Goal: Information Seeking & Learning: Learn about a topic

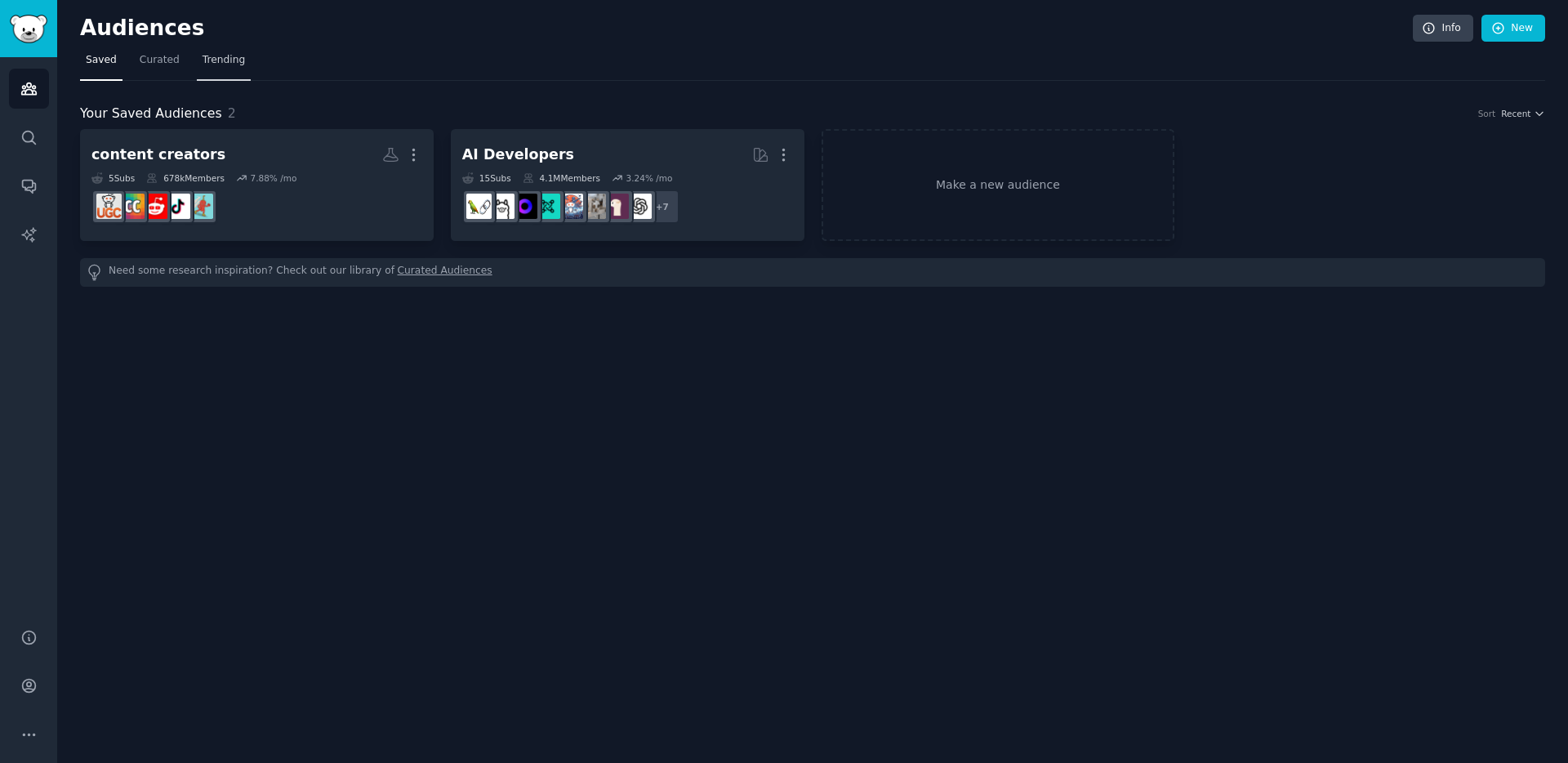
click at [230, 57] on span "Trending" at bounding box center [223, 61] width 43 height 15
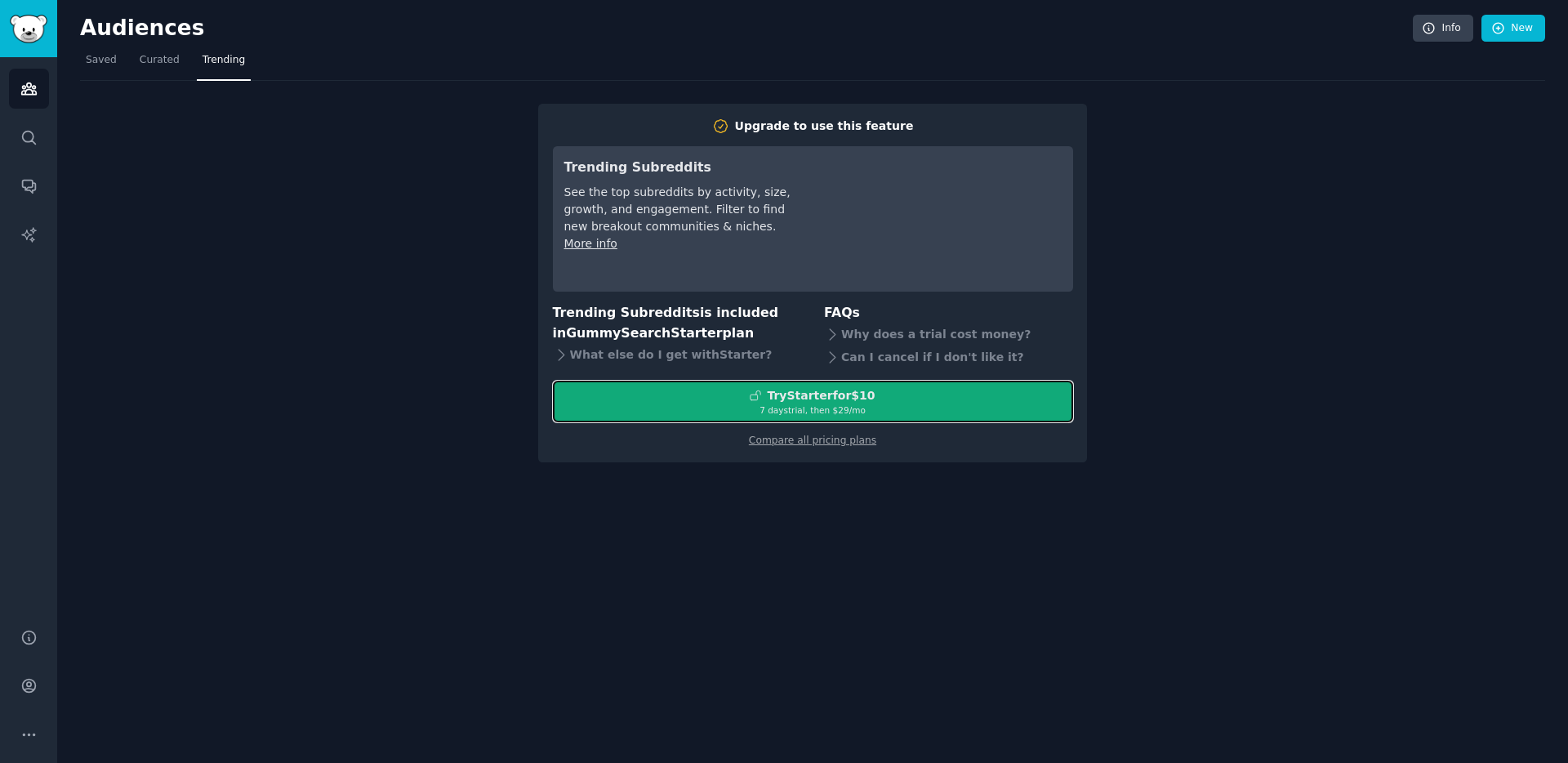
click at [757, 397] on icon at bounding box center [755, 395] width 12 height 12
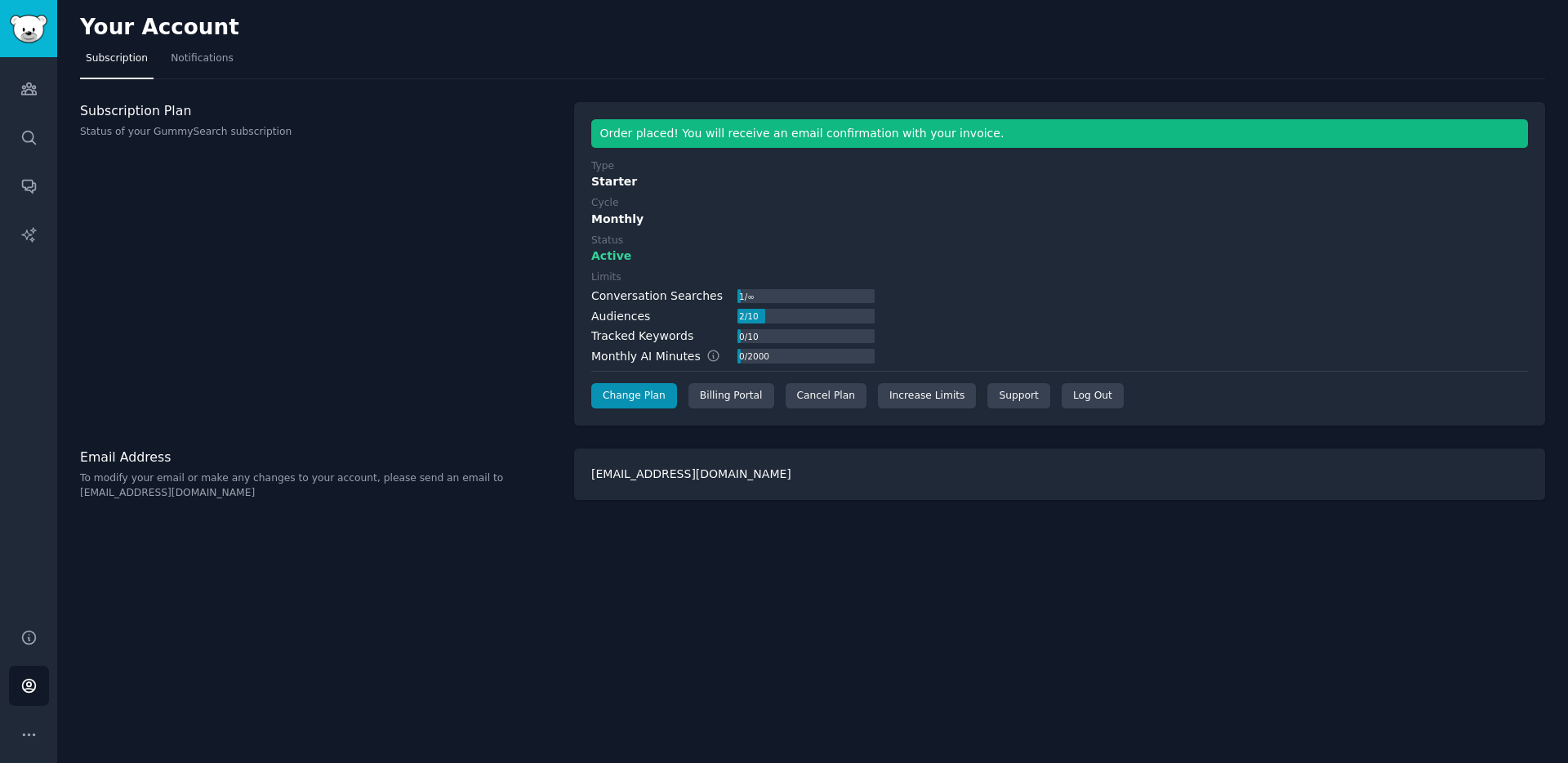
click at [858, 275] on label "Limits" at bounding box center [733, 278] width 283 height 15
click at [34, 94] on icon "Sidebar" at bounding box center [28, 89] width 15 height 12
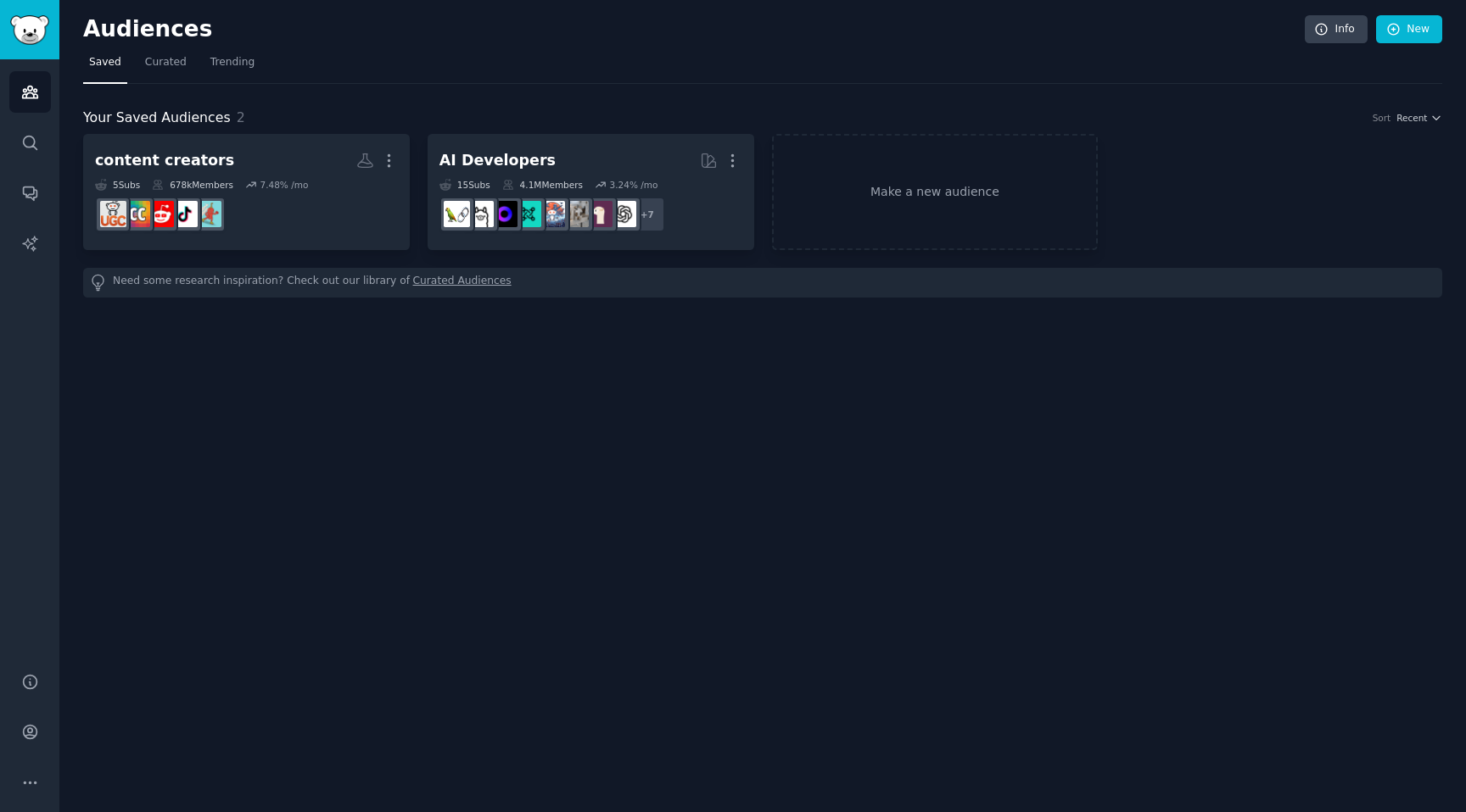
click at [384, 41] on h2 "Audiences" at bounding box center [693, 29] width 1221 height 27
click at [221, 58] on span "Trending" at bounding box center [232, 63] width 44 height 15
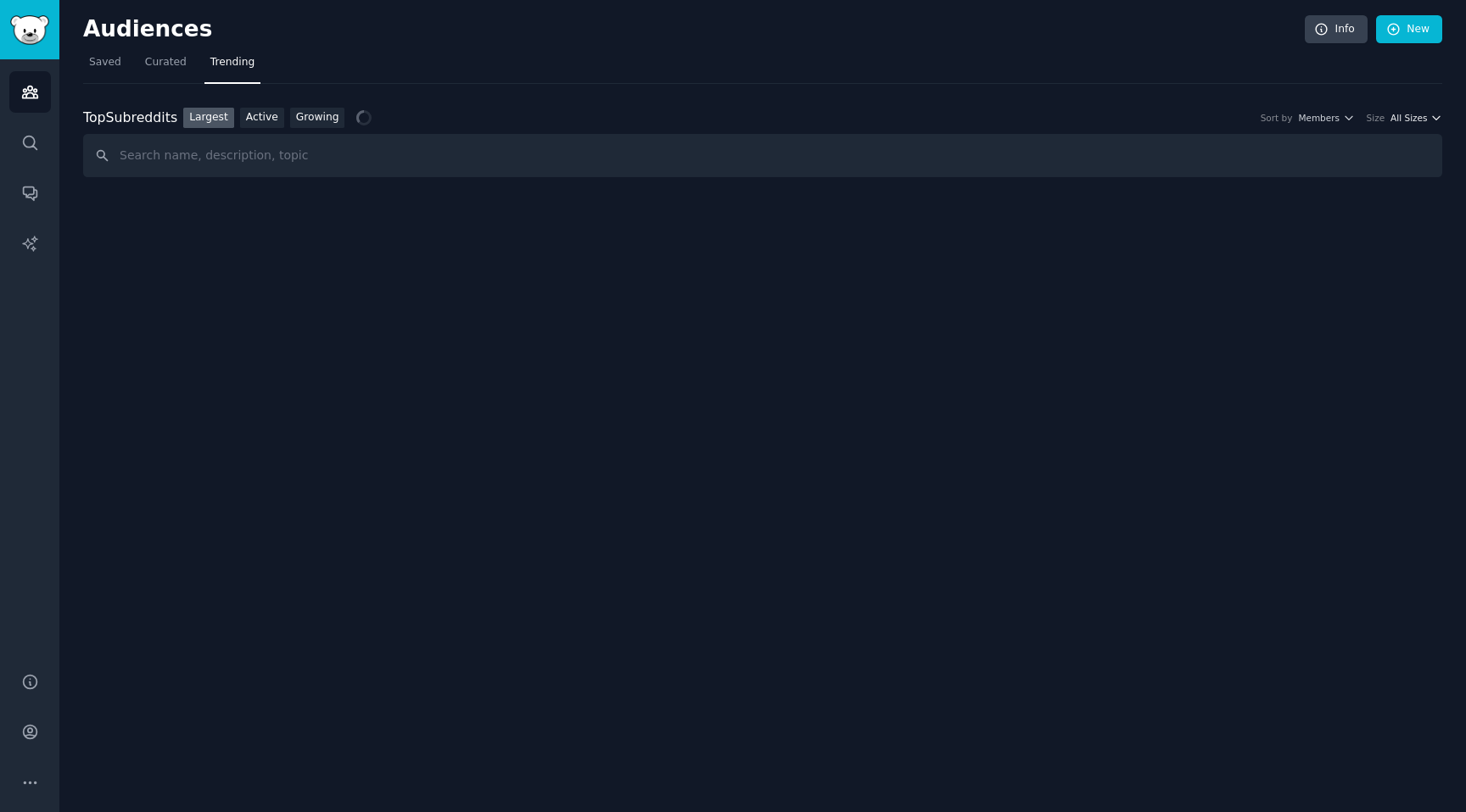
click at [1409, 118] on span "All Sizes" at bounding box center [1409, 118] width 37 height 12
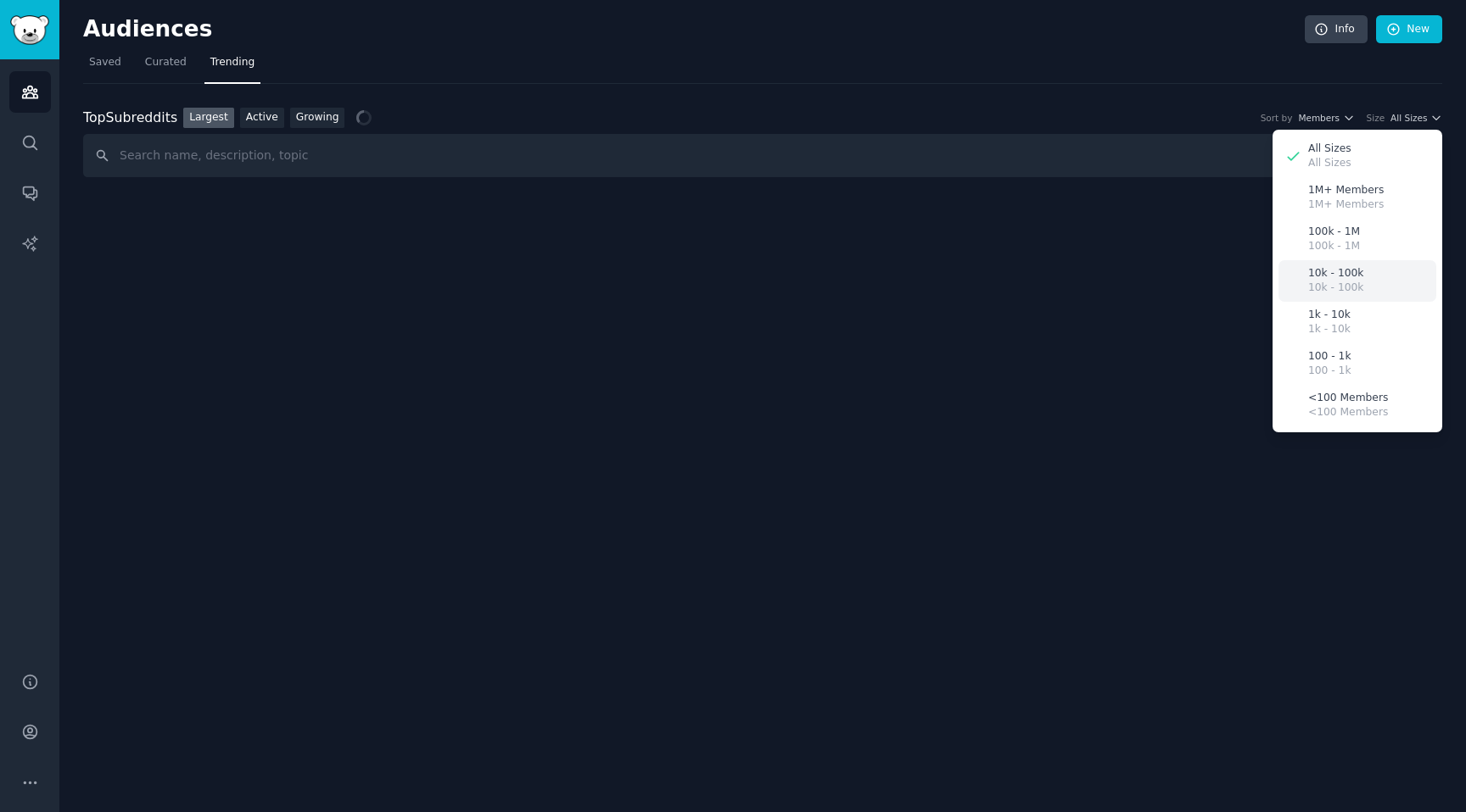
click at [1351, 282] on p "10k - 100k" at bounding box center [1335, 288] width 56 height 15
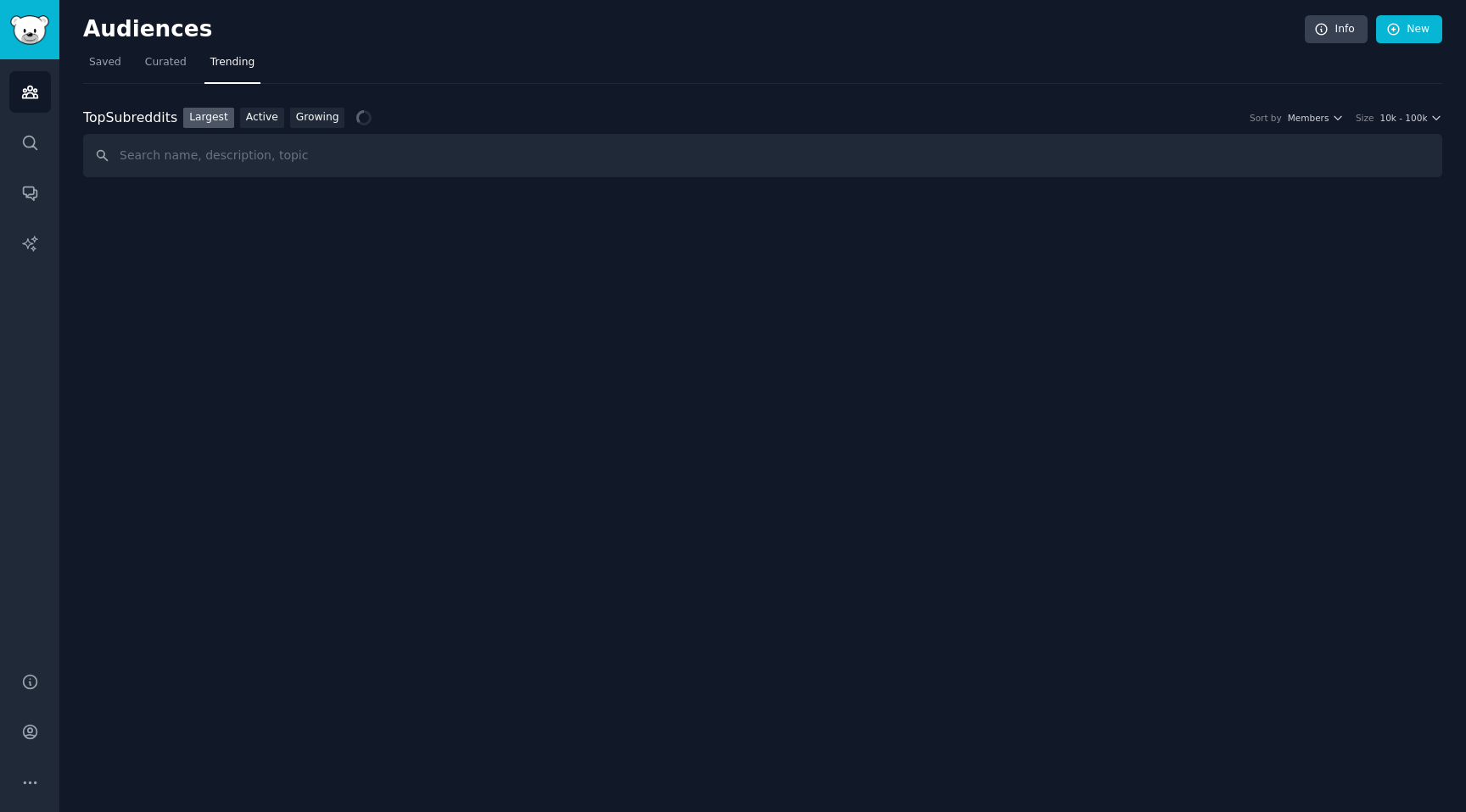
click at [826, 71] on nav "Saved Curated Trending" at bounding box center [762, 66] width 1359 height 35
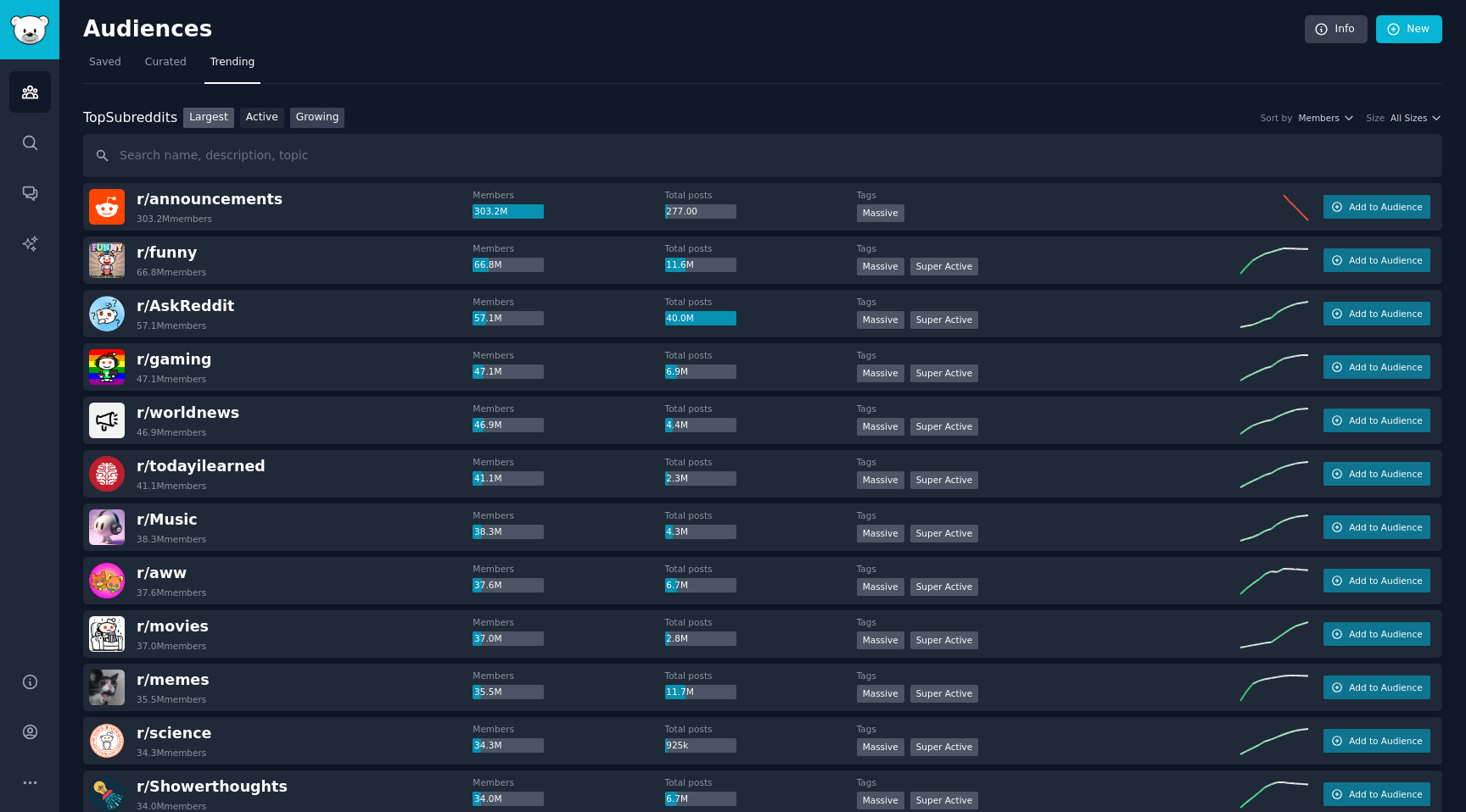
click at [324, 115] on link "Growing" at bounding box center [318, 118] width 56 height 22
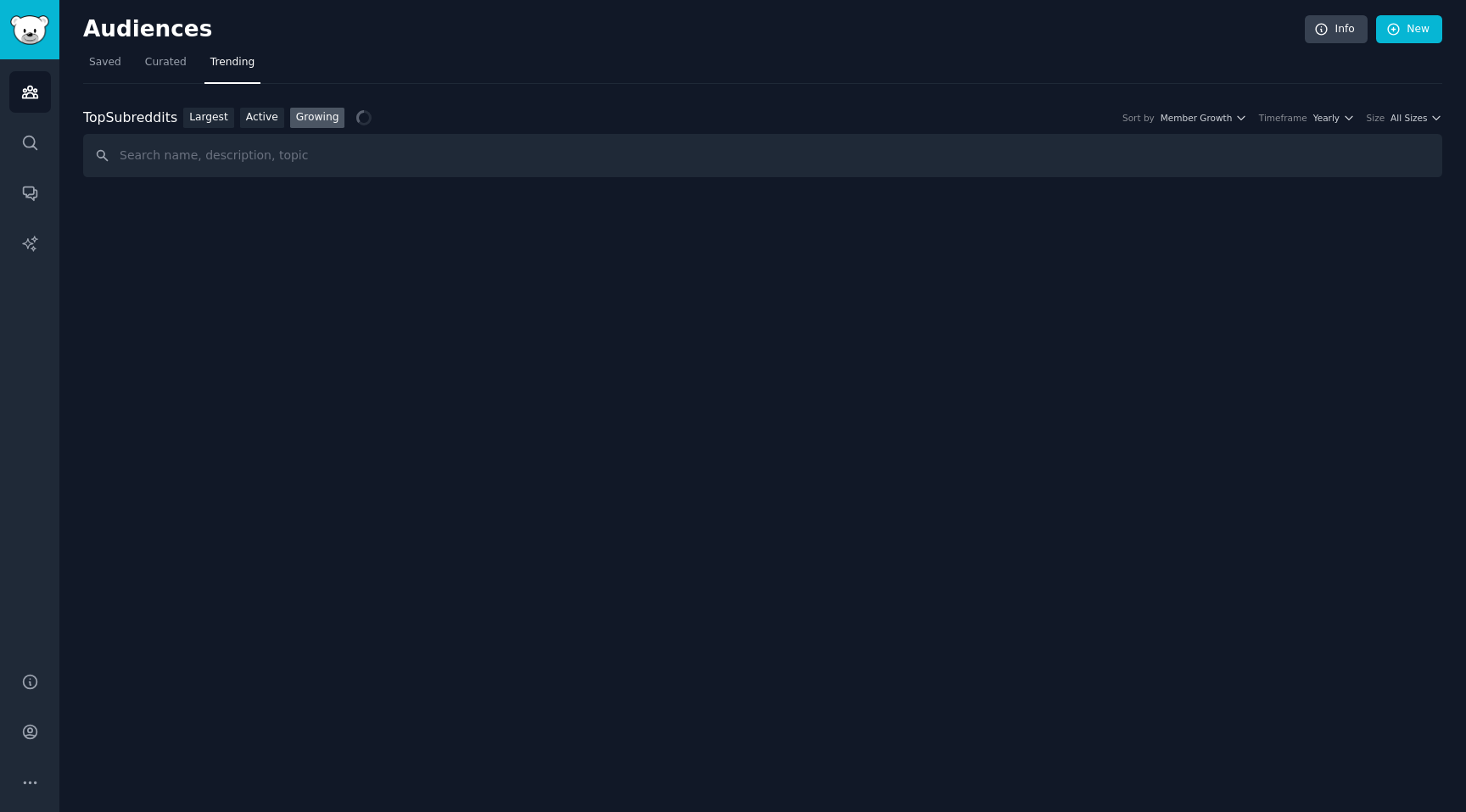
click at [1306, 122] on div "Timeframe" at bounding box center [1282, 118] width 48 height 12
click at [1218, 119] on span "Member Growth" at bounding box center [1197, 118] width 73 height 12
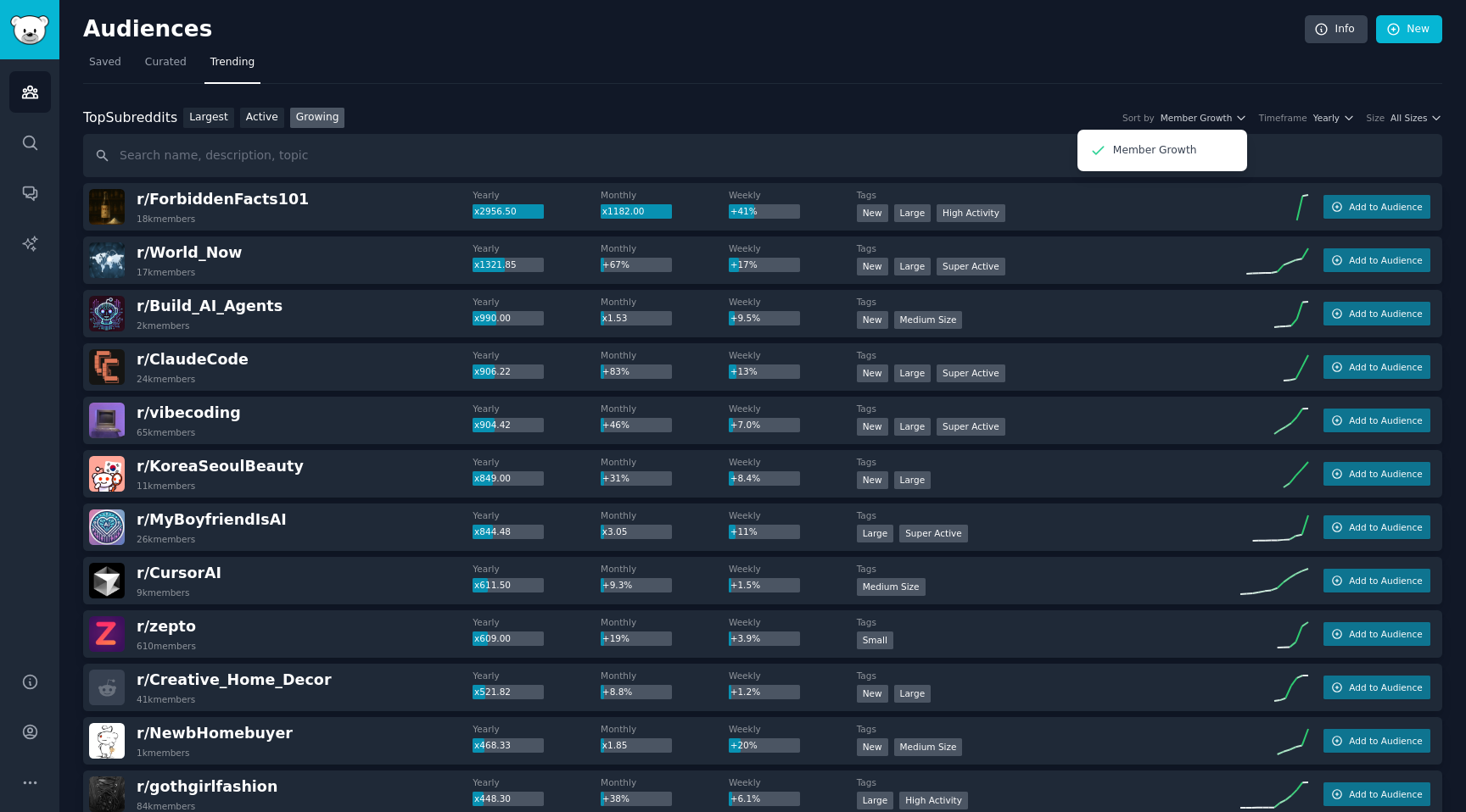
click at [1318, 71] on nav "Saved Curated Trending" at bounding box center [762, 66] width 1359 height 35
click at [1417, 119] on span "All Sizes" at bounding box center [1409, 118] width 37 height 12
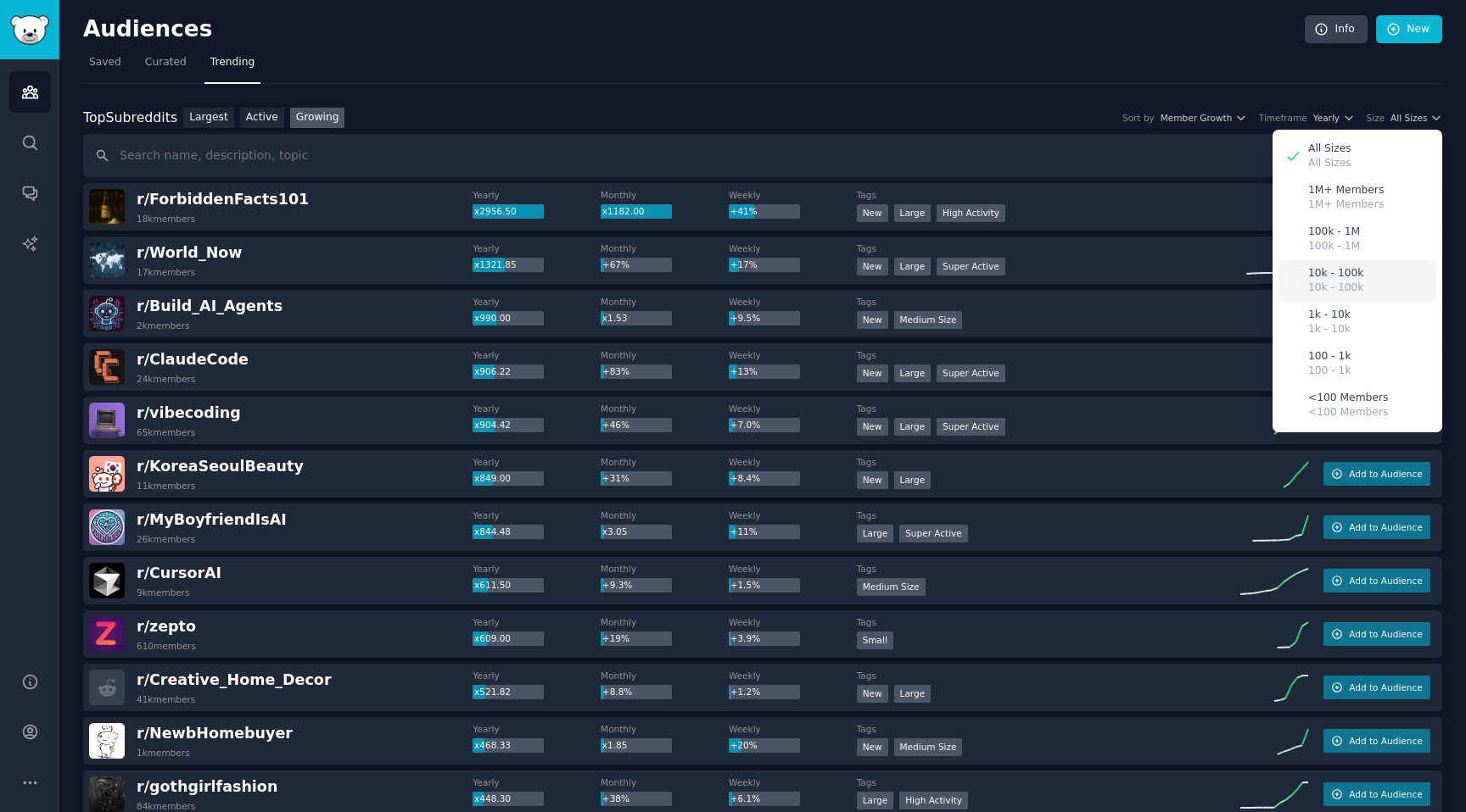
click at [1340, 277] on p "10k - 100k" at bounding box center [1335, 274] width 56 height 15
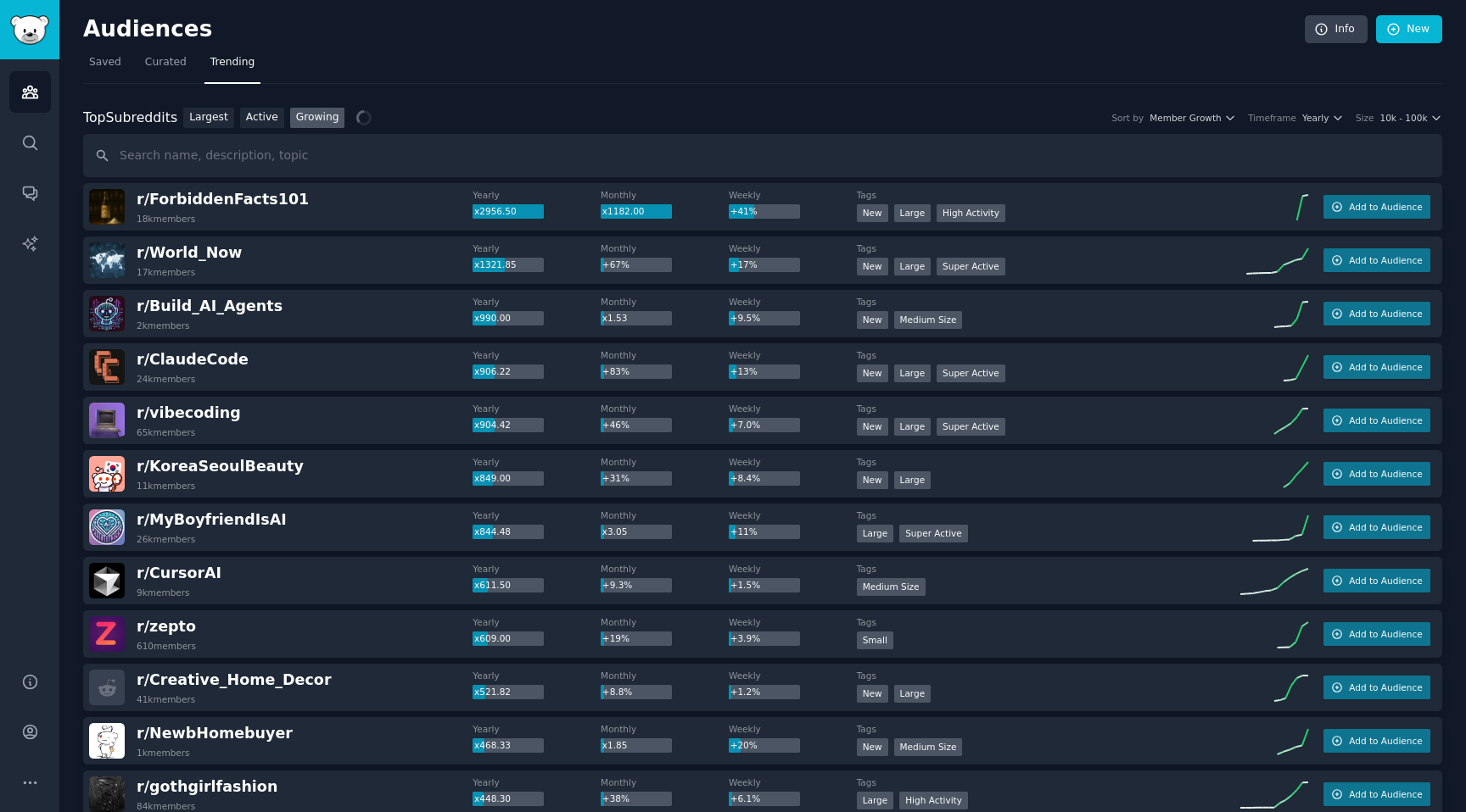
click at [846, 65] on nav "Saved Curated Trending" at bounding box center [762, 66] width 1359 height 35
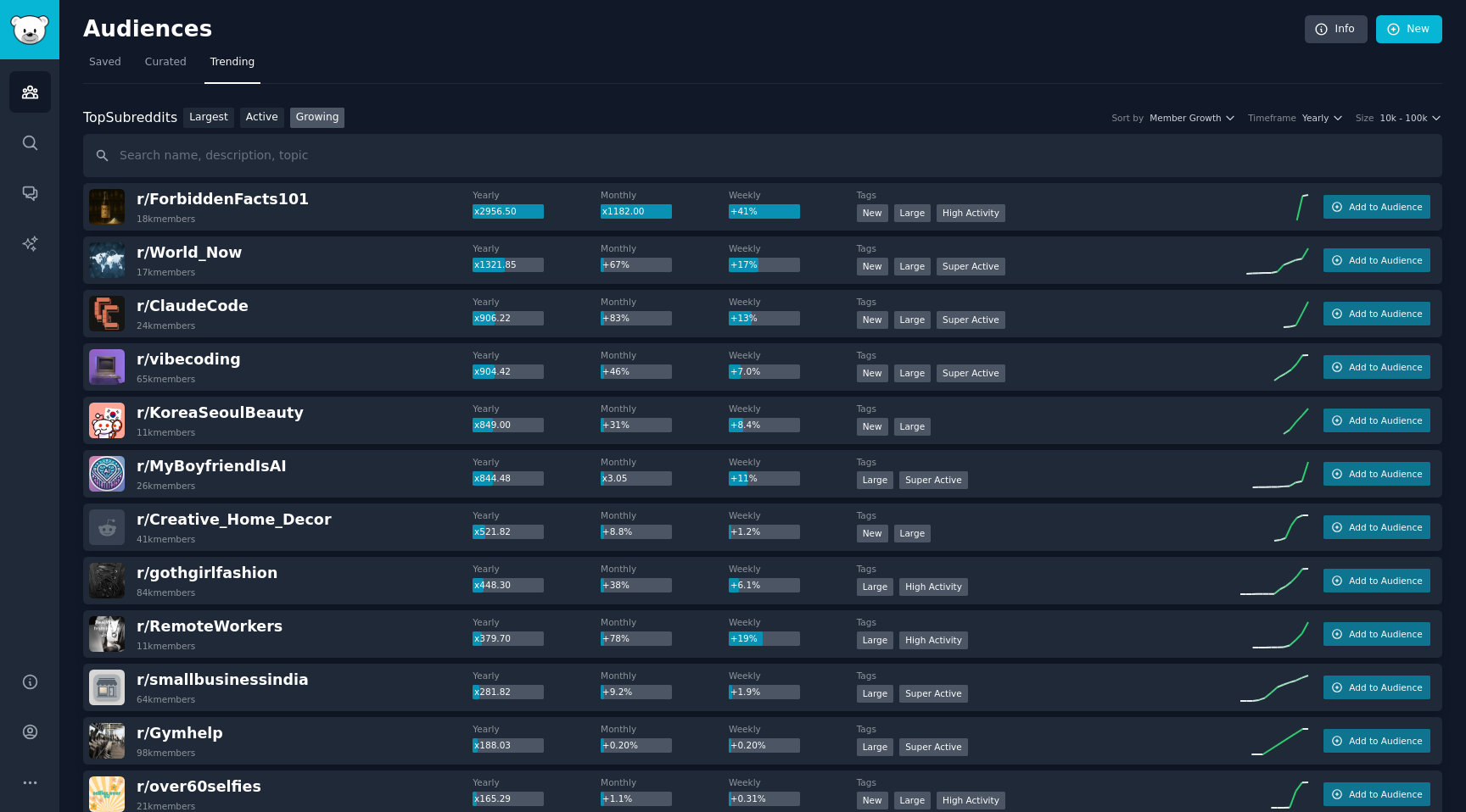
click at [989, 107] on div "Top Subreddits Top Subreddits Largest Active Growing Sort by Member Growth Time…" at bounding box center [762, 118] width 1359 height 22
click at [1306, 121] on span "Yearly" at bounding box center [1315, 118] width 26 height 12
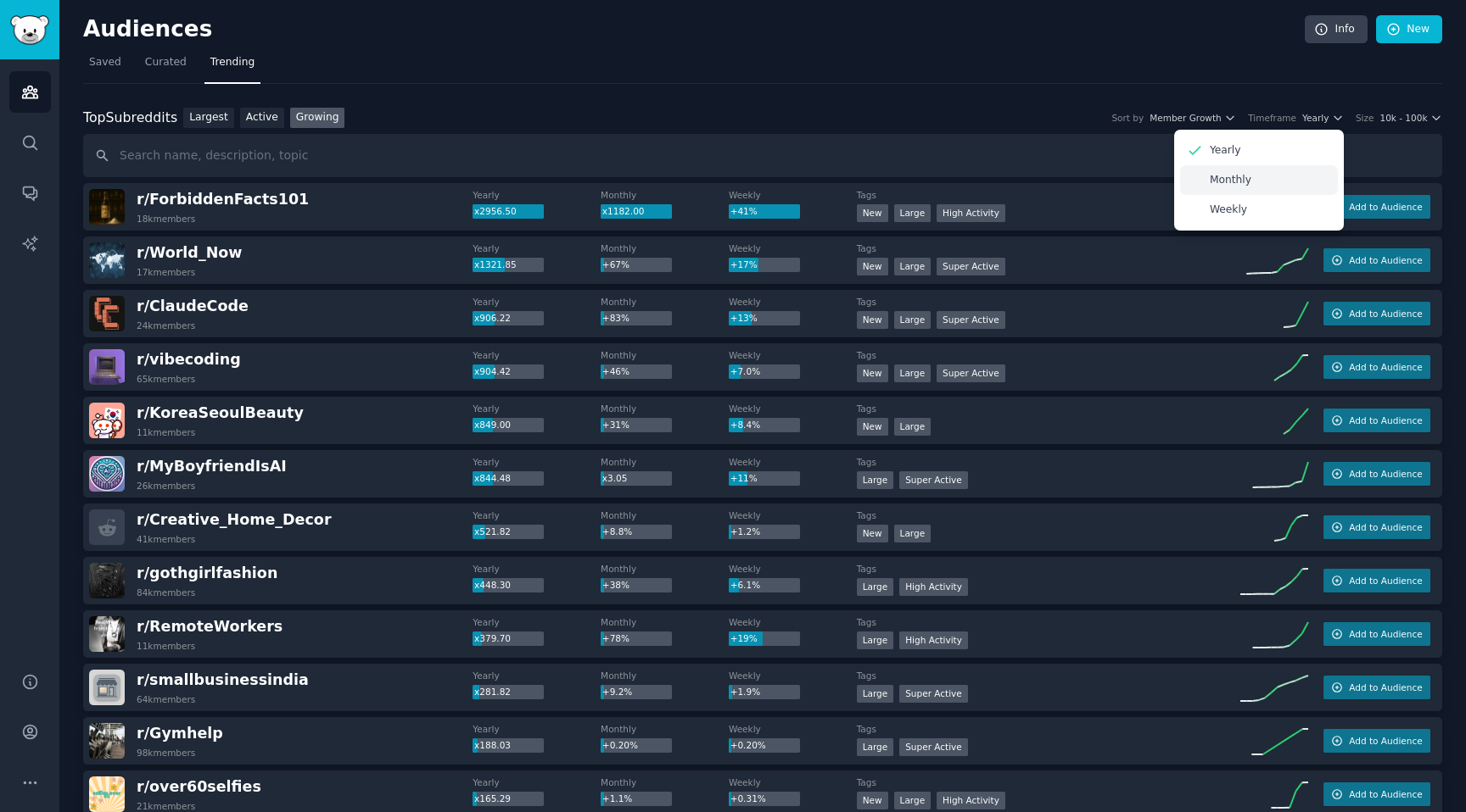
click at [1245, 181] on p "Monthly" at bounding box center [1230, 181] width 41 height 15
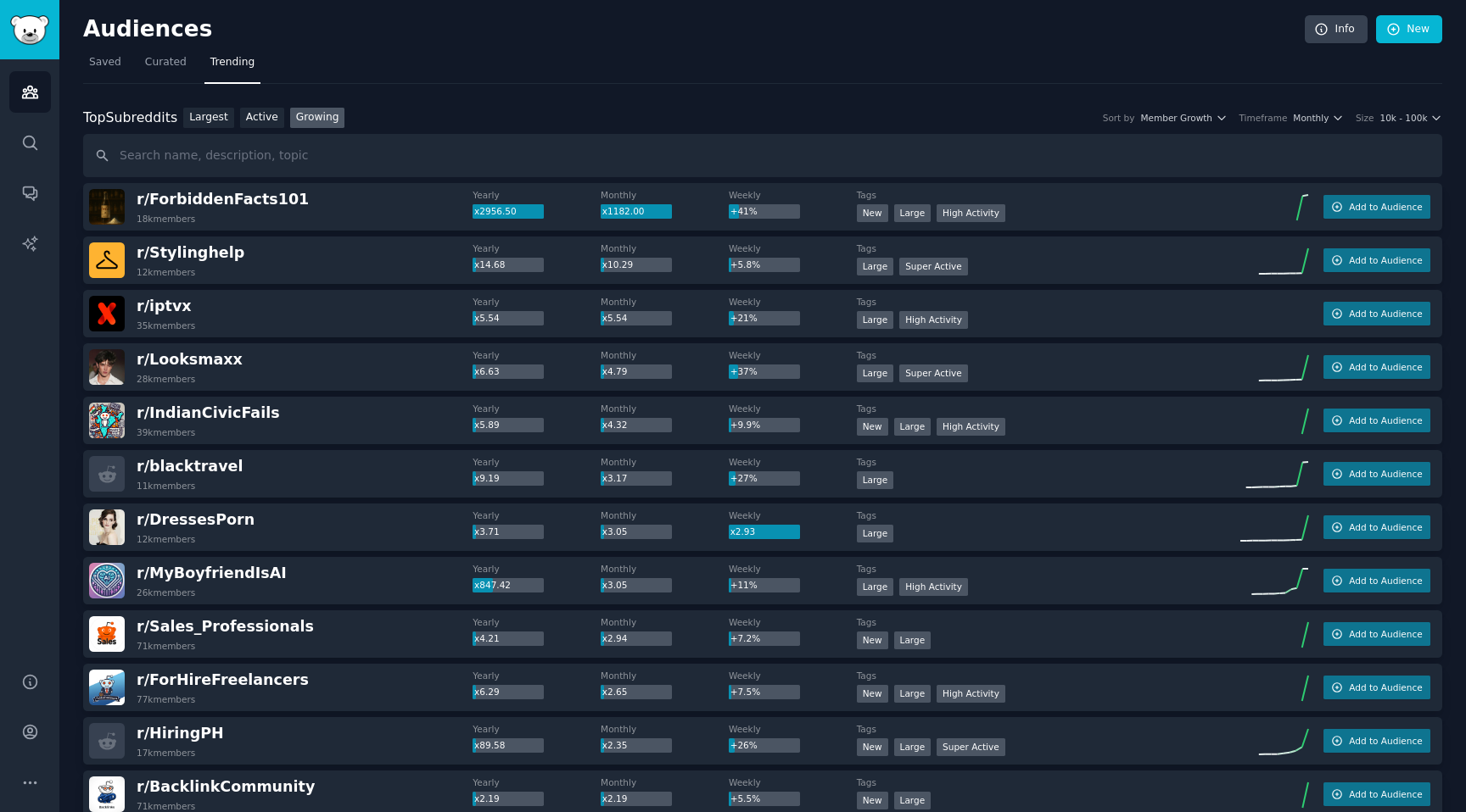
click at [643, 75] on nav "Saved Curated Trending" at bounding box center [762, 66] width 1359 height 35
click at [319, 219] on div "r/ ForbiddenFacts101 18k members" at bounding box center [281, 207] width 383 height 36
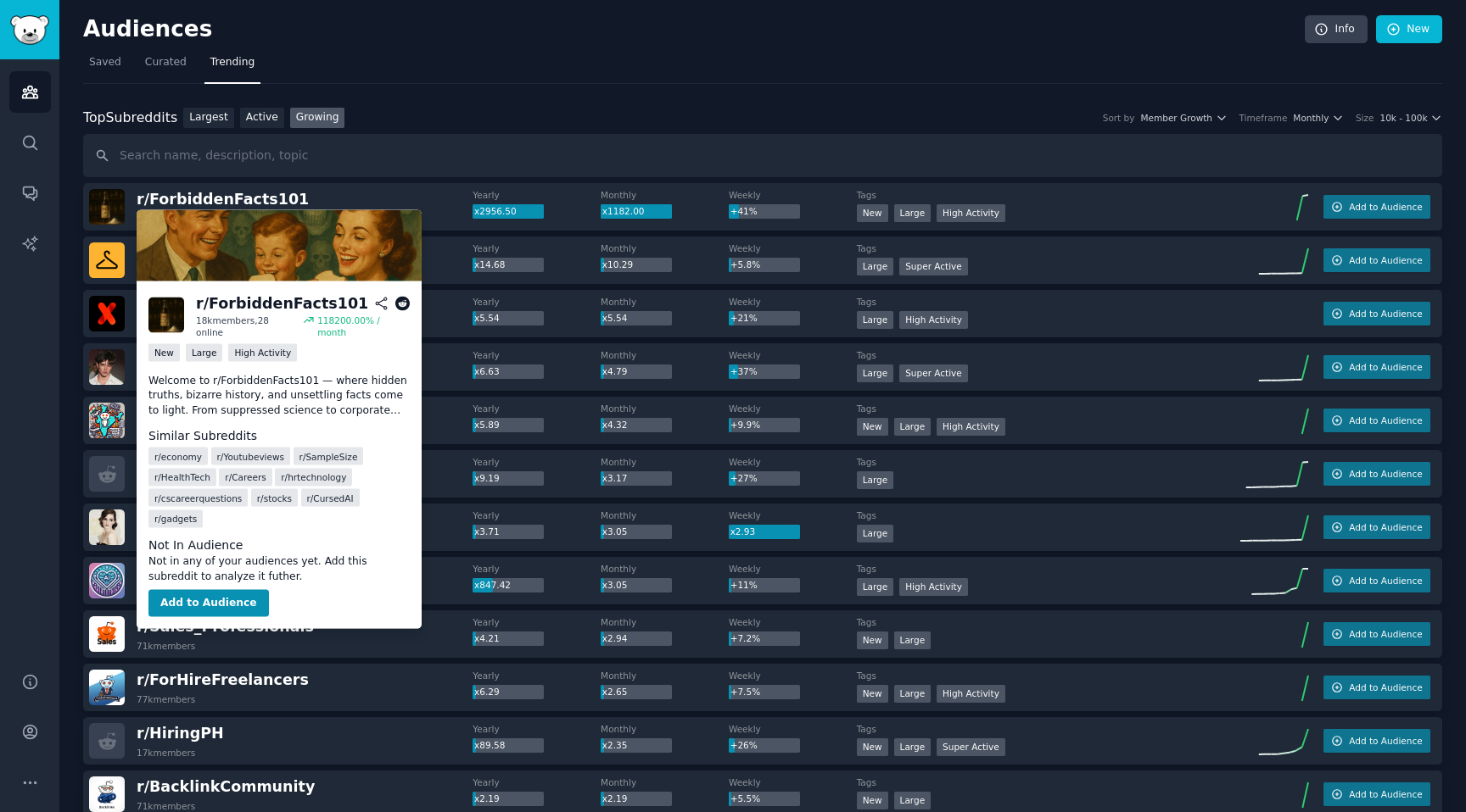
click at [370, 336] on div "118200.00 % / month" at bounding box center [364, 325] width 92 height 24
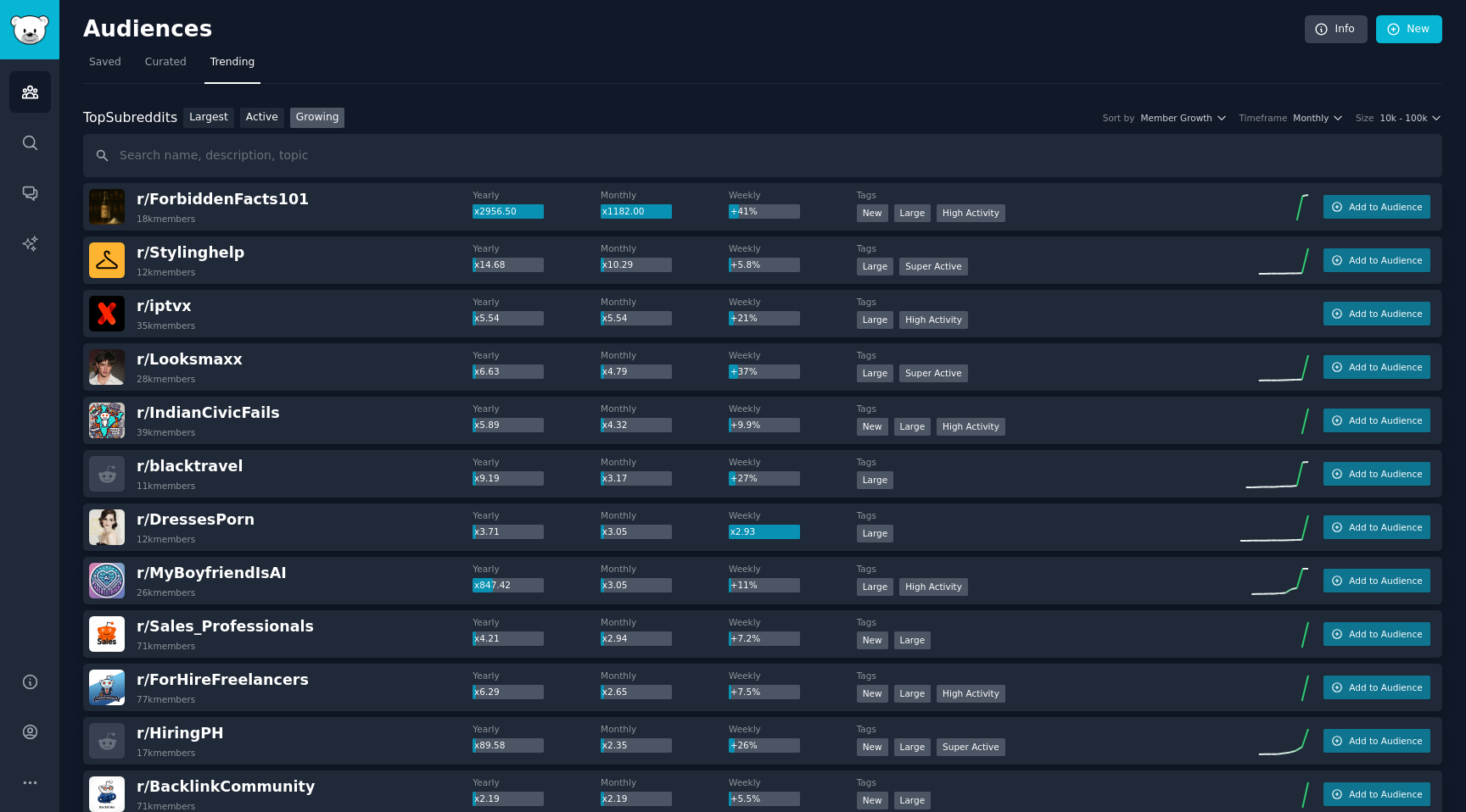
click at [285, 273] on div "r/ Stylinghelp 12k members" at bounding box center [281, 260] width 383 height 36
click at [173, 306] on span "r/ iptvx" at bounding box center [164, 306] width 56 height 17
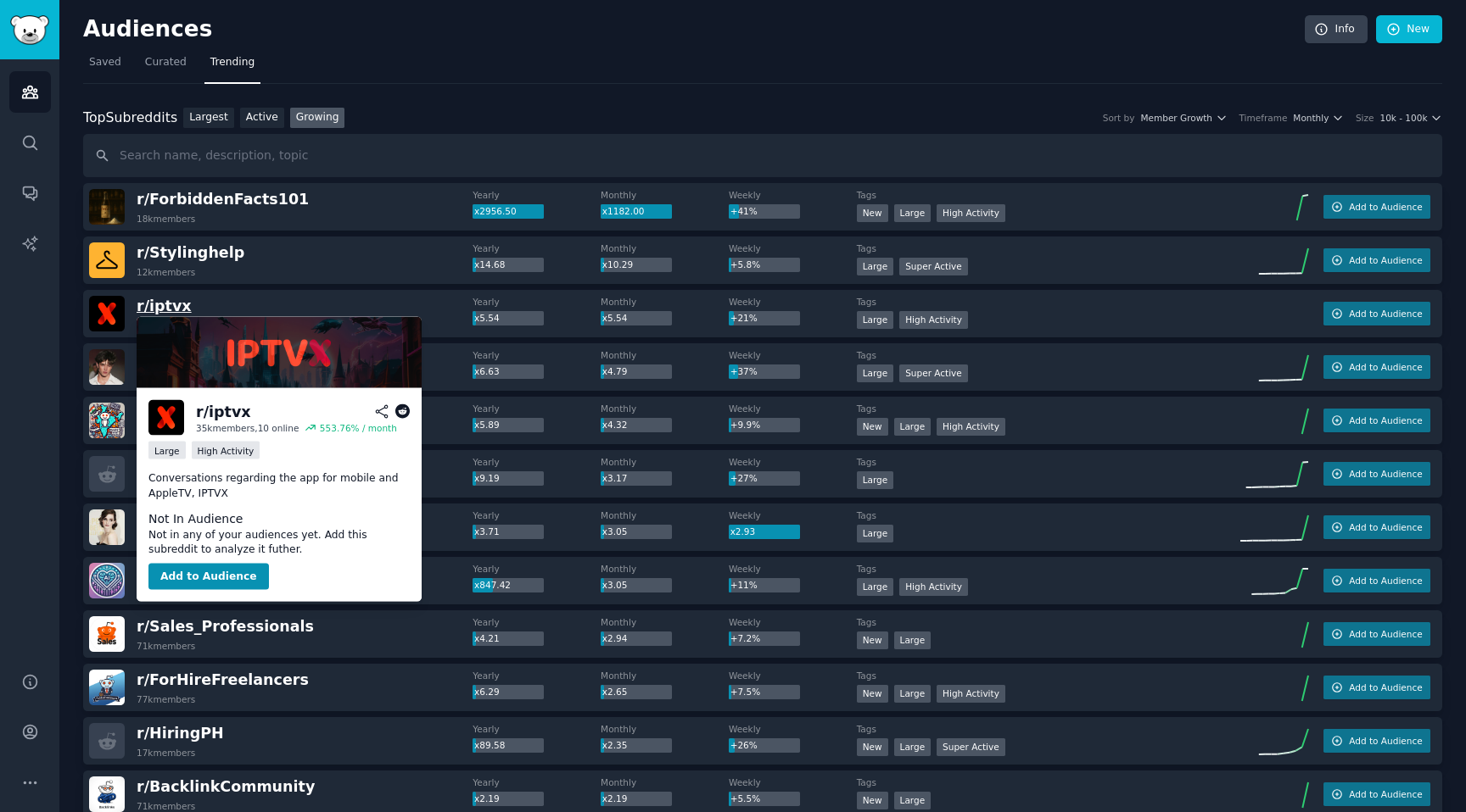
click at [143, 311] on span "r/ iptvx" at bounding box center [164, 306] width 56 height 17
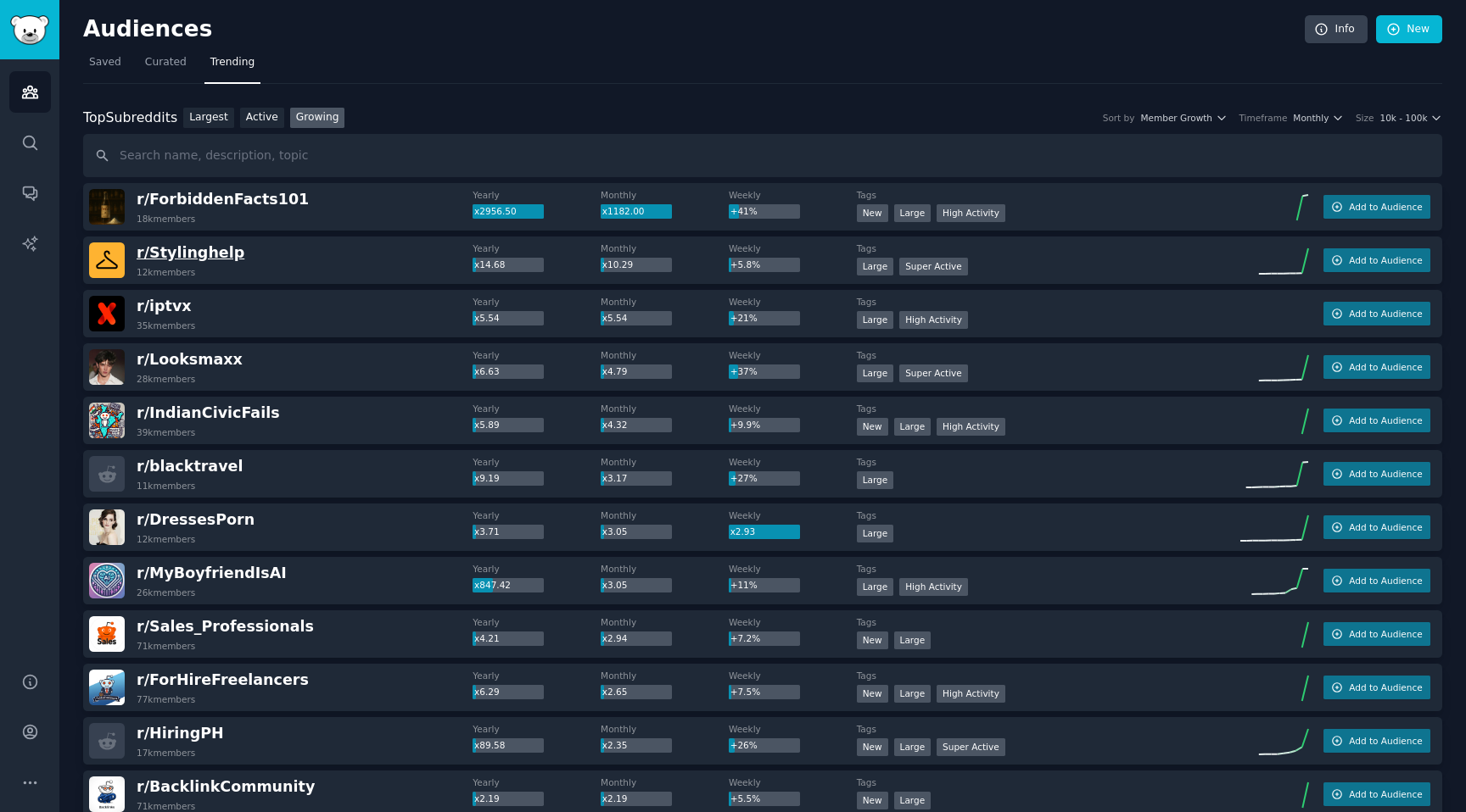
click at [190, 250] on span "r/ Stylinghelp" at bounding box center [190, 252] width 107 height 17
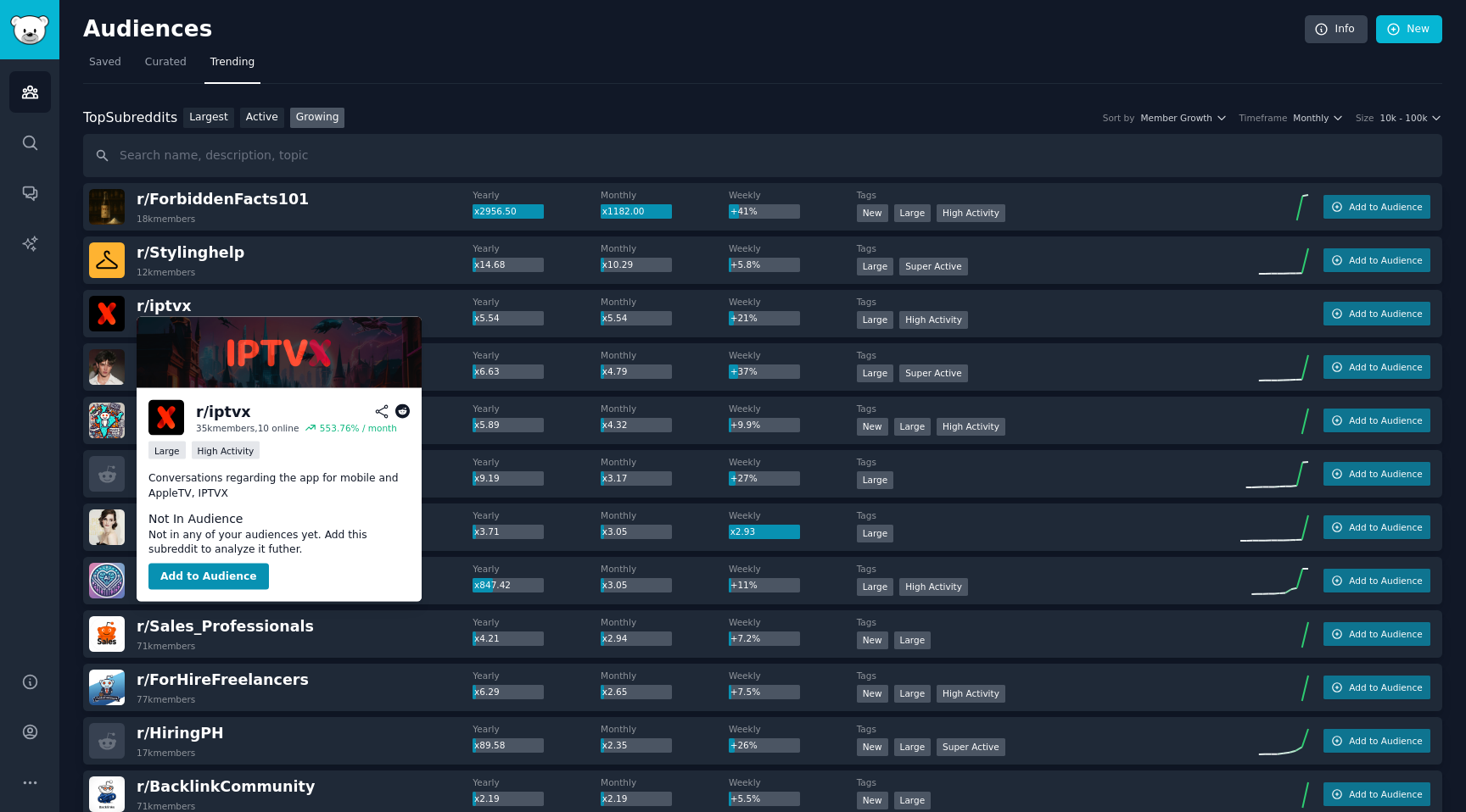
click at [403, 412] on icon at bounding box center [403, 412] width 15 height 15
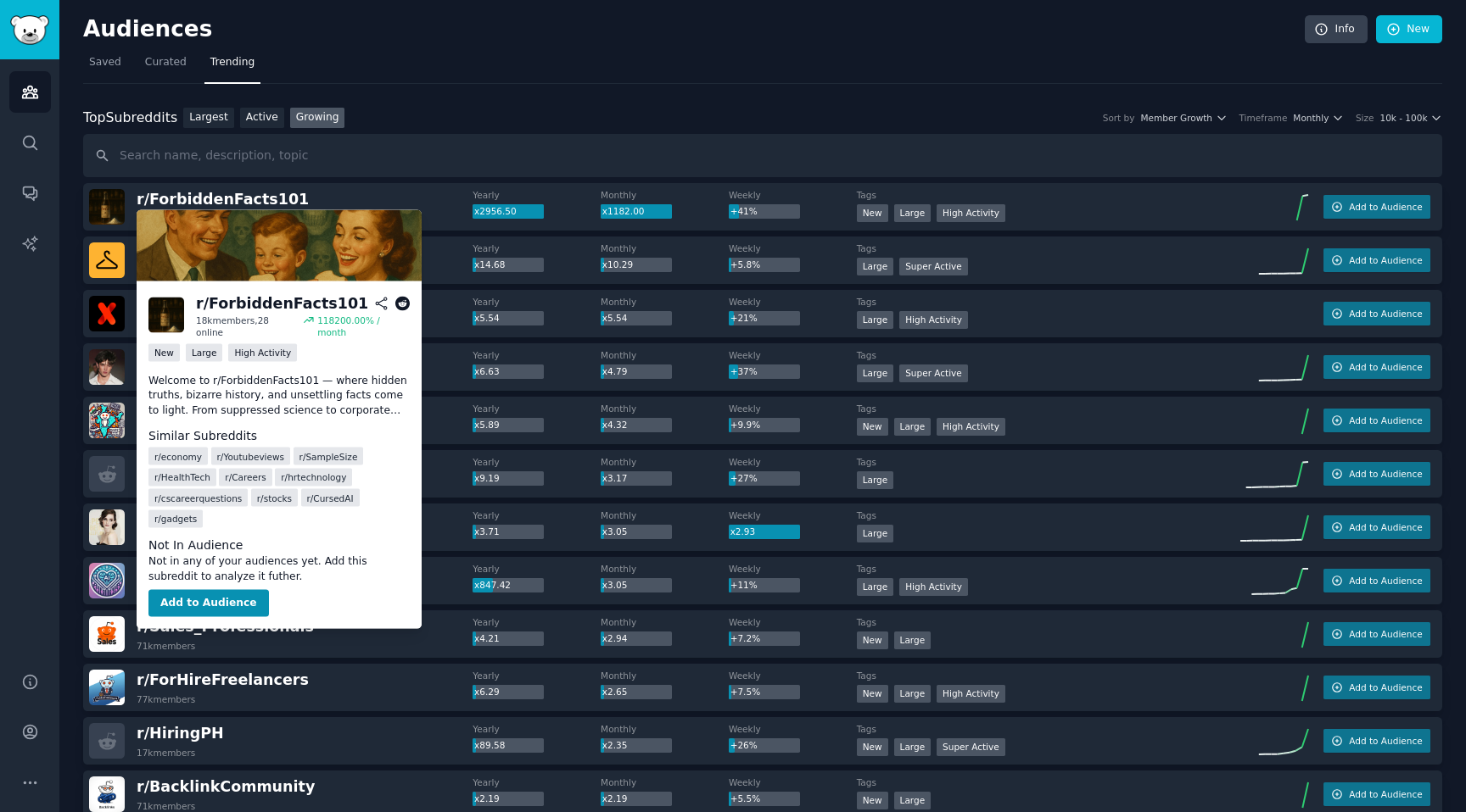
click at [405, 304] on icon at bounding box center [403, 303] width 15 height 15
click at [379, 300] on icon at bounding box center [382, 303] width 15 height 15
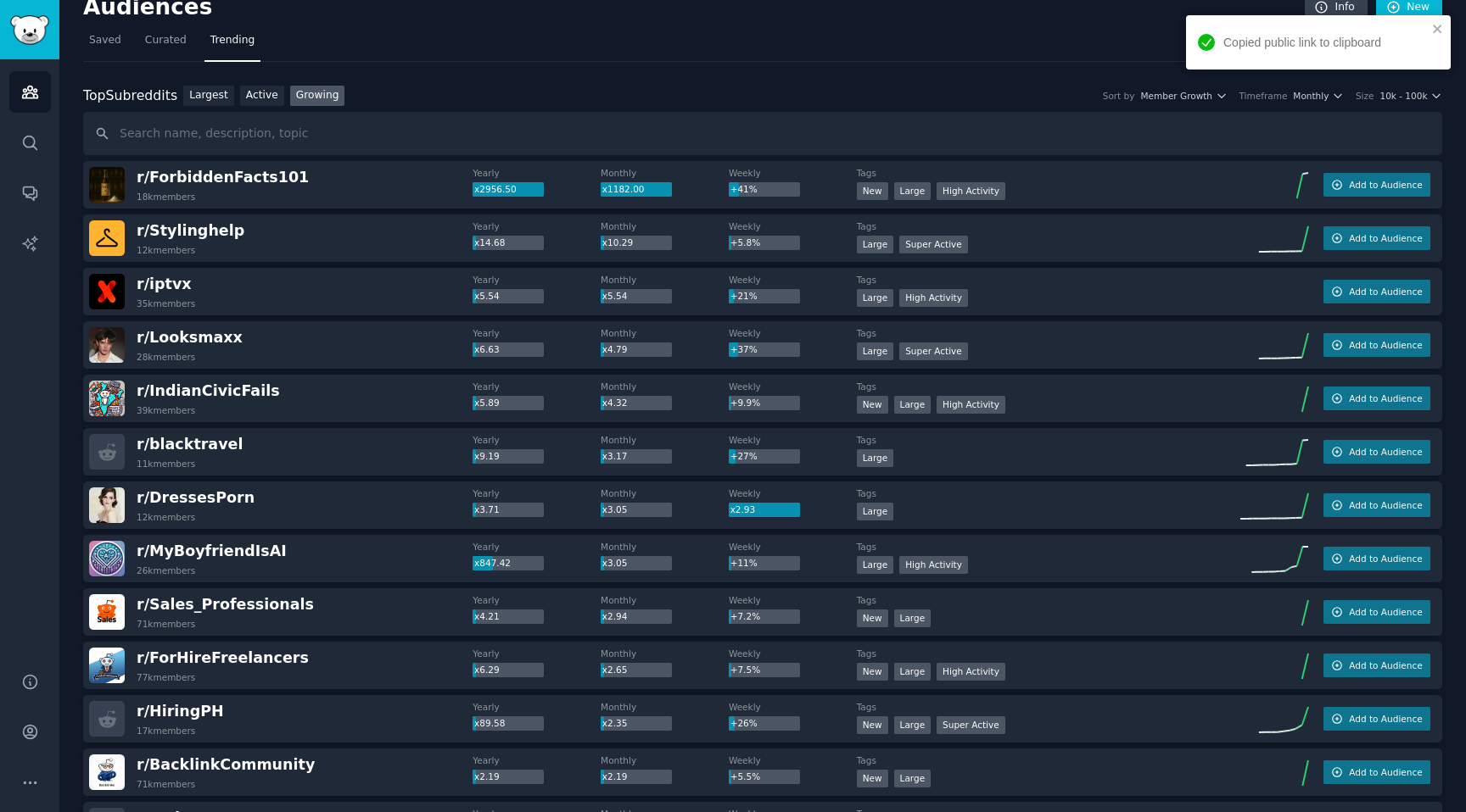
scroll to position [197, 0]
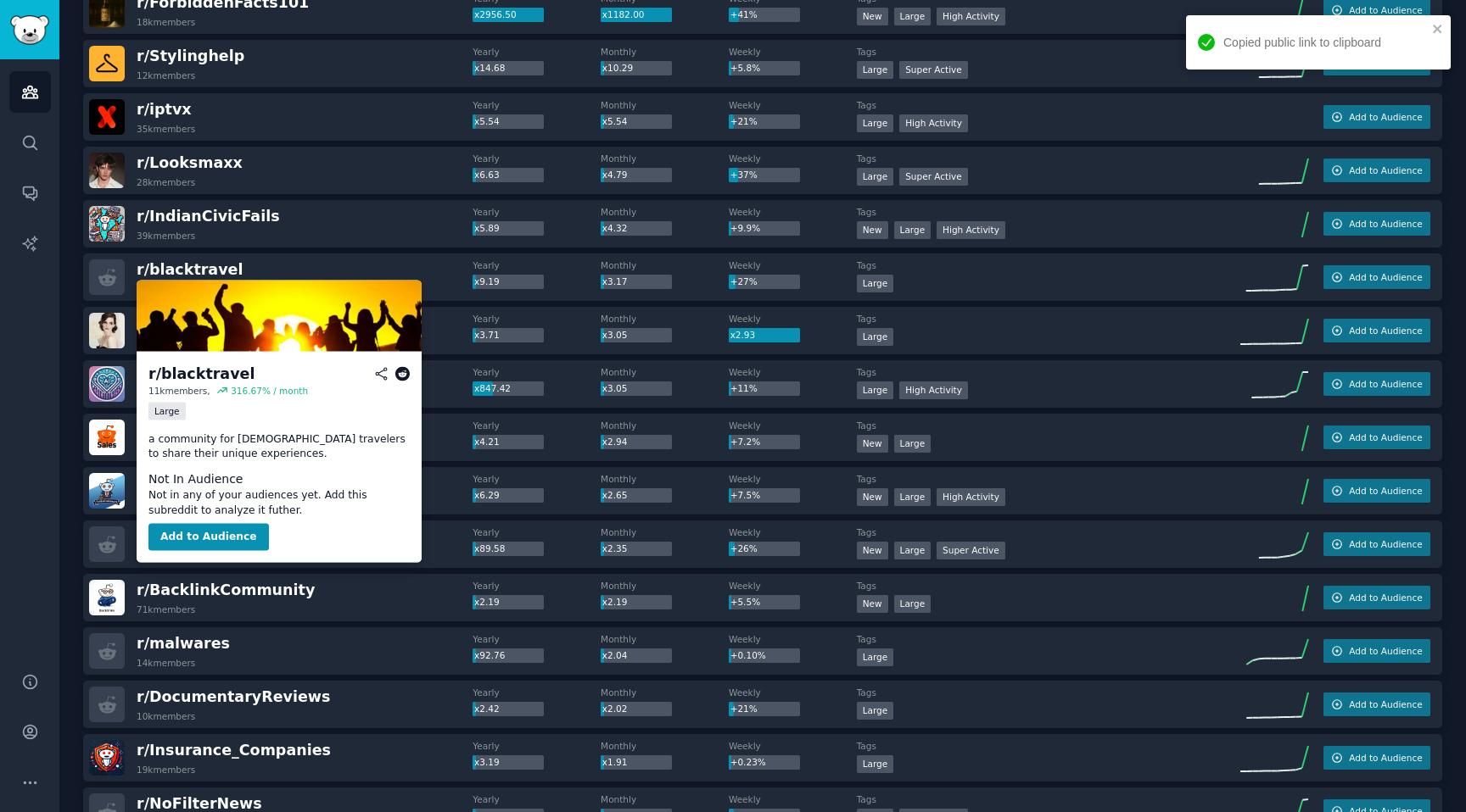
click at [404, 370] on icon at bounding box center [403, 374] width 15 height 15
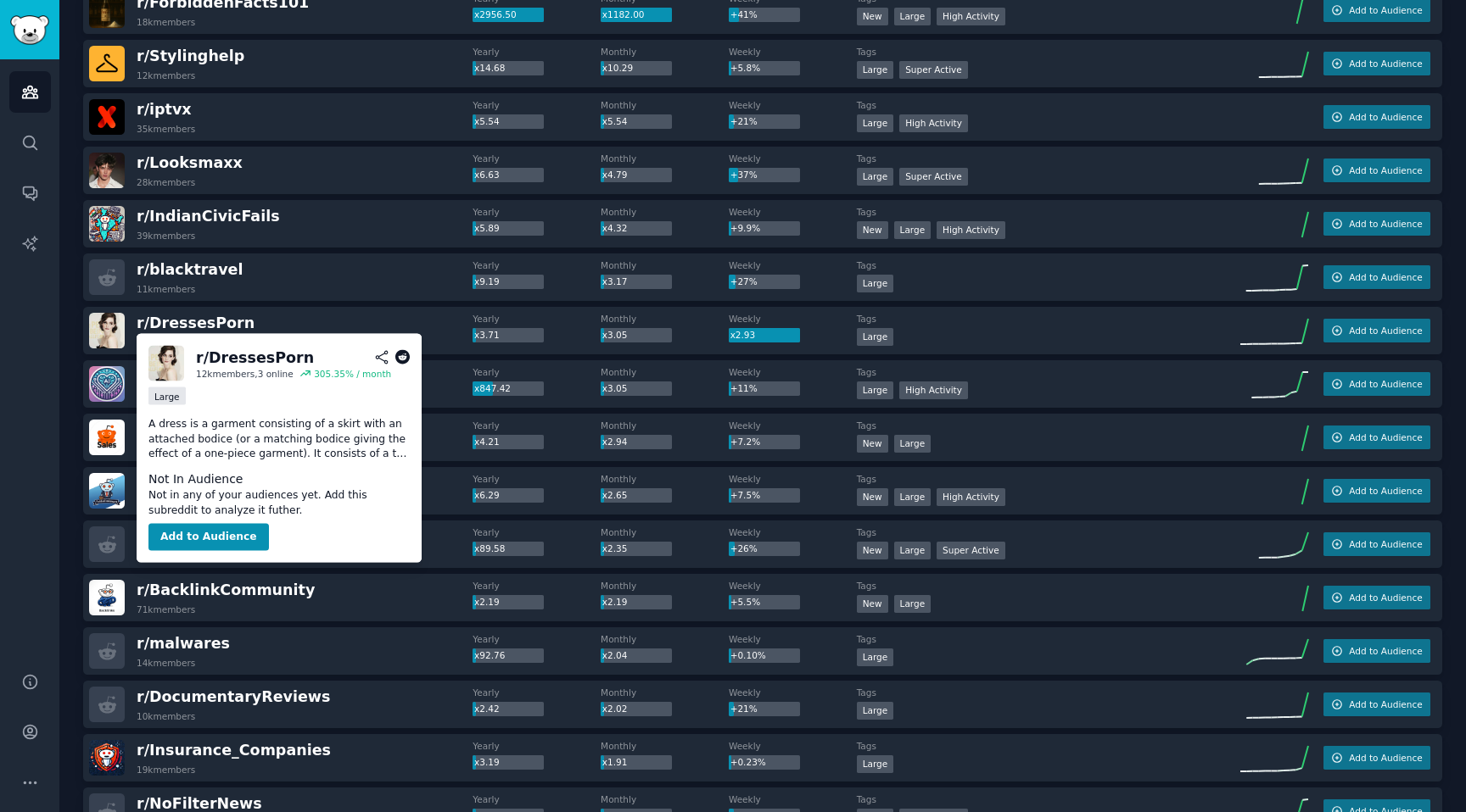
click at [401, 361] on icon at bounding box center [403, 358] width 15 height 15
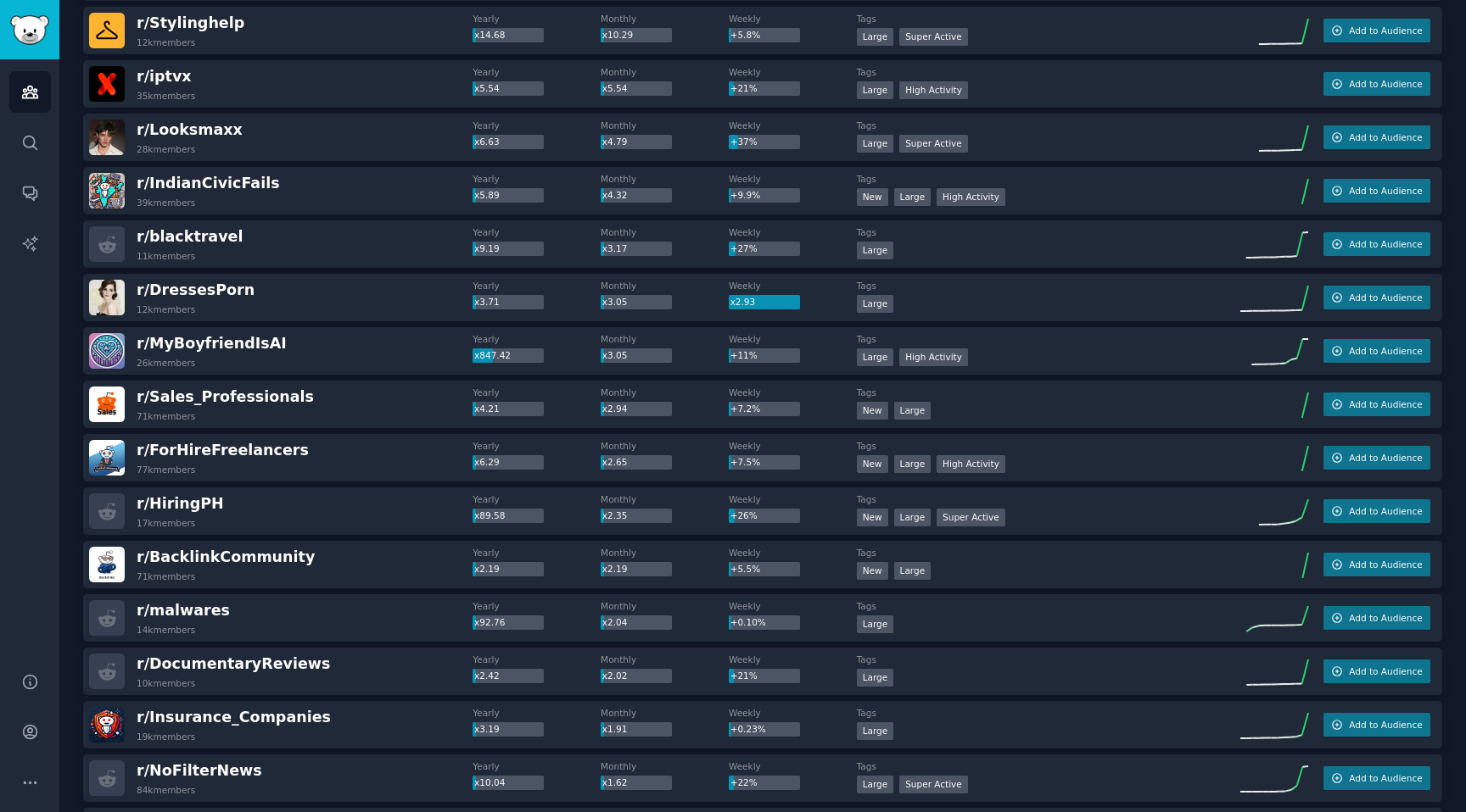
scroll to position [241, 0]
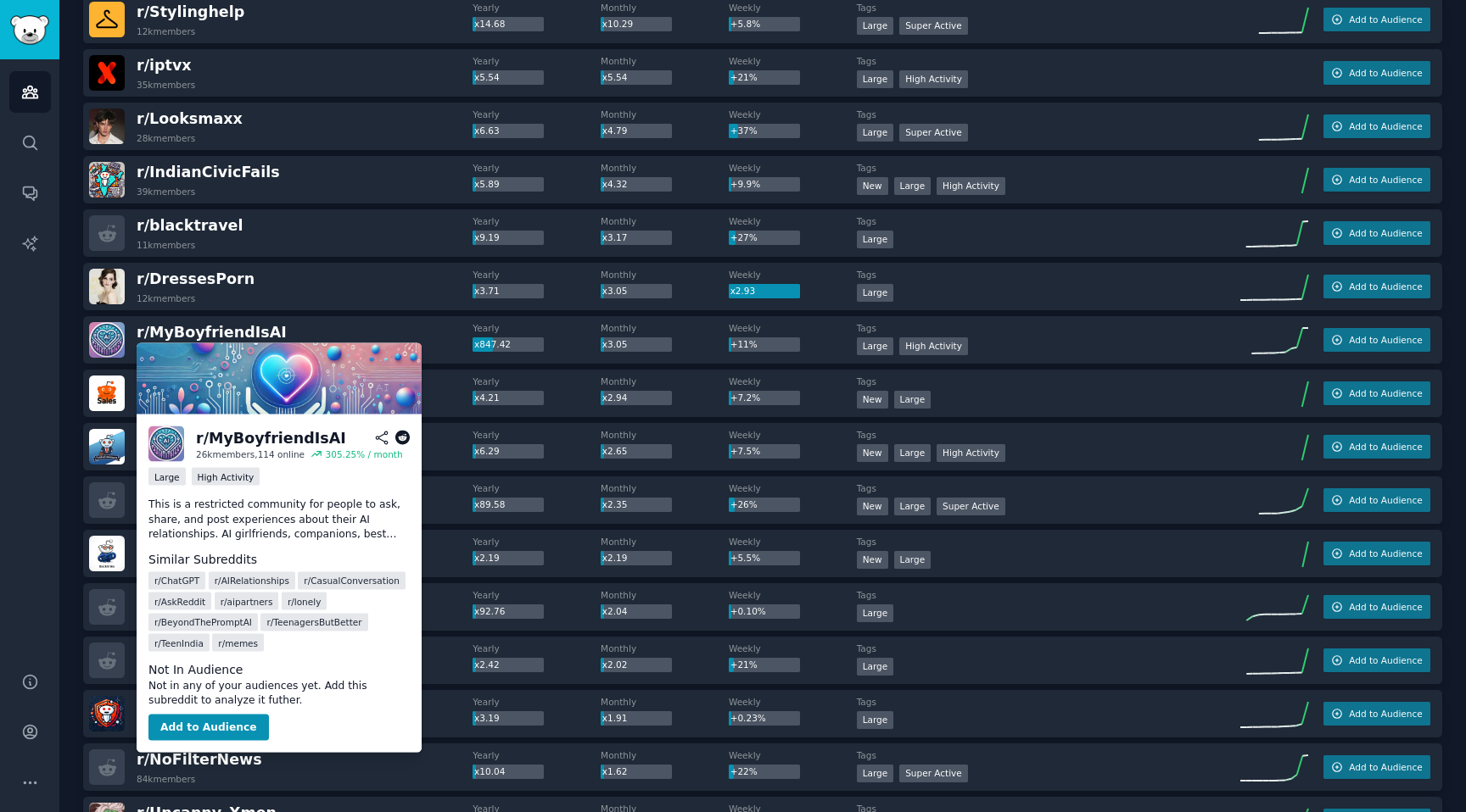
click at [399, 441] on icon at bounding box center [403, 438] width 15 height 15
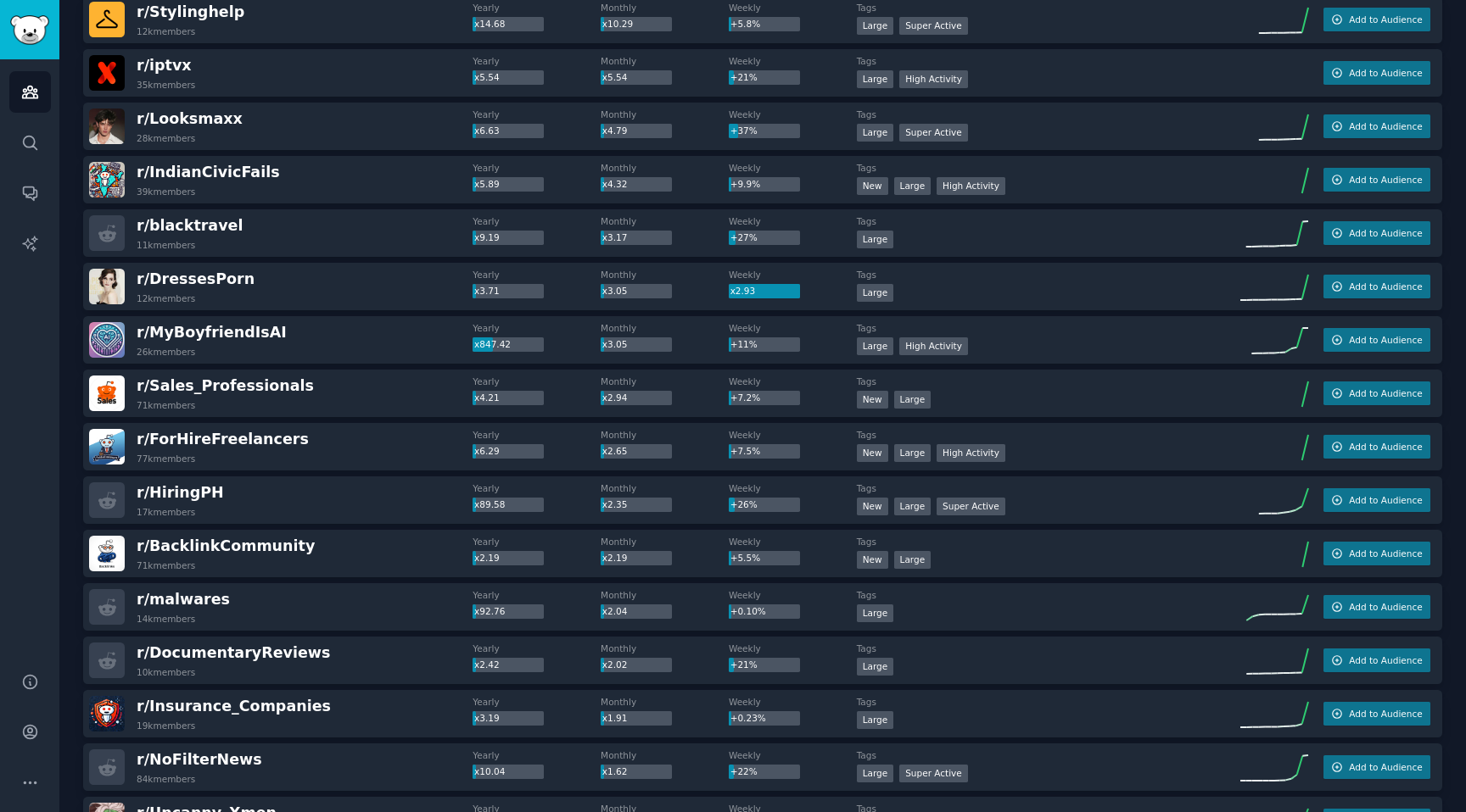
click at [342, 376] on div "r/ Sales_Professionals 71k members" at bounding box center [281, 394] width 383 height 36
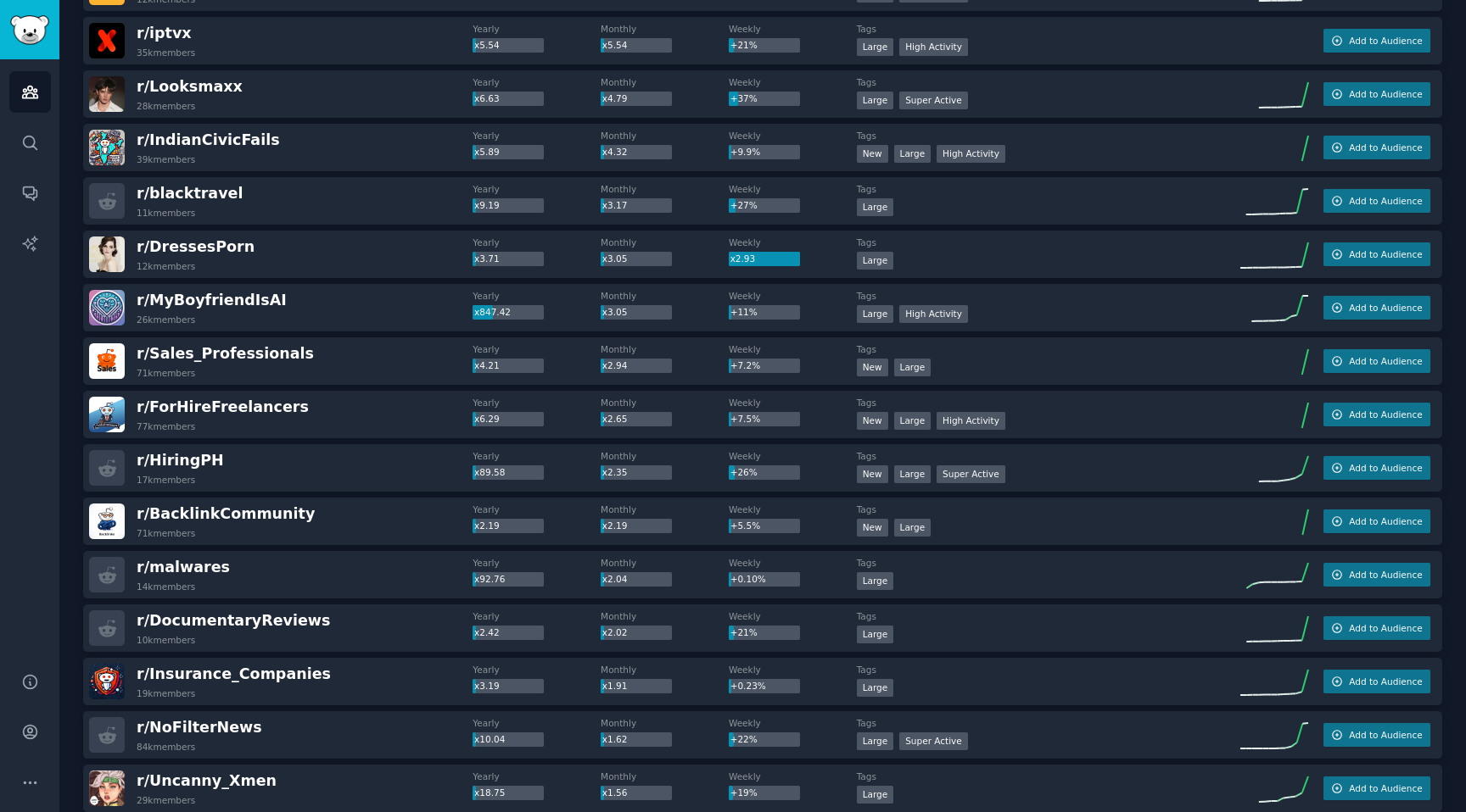
scroll to position [284, 0]
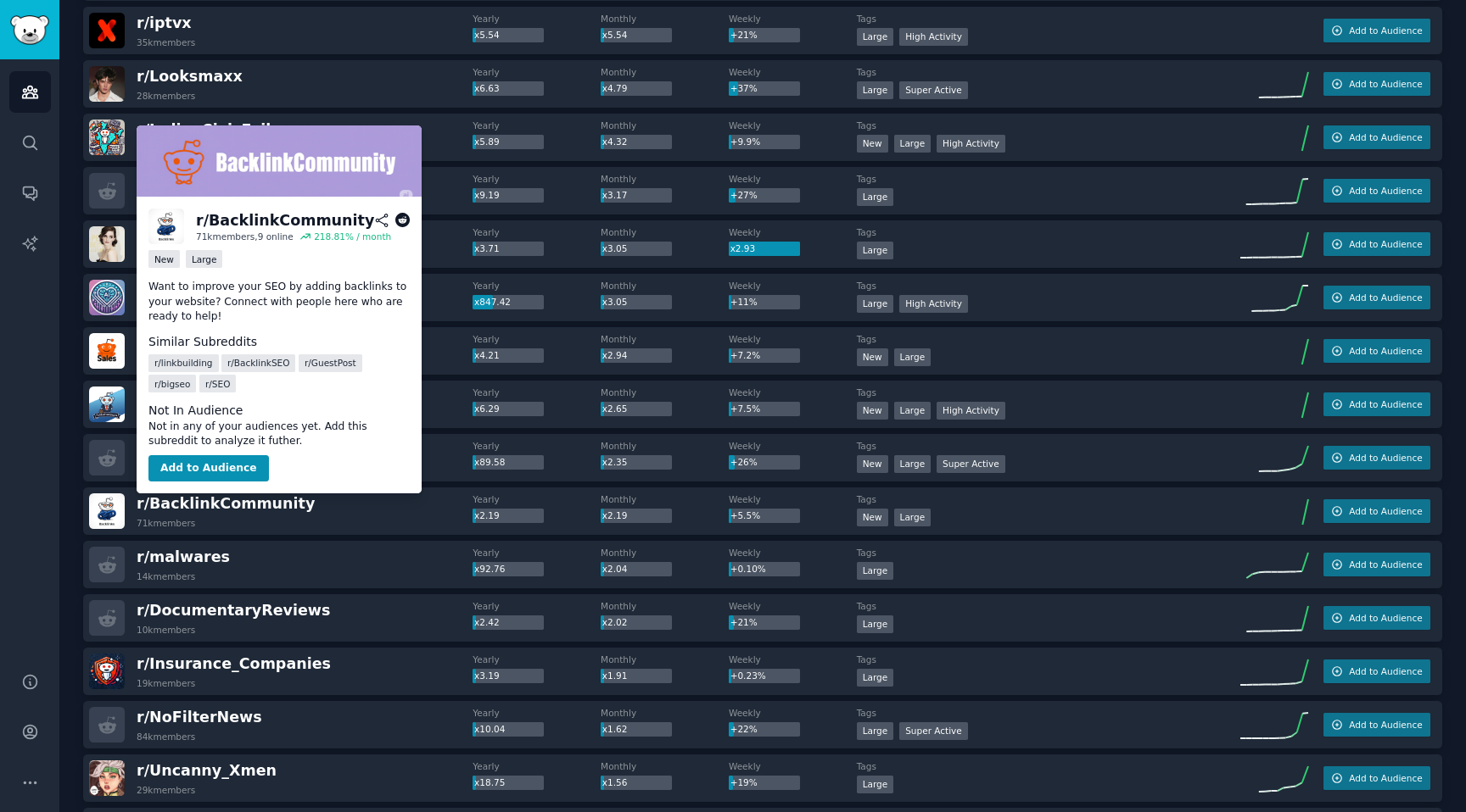
click at [403, 221] on icon at bounding box center [403, 220] width 15 height 15
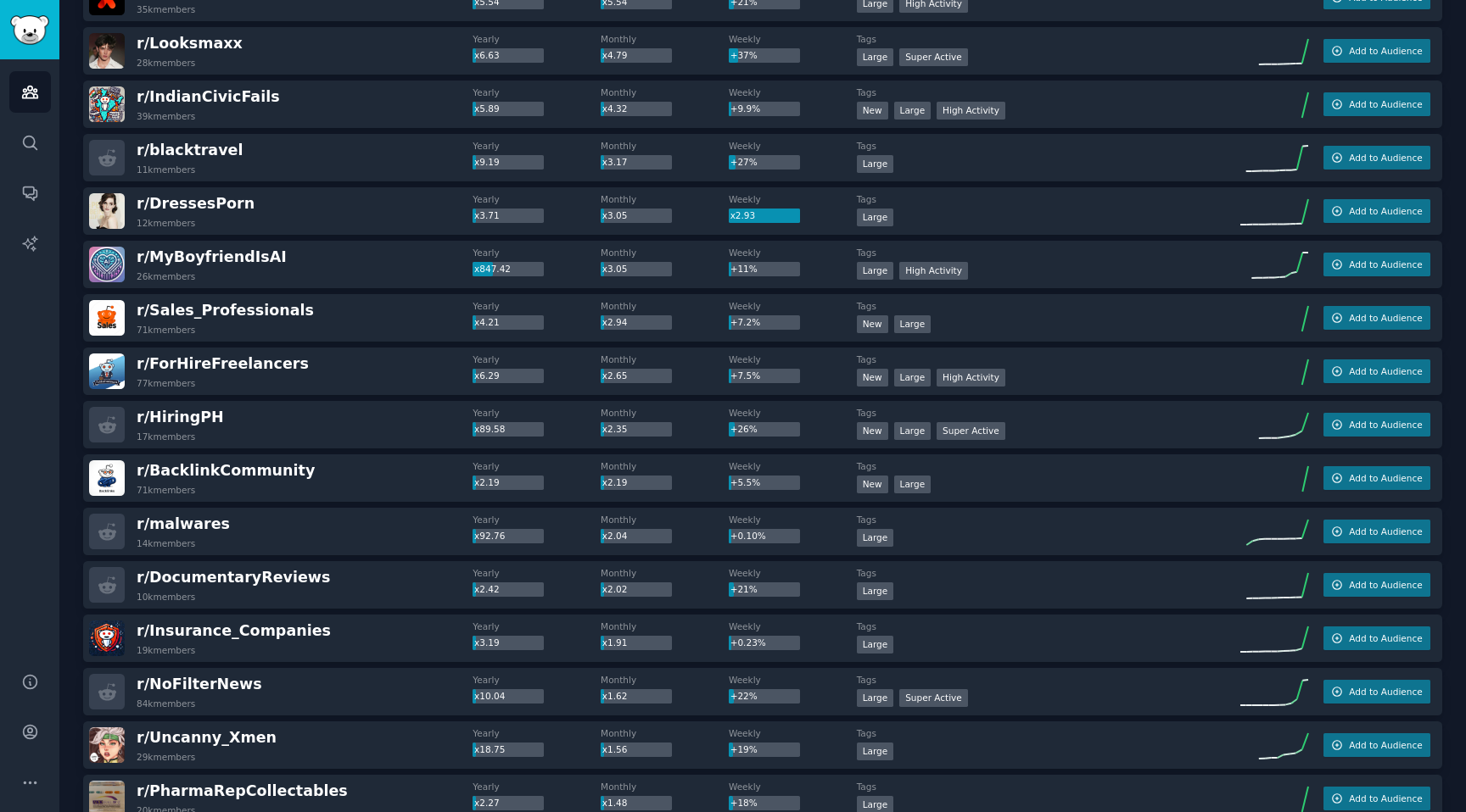
scroll to position [328, 0]
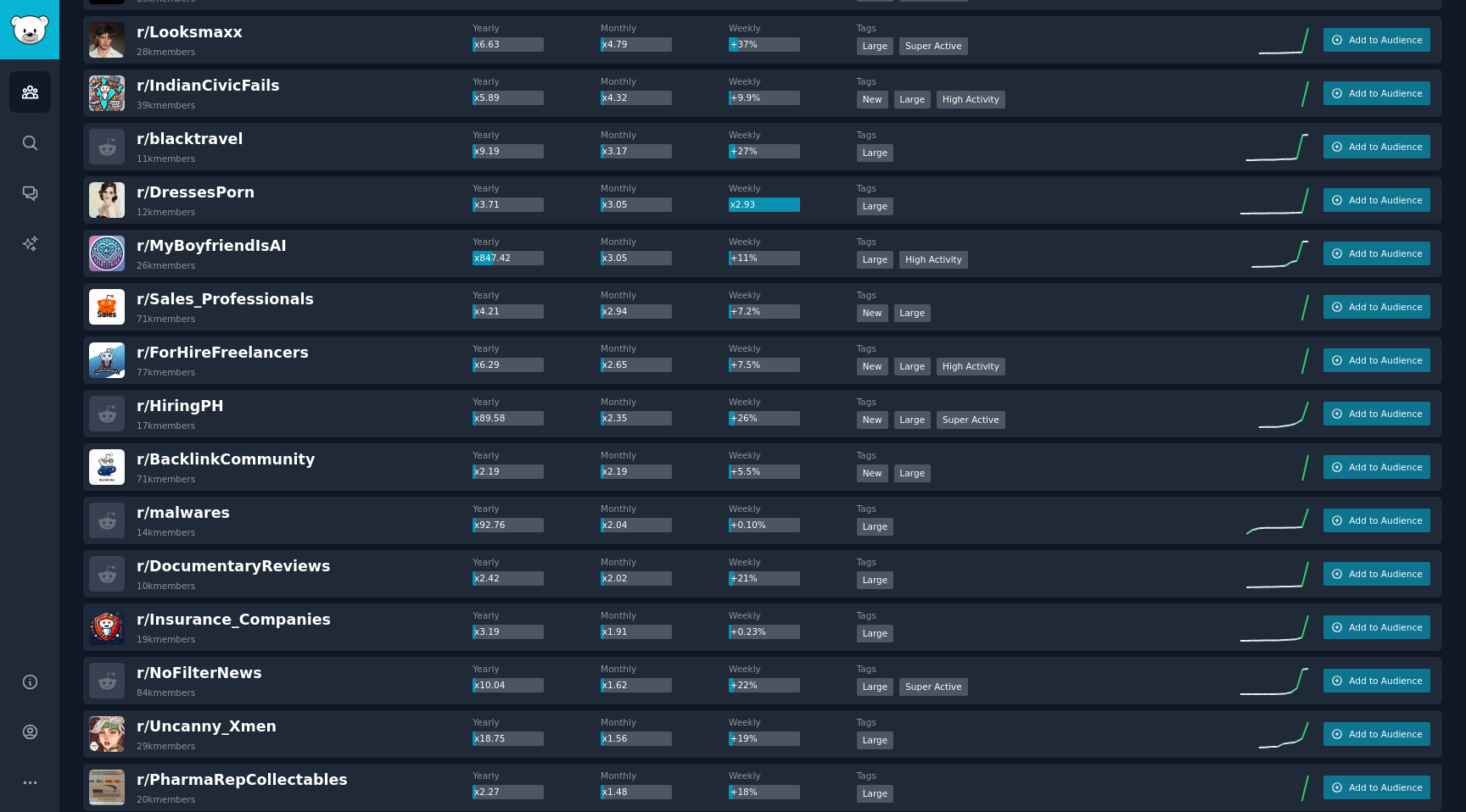
click at [334, 559] on div "r/ DocumentaryReviews 10k members" at bounding box center [281, 575] width 383 height 36
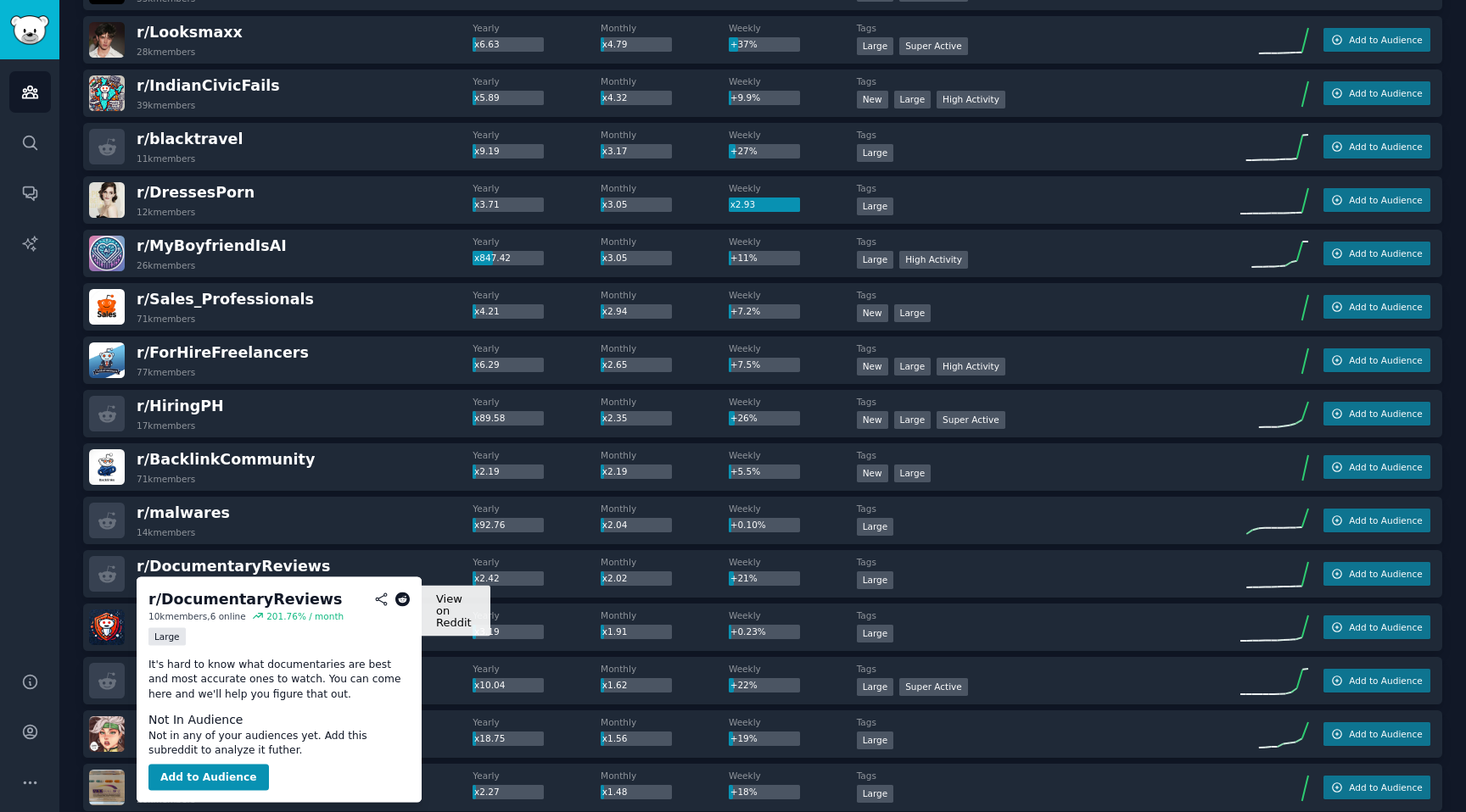
click at [399, 599] on icon at bounding box center [403, 599] width 15 height 15
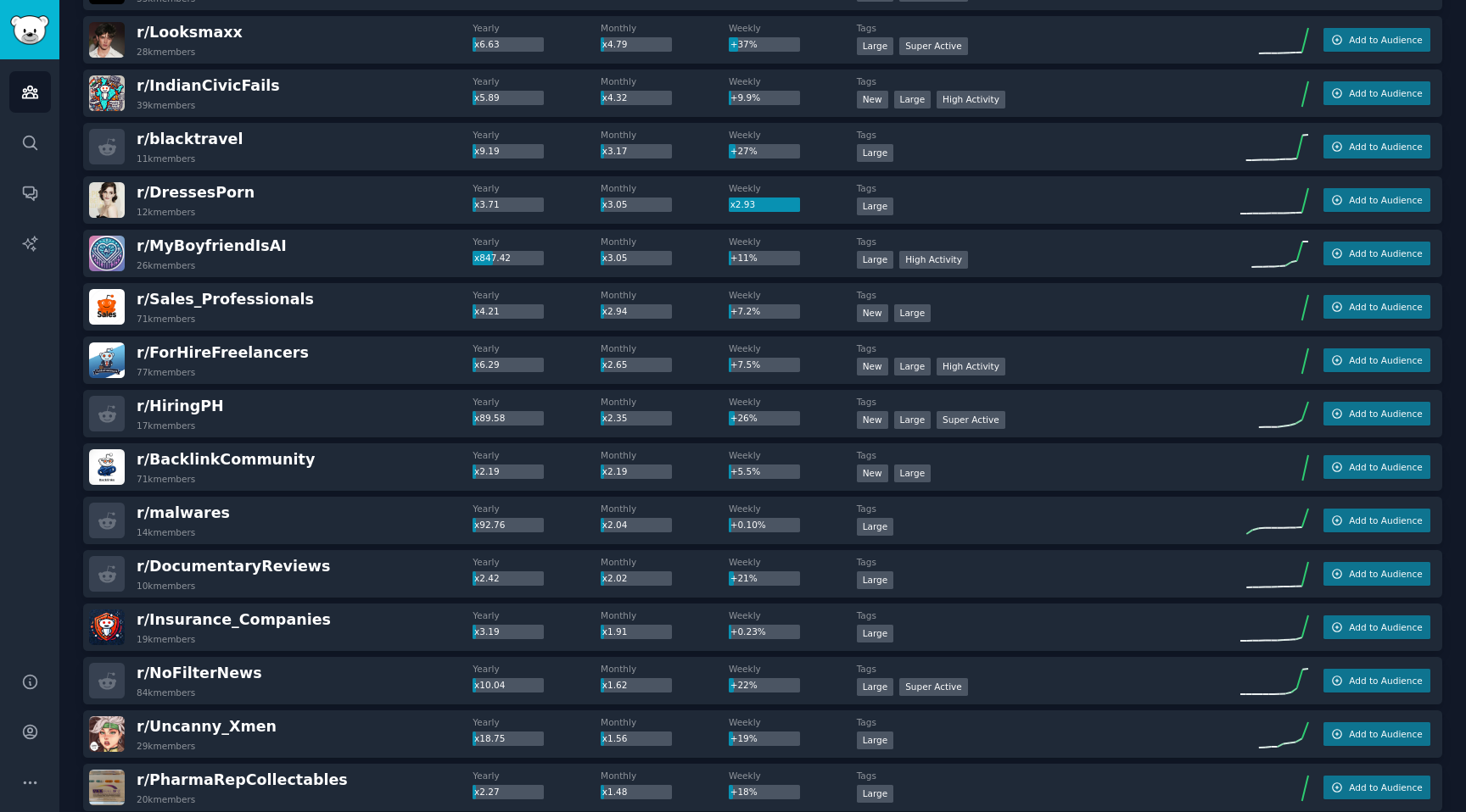
click at [12, 420] on div "Audiences Search Conversations AI Reports" at bounding box center [29, 355] width 59 height 593
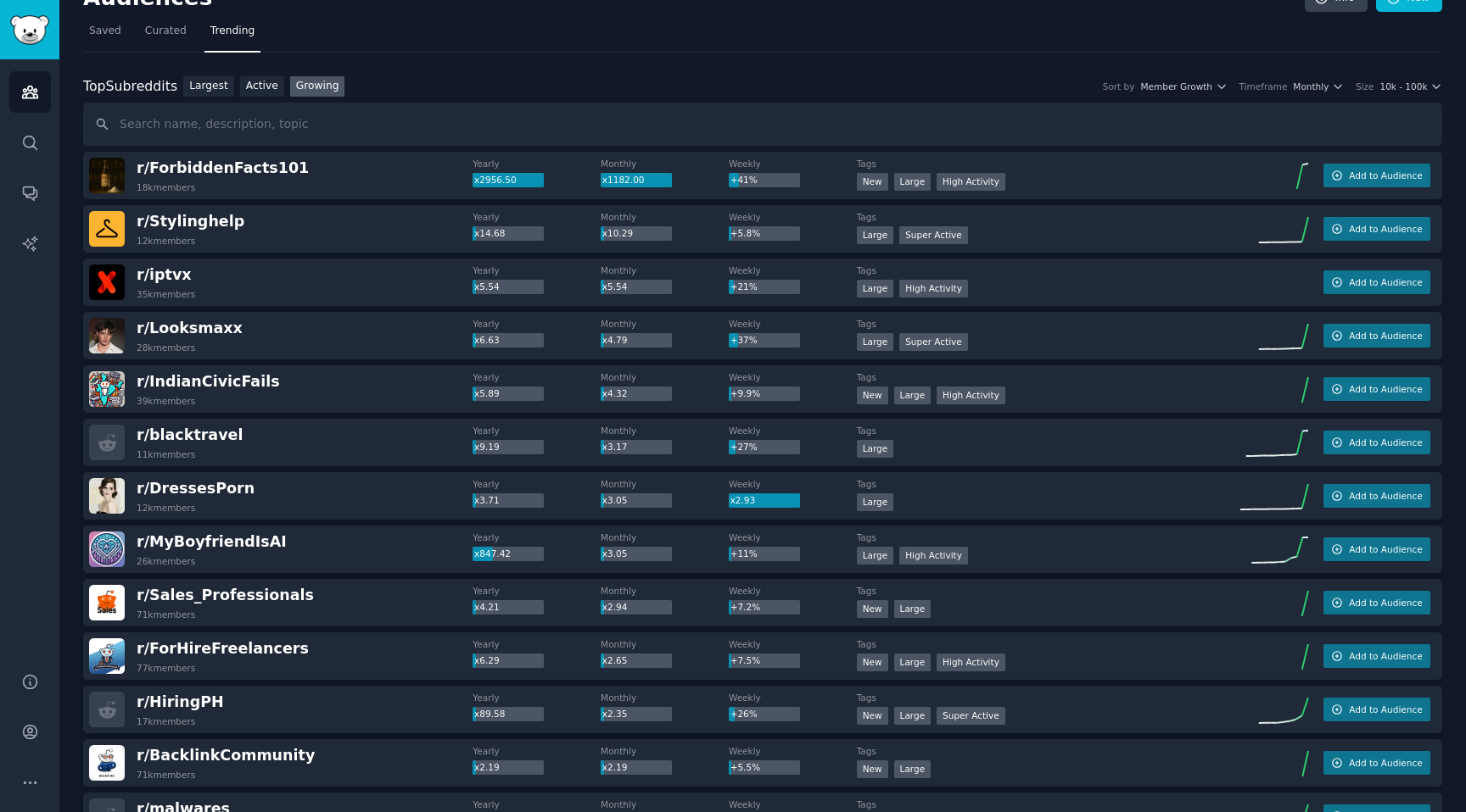
scroll to position [0, 0]
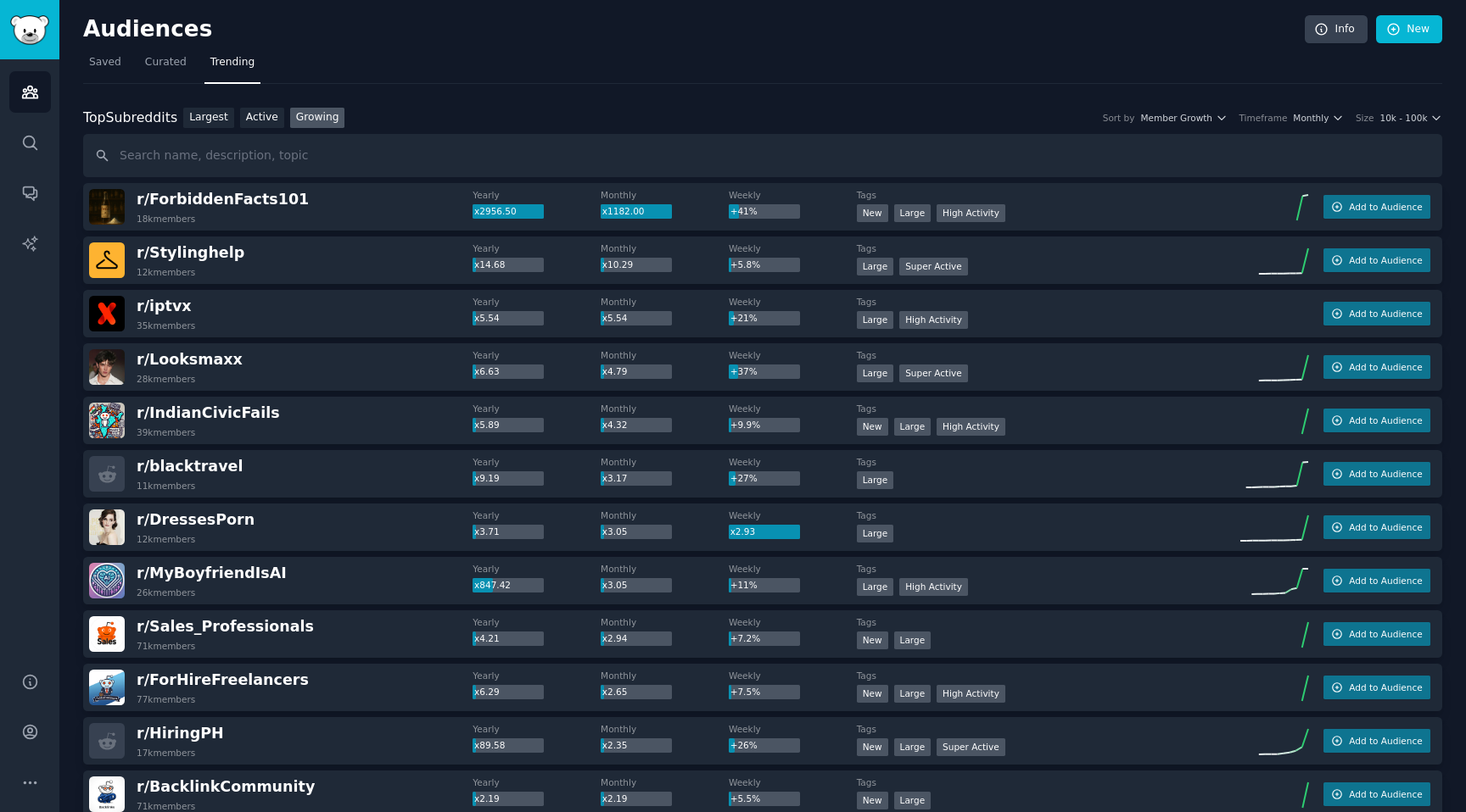
click at [660, 65] on nav "Saved Curated Trending" at bounding box center [762, 66] width 1359 height 35
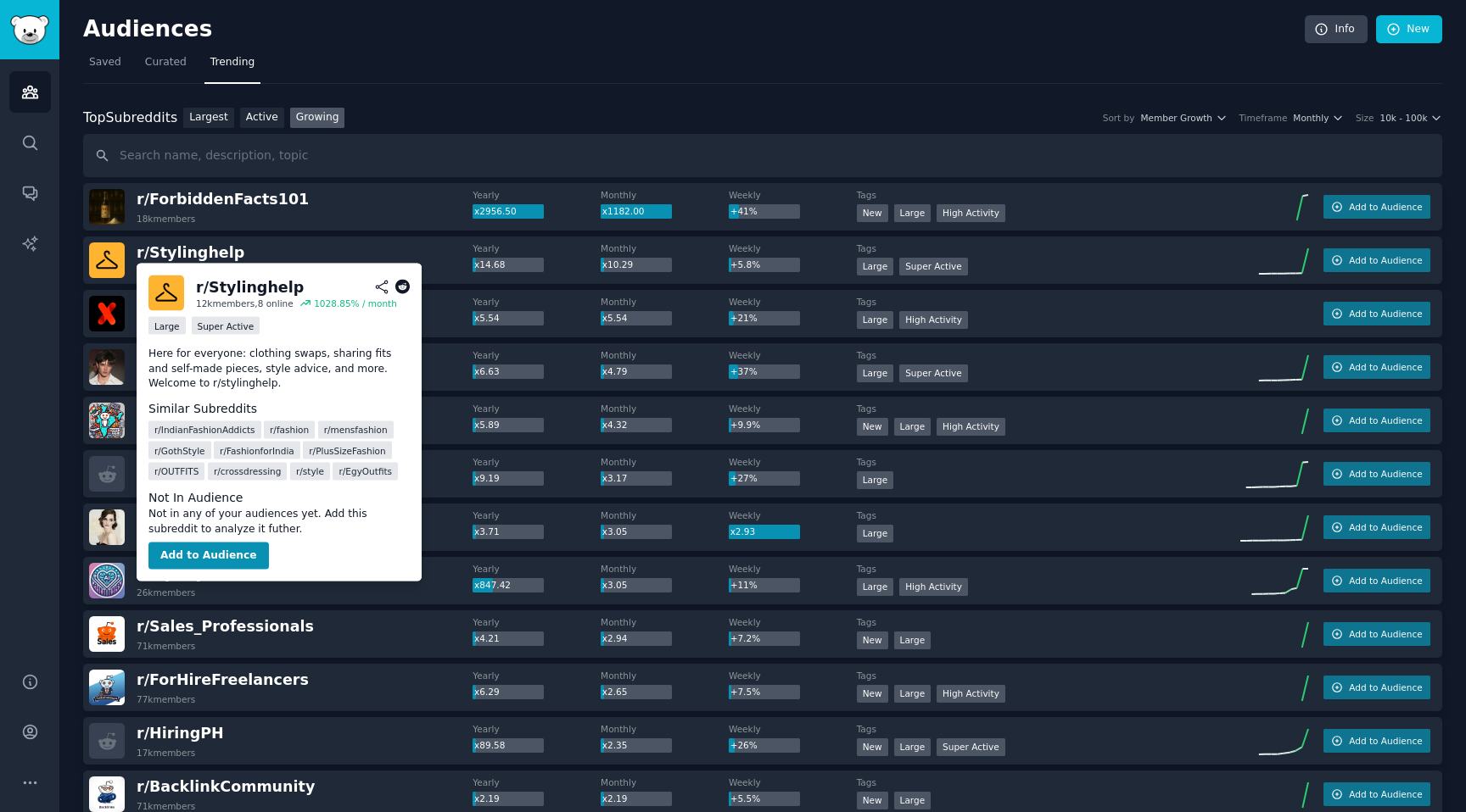
click at [399, 286] on icon at bounding box center [403, 287] width 15 height 15
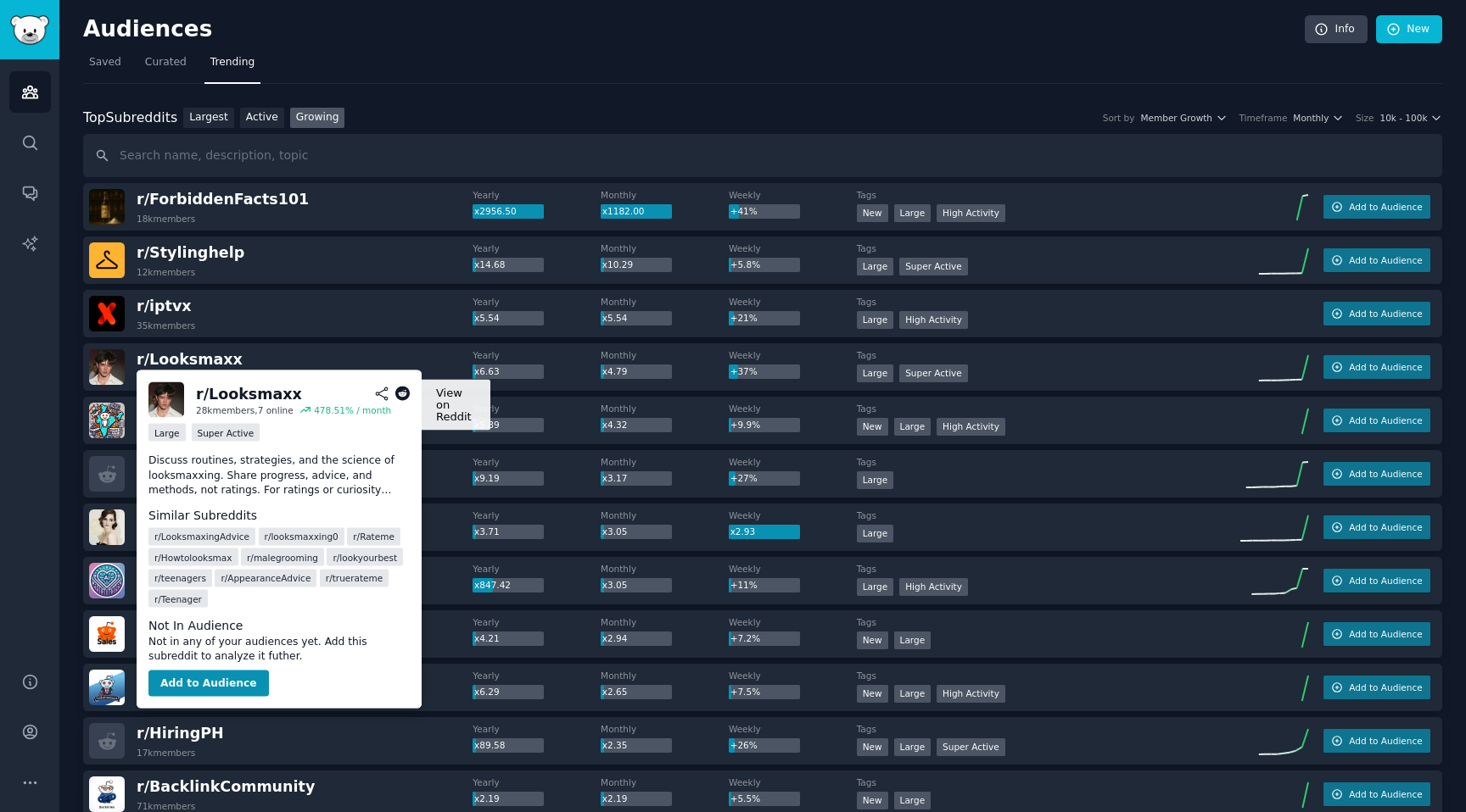
click at [399, 396] on icon at bounding box center [403, 395] width 15 height 15
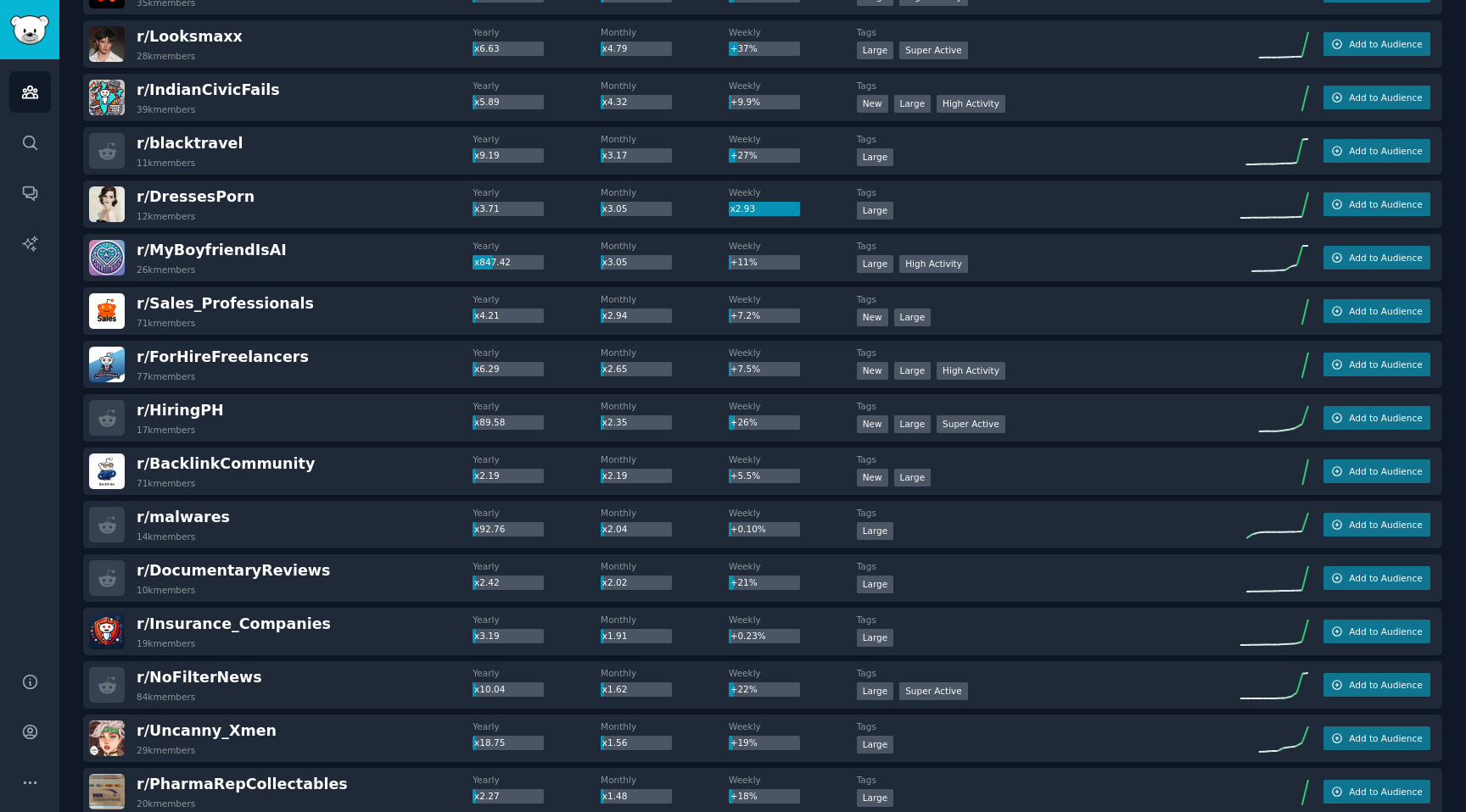
scroll to position [339, 0]
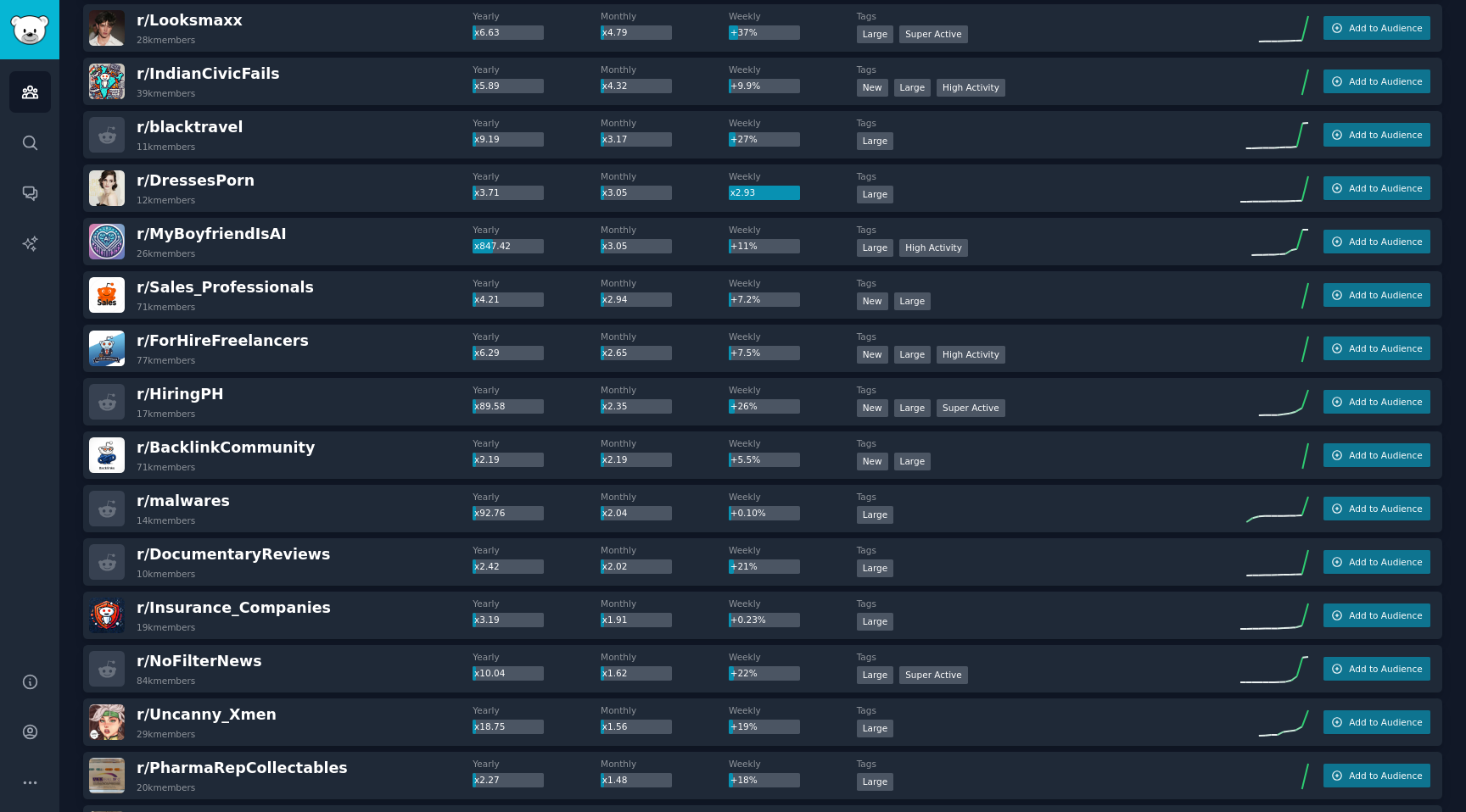
click at [307, 414] on div "r/ HiringPH 17k members" at bounding box center [281, 402] width 383 height 36
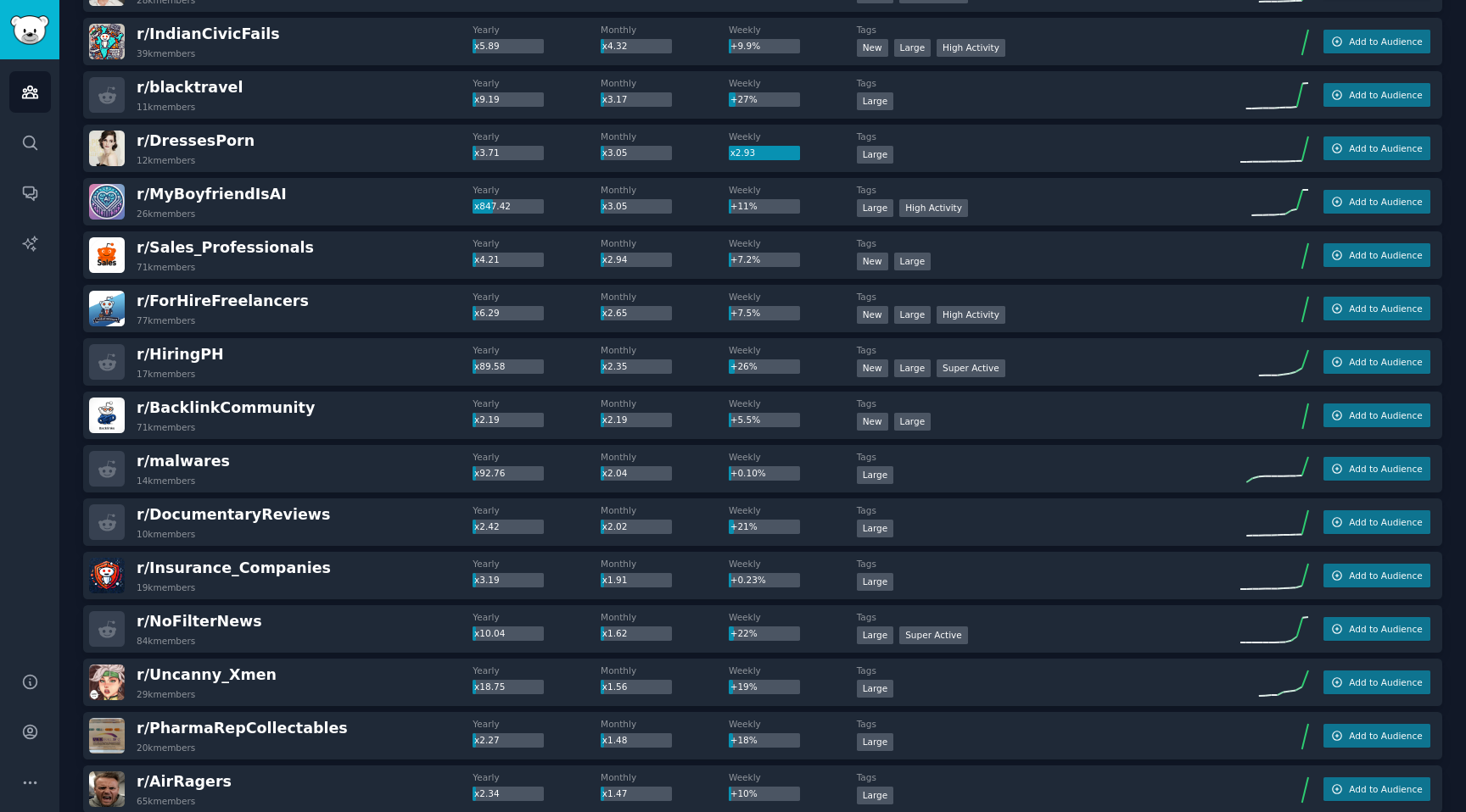
scroll to position [540, 0]
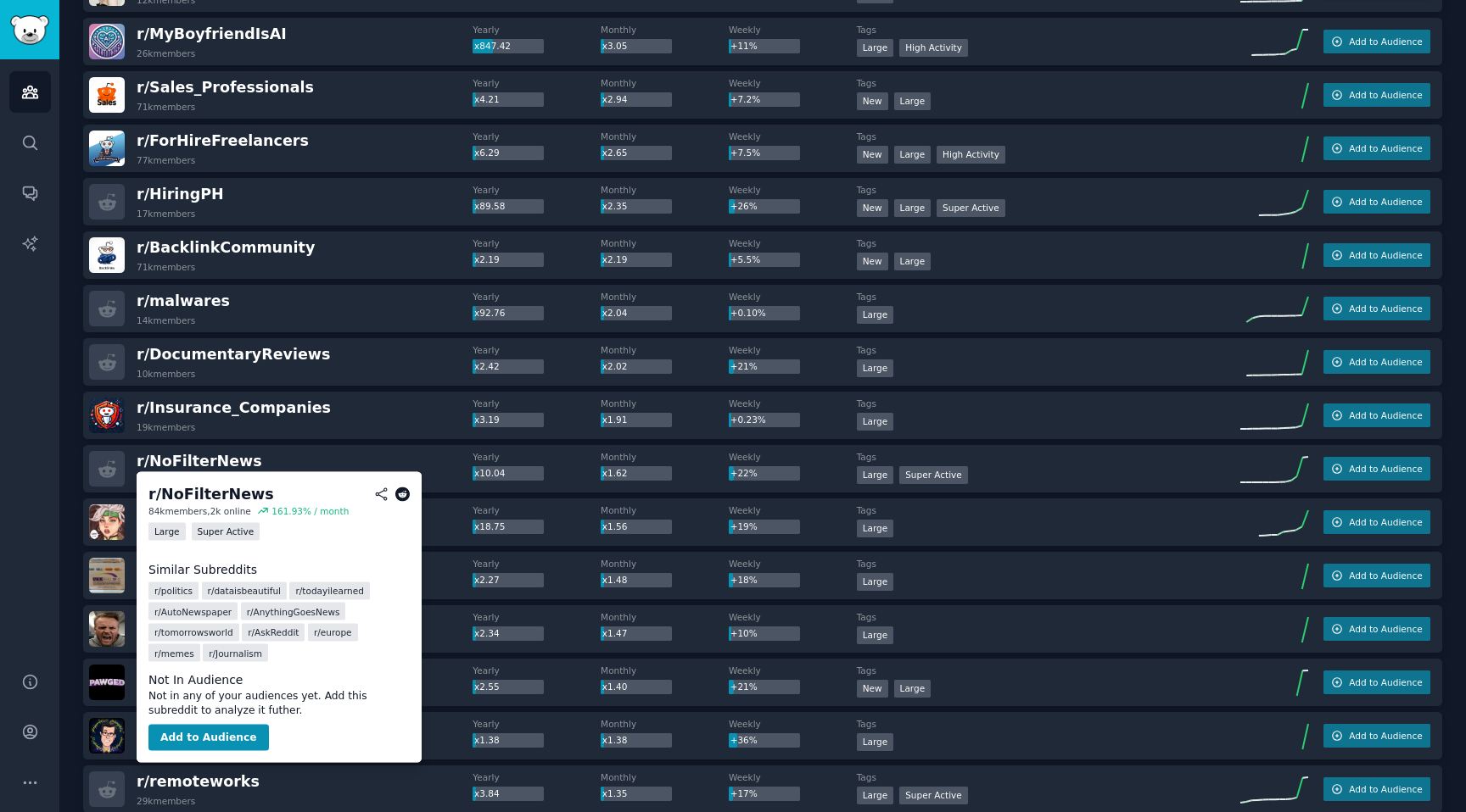
click at [408, 495] on icon at bounding box center [403, 495] width 15 height 15
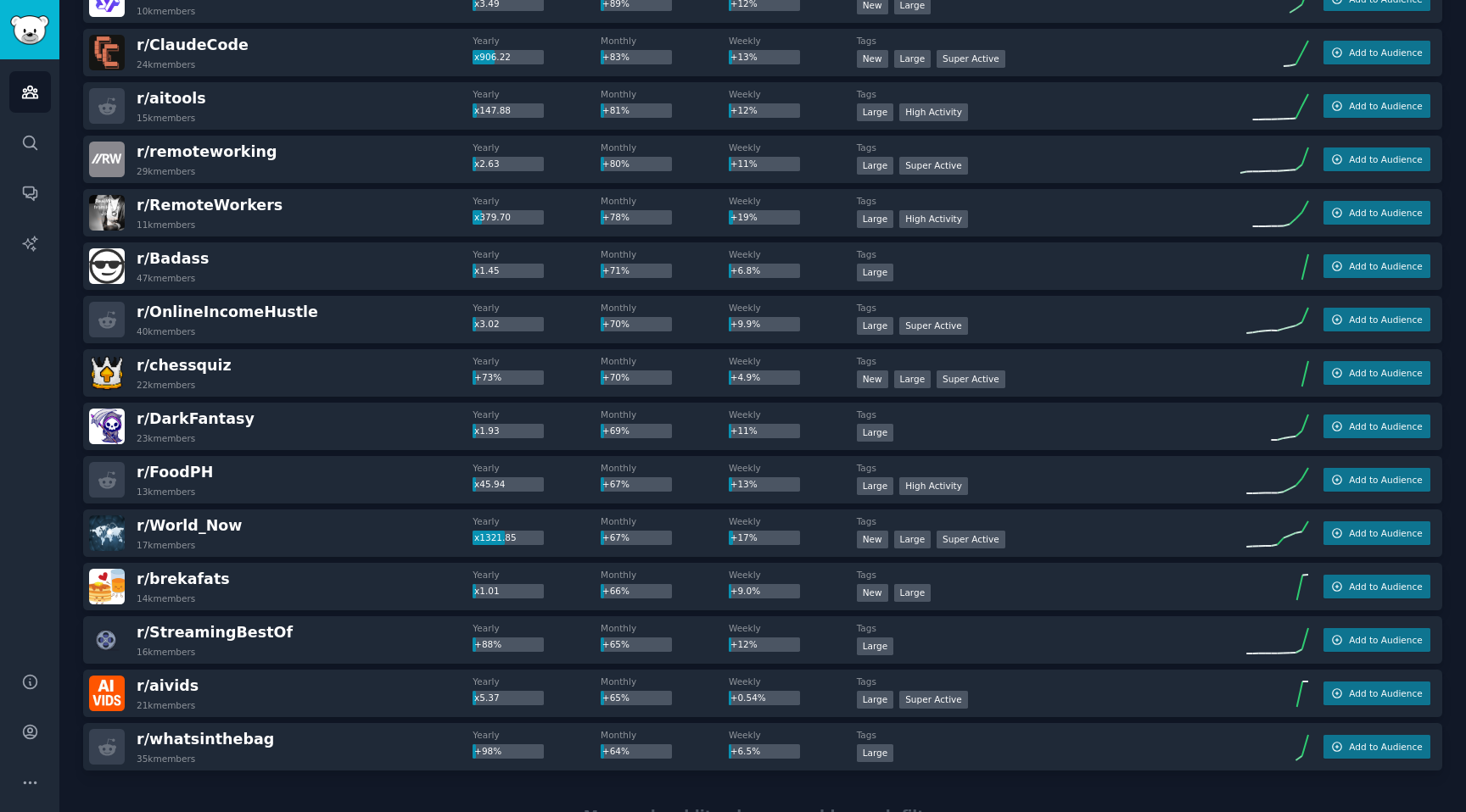
scroll to position [2152, 0]
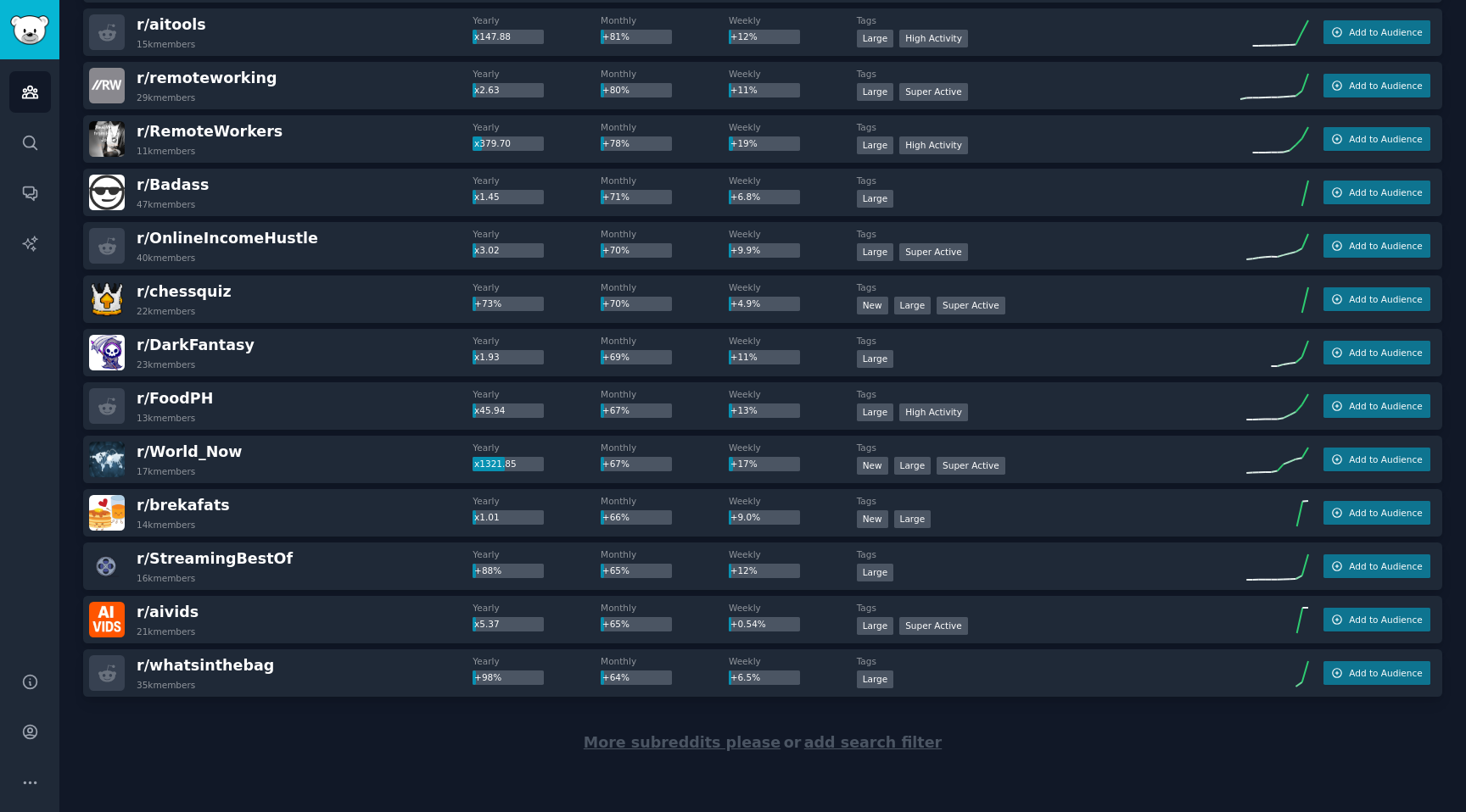
click at [654, 736] on span "More subreddits please" at bounding box center [681, 743] width 197 height 17
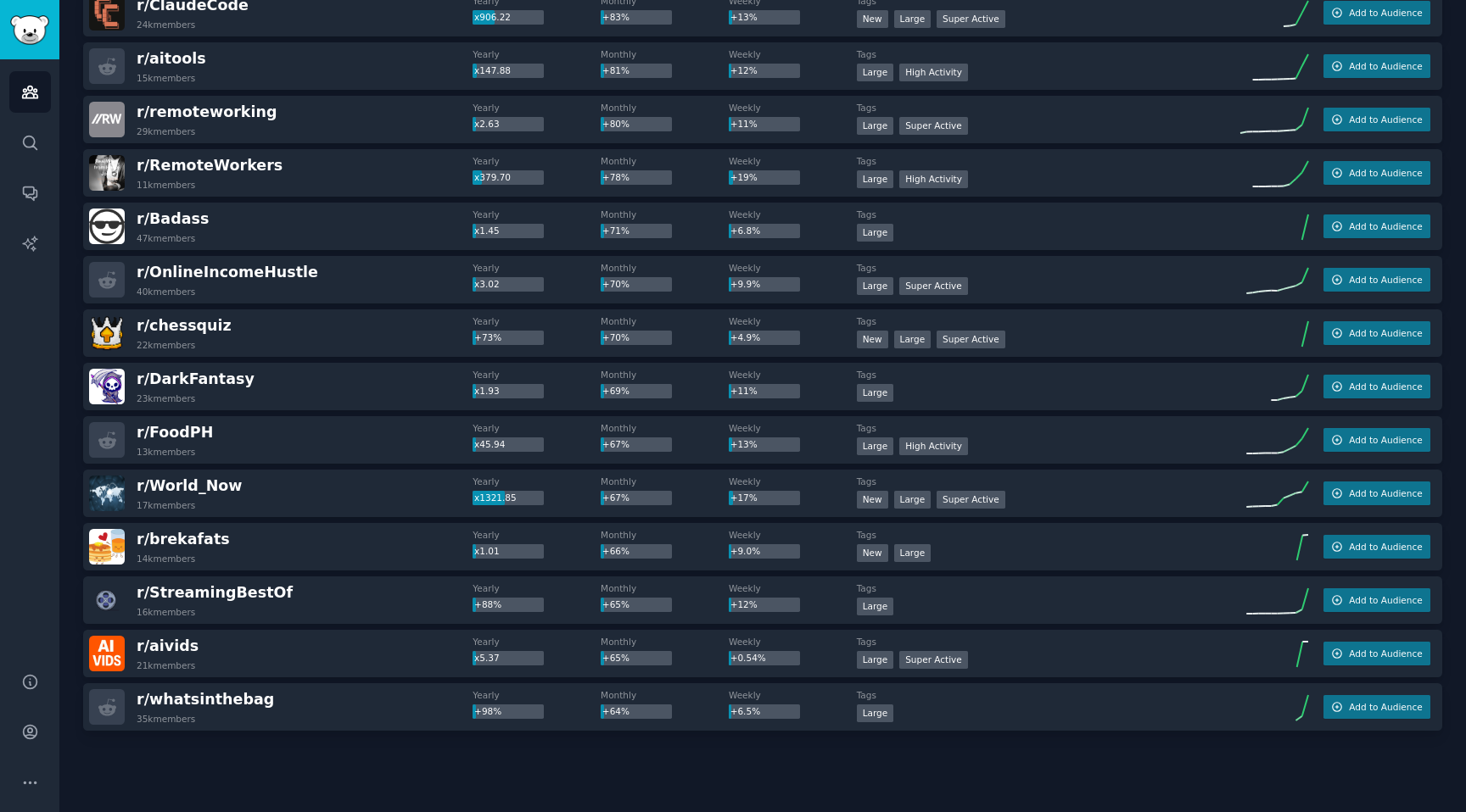
scroll to position [2115, 0]
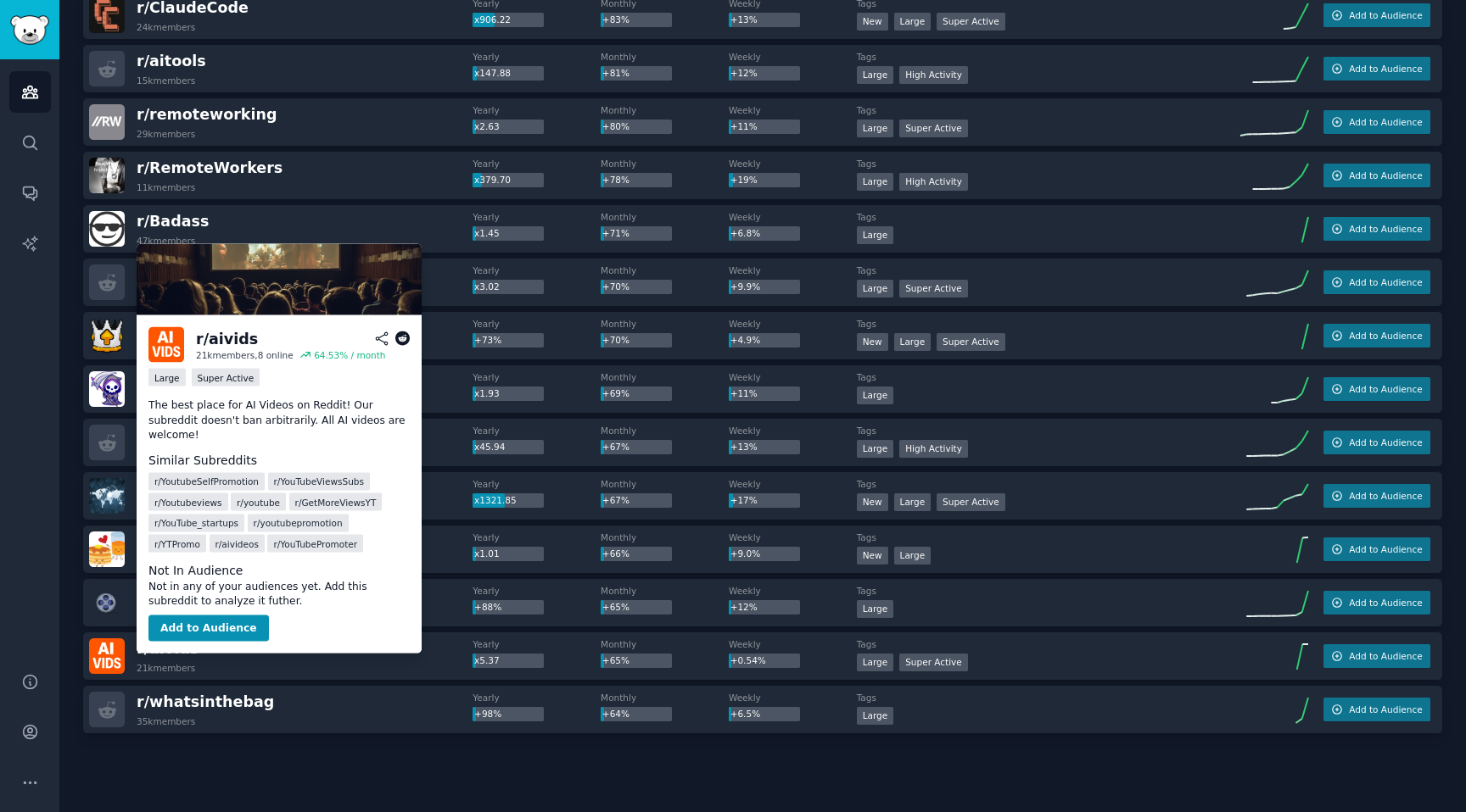
click at [236, 415] on p "The best place for AI Videos on Reddit! Our subreddit doesn't ban arbitrarily. …" at bounding box center [279, 421] width 261 height 45
click at [402, 333] on icon at bounding box center [403, 339] width 15 height 15
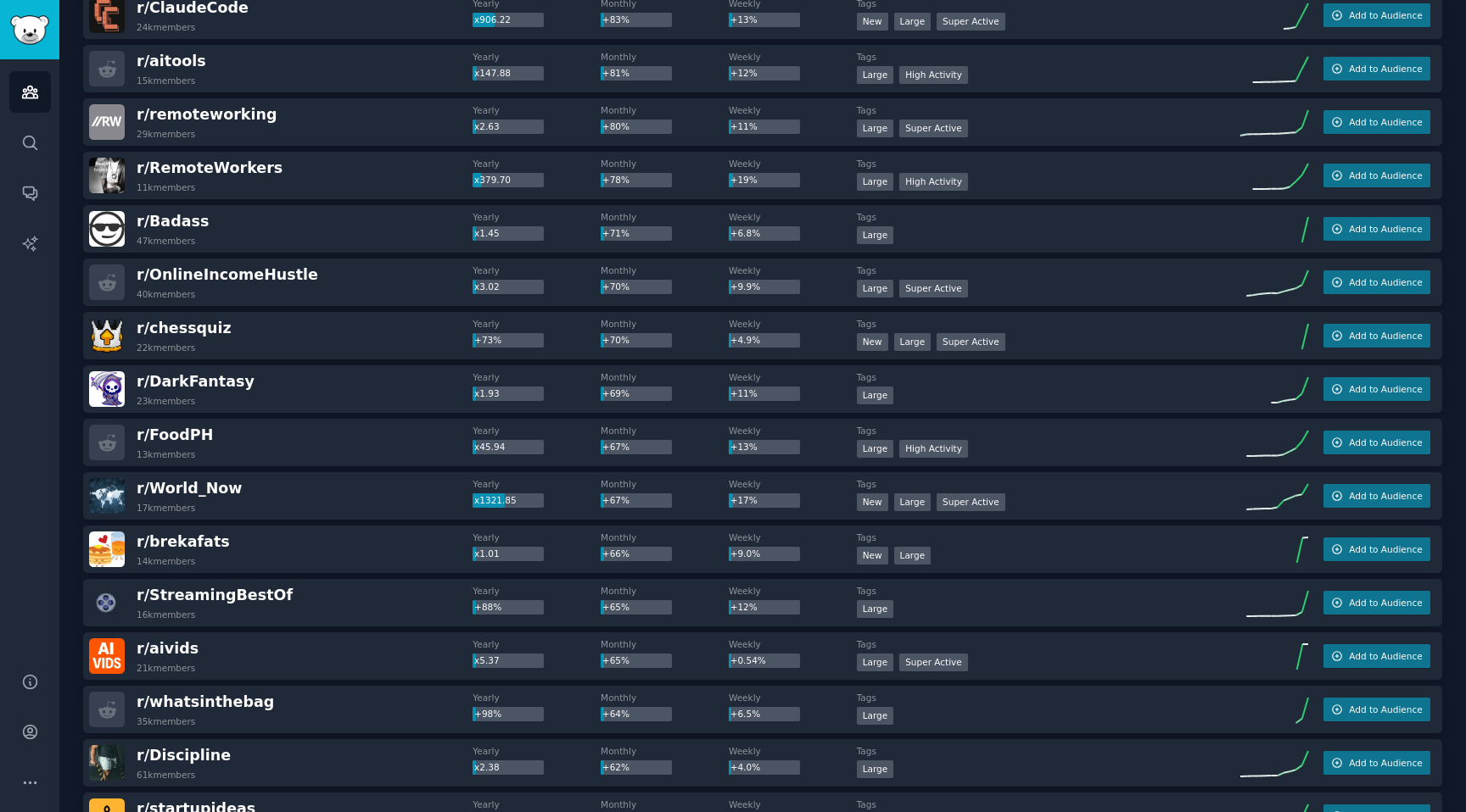
click at [276, 538] on div "r/ brekafats 14k members" at bounding box center [281, 549] width 383 height 36
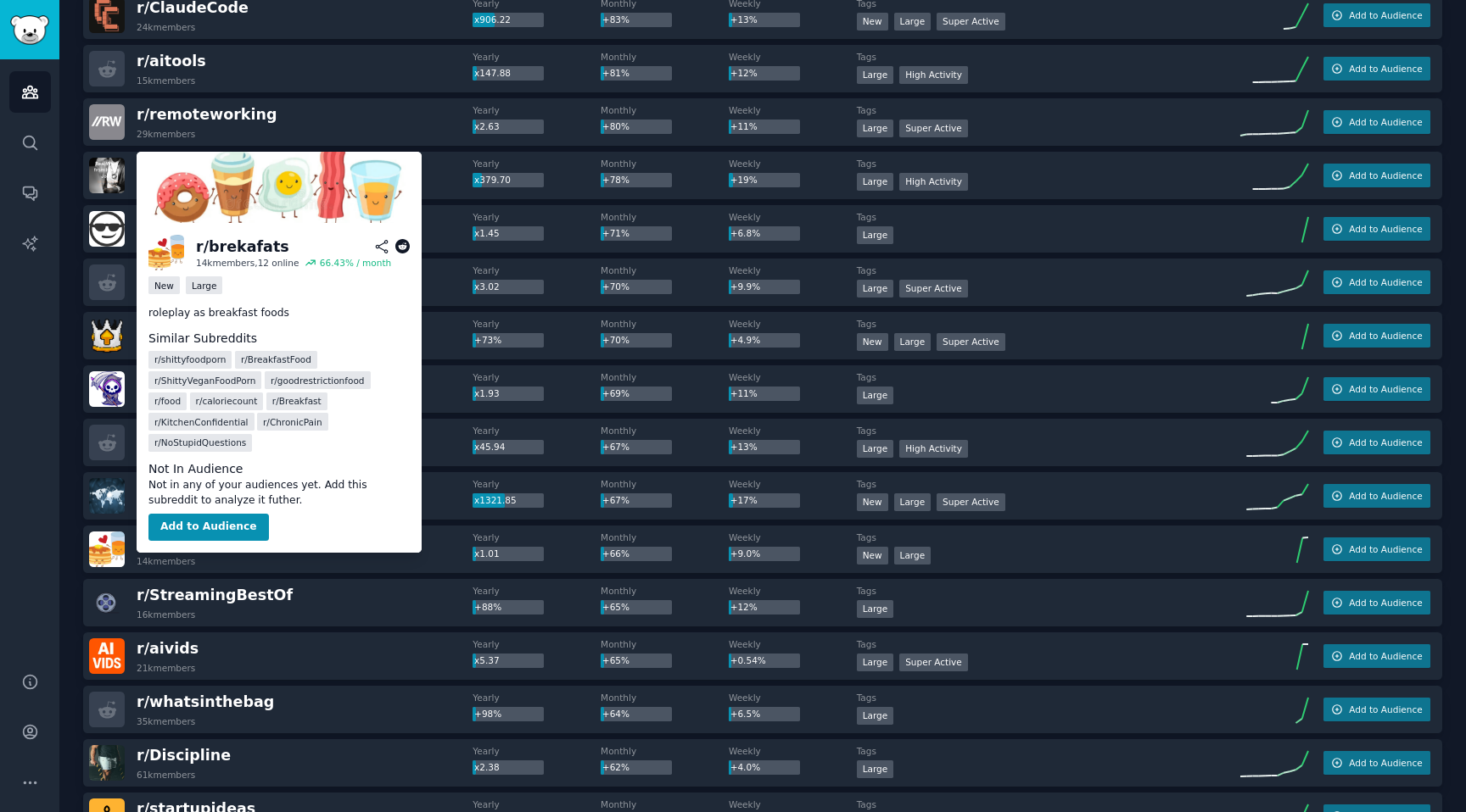
click at [408, 249] on icon at bounding box center [403, 247] width 15 height 15
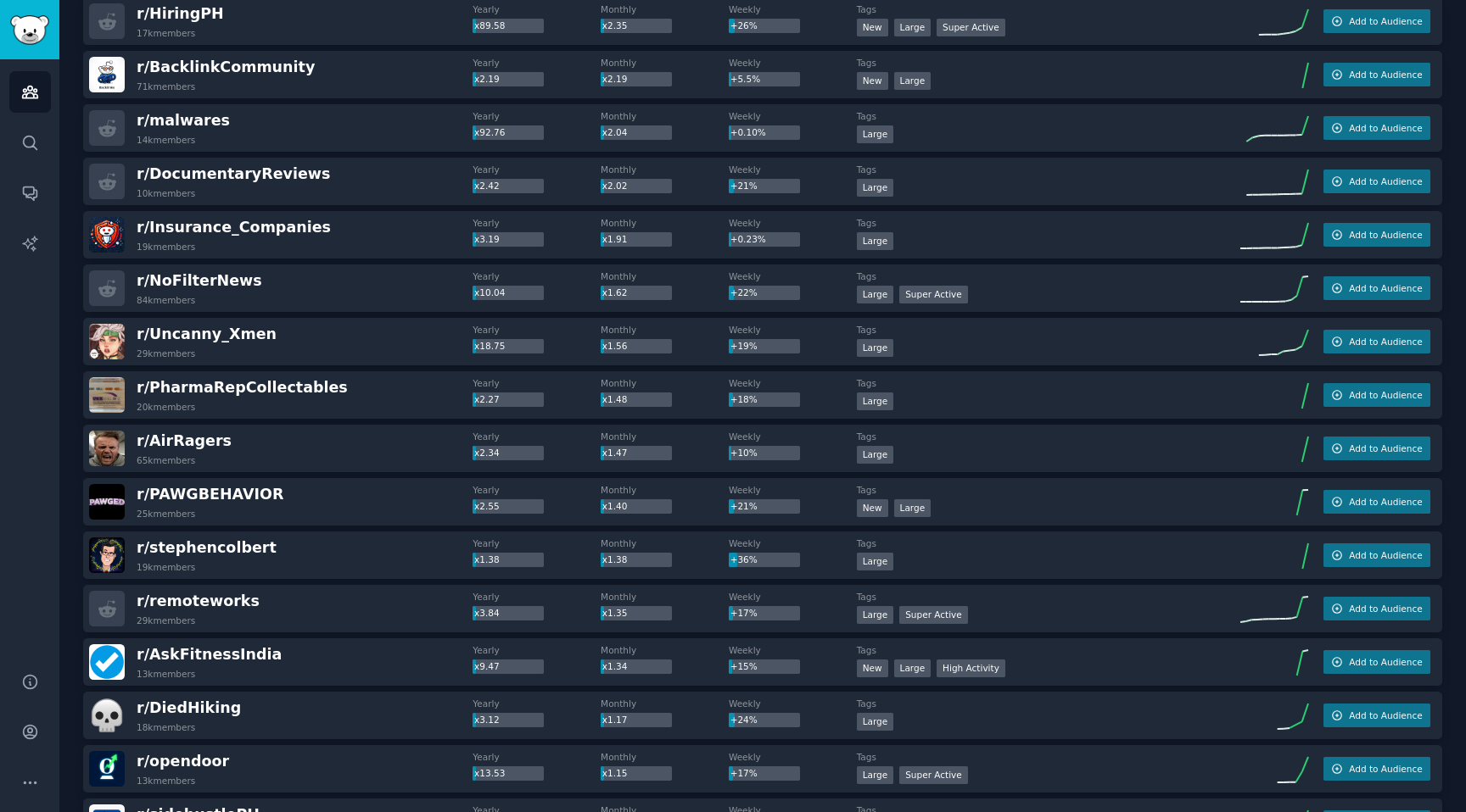
scroll to position [0, 0]
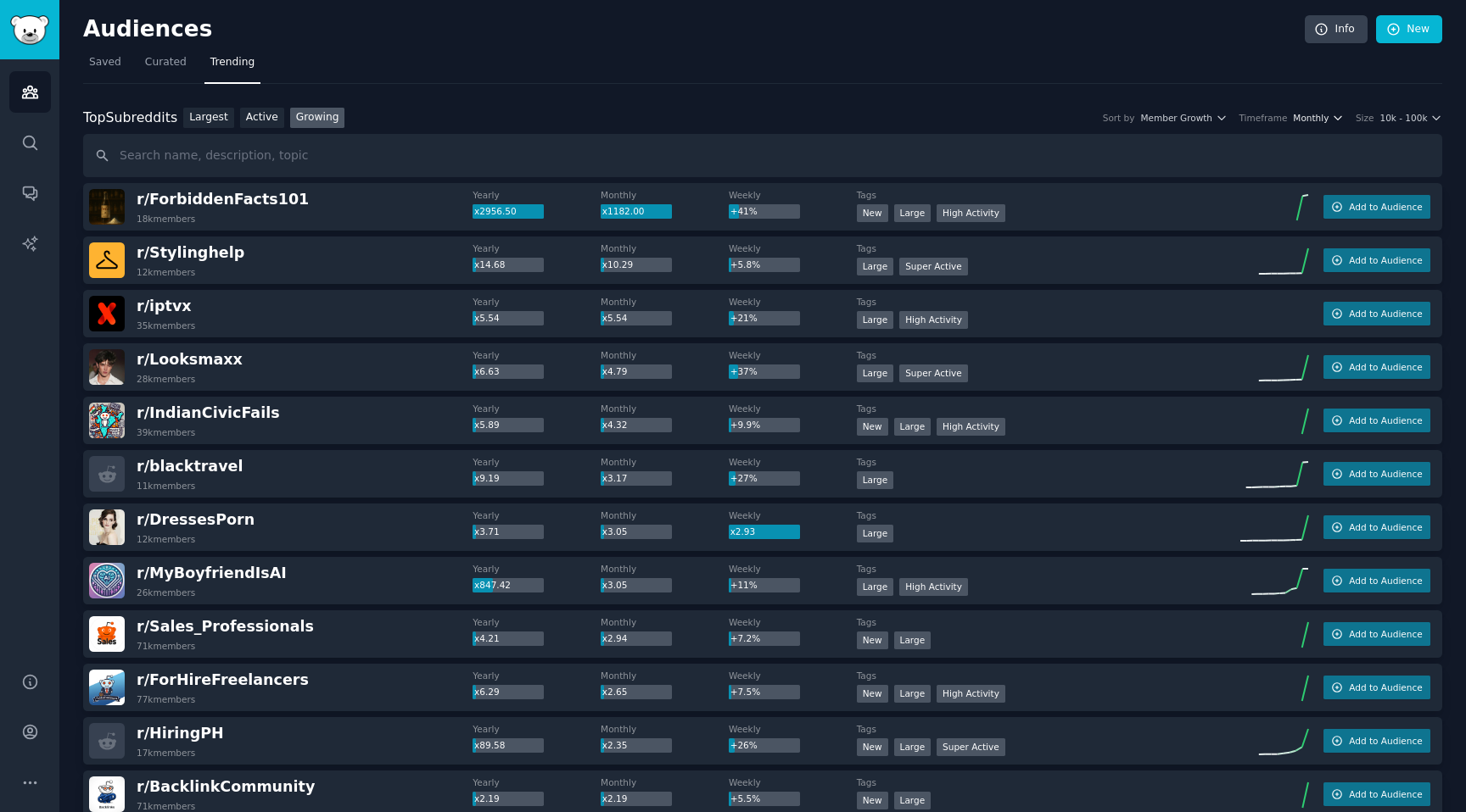
click at [1324, 121] on span "Monthly" at bounding box center [1311, 118] width 36 height 12
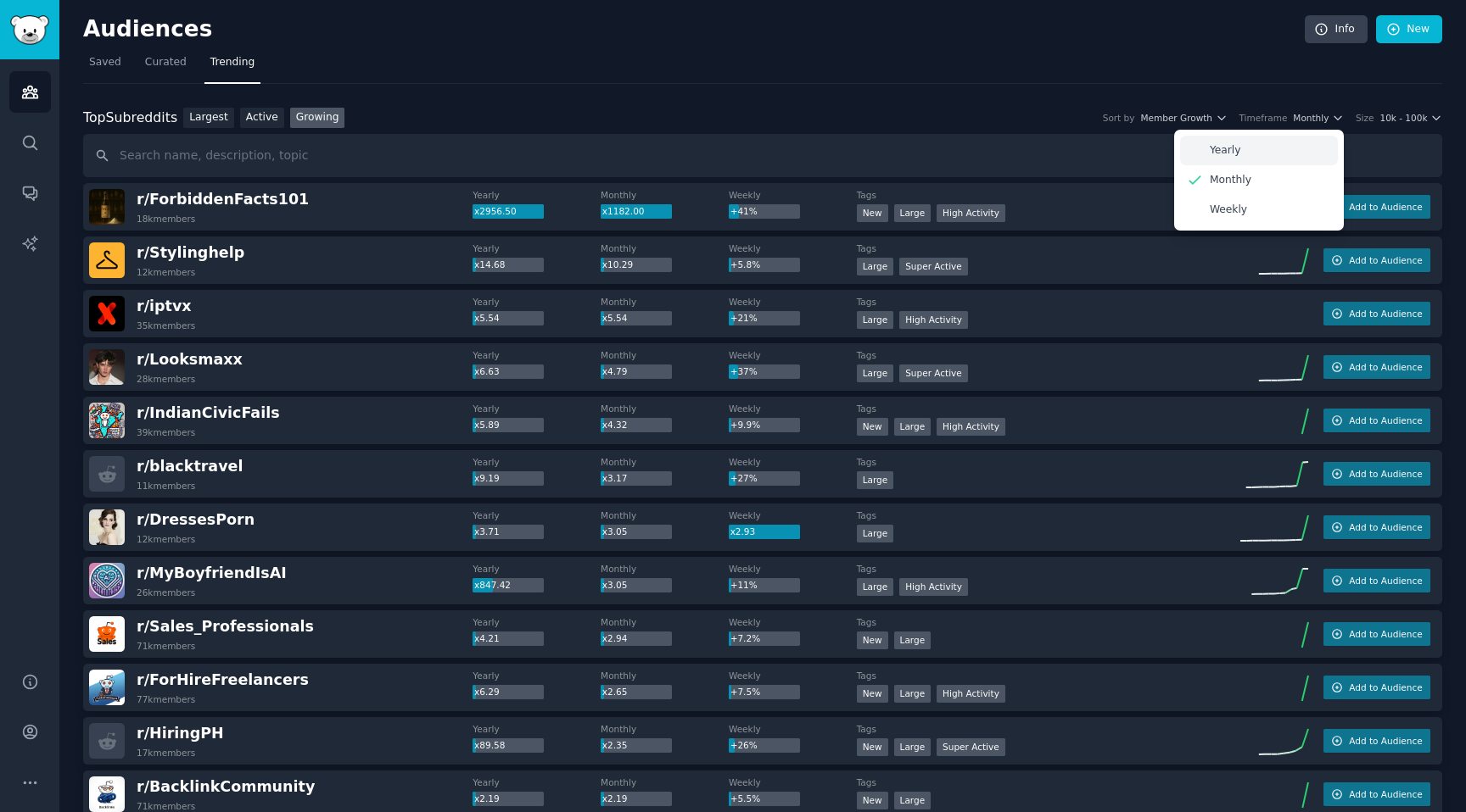
click at [1239, 136] on div "Yearly" at bounding box center [1258, 151] width 157 height 30
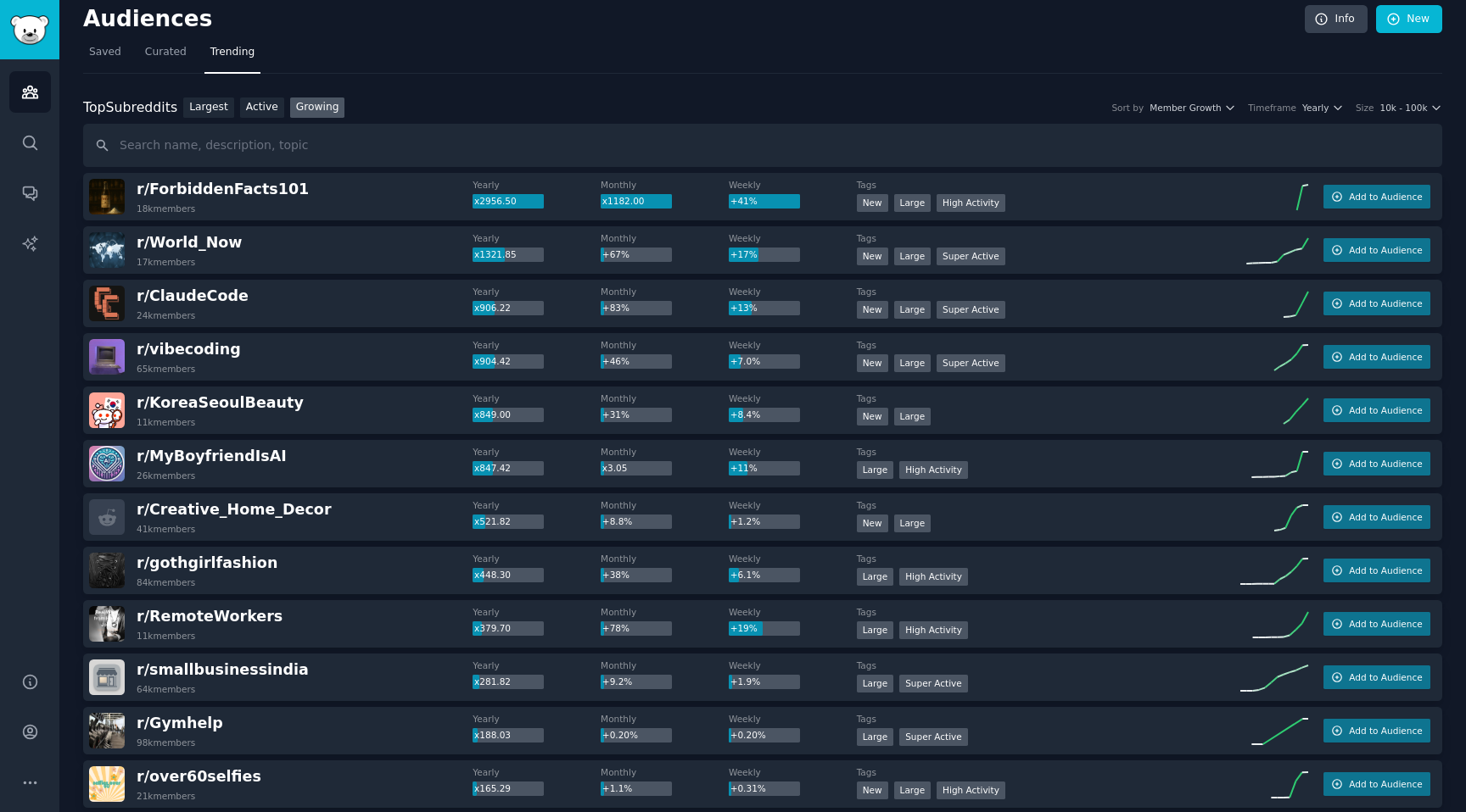
scroll to position [22, 0]
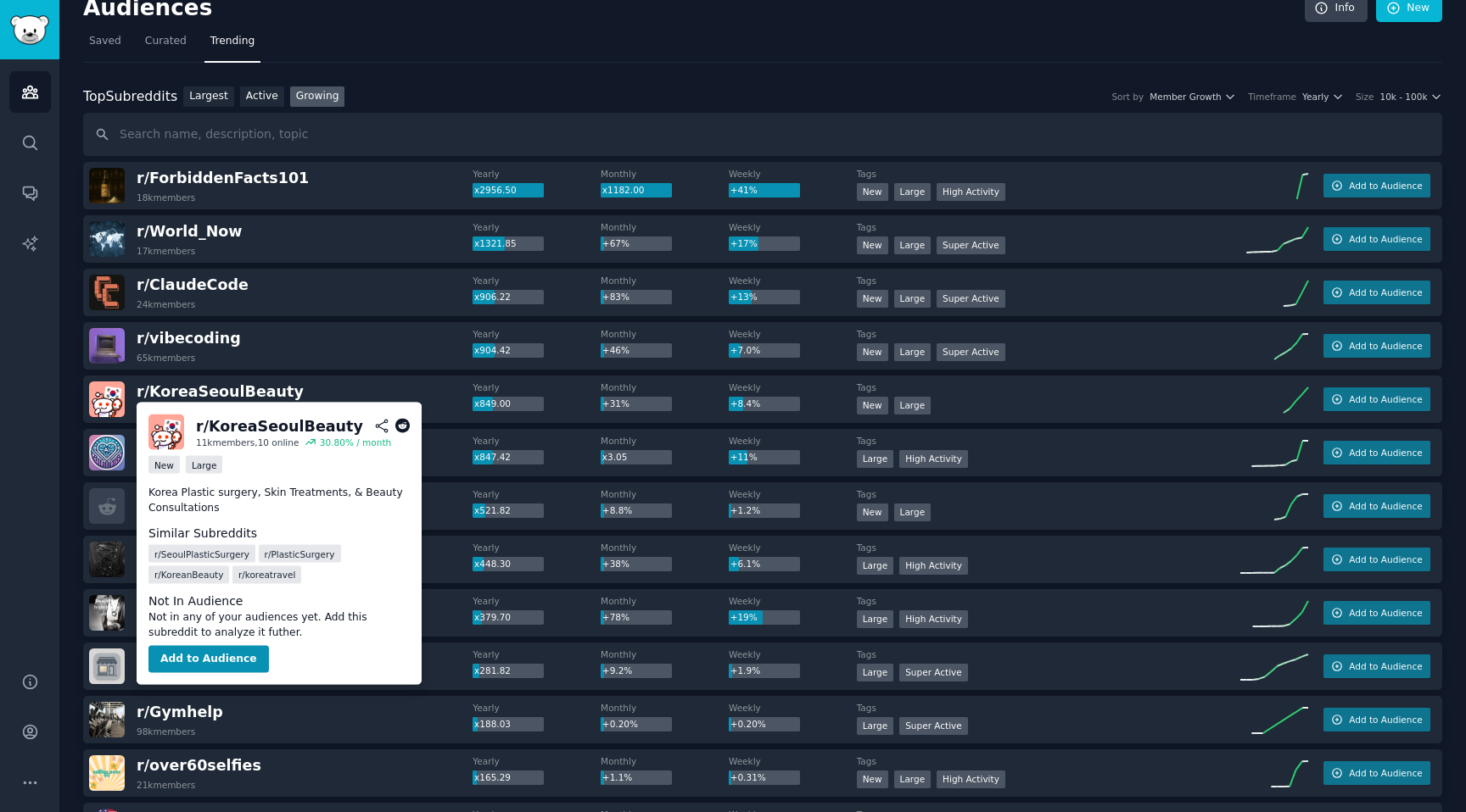
click at [398, 422] on icon at bounding box center [403, 427] width 15 height 15
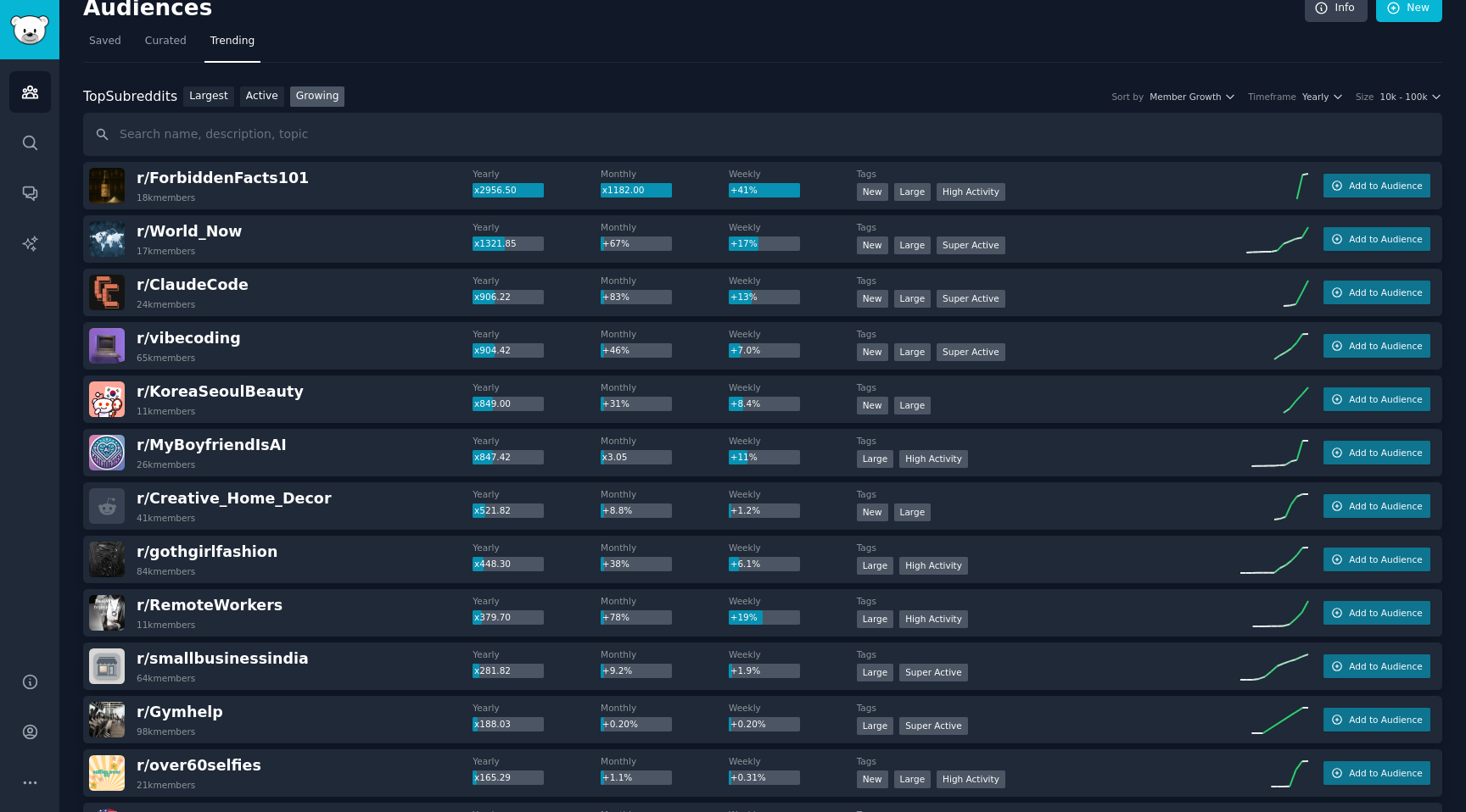
click at [346, 459] on div "r/ MyBoyfriendIsAI 26k members" at bounding box center [281, 453] width 383 height 36
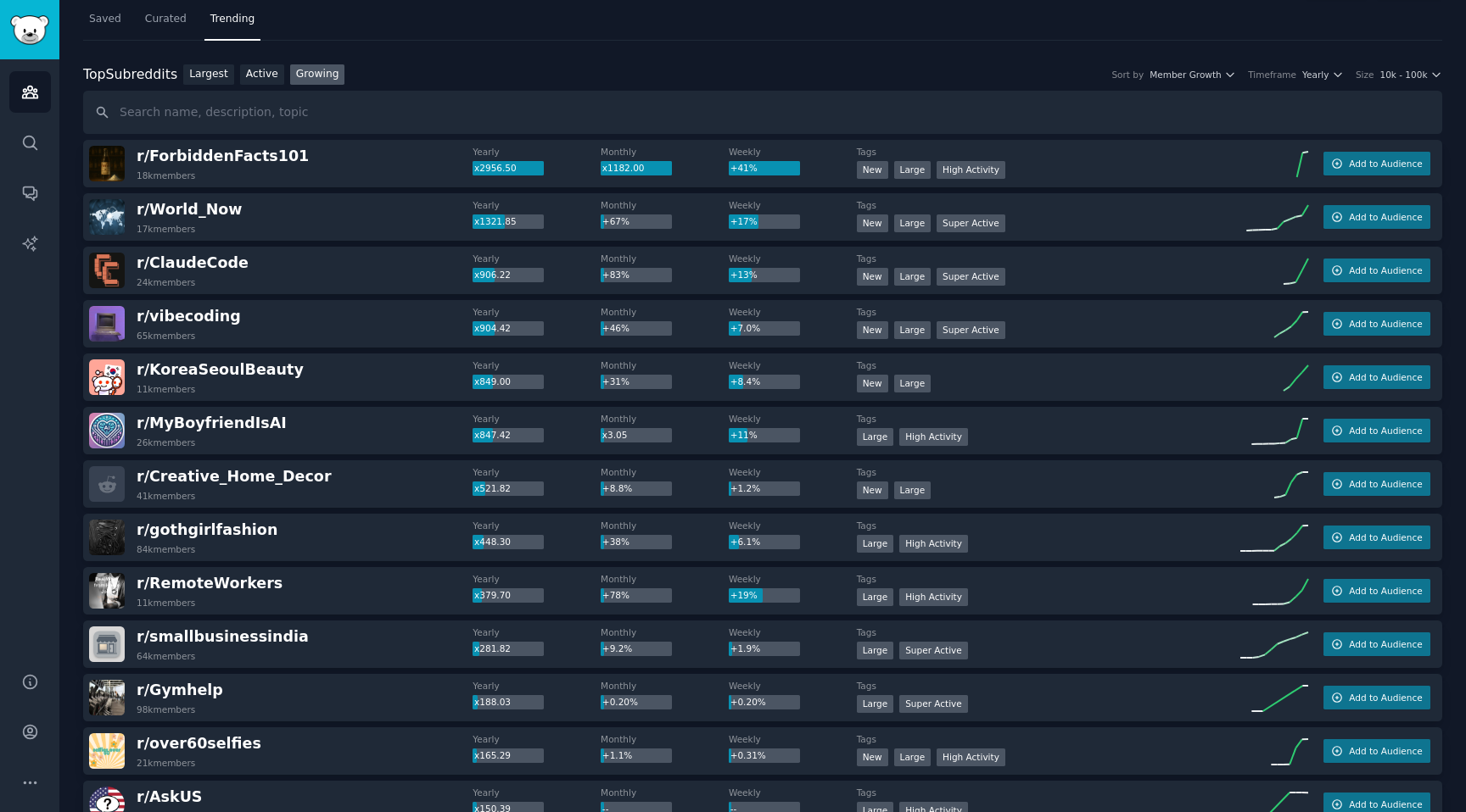
scroll to position [55, 0]
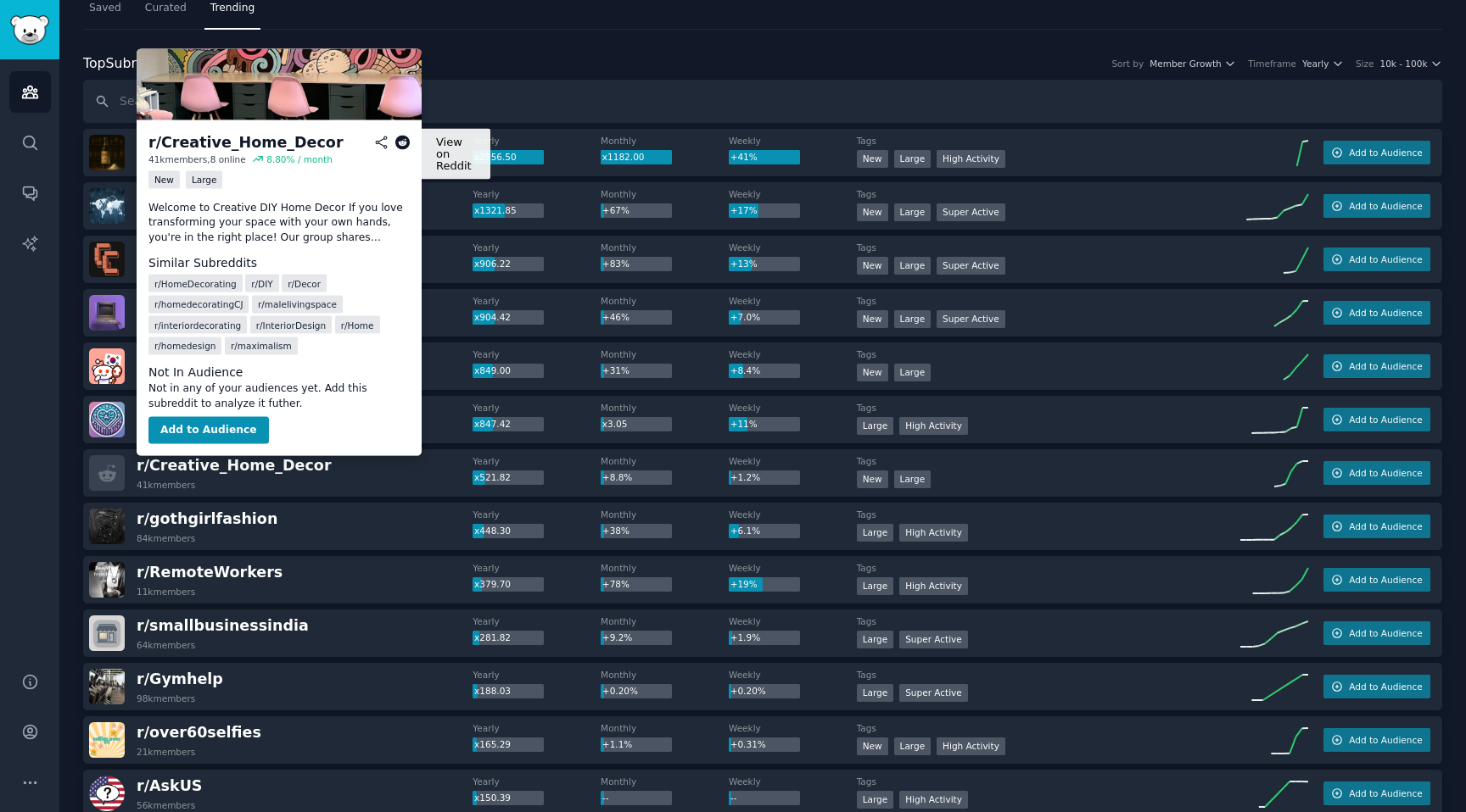
click at [404, 143] on icon at bounding box center [403, 142] width 15 height 15
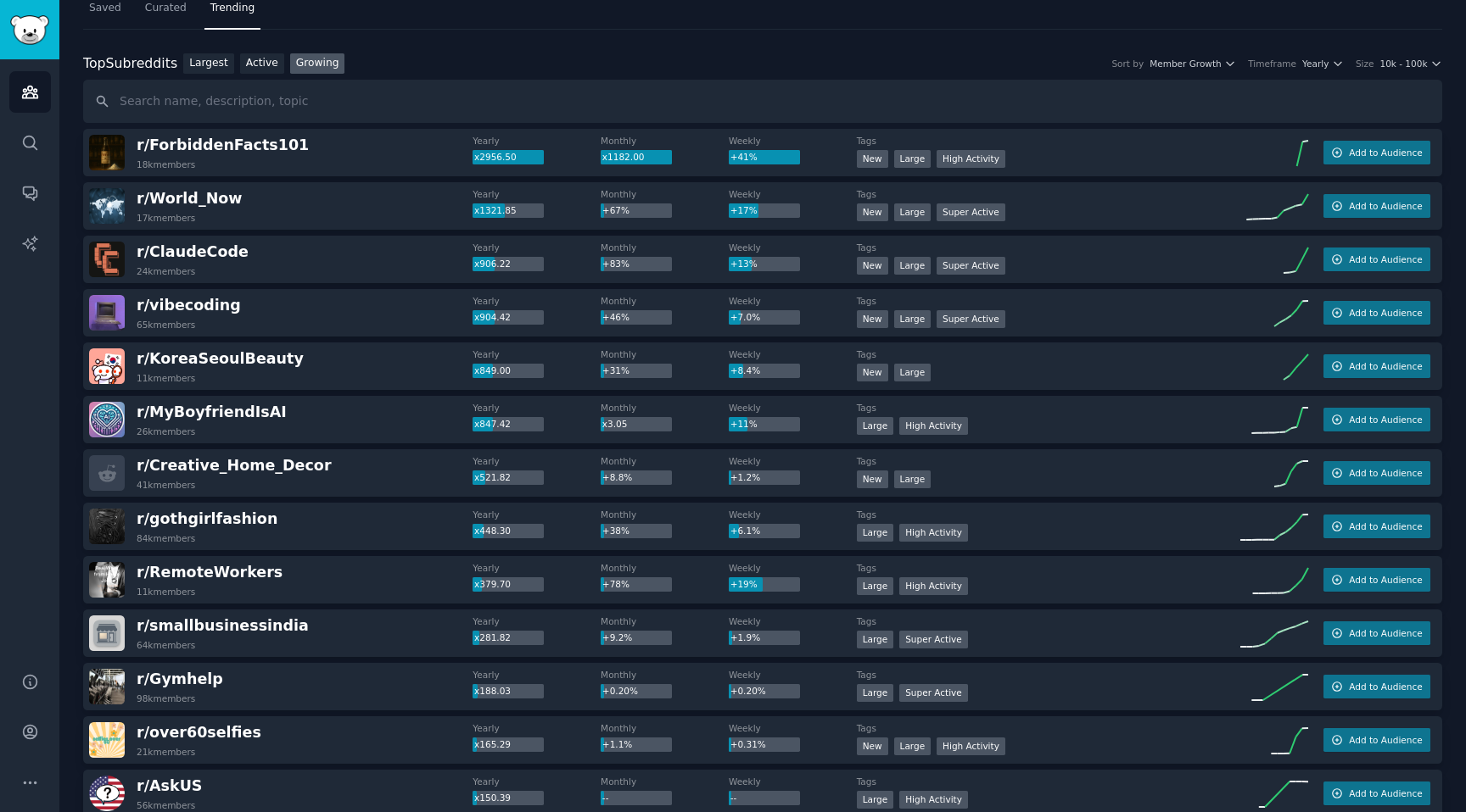
click at [370, 472] on div "r/ Creative_Home_Decor 41k members" at bounding box center [281, 473] width 383 height 36
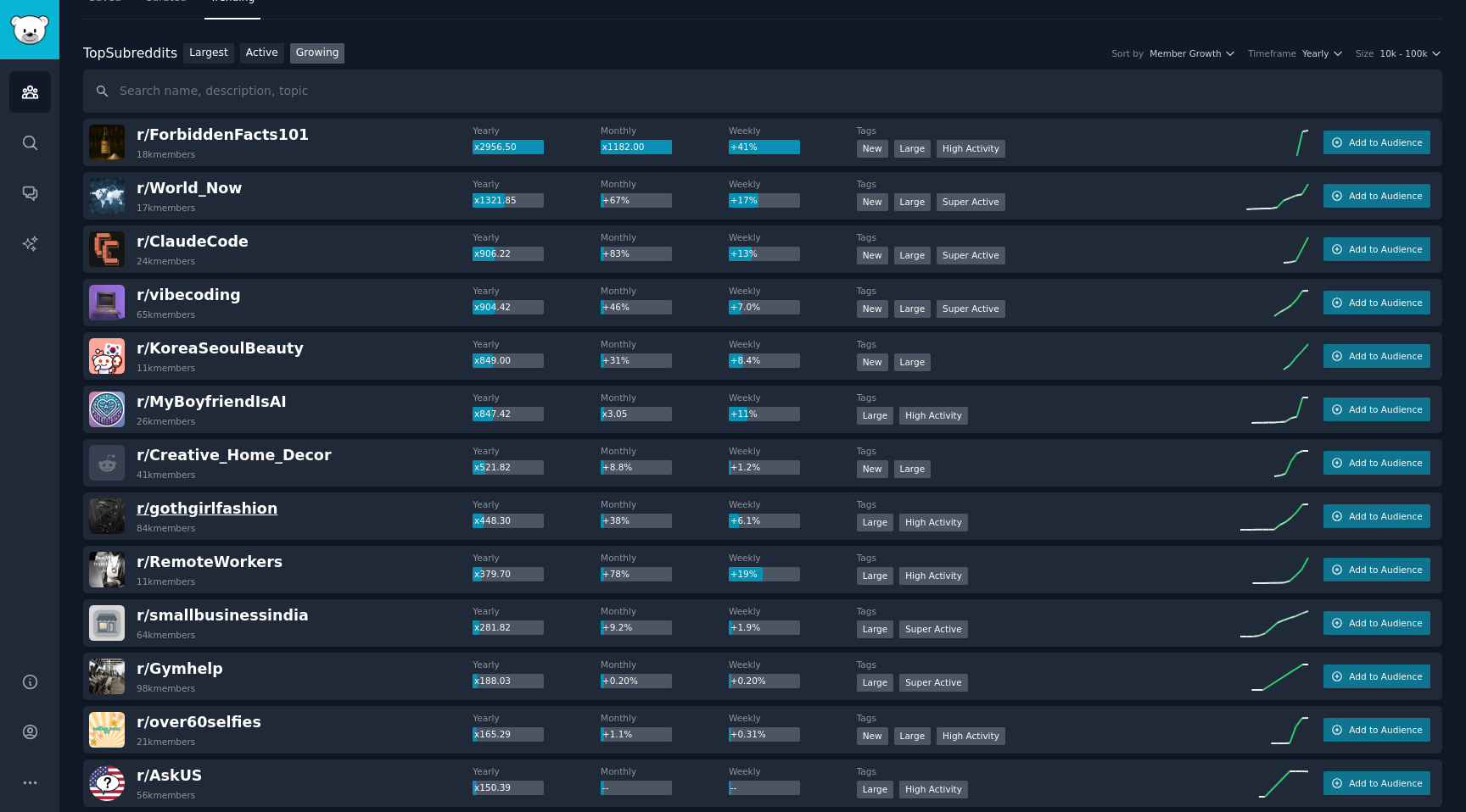
click at [200, 506] on span "r/ gothgirlfashion" at bounding box center [206, 509] width 140 height 17
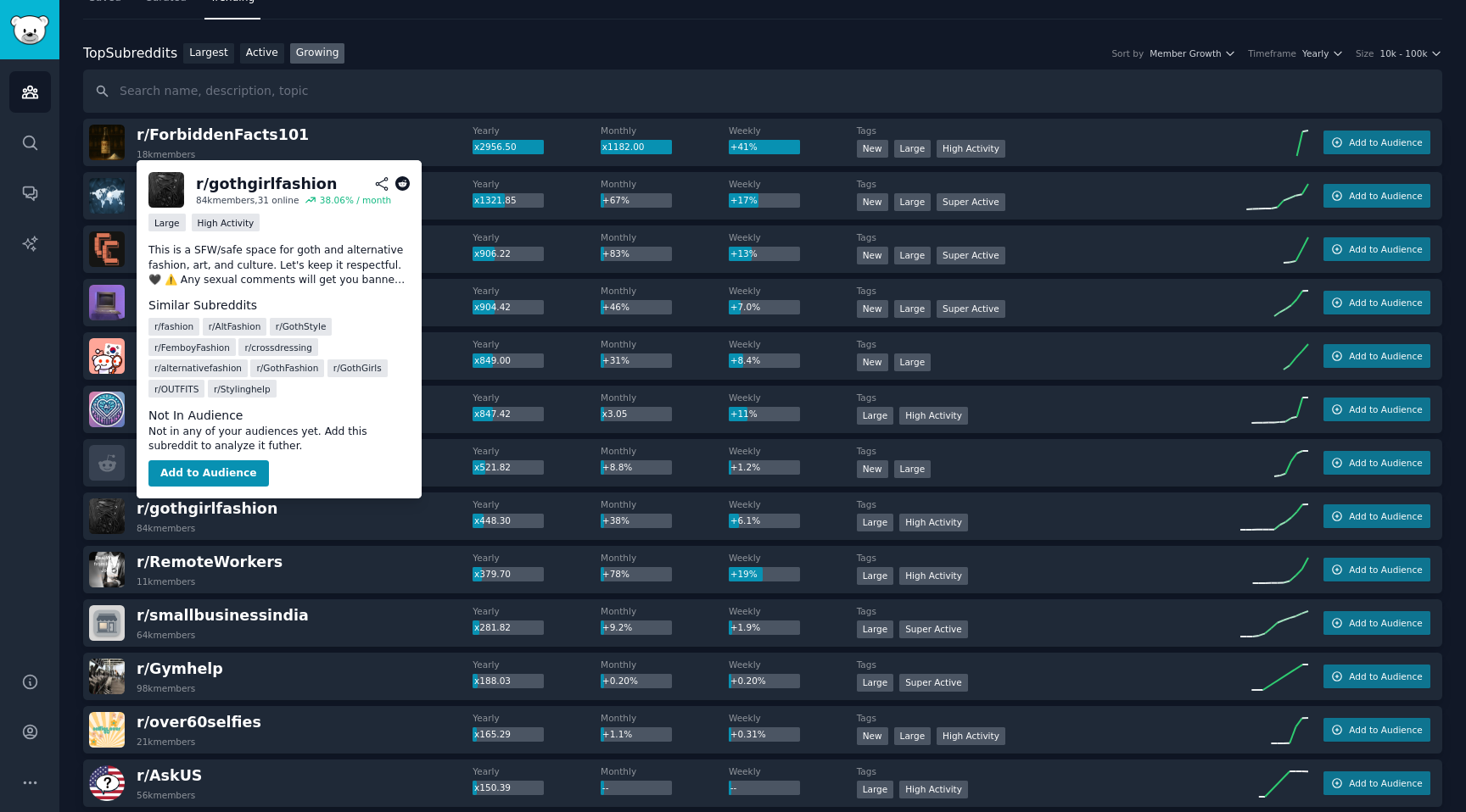
click at [407, 187] on icon at bounding box center [403, 184] width 15 height 15
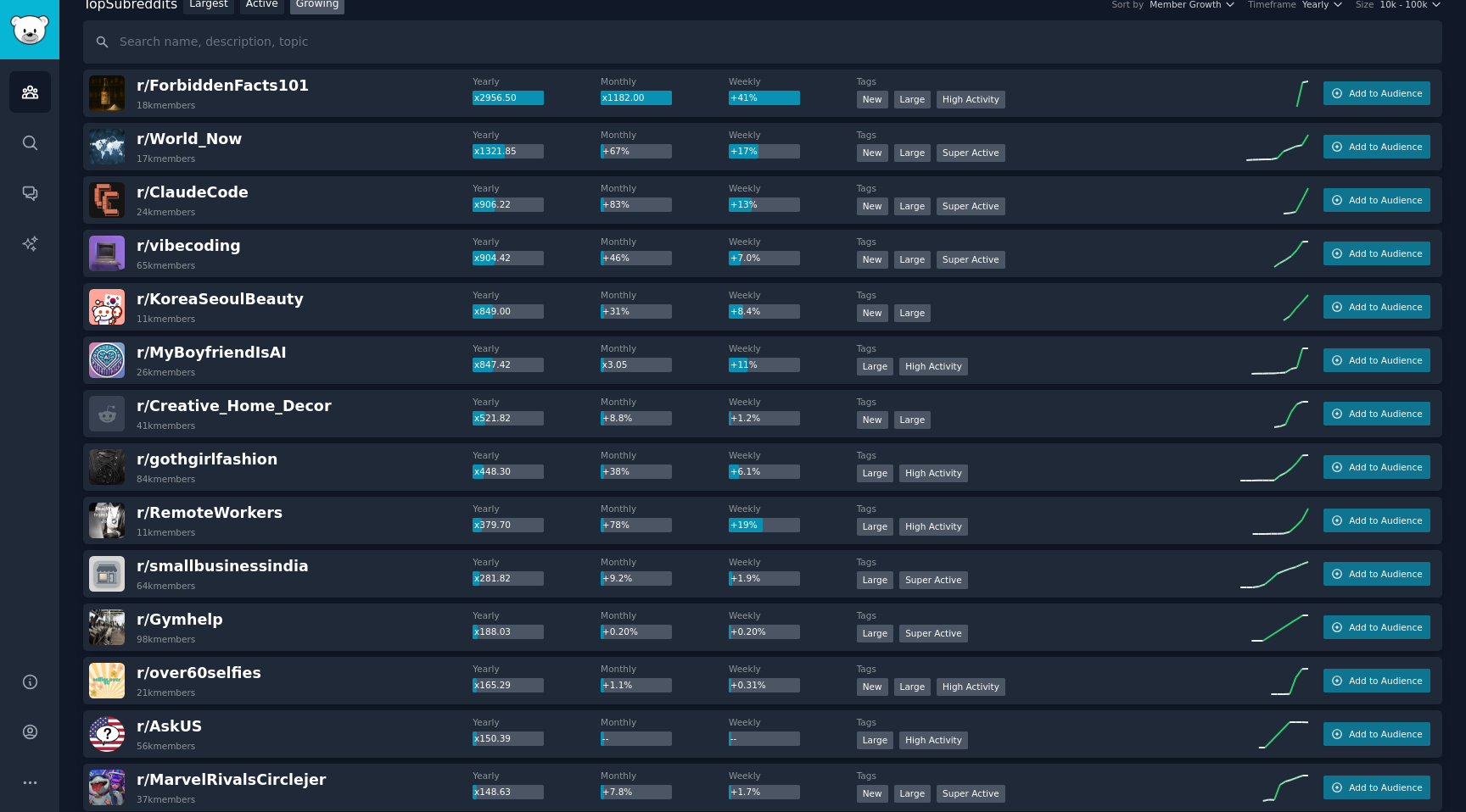
scroll to position [124, 0]
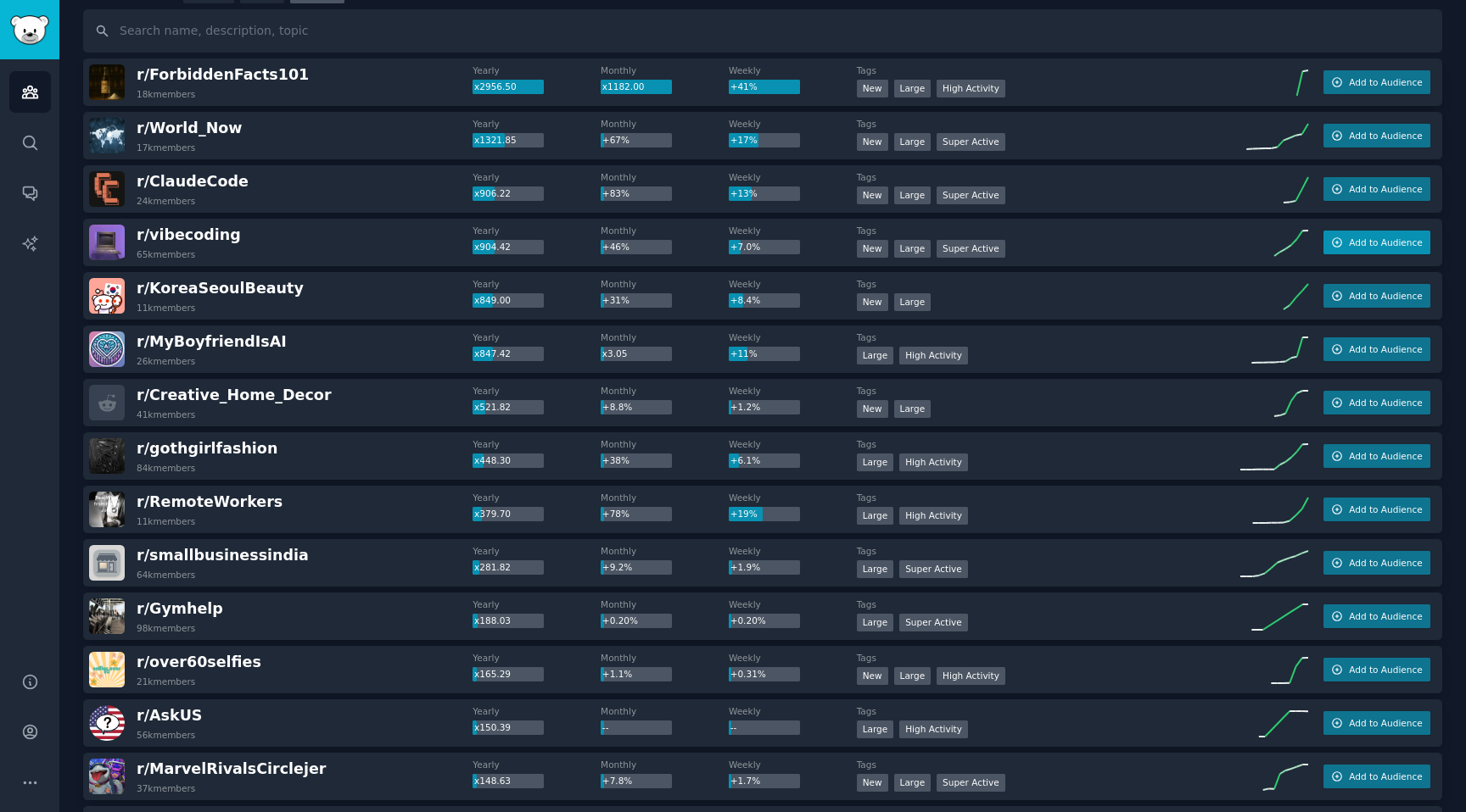
click at [1343, 243] on button "Add to Audience" at bounding box center [1376, 242] width 106 height 24
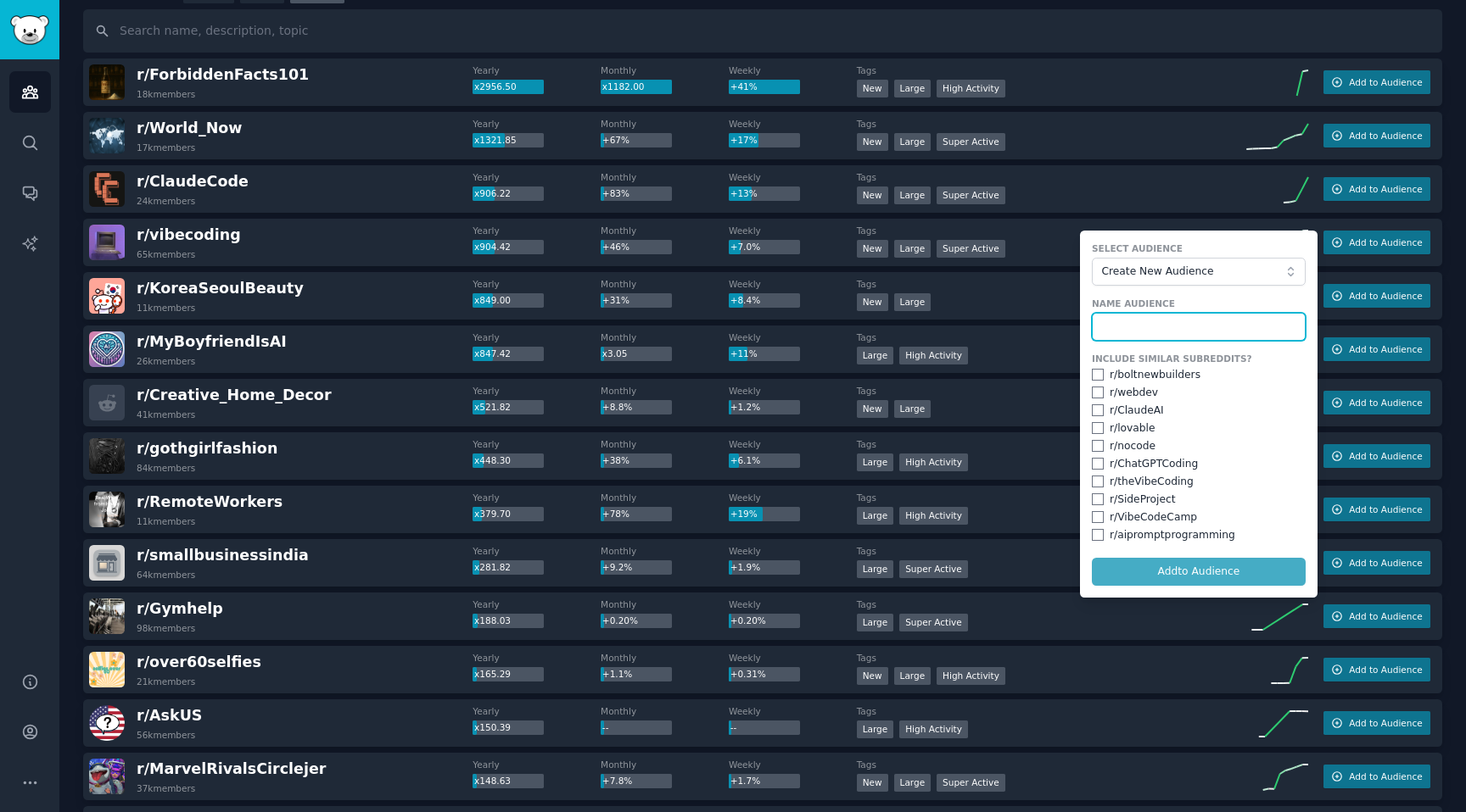
click at [1146, 325] on input "text" at bounding box center [1198, 327] width 214 height 29
type input "vibecoding"
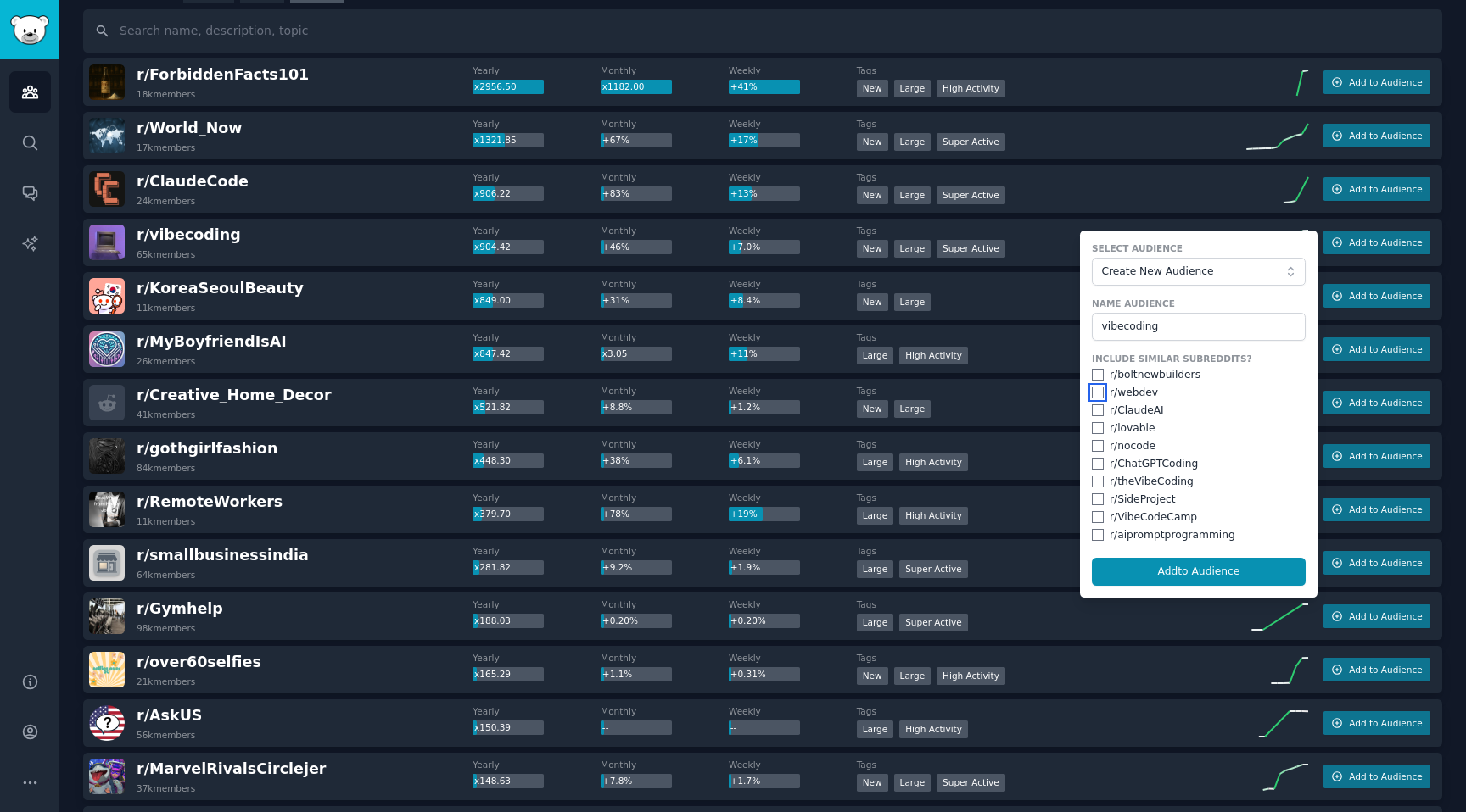
click at [1093, 393] on input "checkbox" at bounding box center [1098, 393] width 12 height 12
checkbox input "true"
click at [1093, 377] on input "checkbox" at bounding box center [1098, 375] width 12 height 12
checkbox input "true"
click at [1096, 430] on input "checkbox" at bounding box center [1098, 428] width 12 height 12
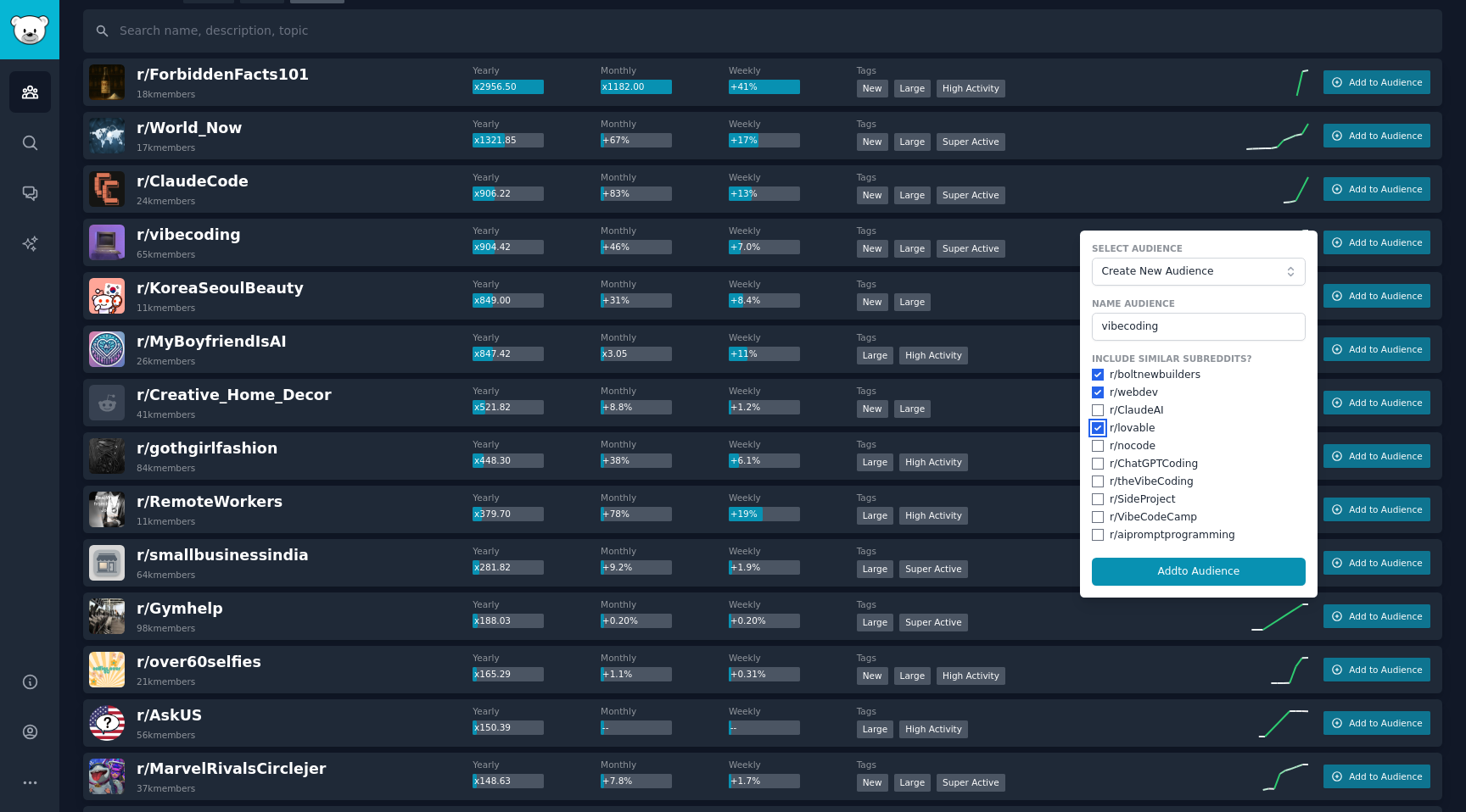
checkbox input "true"
click at [1092, 501] on input "checkbox" at bounding box center [1098, 499] width 12 height 12
checkbox input "true"
click at [1092, 519] on input "checkbox" at bounding box center [1098, 517] width 12 height 12
checkbox input "true"
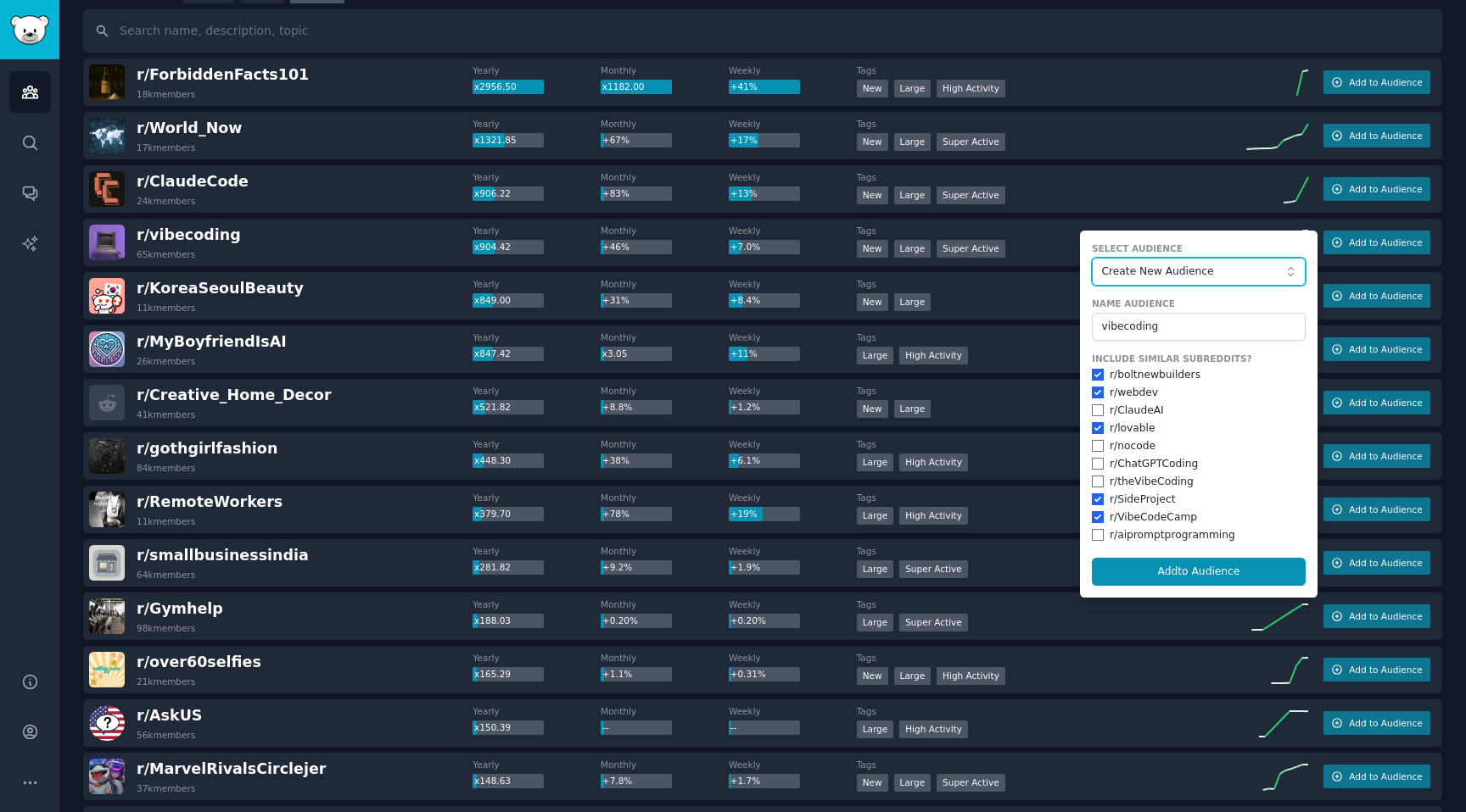
click at [1169, 261] on button "Create New Audience" at bounding box center [1198, 272] width 214 height 29
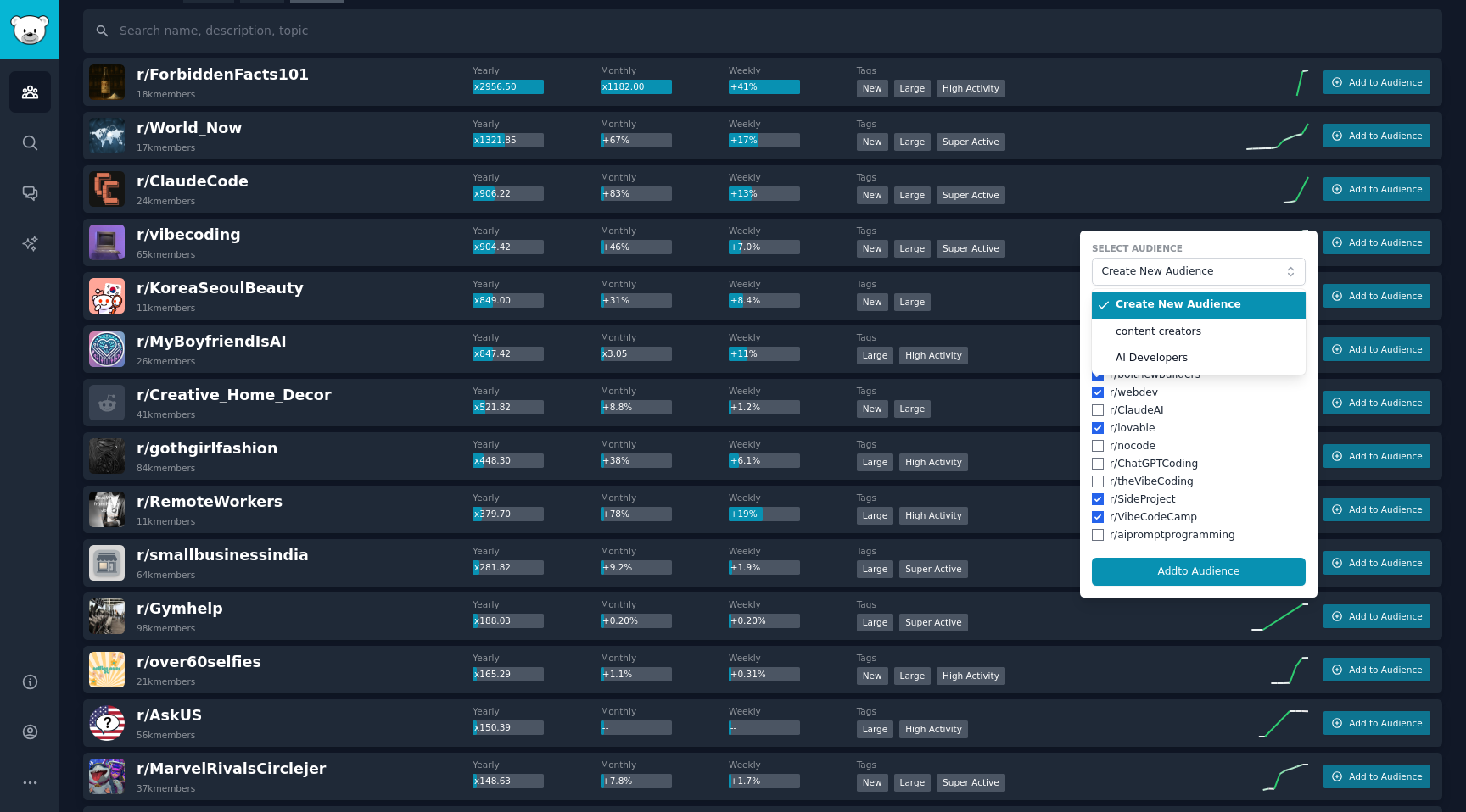
click at [1198, 235] on form "Select Audience Create New Audience Create New Audience content creators AI Dev…" at bounding box center [1198, 414] width 237 height 367
click at [1094, 410] on input "checkbox" at bounding box center [1098, 410] width 12 height 12
checkbox input "true"
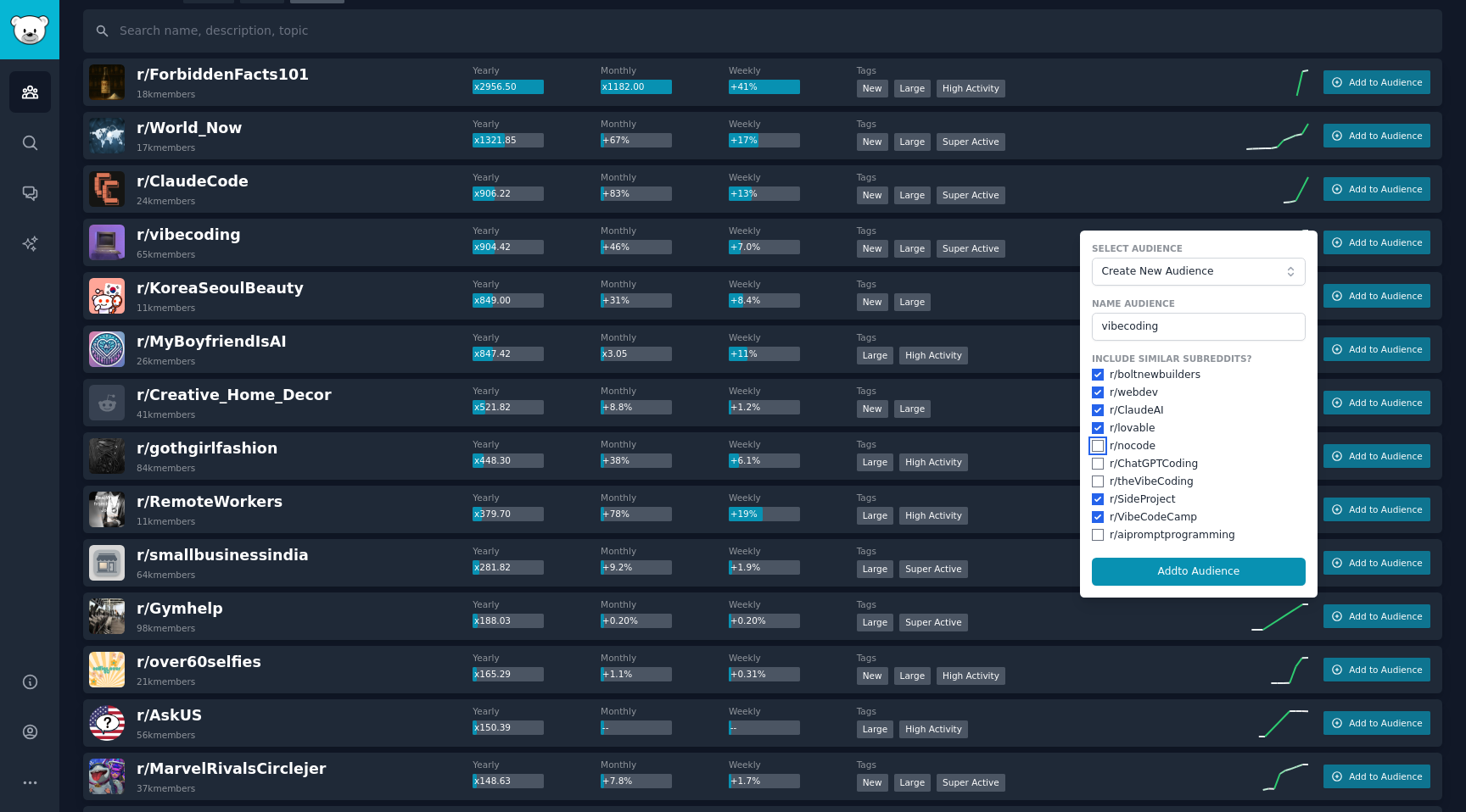
click at [1093, 446] on input "checkbox" at bounding box center [1098, 446] width 12 height 12
checkbox input "true"
click at [1092, 482] on input "checkbox" at bounding box center [1098, 481] width 12 height 12
checkbox input "true"
click at [1134, 567] on button "Add to Audience" at bounding box center [1198, 572] width 214 height 29
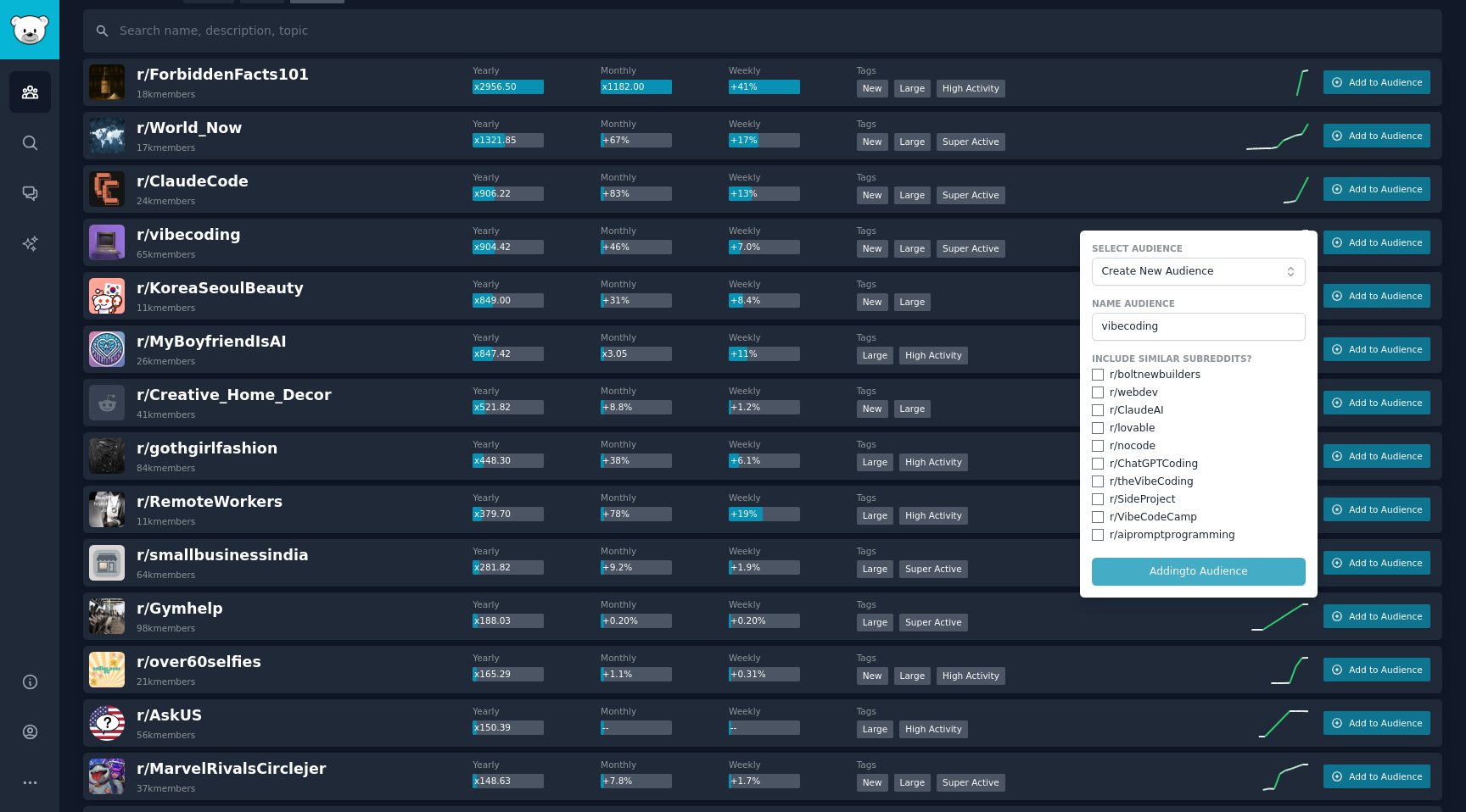
checkbox input "false"
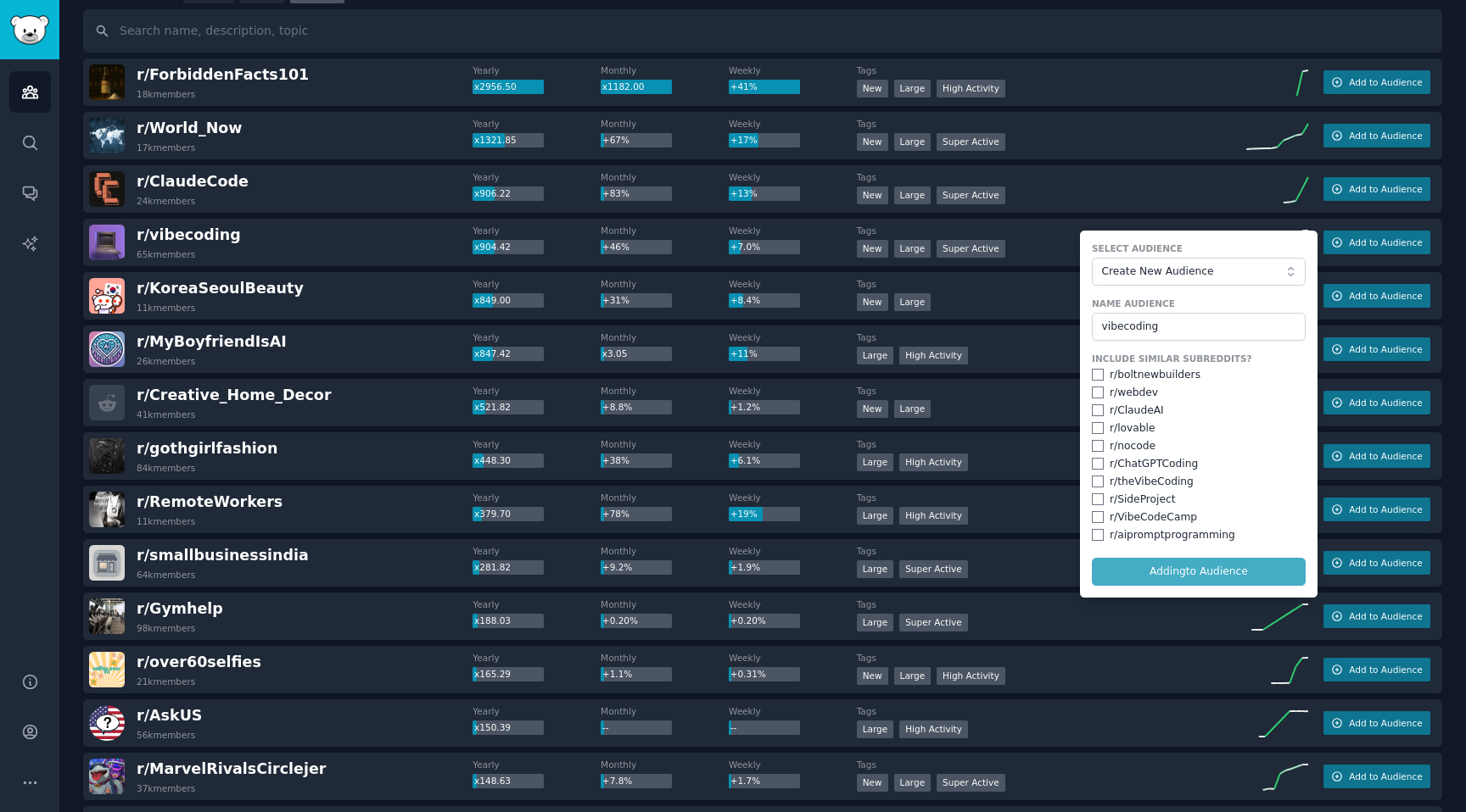
checkbox input "false"
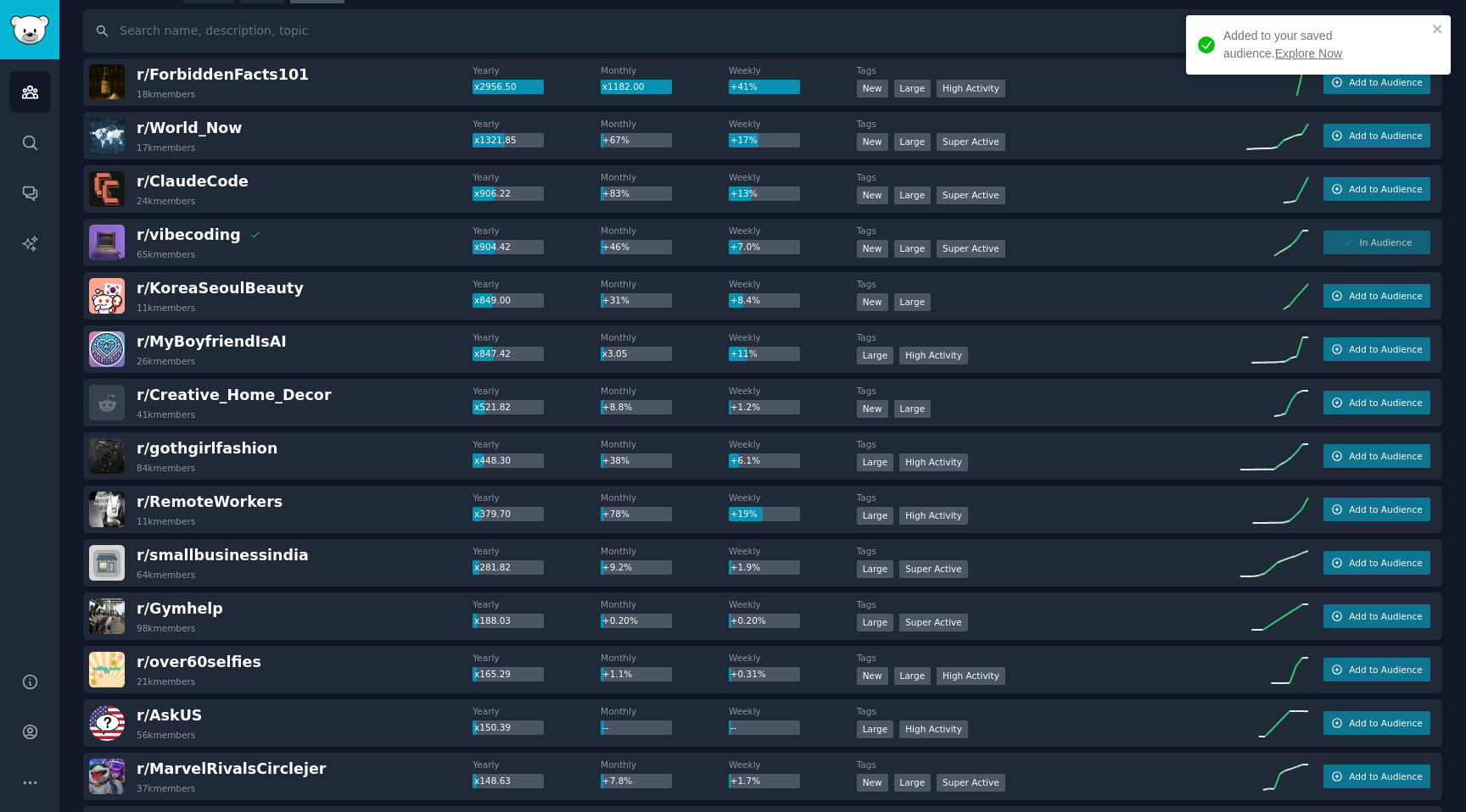
click at [1279, 56] on link "Explore Now" at bounding box center [1308, 54] width 67 height 13
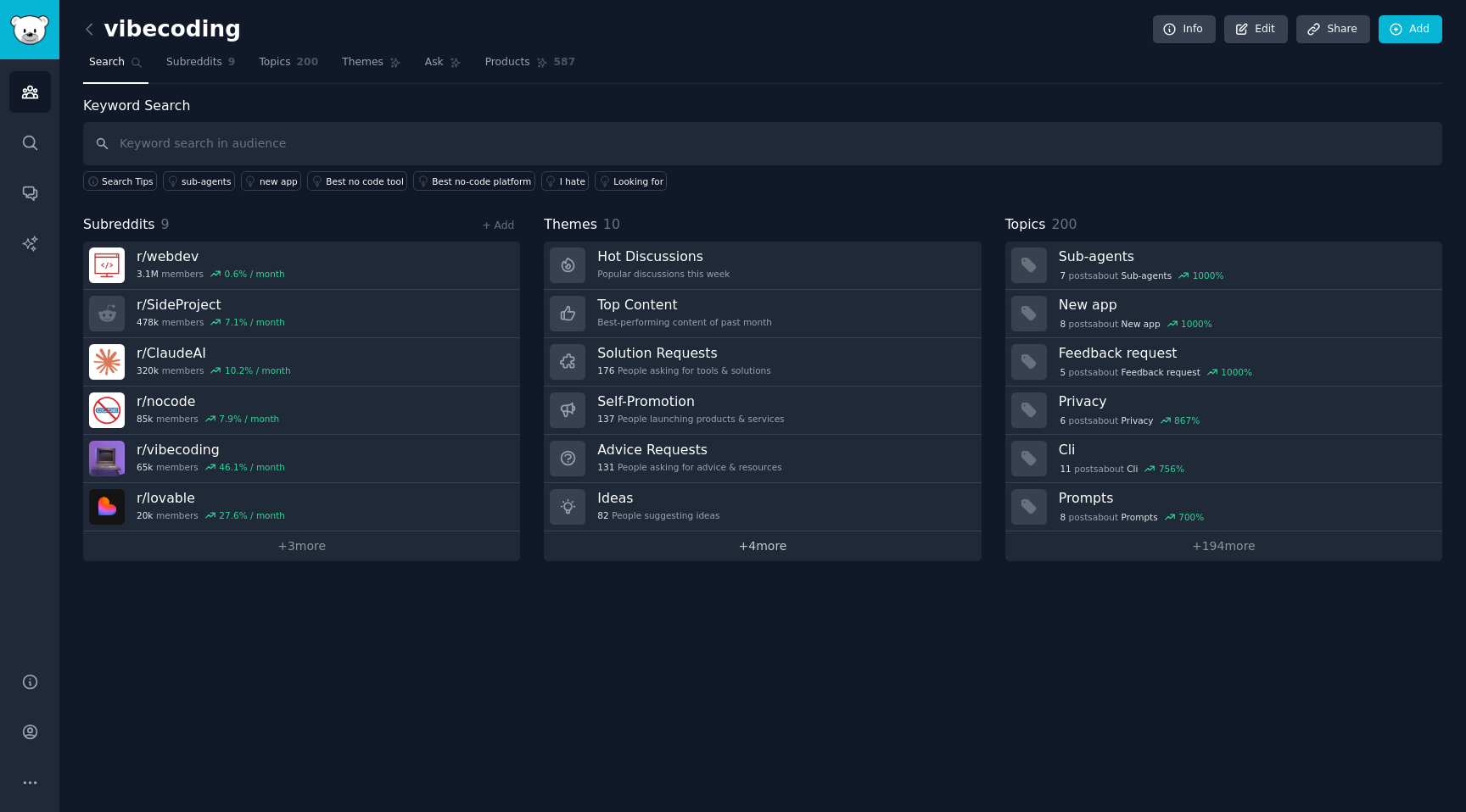
click at [651, 538] on link "+ 4 more" at bounding box center [762, 546] width 437 height 30
click at [350, 62] on span "Themes" at bounding box center [363, 63] width 41 height 15
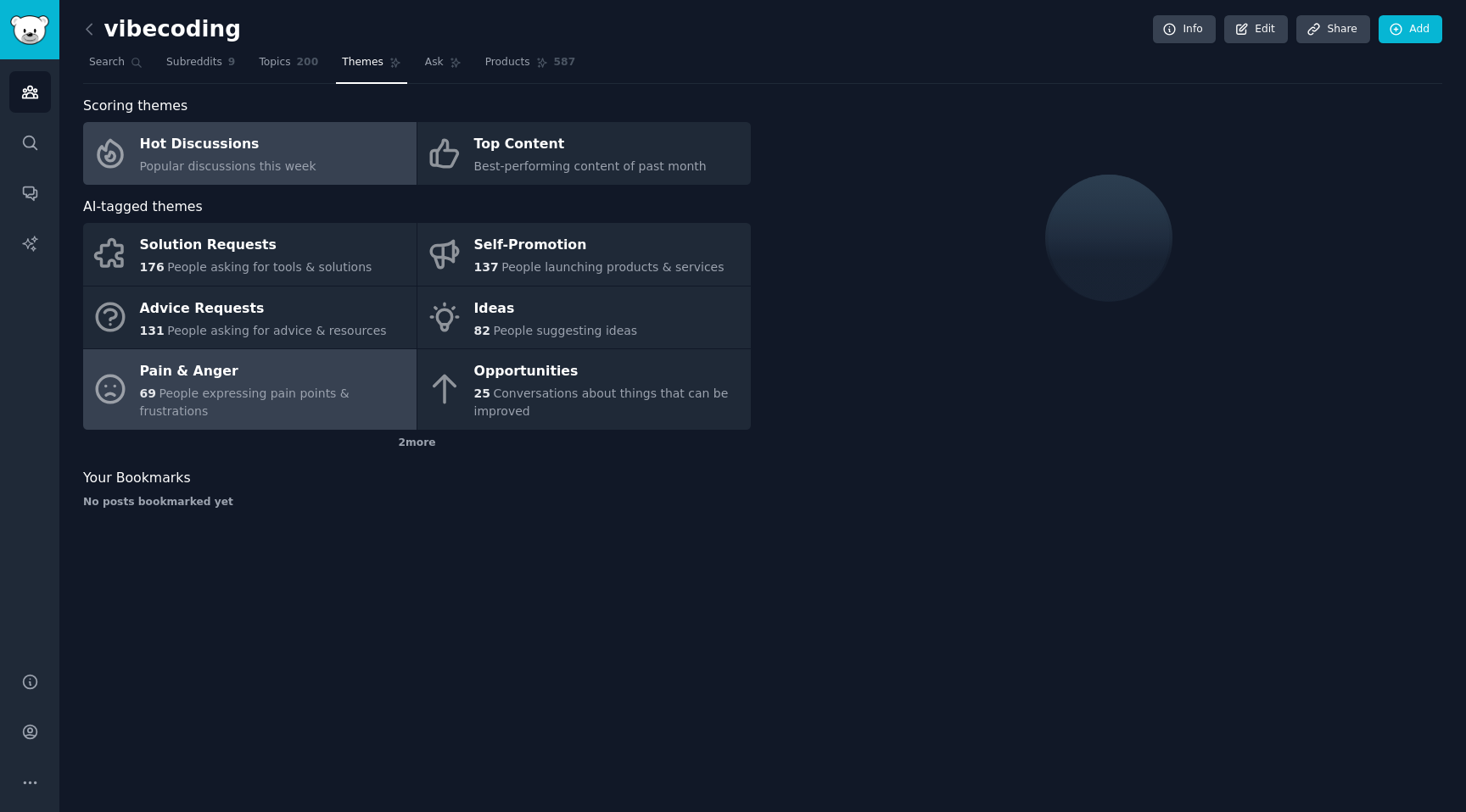
click at [237, 377] on div "Pain & Anger" at bounding box center [274, 372] width 268 height 27
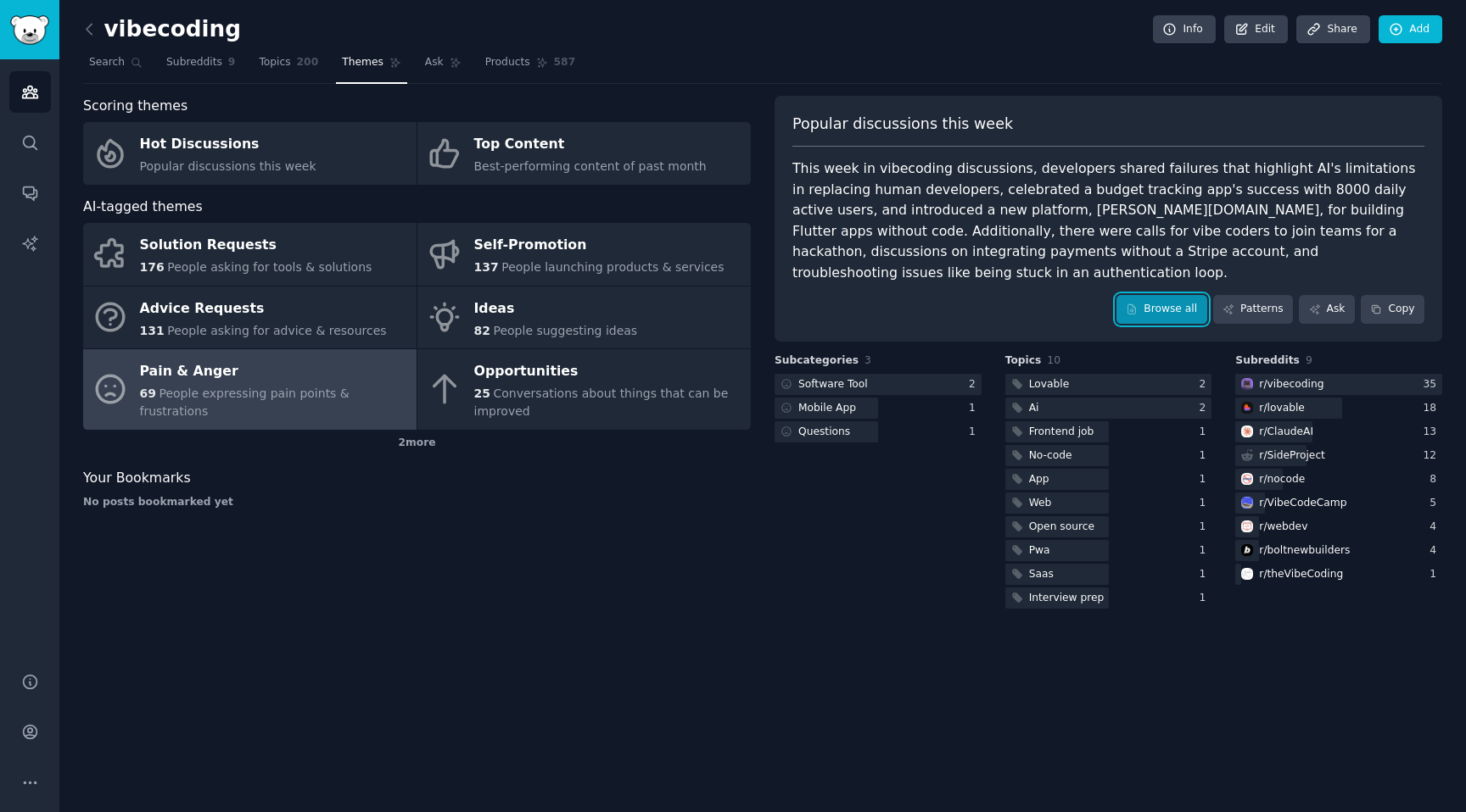
click at [1145, 295] on link "Browse all" at bounding box center [1162, 309] width 90 height 29
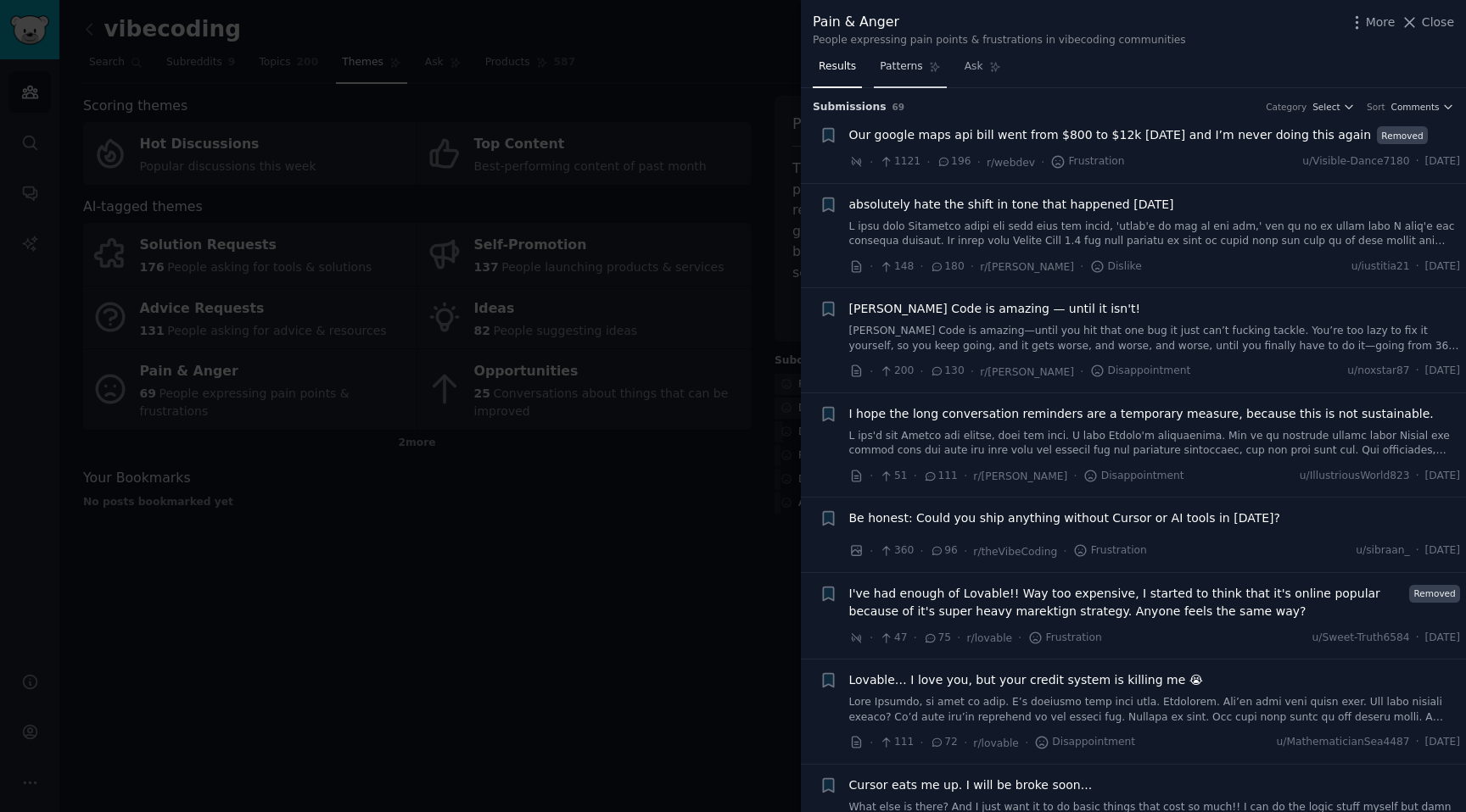
click at [914, 59] on span "Patterns" at bounding box center [901, 67] width 42 height 15
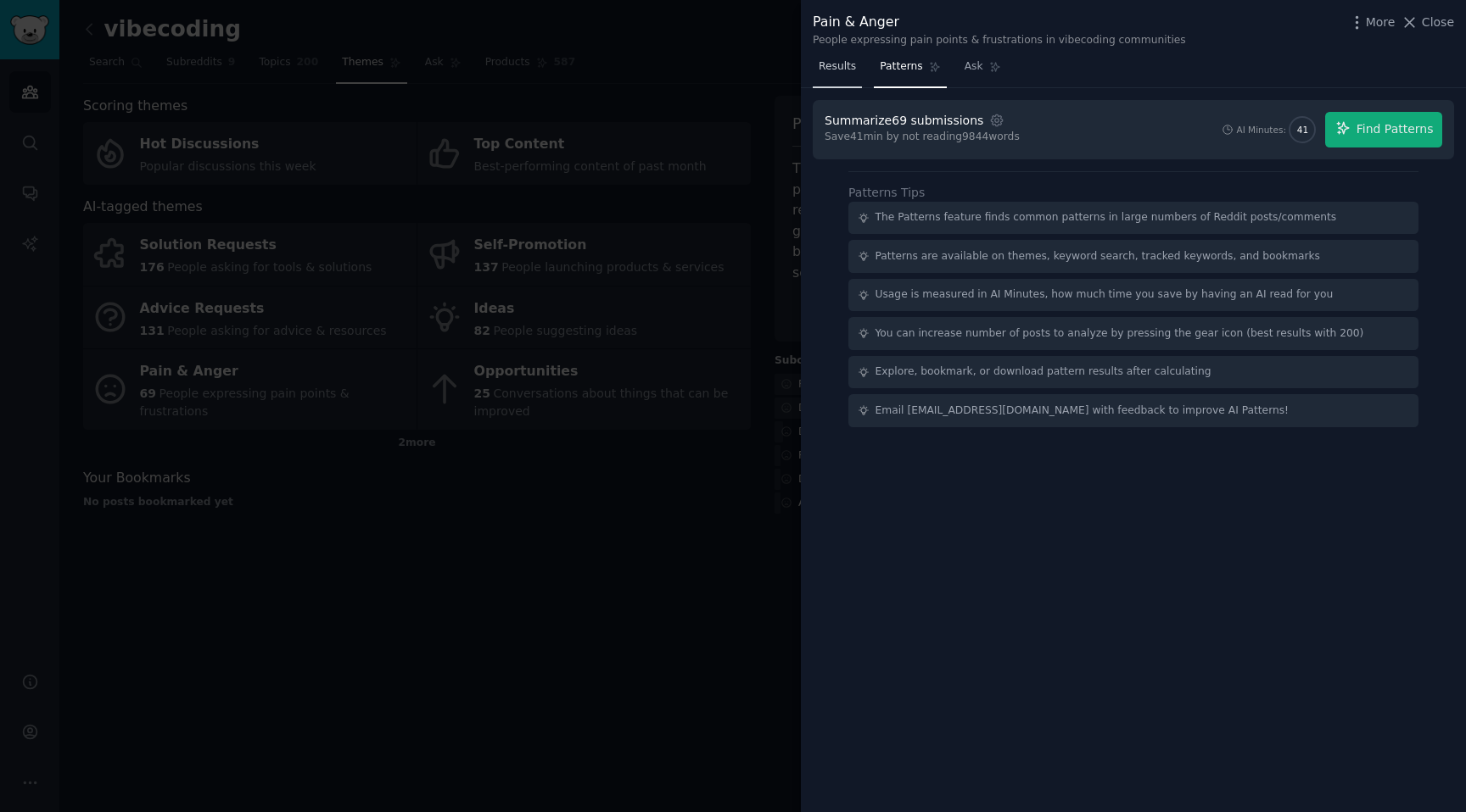
click at [841, 73] on span "Results" at bounding box center [838, 67] width 38 height 15
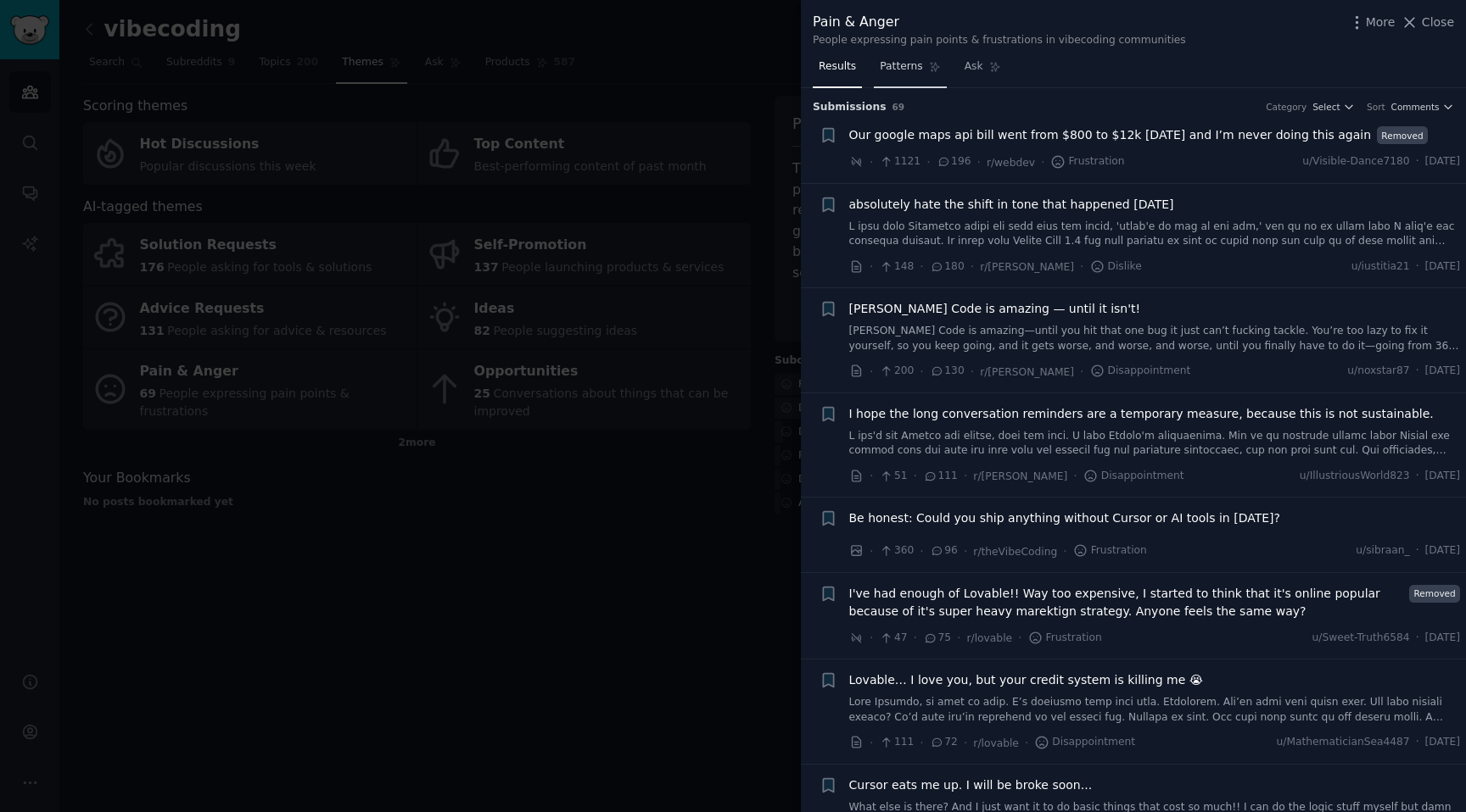
click at [906, 74] on link "Patterns" at bounding box center [909, 71] width 73 height 35
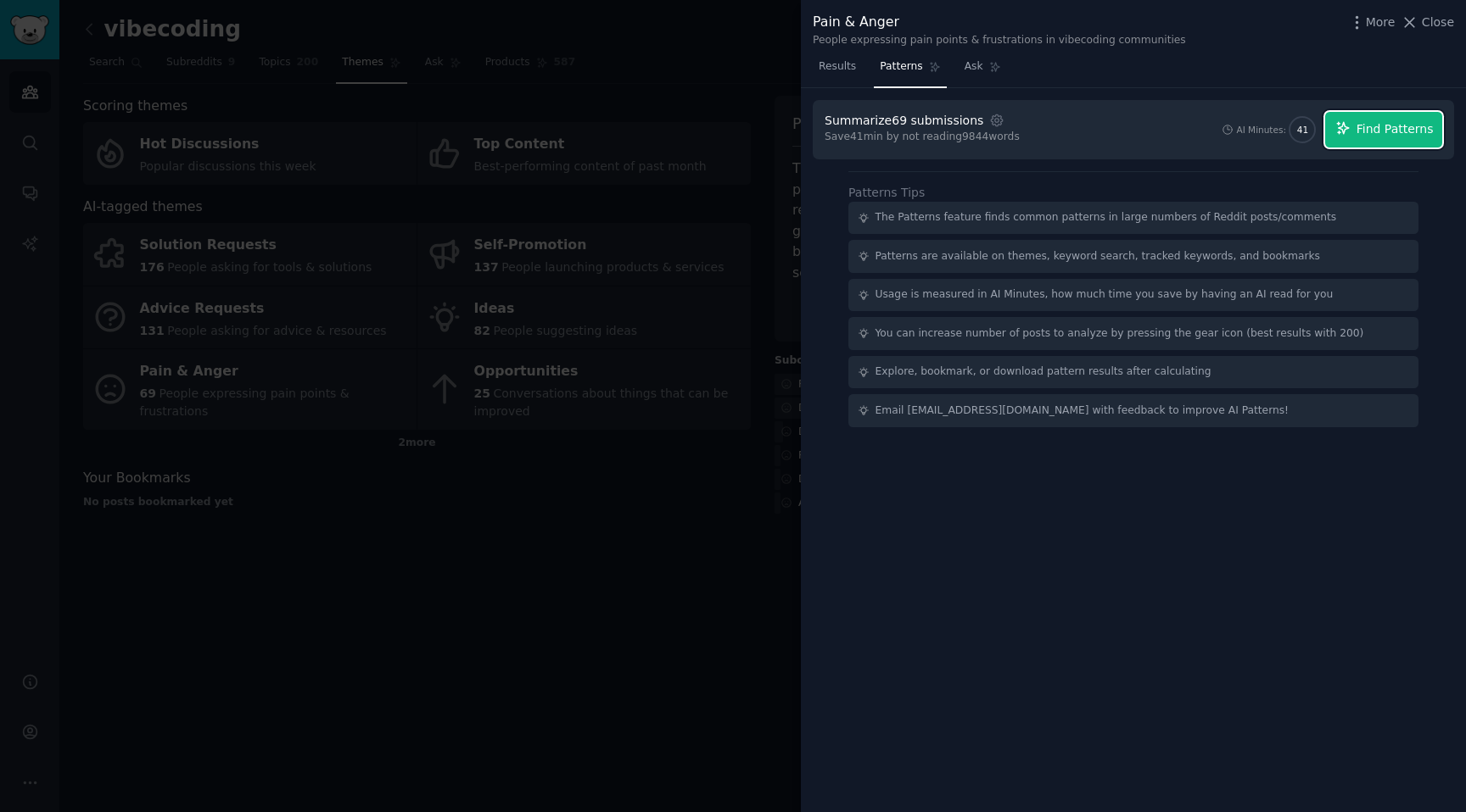
click at [1383, 138] on button "Find Patterns" at bounding box center [1383, 130] width 117 height 36
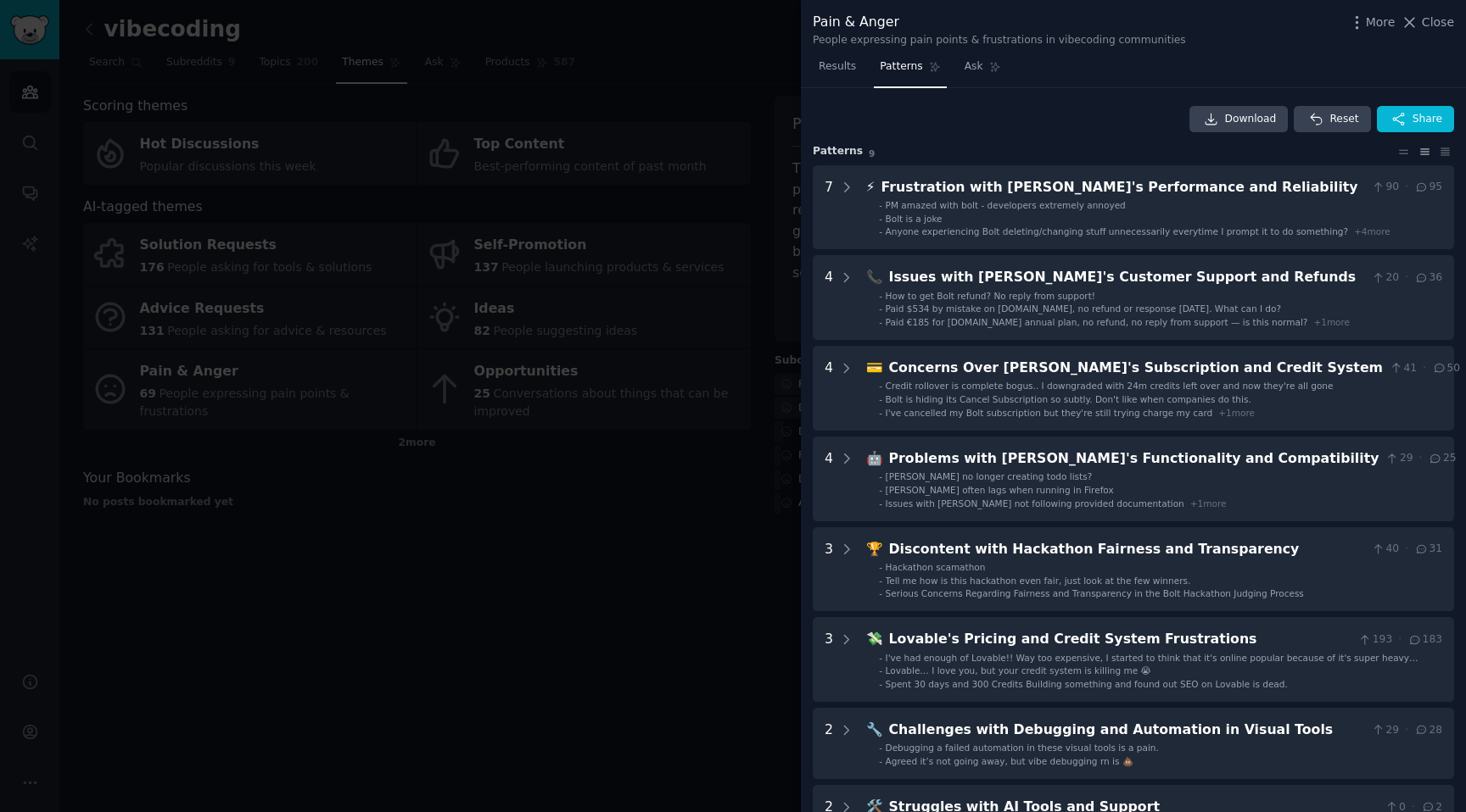
click at [1051, 140] on div "Download Reset Share Pattern s 9 7 ⚡ Frustration with Bolt's Performance and Re…" at bounding box center [1132, 521] width 642 height 829
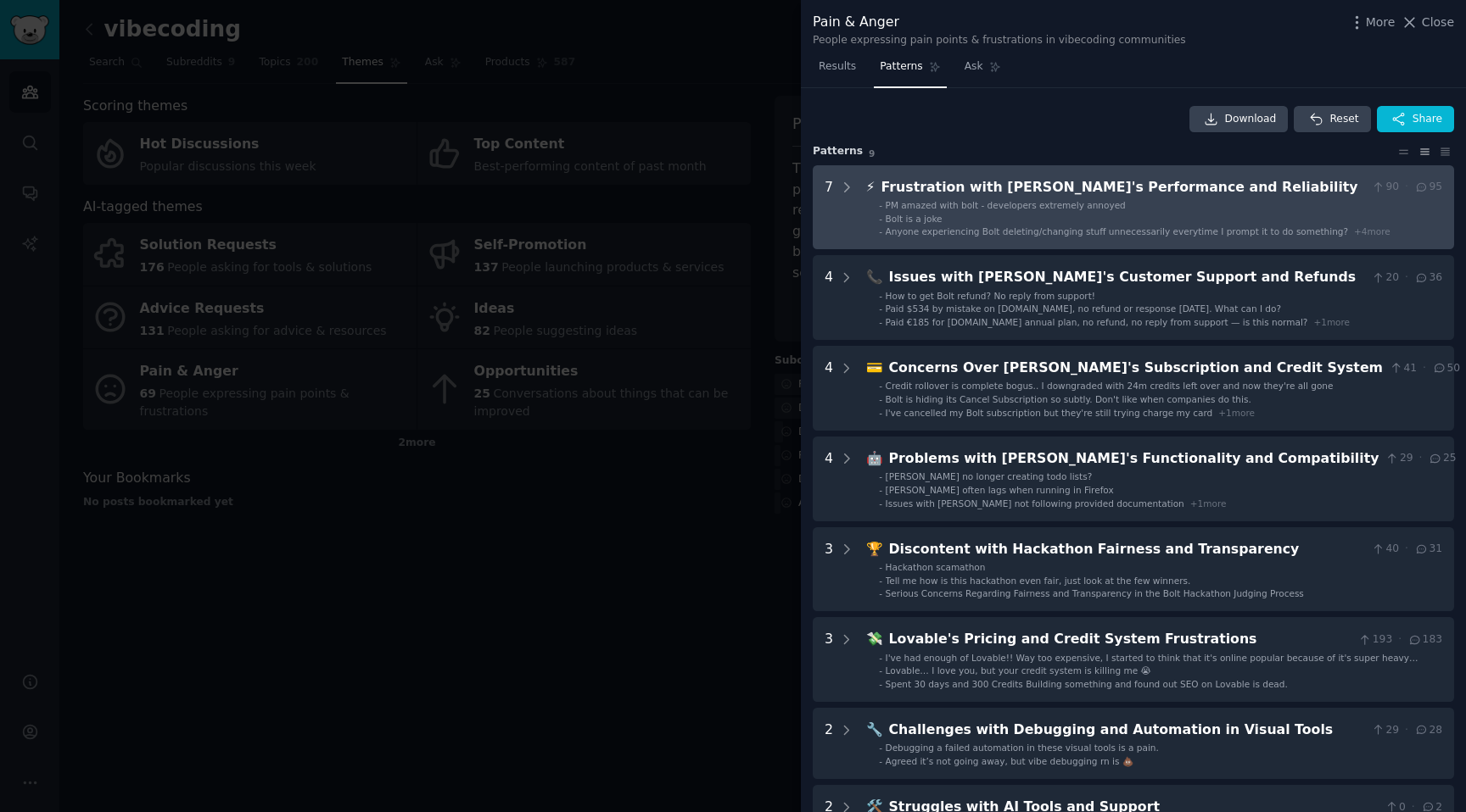
click at [1003, 211] on ul "- PM amazed with bolt - developers extremely annoyed - Bolt is a joke - Anyone …" at bounding box center [1154, 219] width 575 height 39
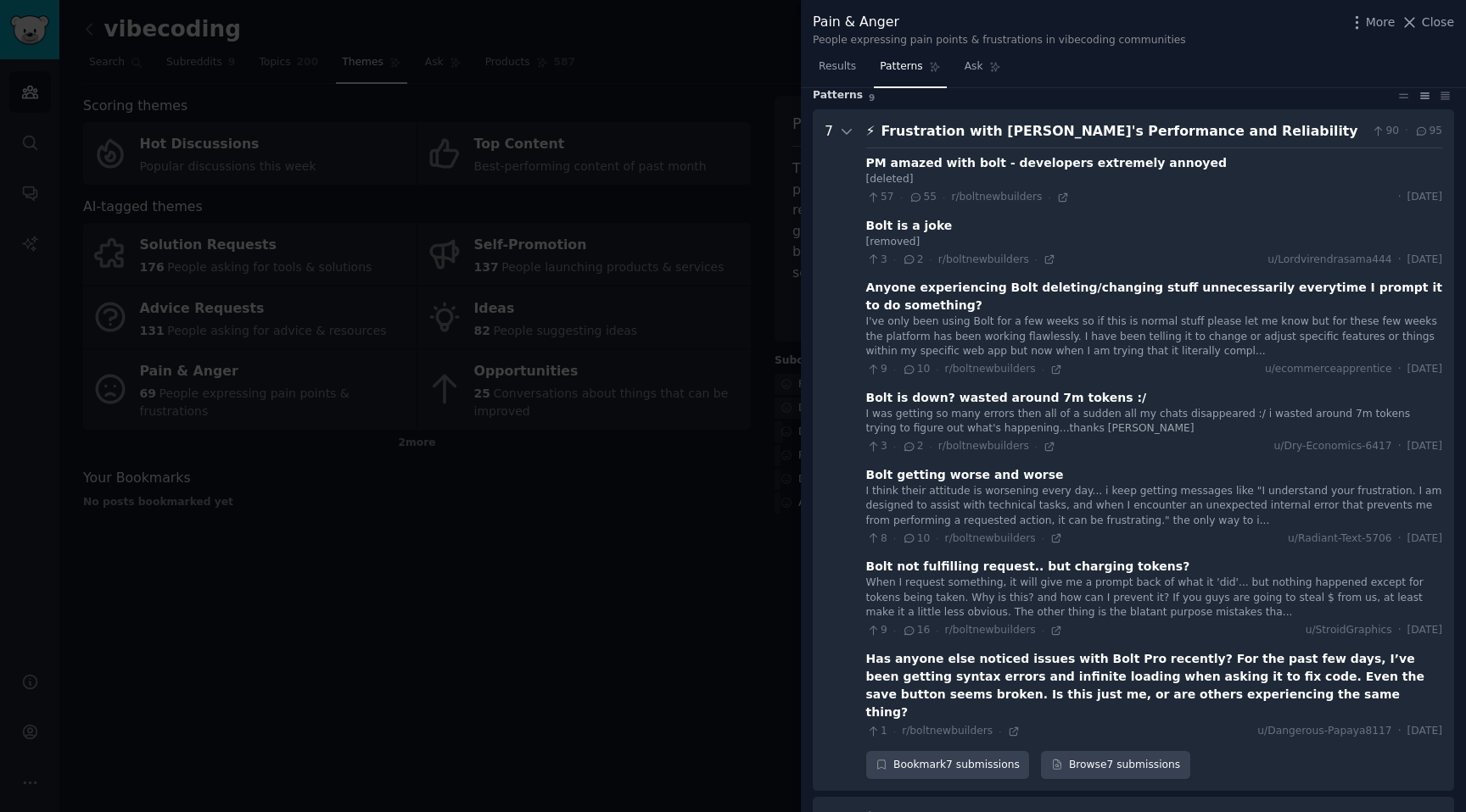
scroll to position [23, 0]
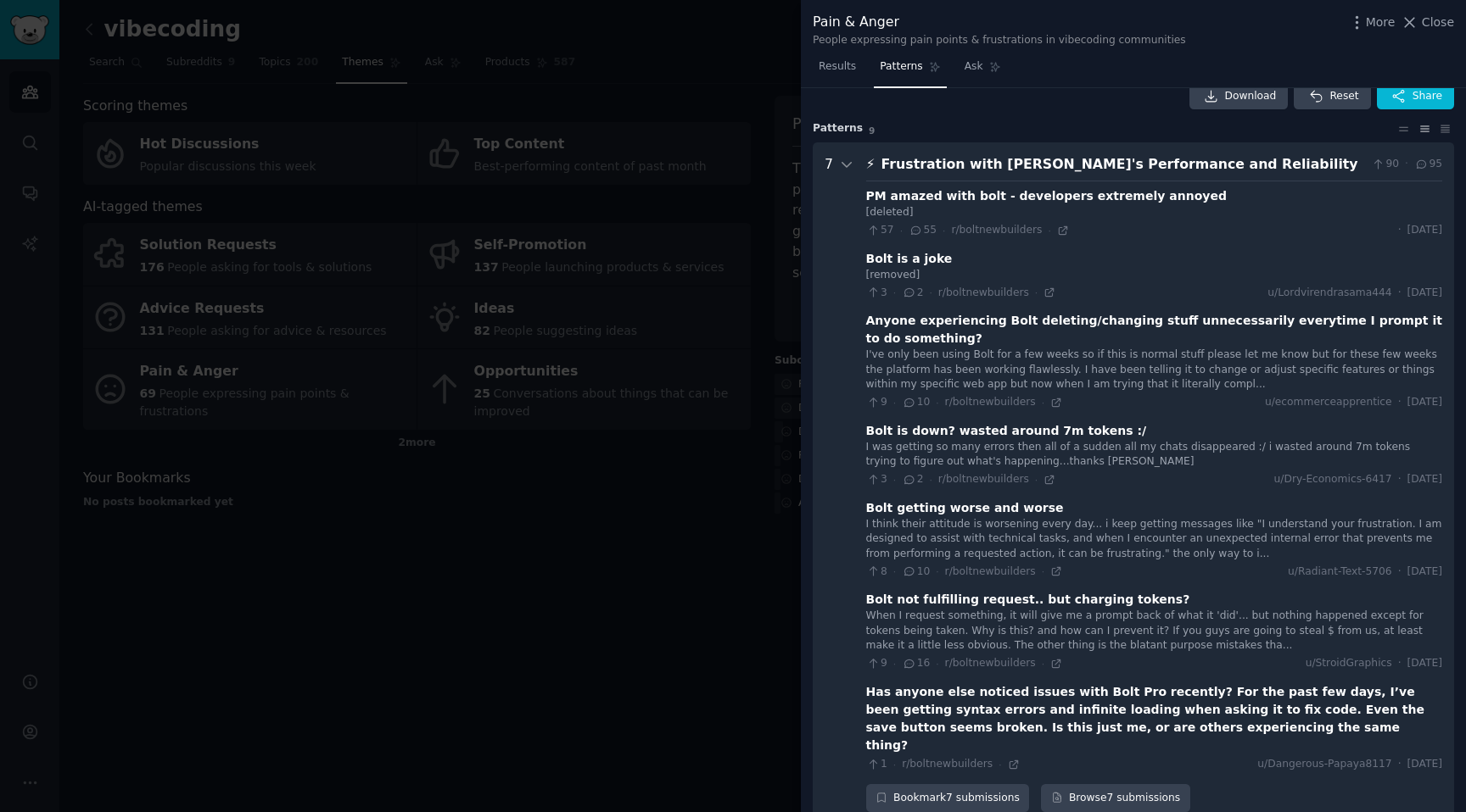
click at [972, 173] on div "Frustration with Bolt's Performance and Reliability" at bounding box center [1122, 165] width 483 height 22
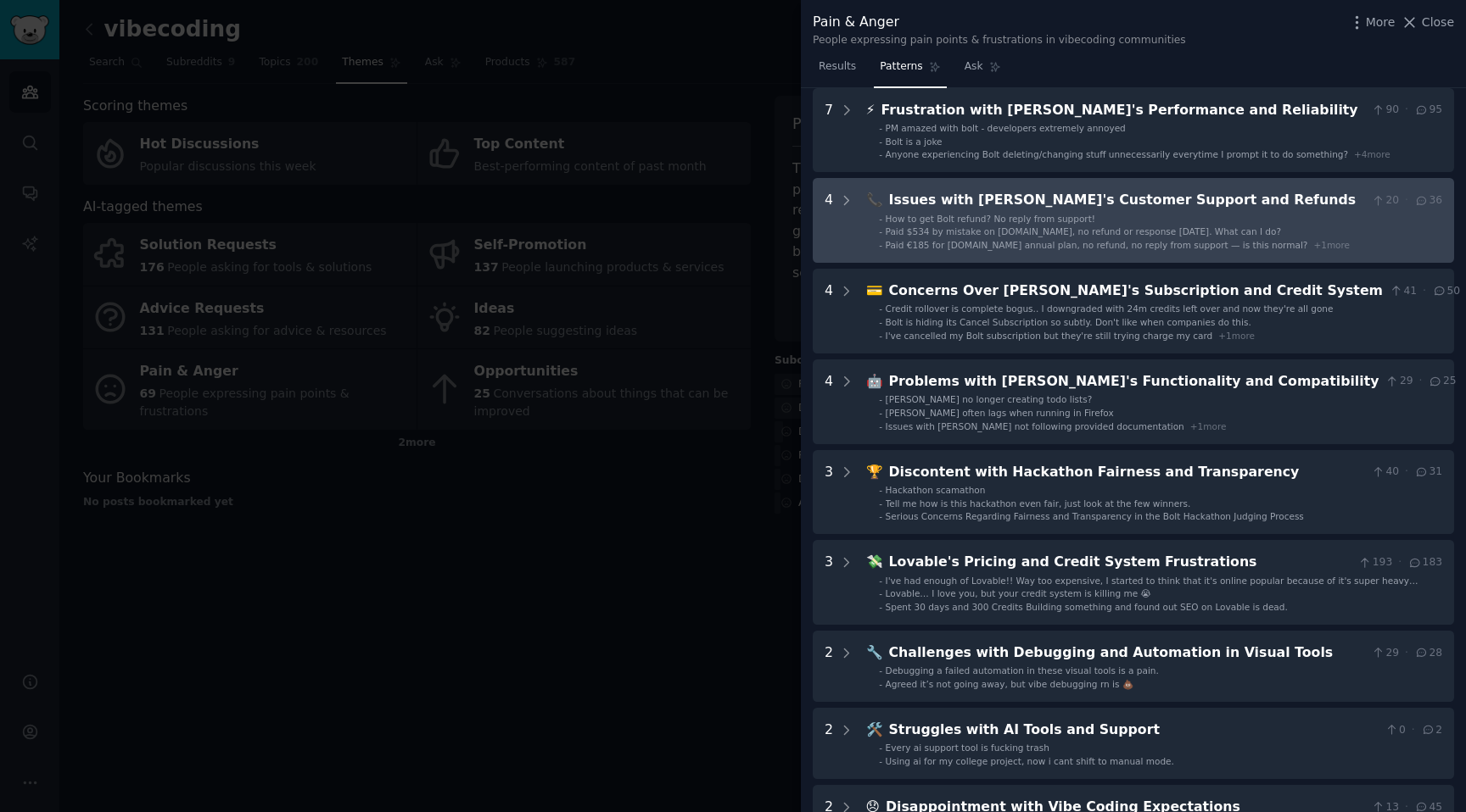
scroll to position [91, 0]
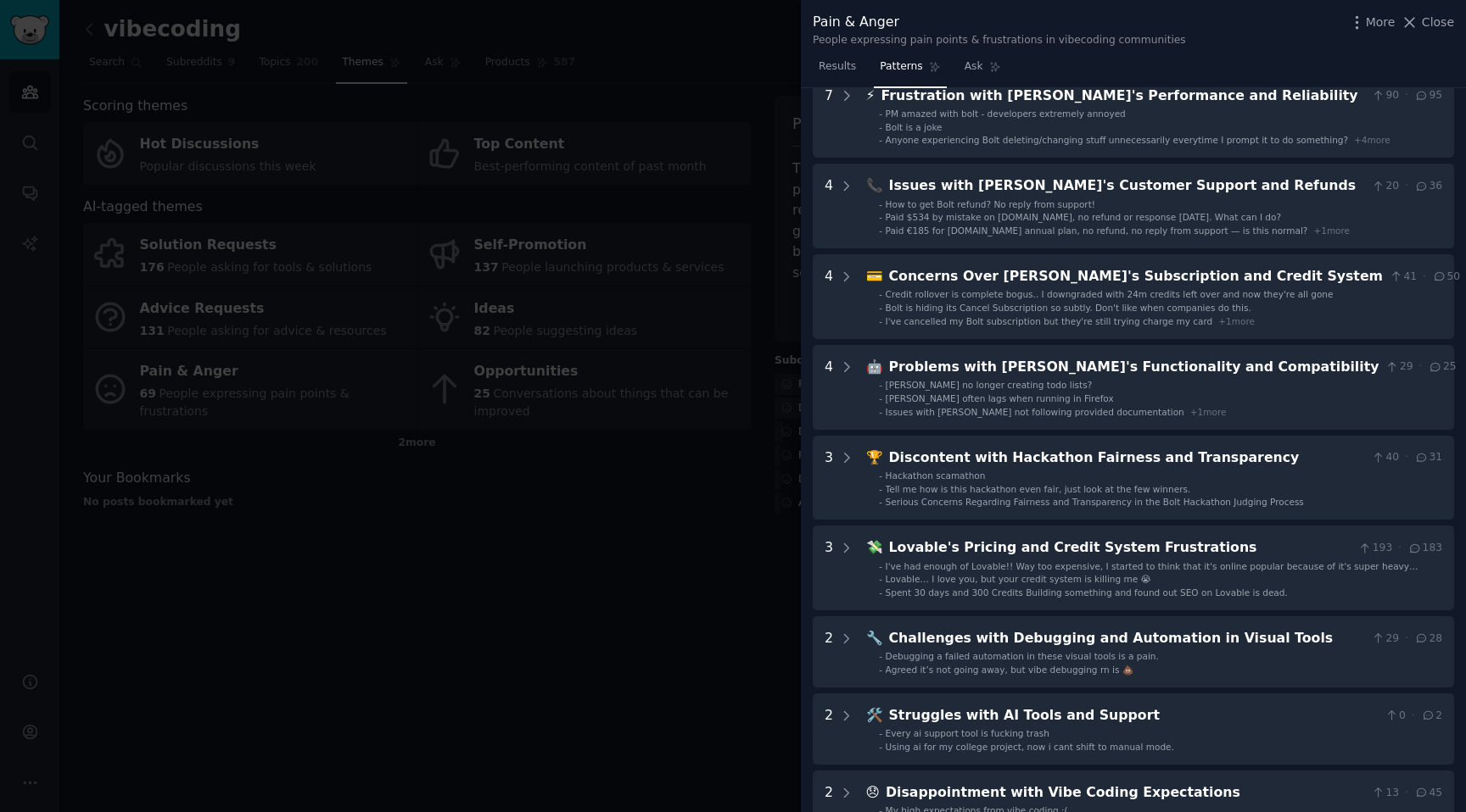
click at [568, 554] on div at bounding box center [733, 406] width 1466 height 812
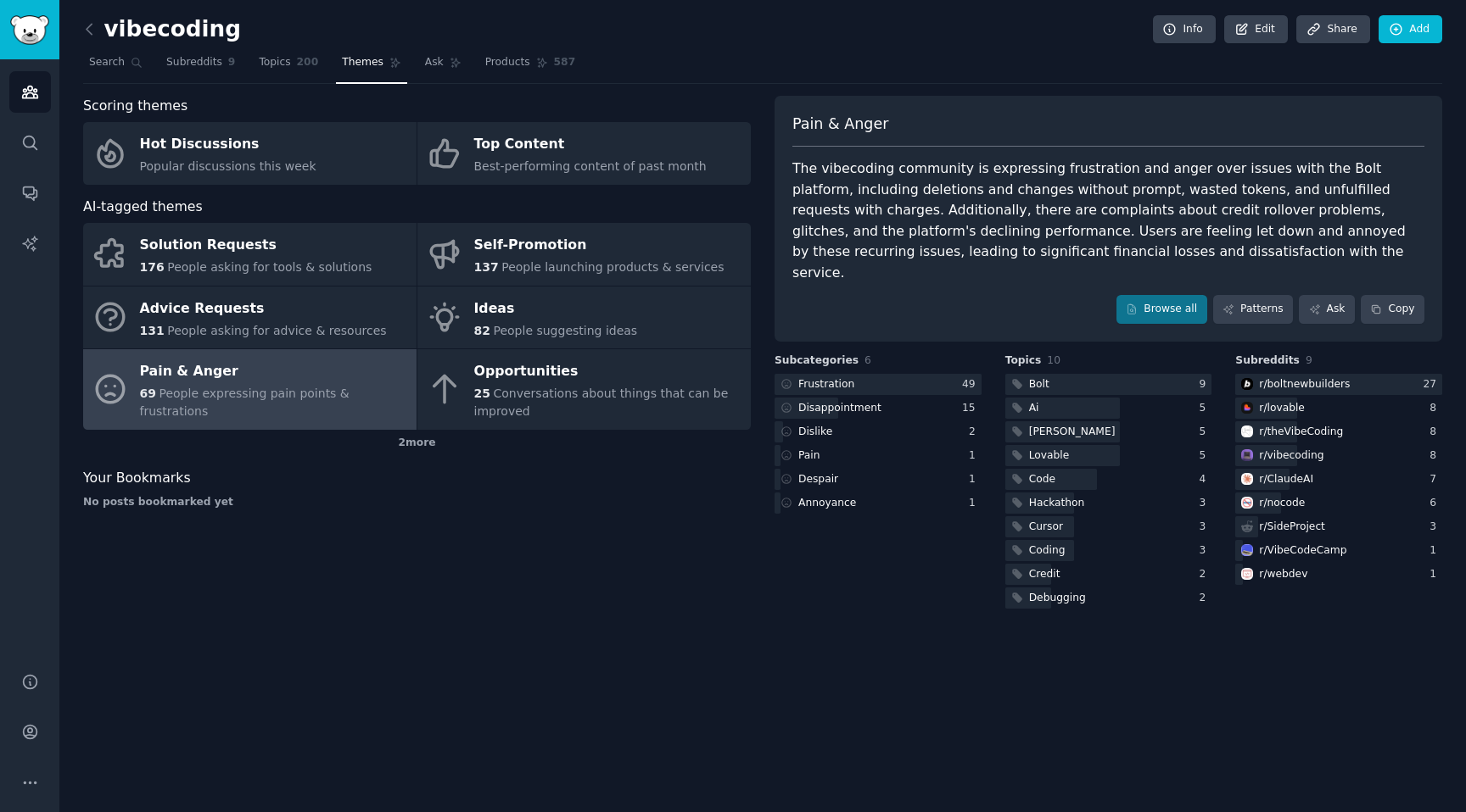
click at [428, 459] on div "Scoring themes Hot Discussions Popular discussions this week Top Content Best-p…" at bounding box center [416, 354] width 668 height 516
click at [426, 451] on div "2 more" at bounding box center [416, 443] width 668 height 27
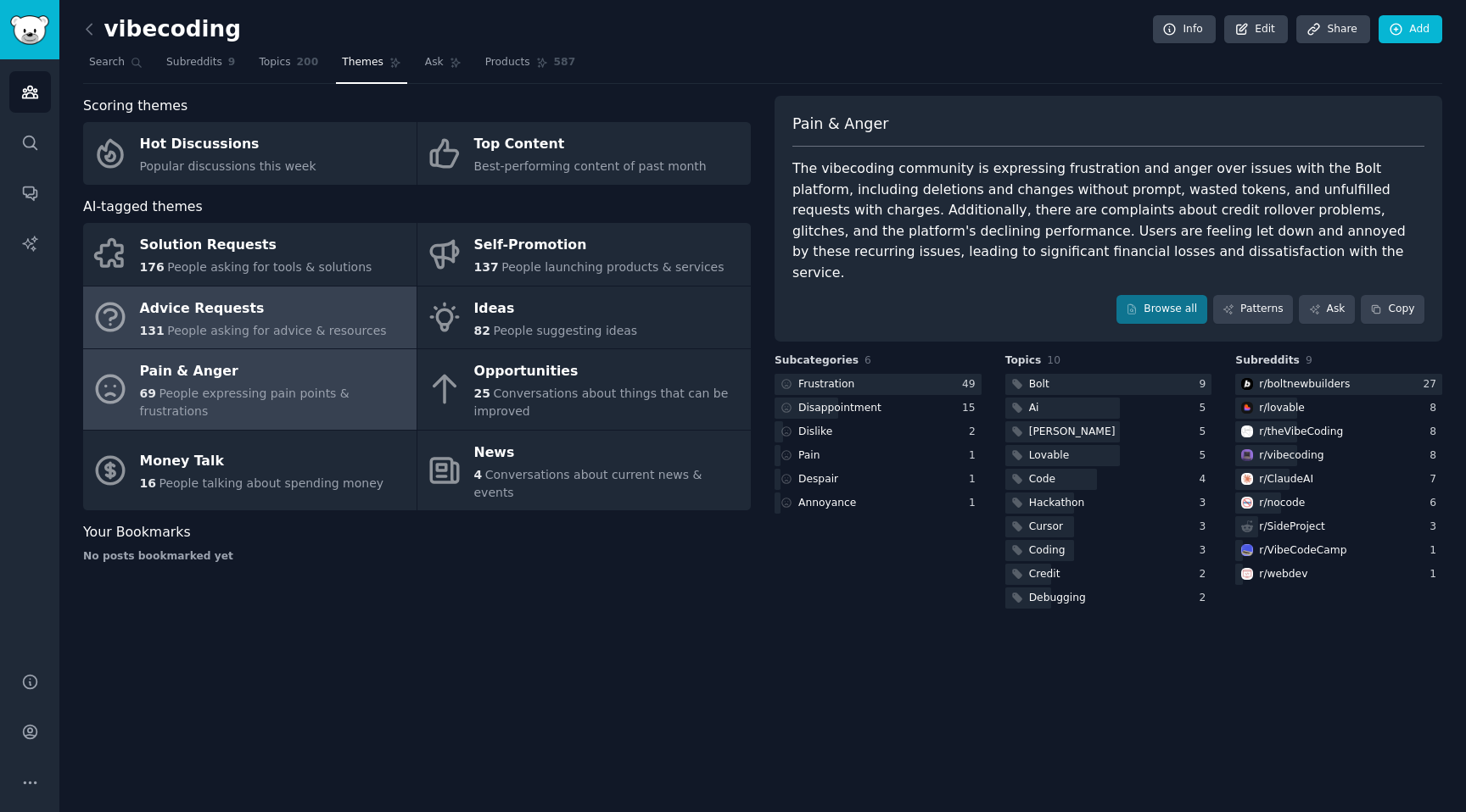
click at [262, 315] on div "Advice Requests" at bounding box center [264, 308] width 247 height 27
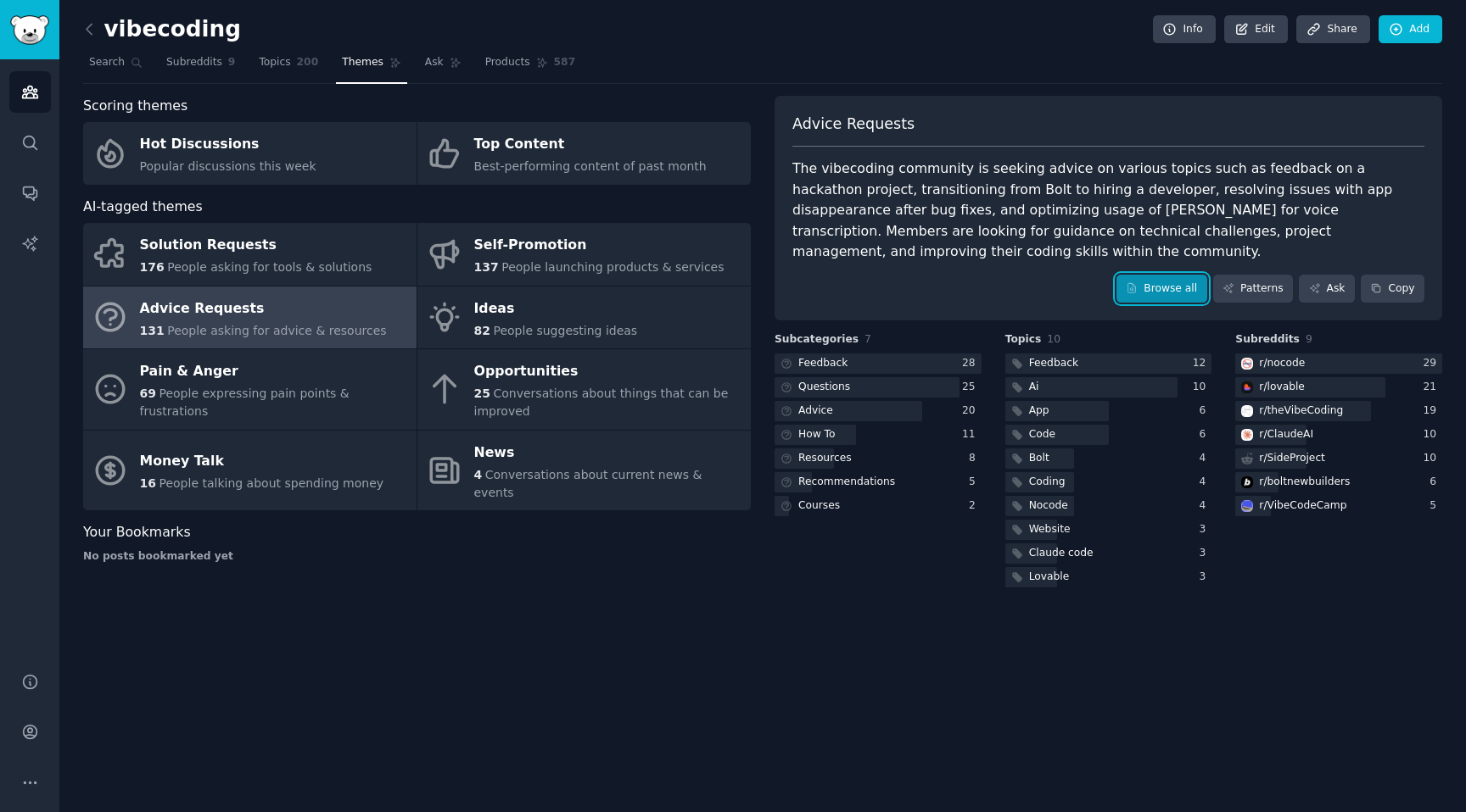
click at [1186, 275] on link "Browse all" at bounding box center [1162, 289] width 90 height 29
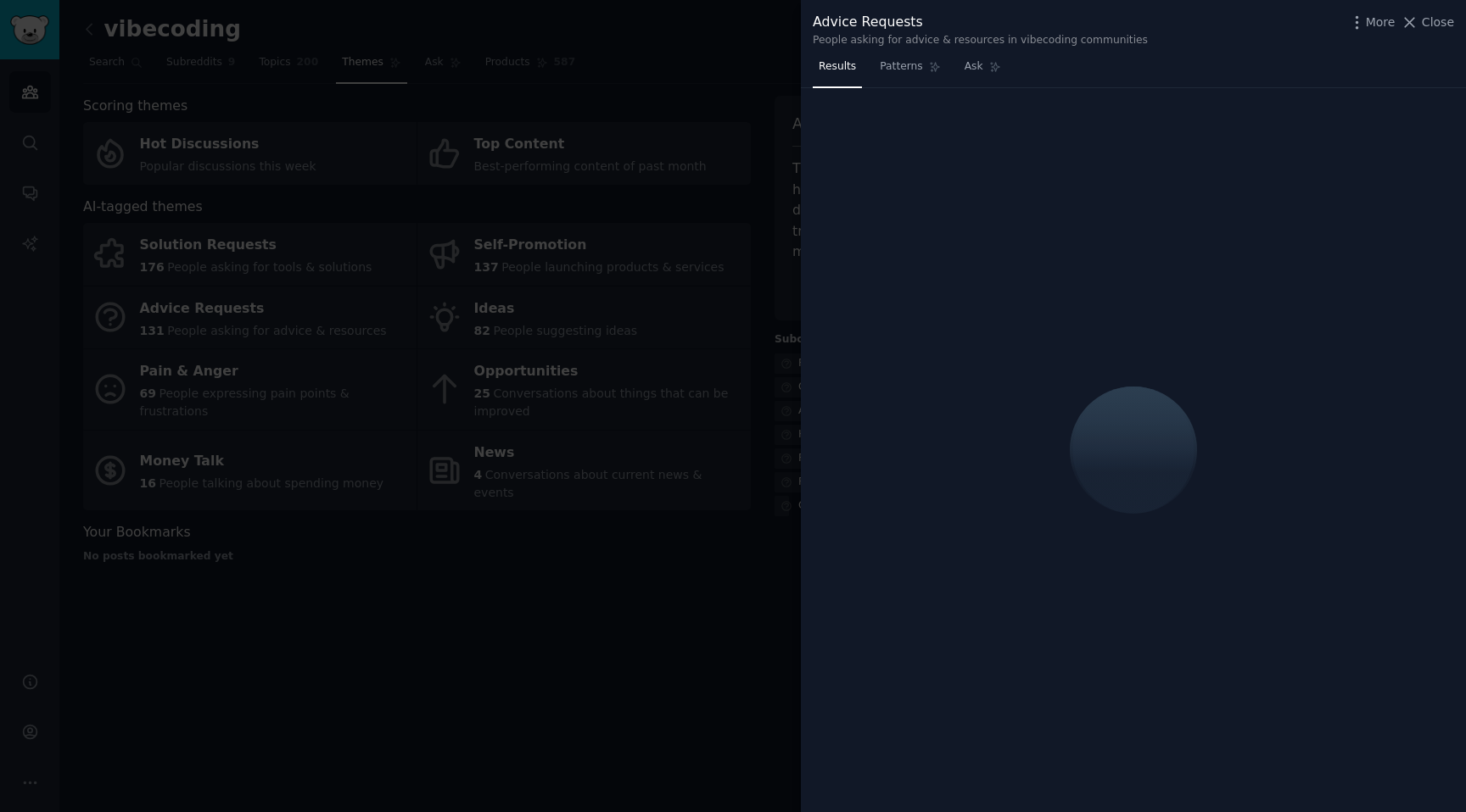
click at [758, 202] on div at bounding box center [733, 406] width 1466 height 812
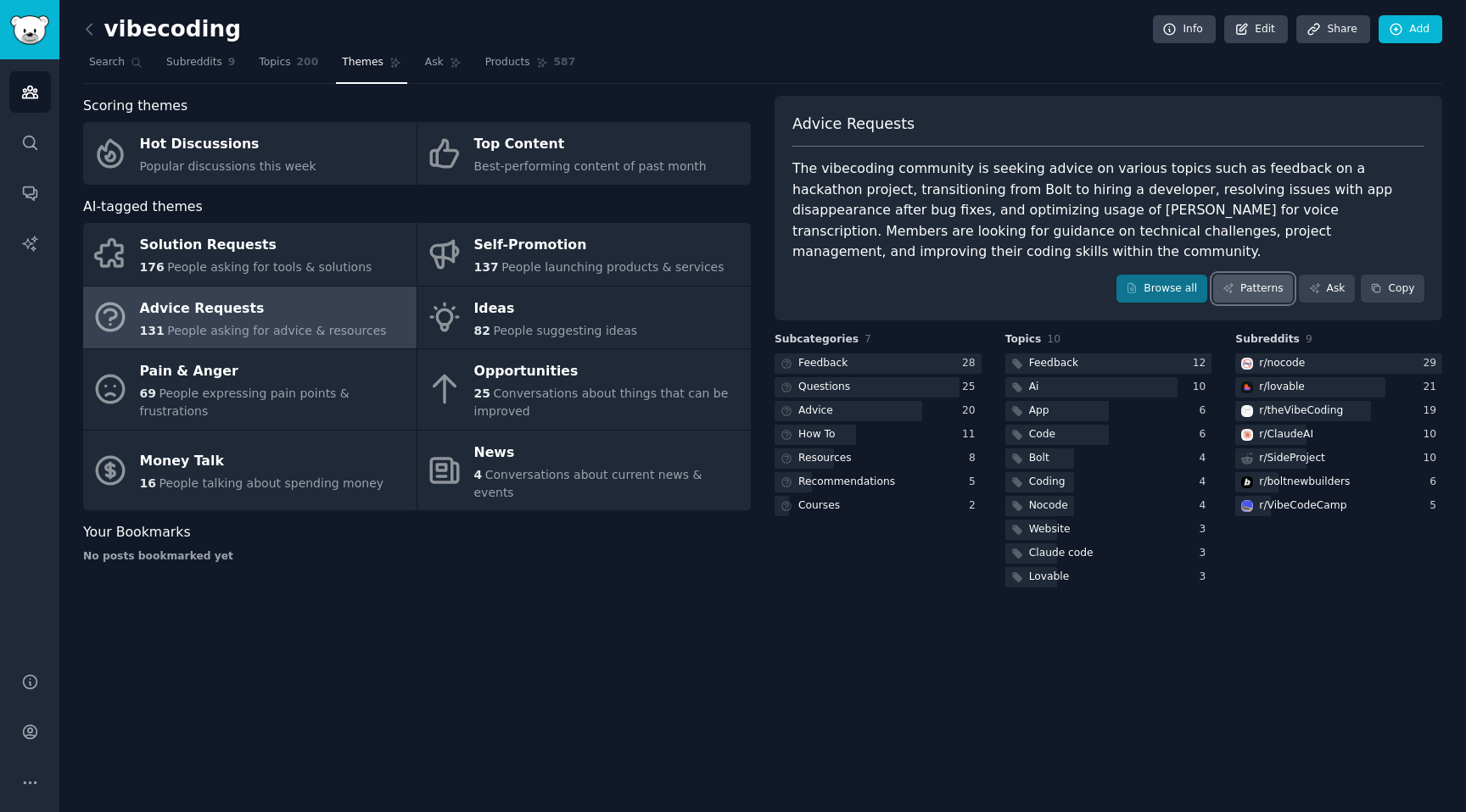
click at [1261, 275] on link "Patterns" at bounding box center [1252, 289] width 80 height 29
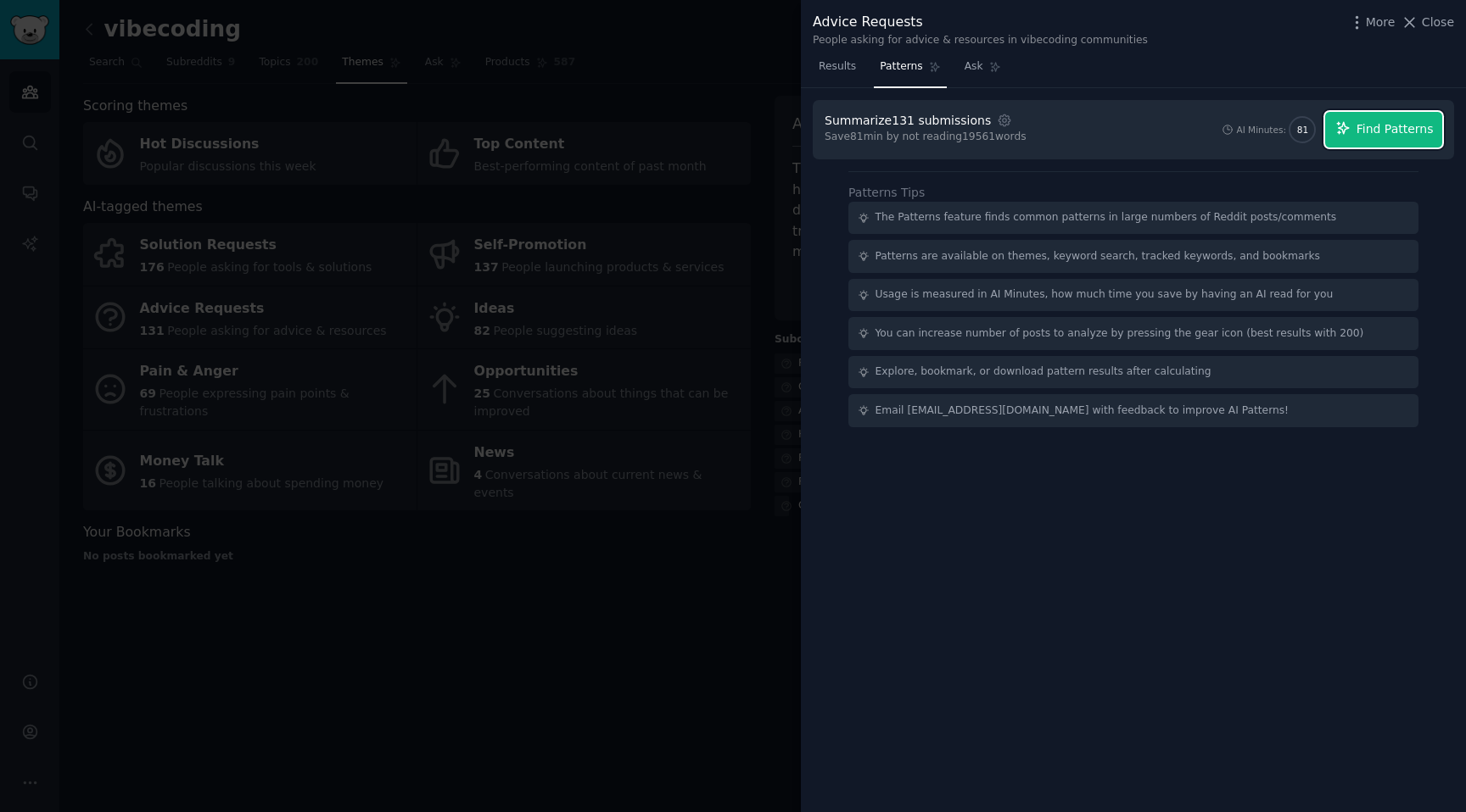
click at [1401, 123] on span "Find Patterns" at bounding box center [1395, 129] width 77 height 18
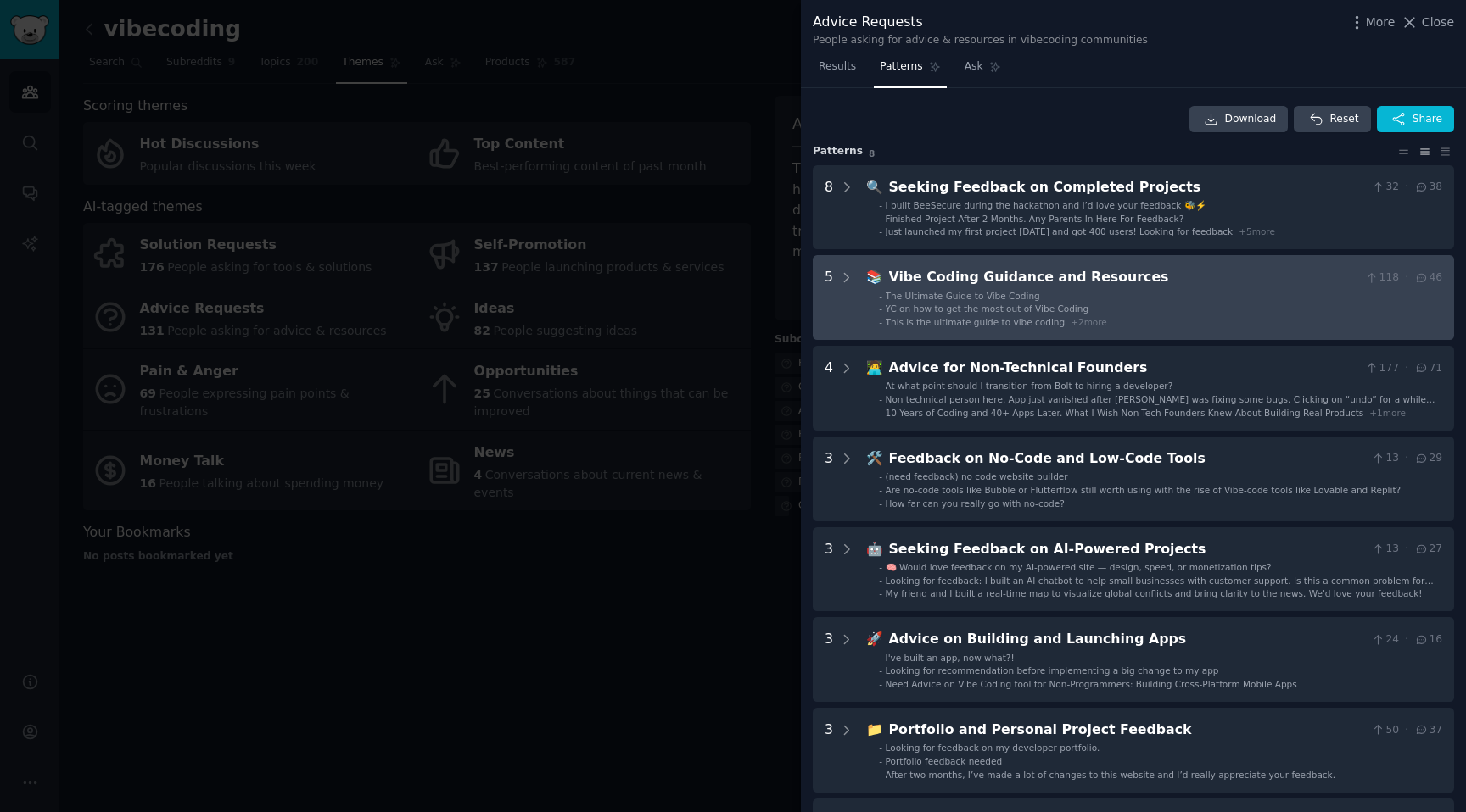
click at [1118, 320] on li "- This is the ultimate guide to vibe coding + 2 more" at bounding box center [1161, 322] width 563 height 12
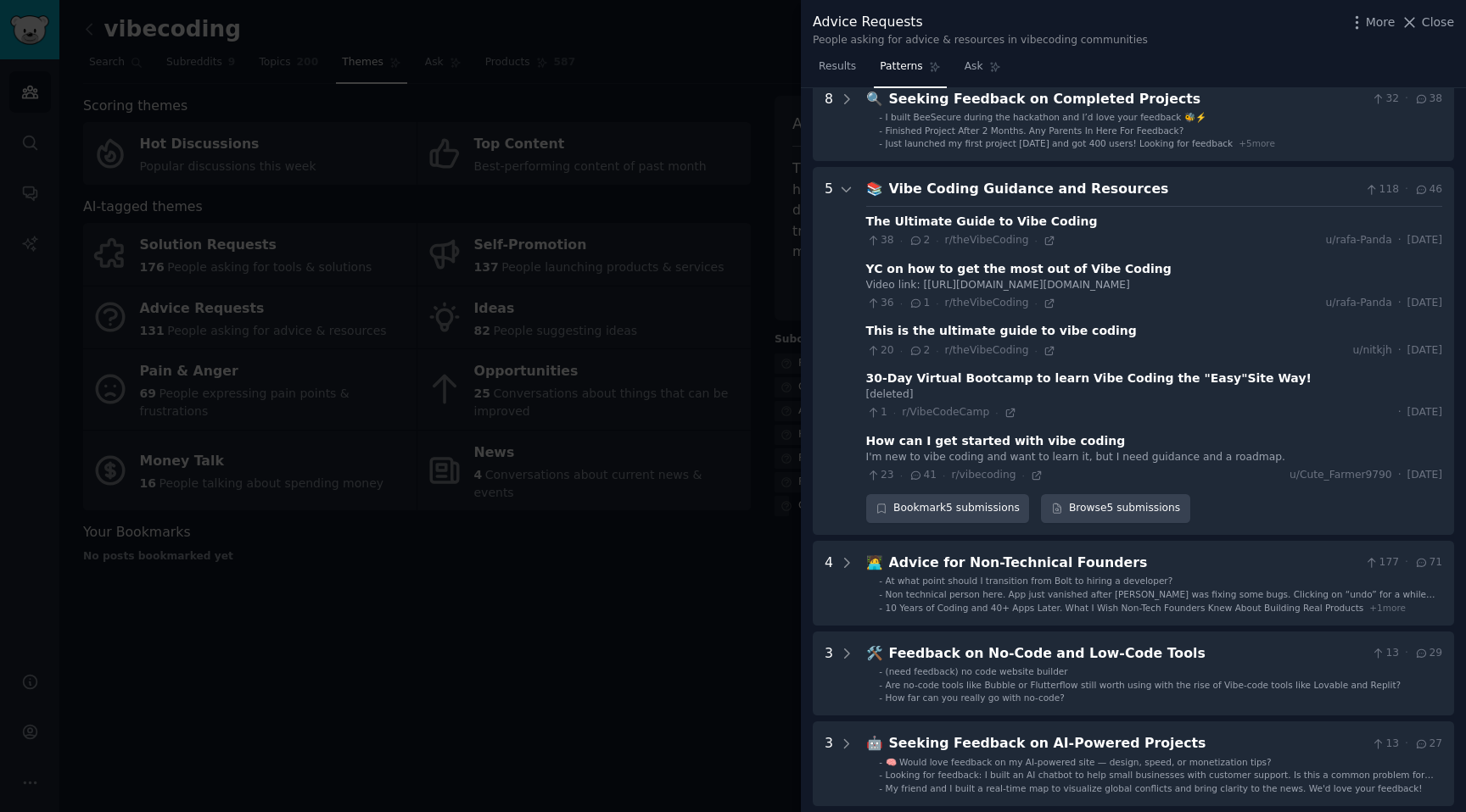
scroll to position [84, 0]
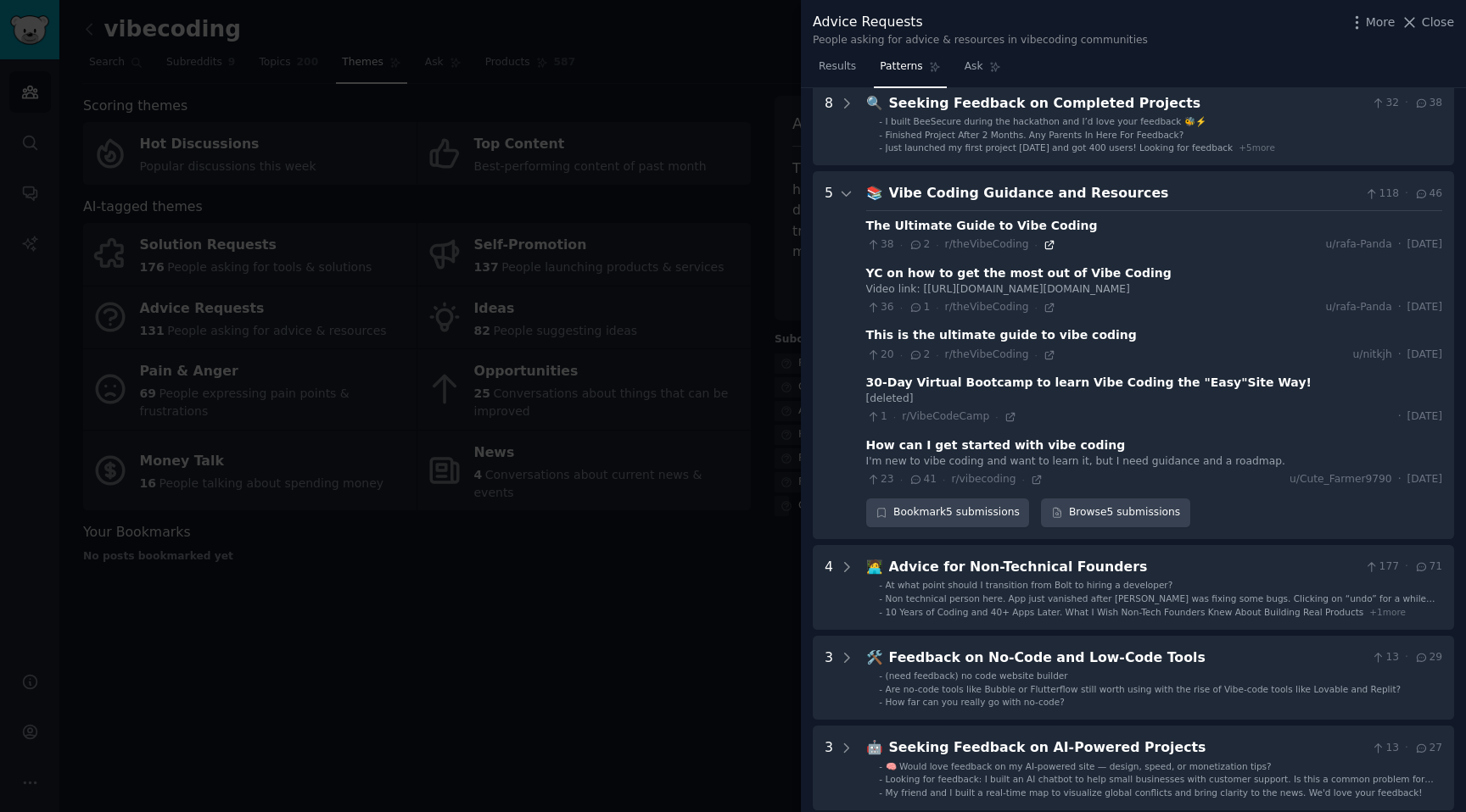
click at [1046, 245] on icon at bounding box center [1049, 245] width 12 height 12
click at [255, 244] on div at bounding box center [733, 406] width 1466 height 812
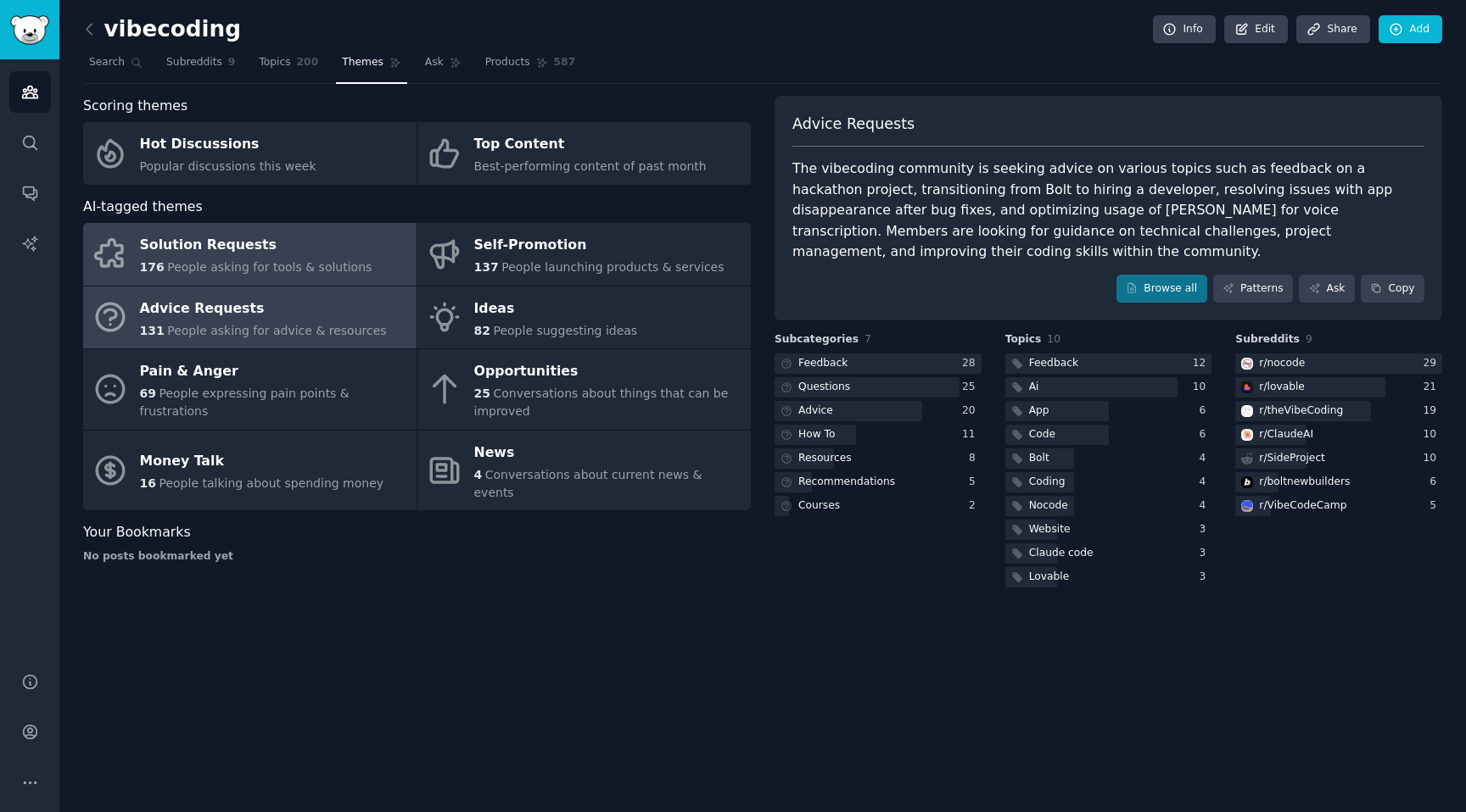
click at [256, 257] on div "Solution Requests" at bounding box center [256, 246] width 233 height 27
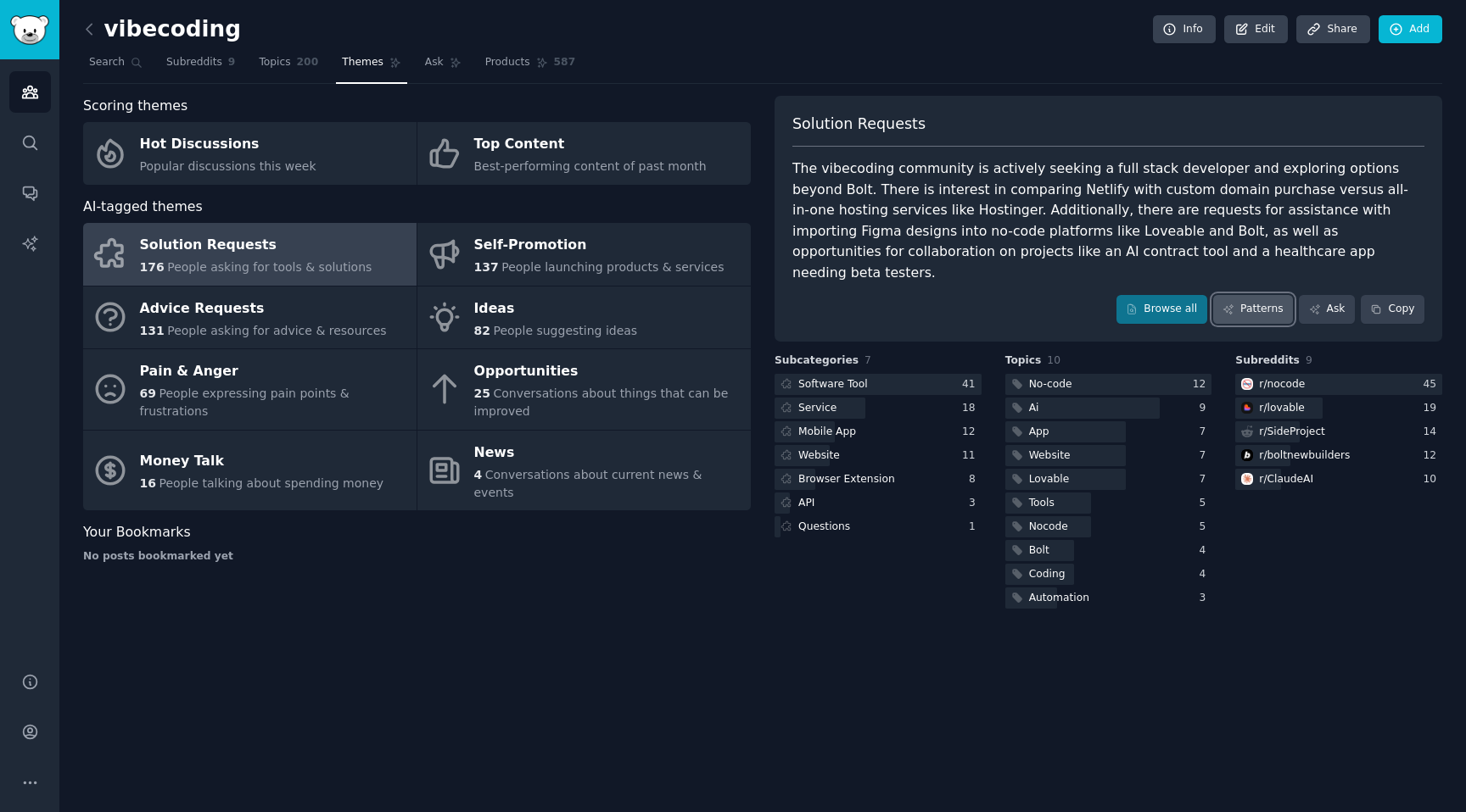
click at [1248, 297] on link "Patterns" at bounding box center [1252, 309] width 80 height 29
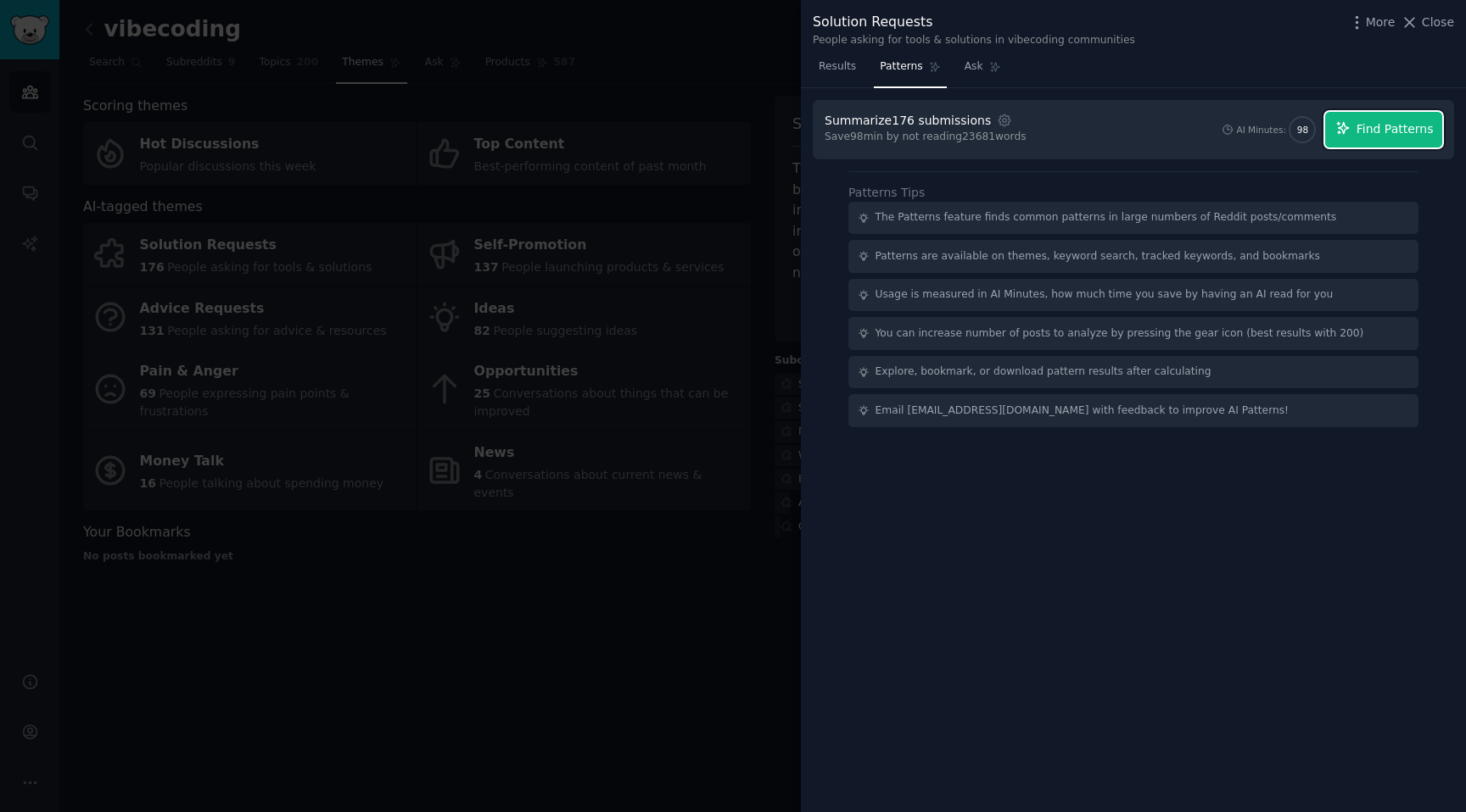
click at [1409, 140] on button "Find Patterns" at bounding box center [1383, 130] width 117 height 36
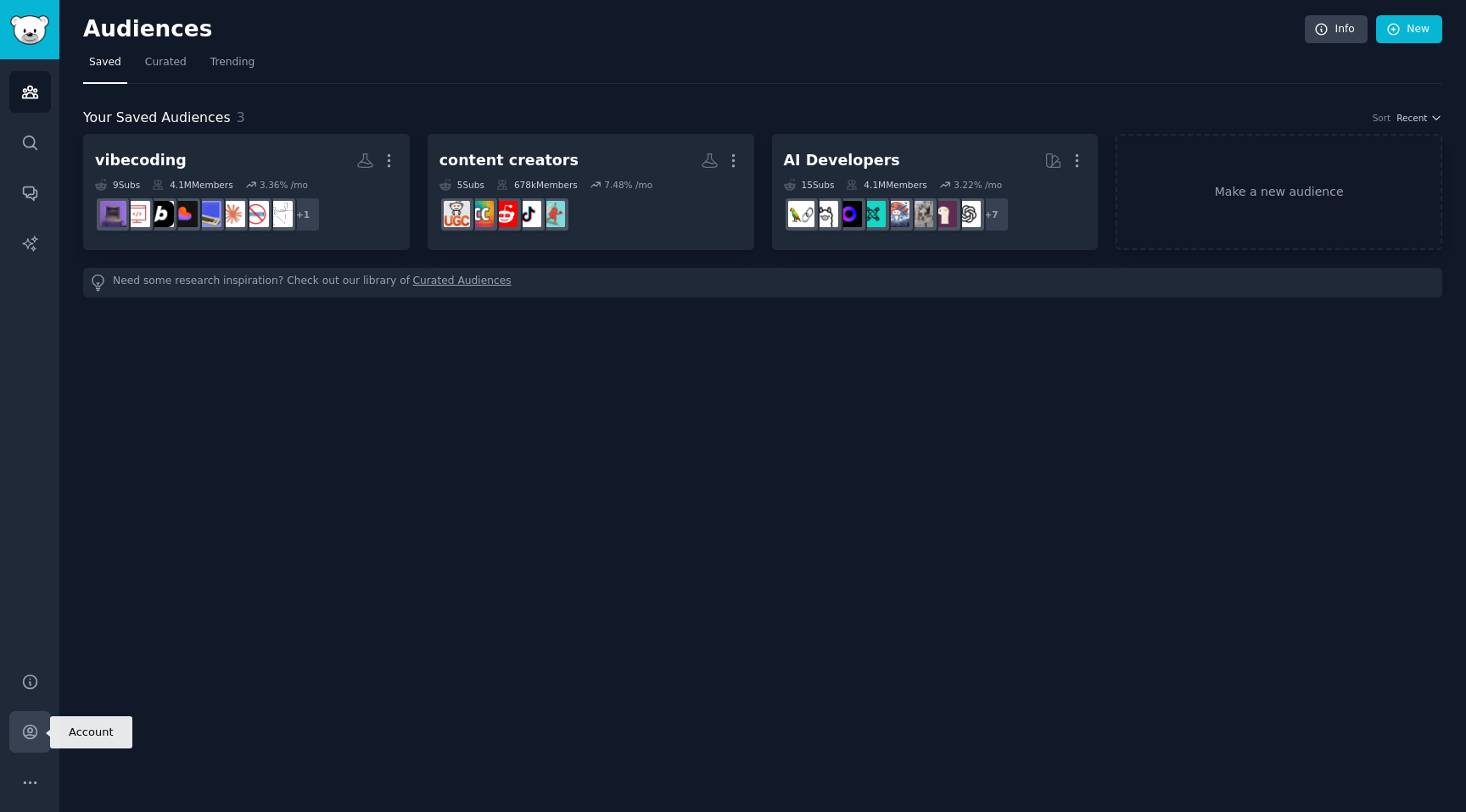
click at [14, 733] on link "Account" at bounding box center [30, 732] width 41 height 41
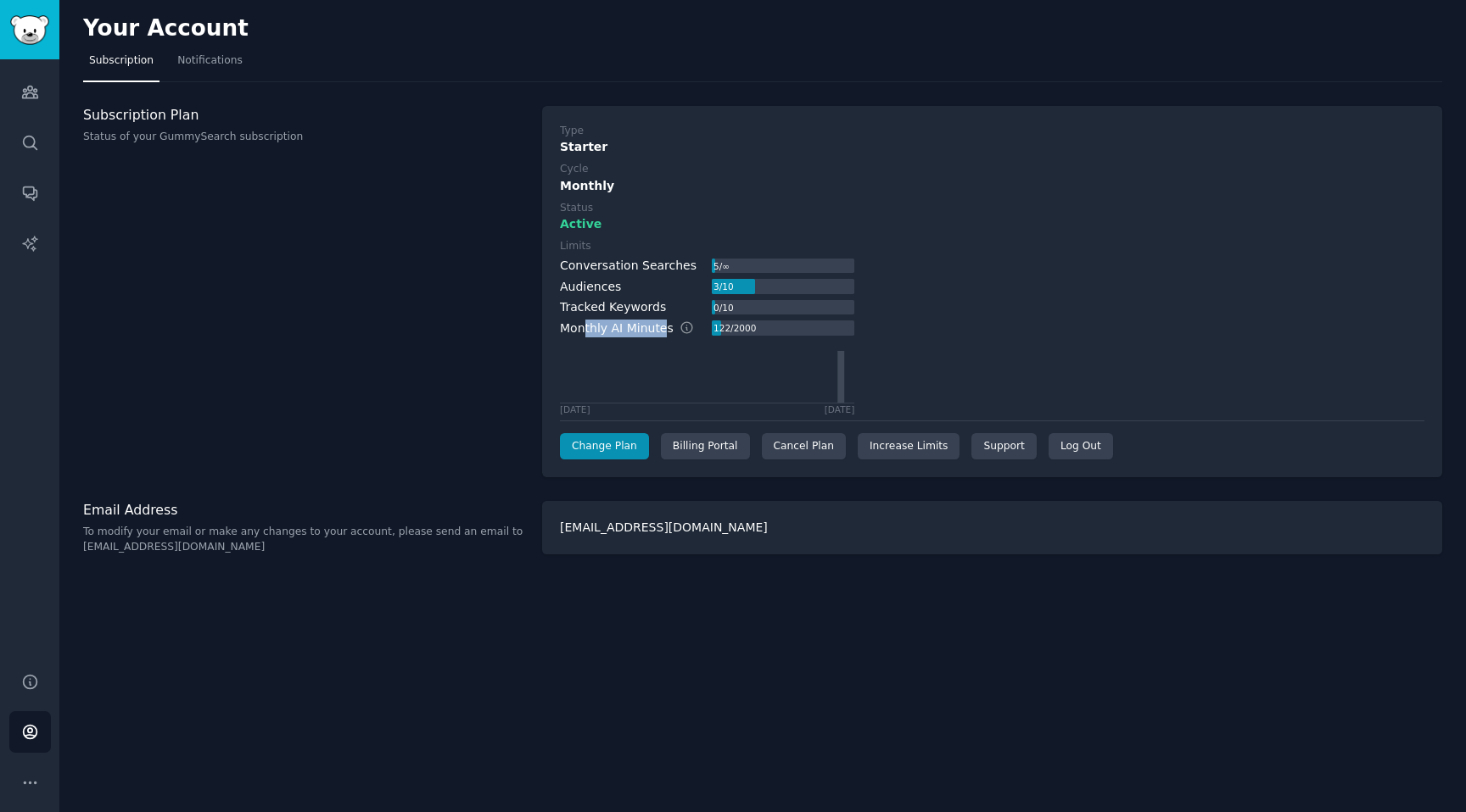
drag, startPoint x: 582, startPoint y: 328, endPoint x: 660, endPoint y: 331, distance: 78.1
click at [660, 331] on div "Monthly AI Minutes" at bounding box center [635, 328] width 152 height 18
drag, startPoint x: 651, startPoint y: 332, endPoint x: 562, endPoint y: 329, distance: 89.1
click at [562, 329] on div "Monthly AI Minutes" at bounding box center [635, 328] width 152 height 18
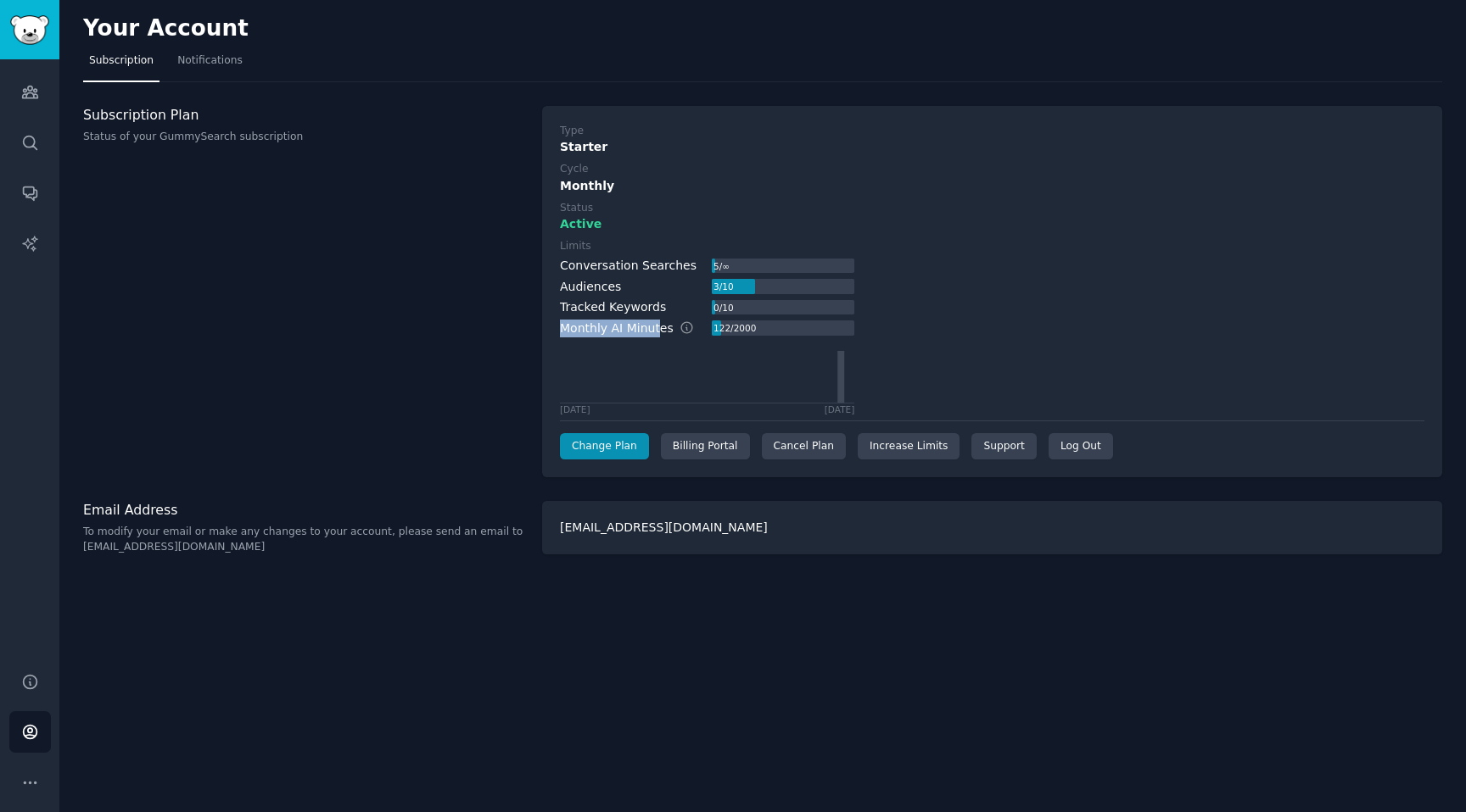
click at [562, 329] on div "Monthly AI Minutes" at bounding box center [635, 328] width 152 height 18
drag, startPoint x: 562, startPoint y: 330, endPoint x: 899, endPoint y: 343, distance: 337.3
click at [899, 343] on div "Limits Conversation Searches 5 / ∞ Audiences 3 / 10 Tracked Keywords 0 / 10 Mon…" at bounding box center [991, 327] width 864 height 175
click at [897, 332] on div "Limits Conversation Searches 5 / ∞ Audiences 3 / 10 Tracked Keywords 0 / 10 Mon…" at bounding box center [991, 327] width 864 height 175
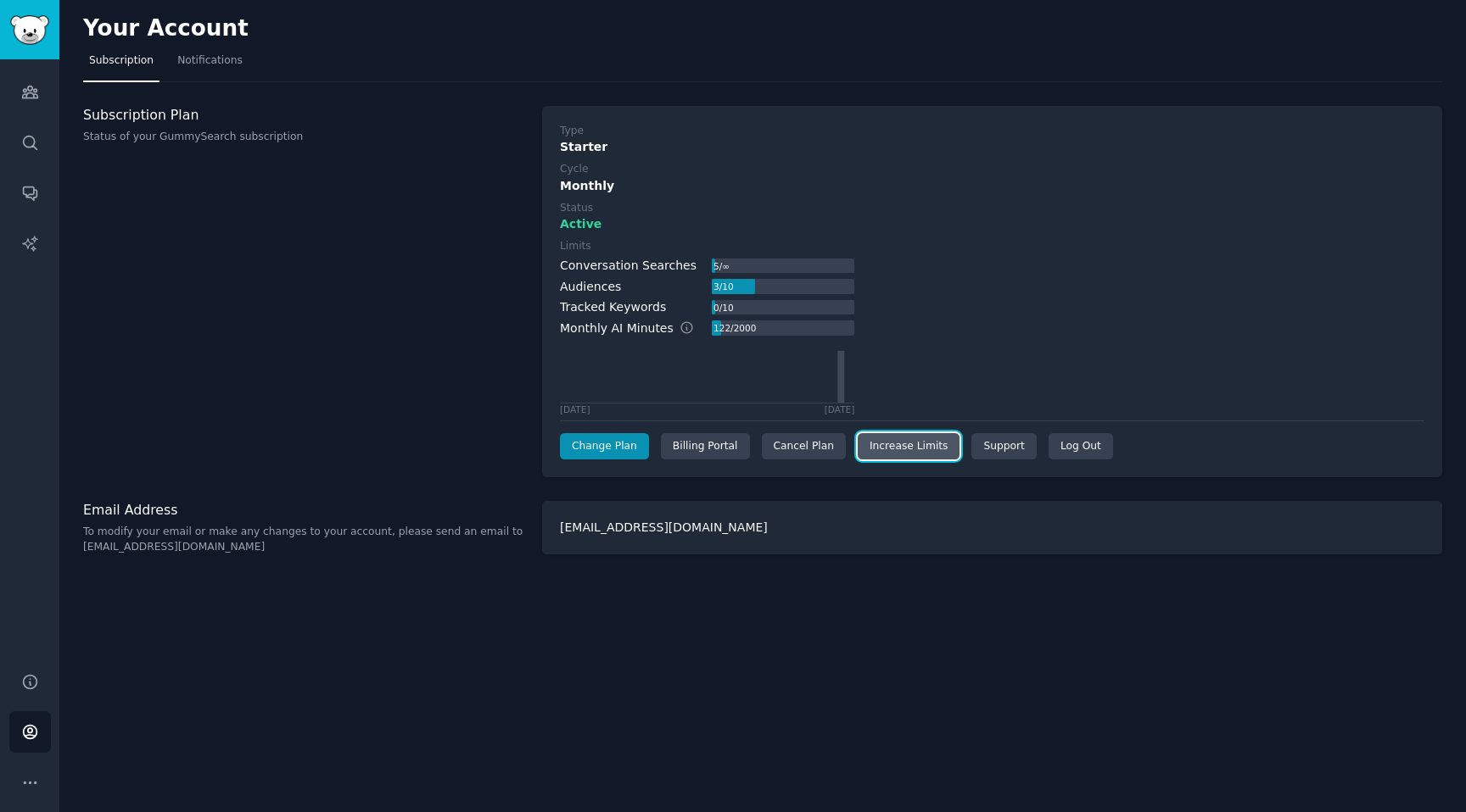
click at [890, 455] on link "Increase Limits" at bounding box center [908, 447] width 103 height 27
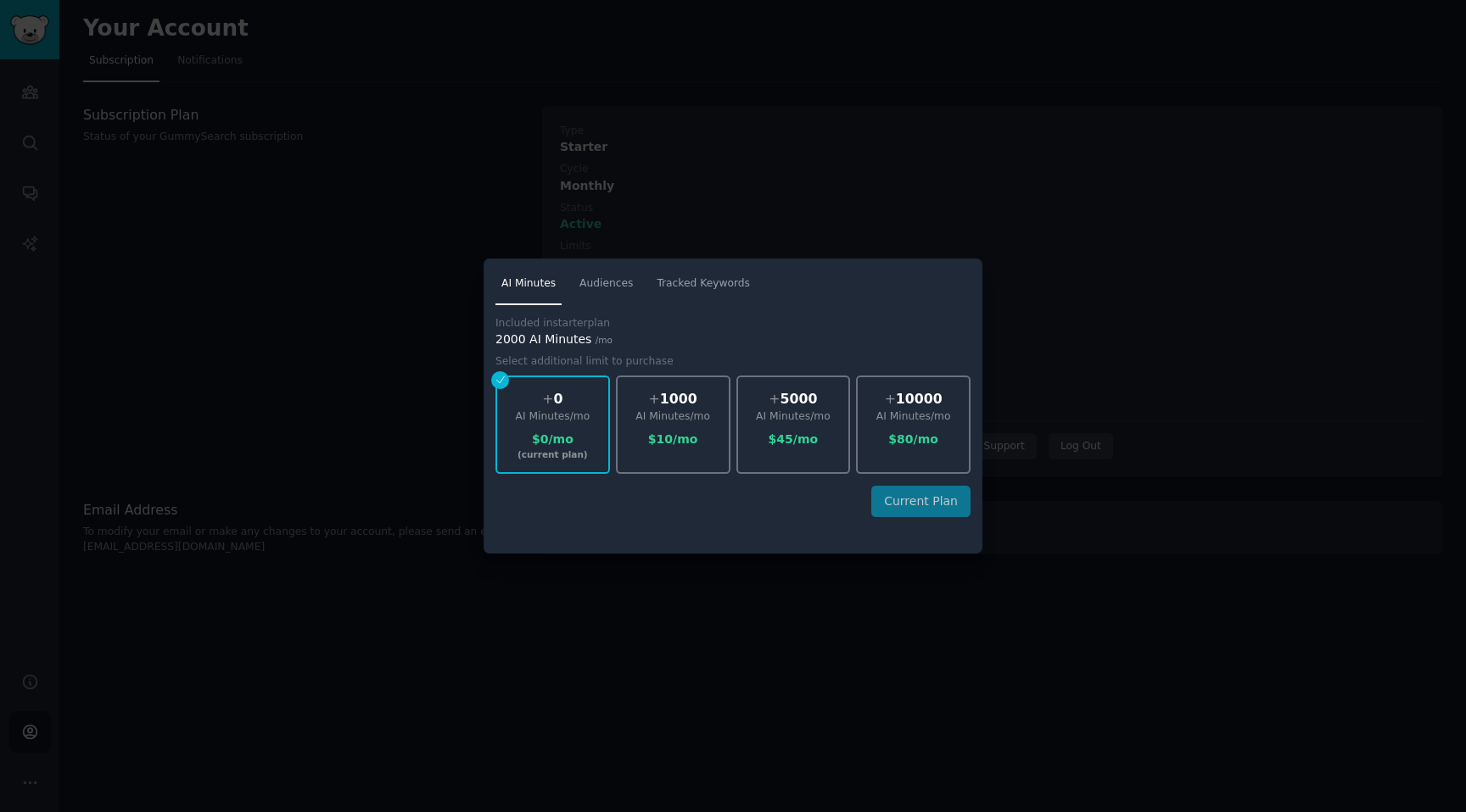
click at [727, 537] on div "Included in starter plan 2000 AI Minutes /mo Select additional limit to purchas…" at bounding box center [733, 423] width 475 height 237
click at [699, 621] on div at bounding box center [733, 406] width 1466 height 812
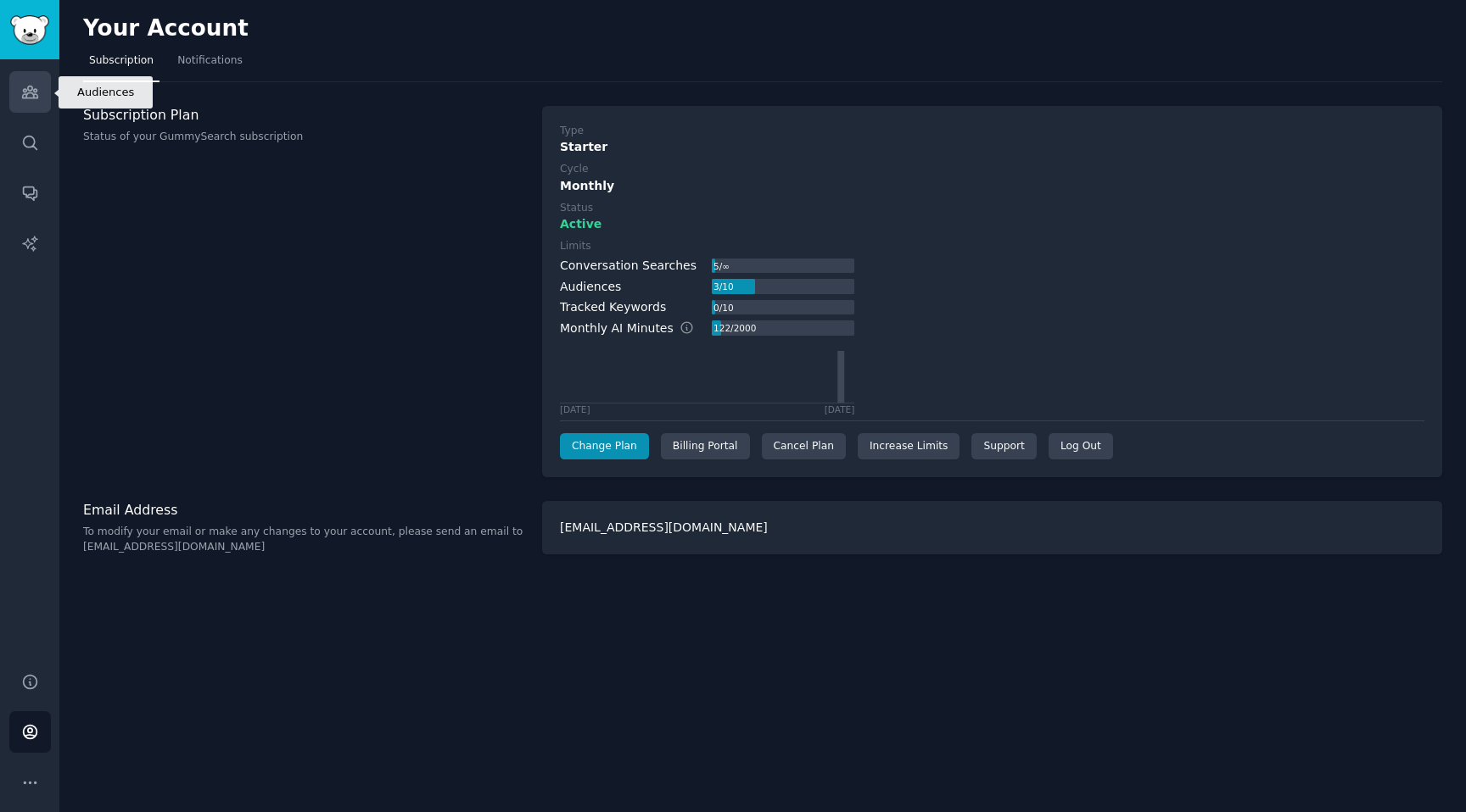
click at [31, 89] on icon "Sidebar" at bounding box center [29, 92] width 15 height 12
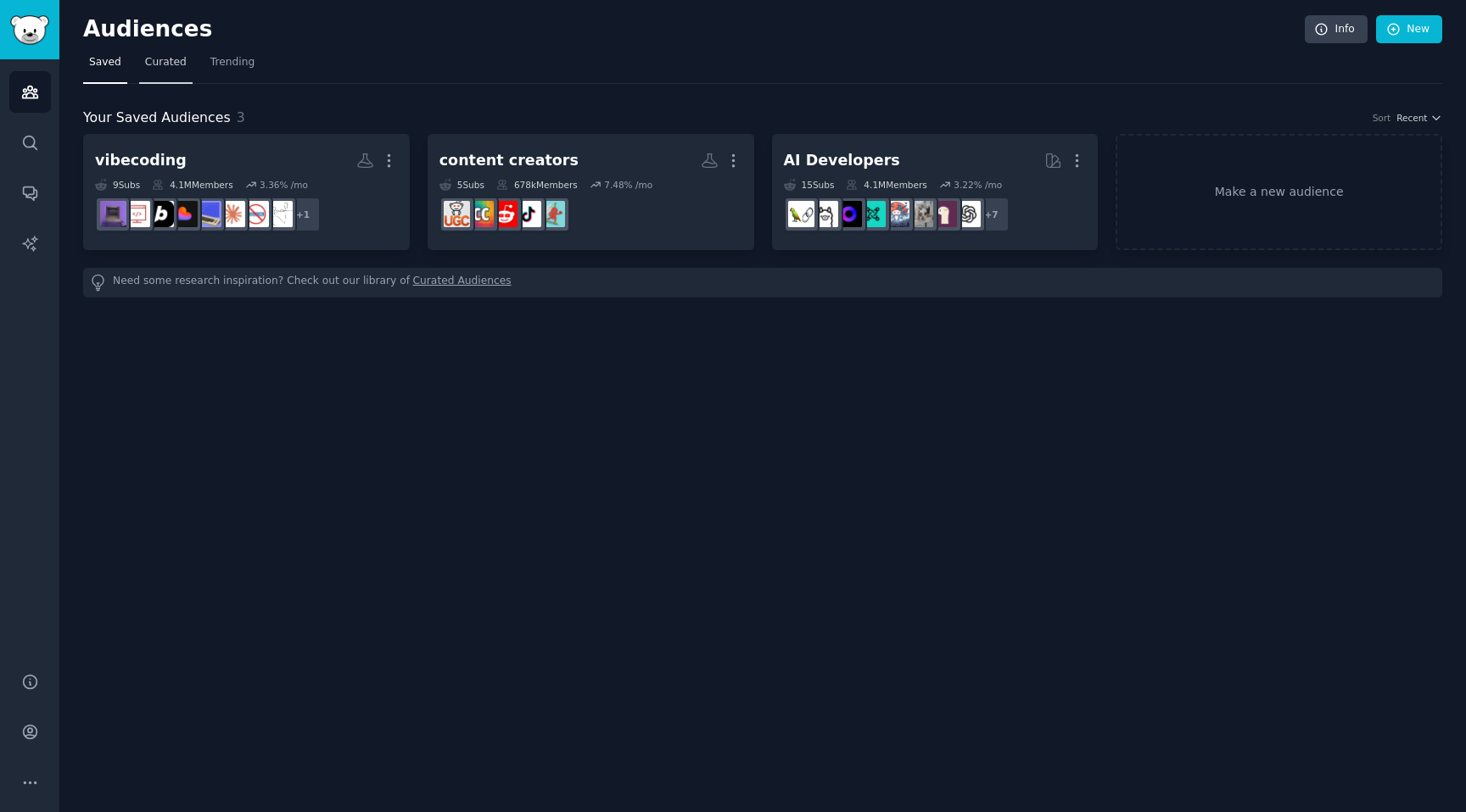
click at [174, 69] on span "Curated" at bounding box center [166, 63] width 41 height 15
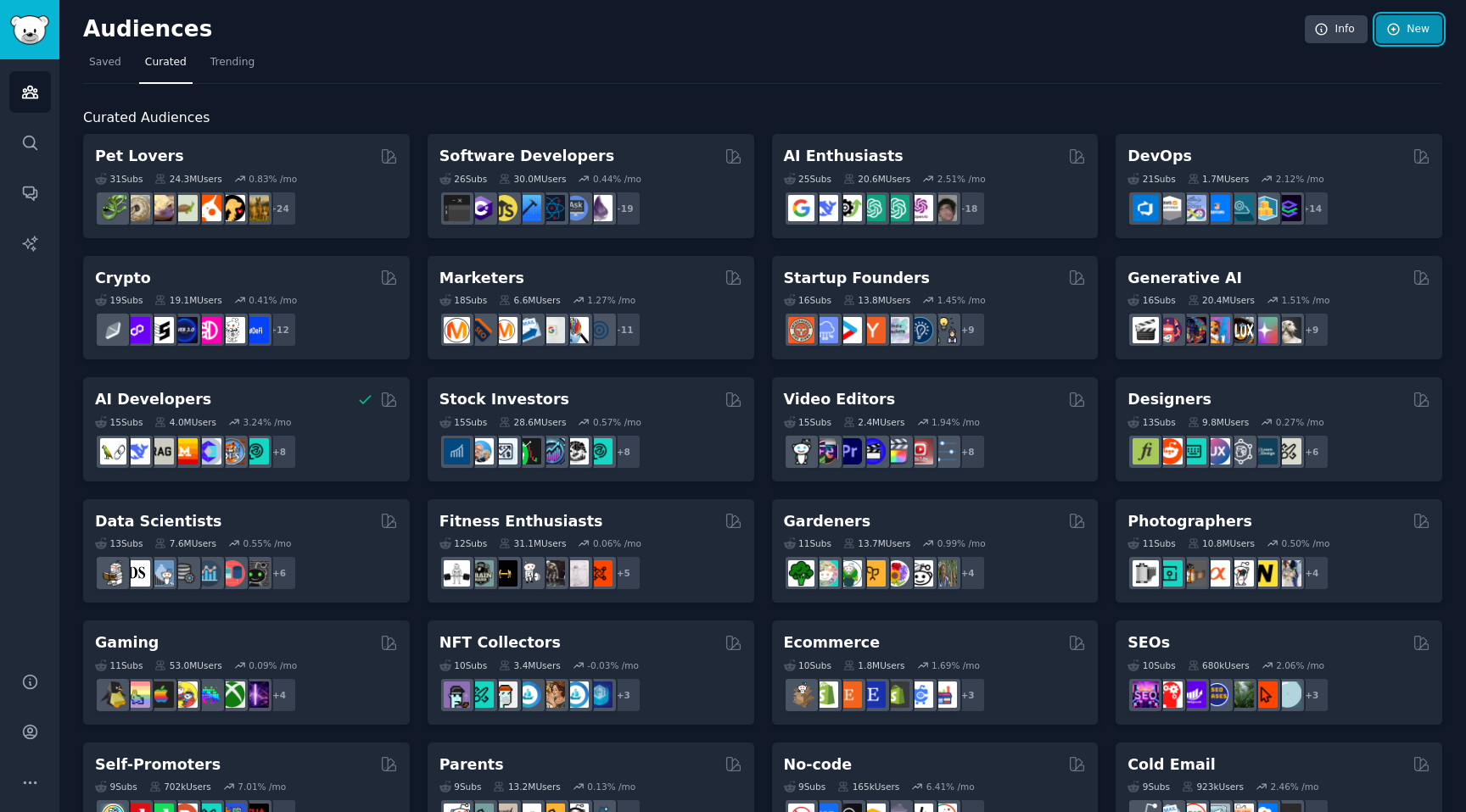
click at [1386, 39] on link "New" at bounding box center [1409, 29] width 66 height 29
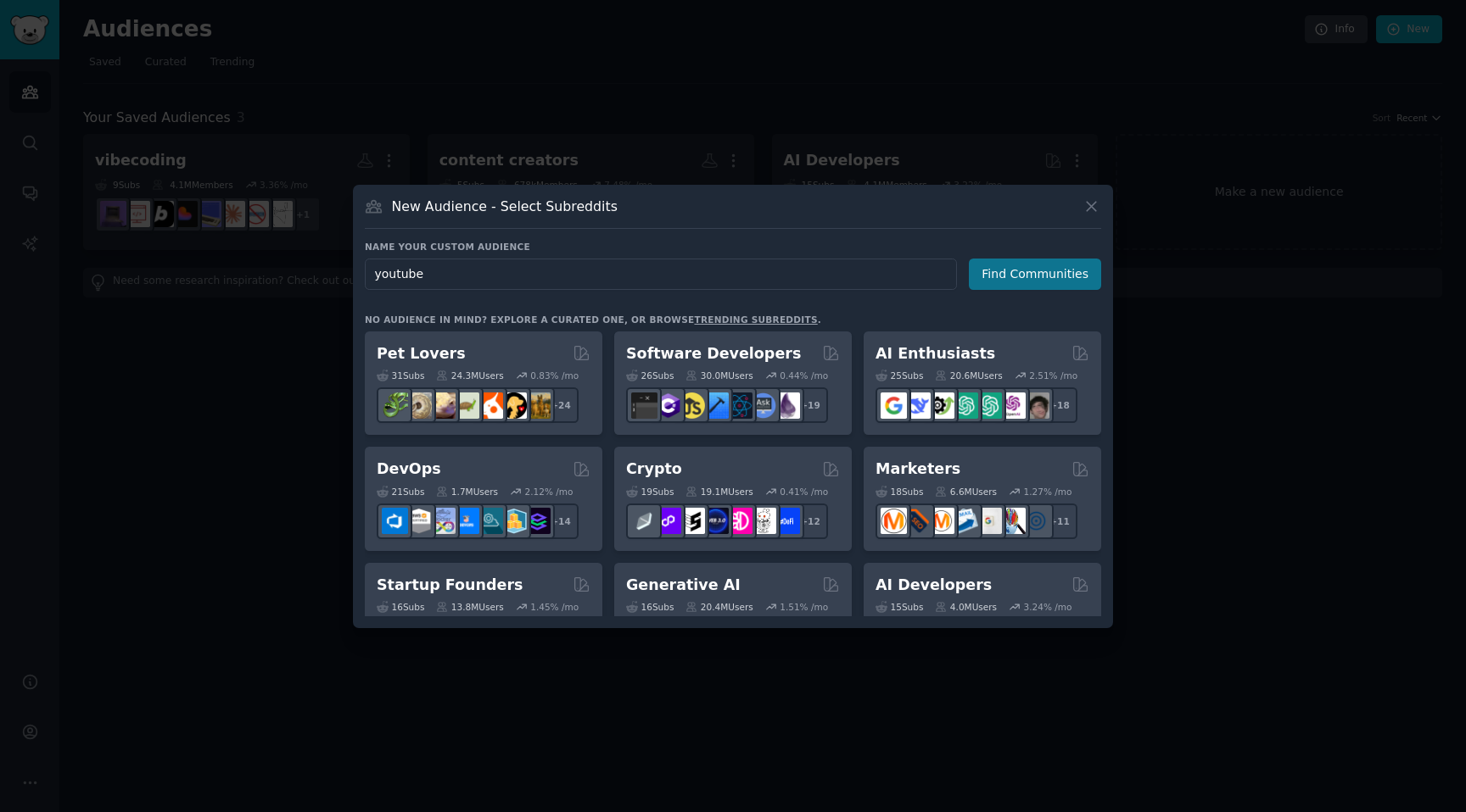
type input "youtube"
click at [1005, 266] on button "Find Communities" at bounding box center [1034, 274] width 132 height 31
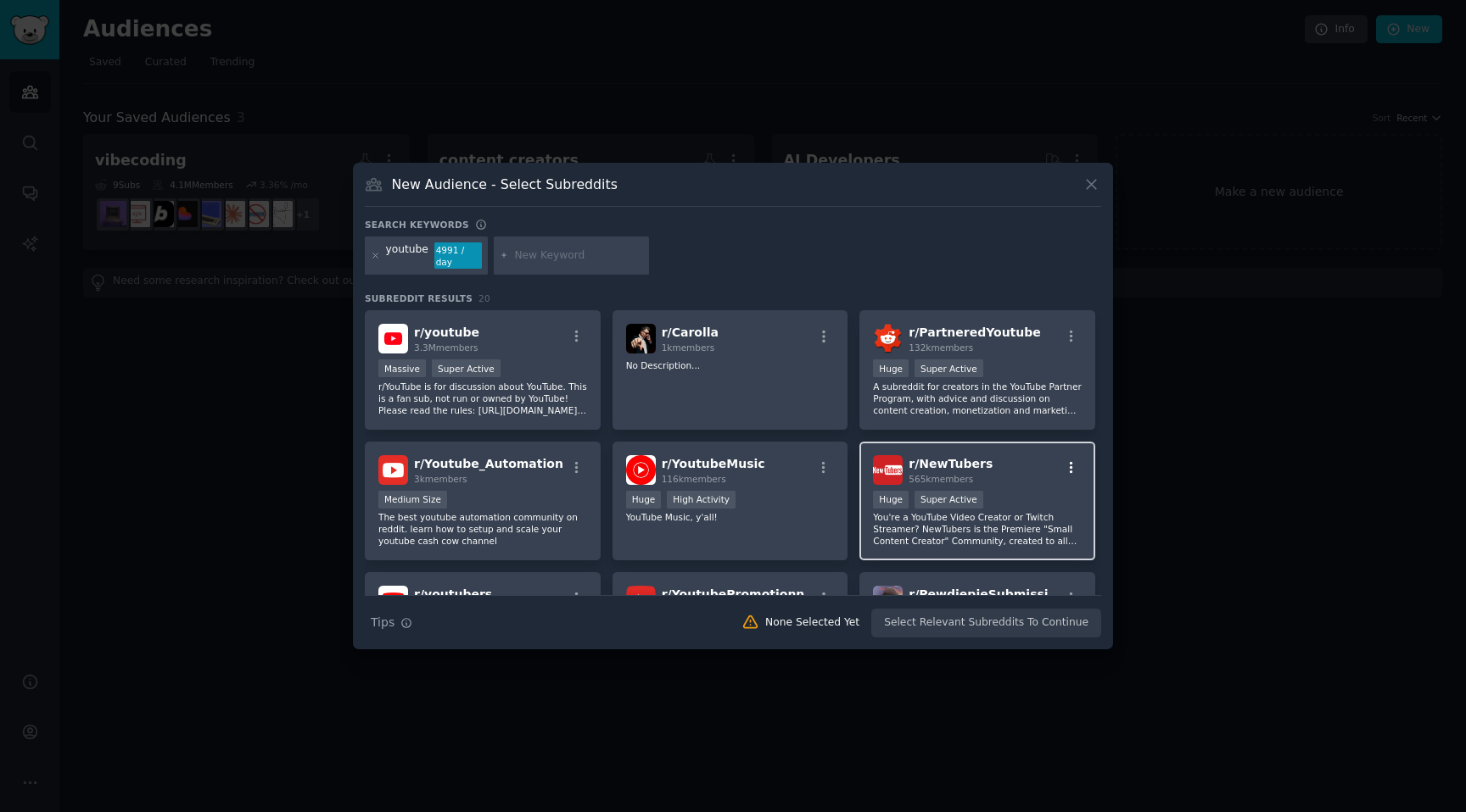
click at [1065, 462] on icon "button" at bounding box center [1071, 468] width 15 height 15
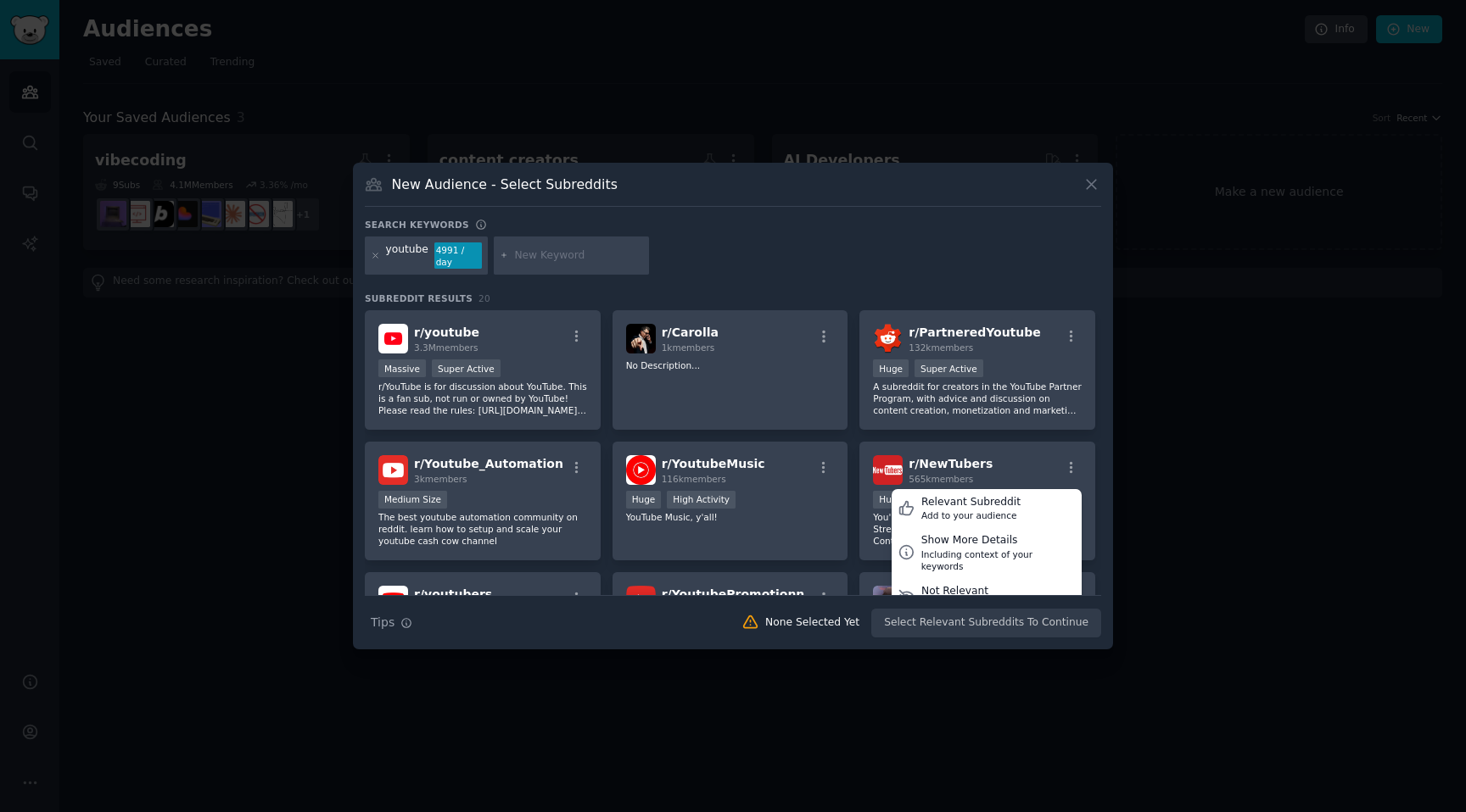
click at [992, 437] on div "r/ youtube 3.3M members Massive Super Active r/YouTube is for discussion about …" at bounding box center [732, 753] width 736 height 885
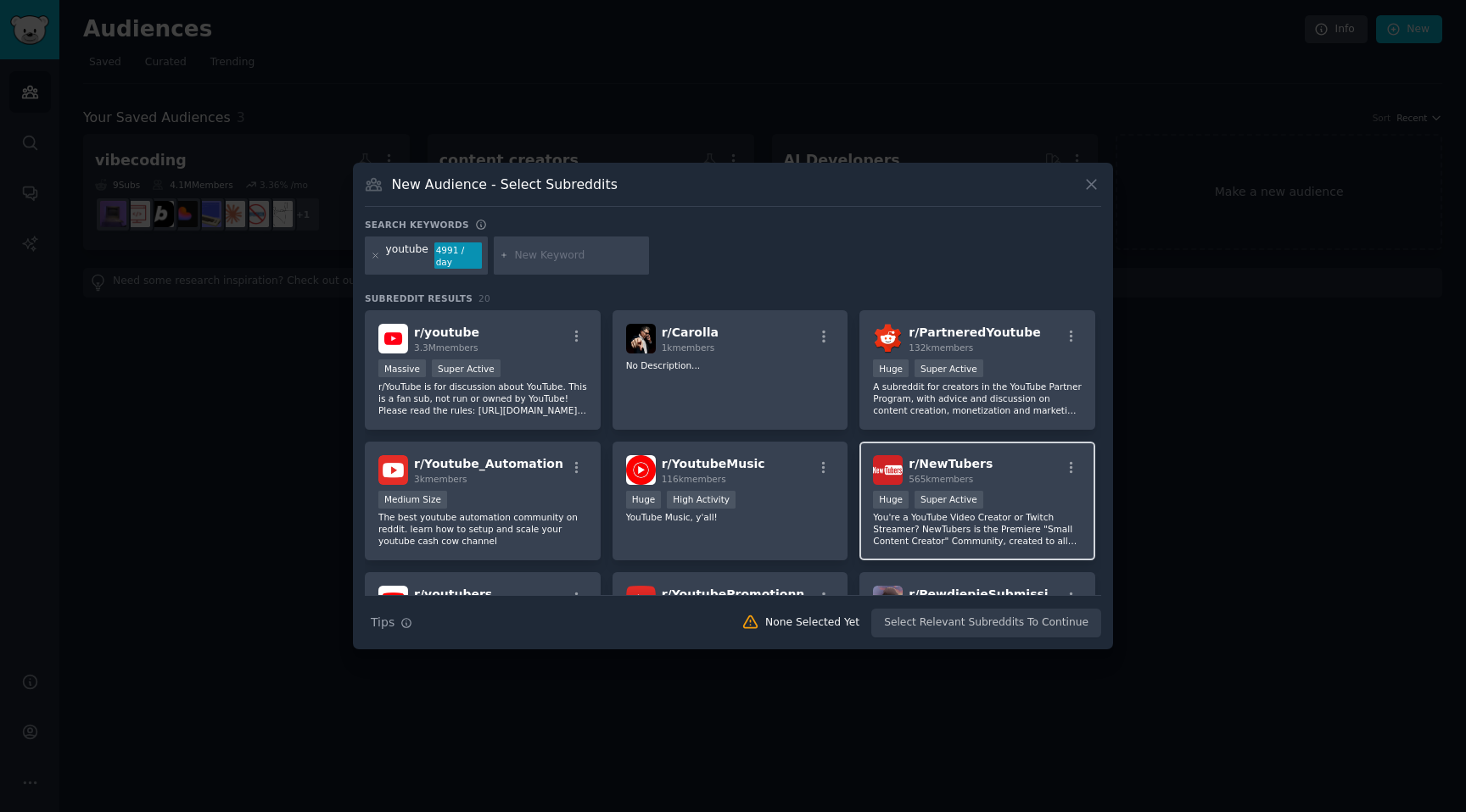
click at [991, 471] on div "r/ NewTubers 565k members Relevant Subreddit Add to your audience Show More Det…" at bounding box center [976, 470] width 208 height 30
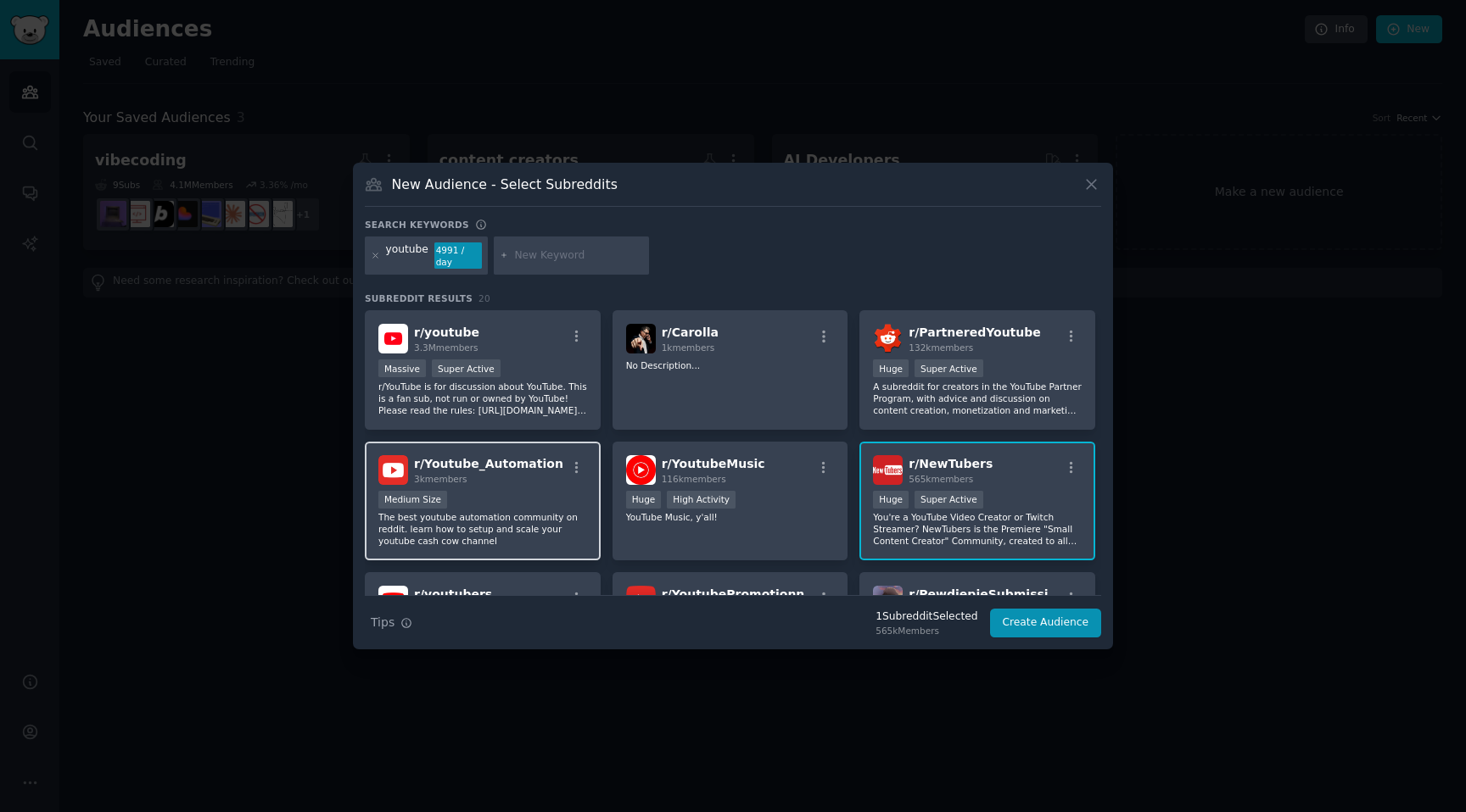
click at [499, 495] on div "Medium Size" at bounding box center [482, 501] width 208 height 22
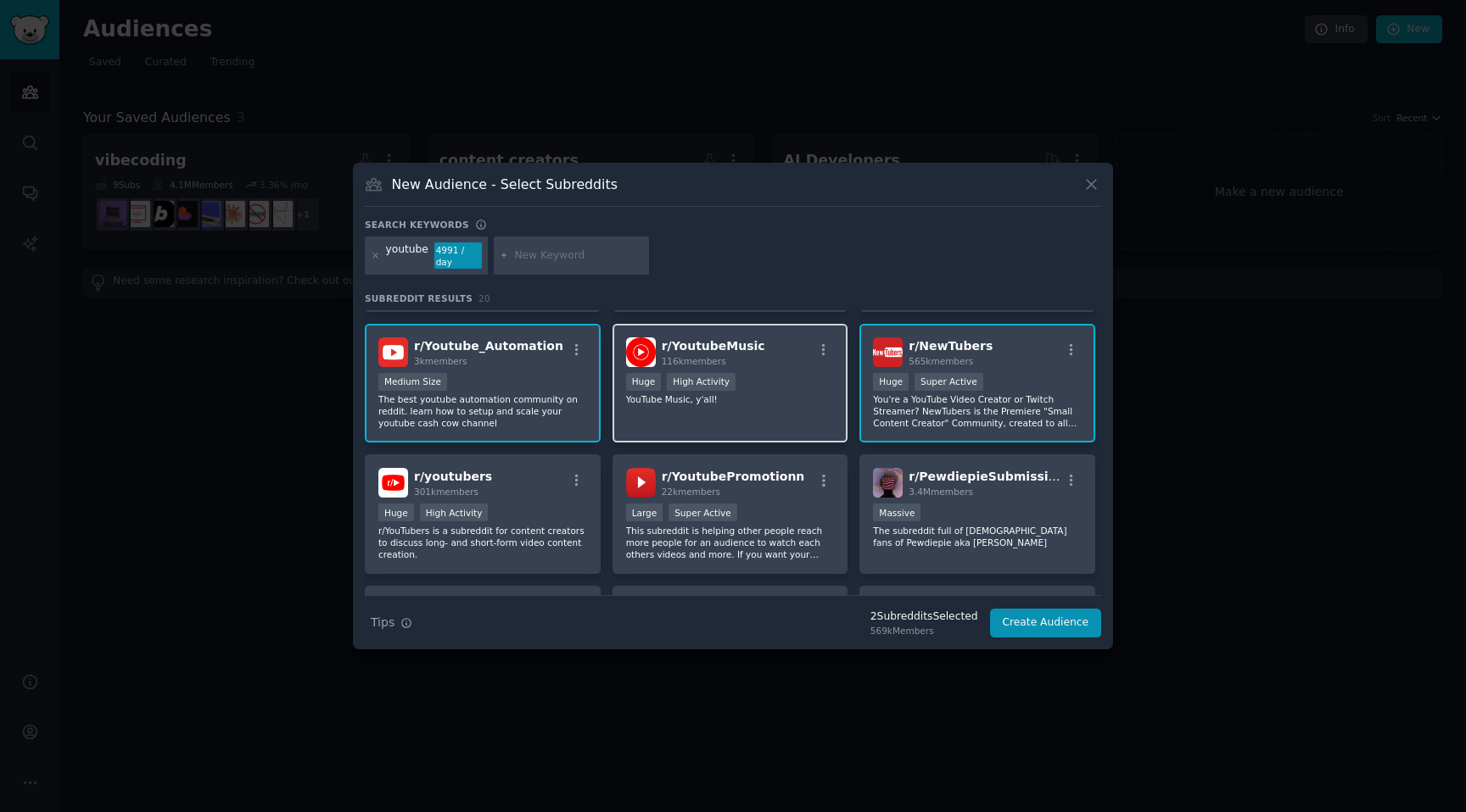
scroll to position [293, 0]
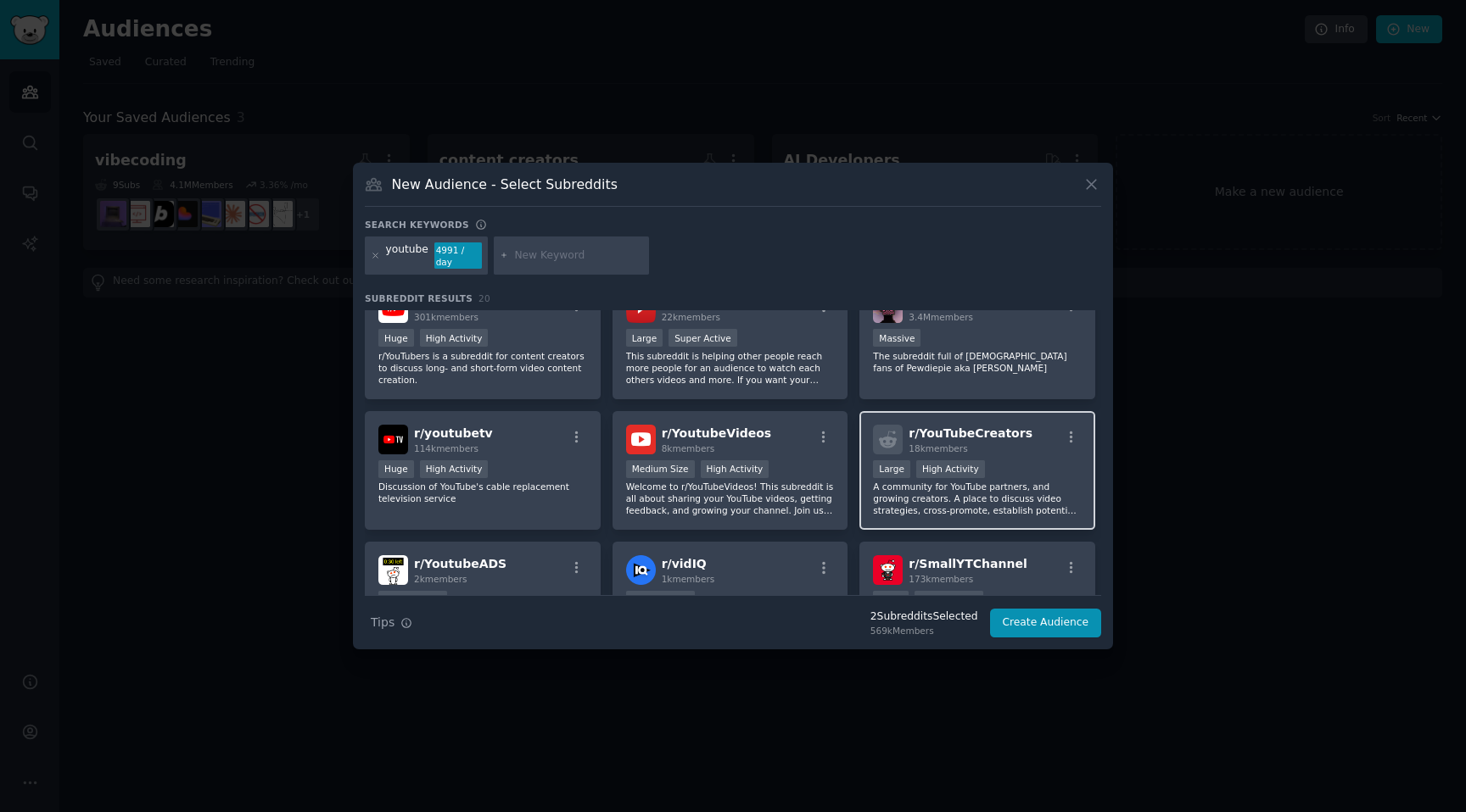
click at [939, 516] on div "r/ YouTubeCreators 18k members Large High Activity A community for YouTube part…" at bounding box center [977, 471] width 236 height 120
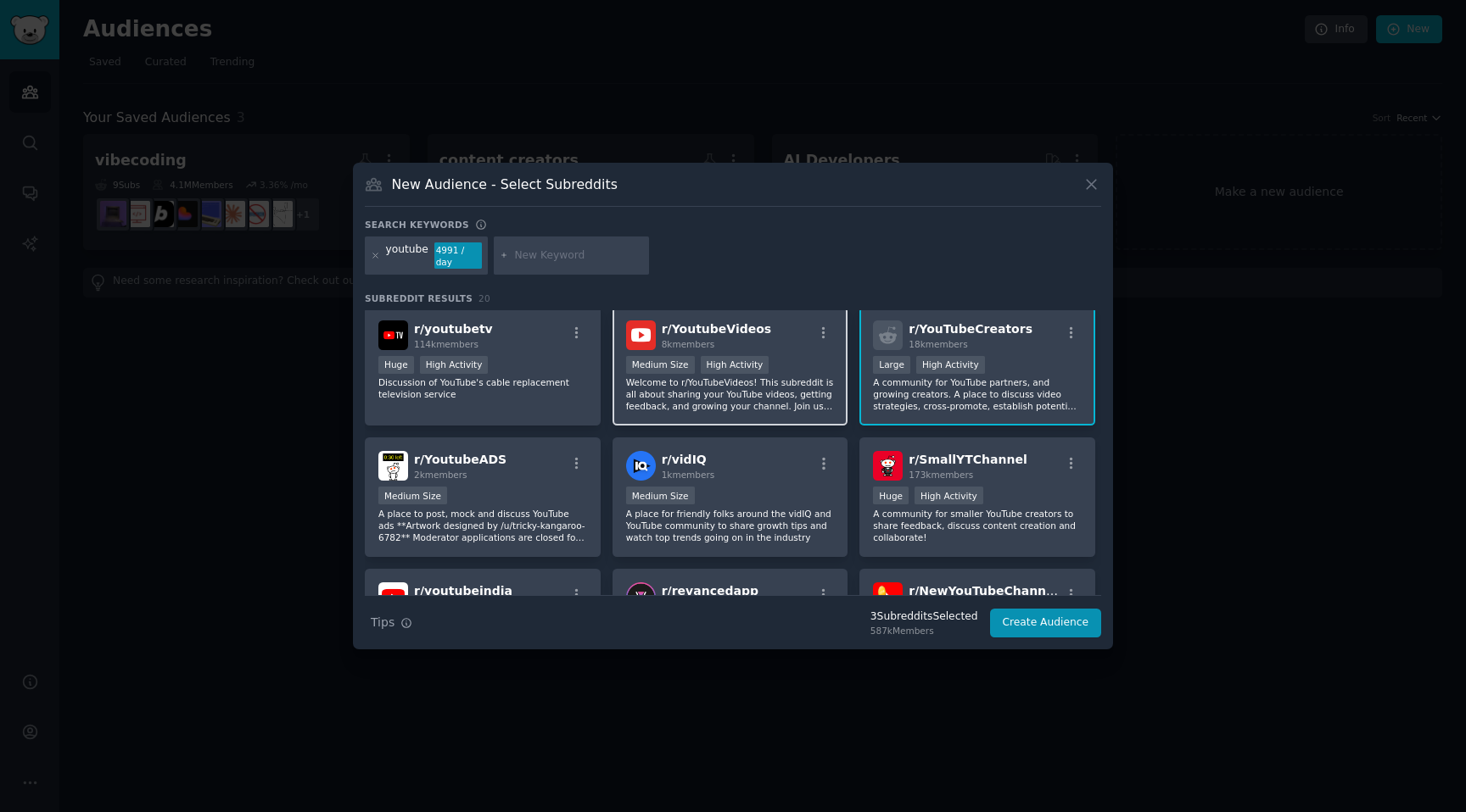
scroll to position [408, 0]
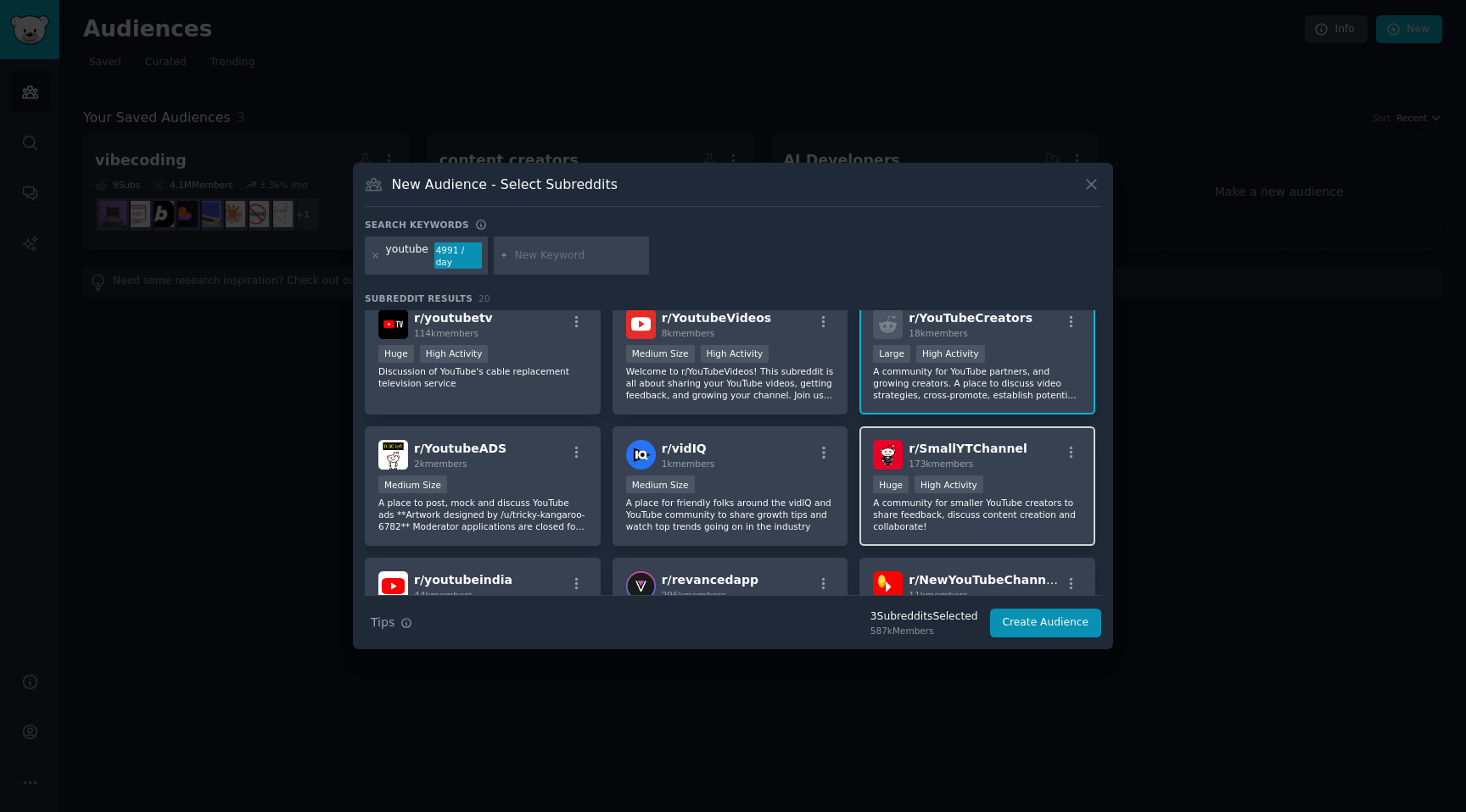
click at [957, 524] on p "A community for smaller YouTube creators to share feedback, discuss content cre…" at bounding box center [976, 515] width 208 height 36
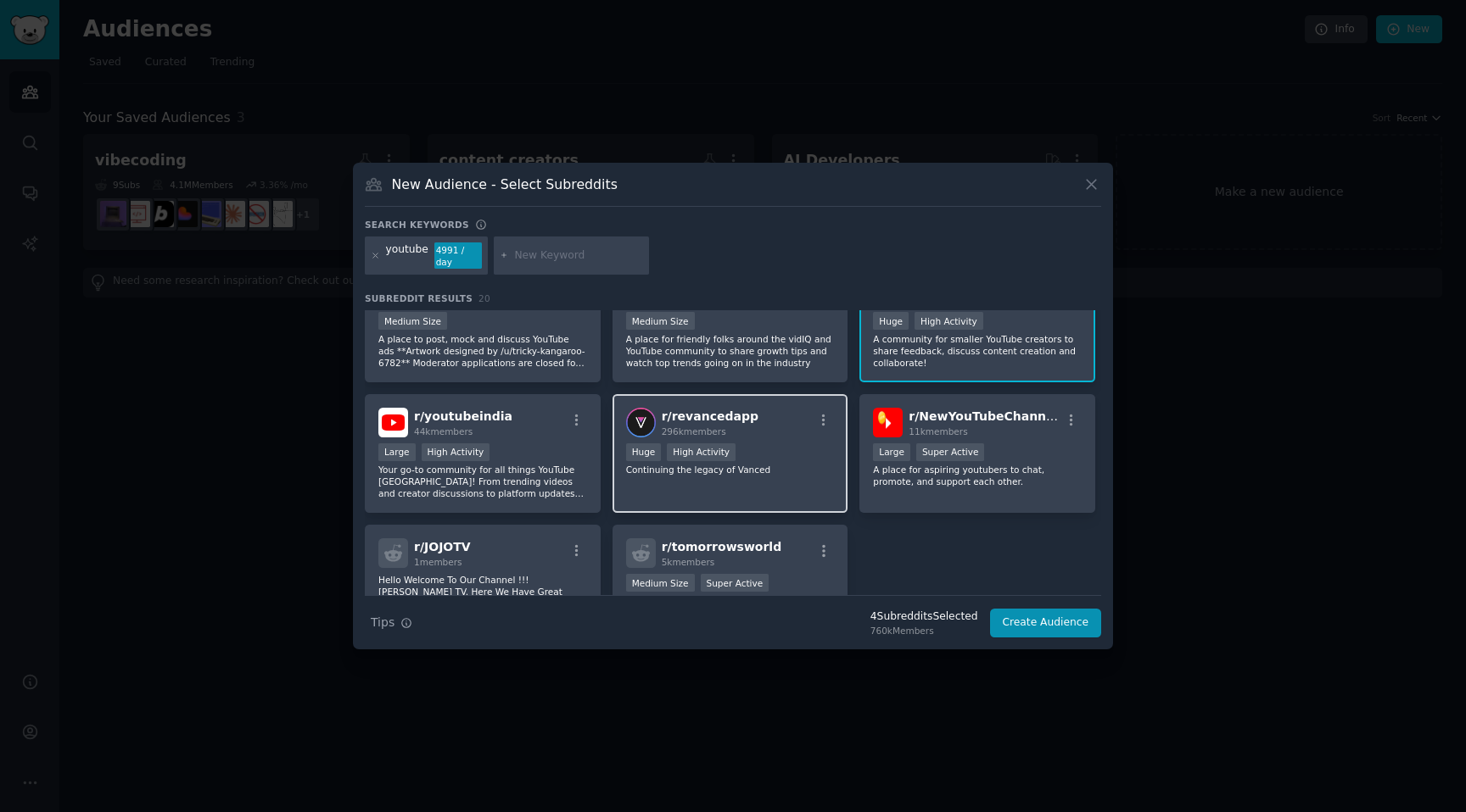
scroll to position [549, 0]
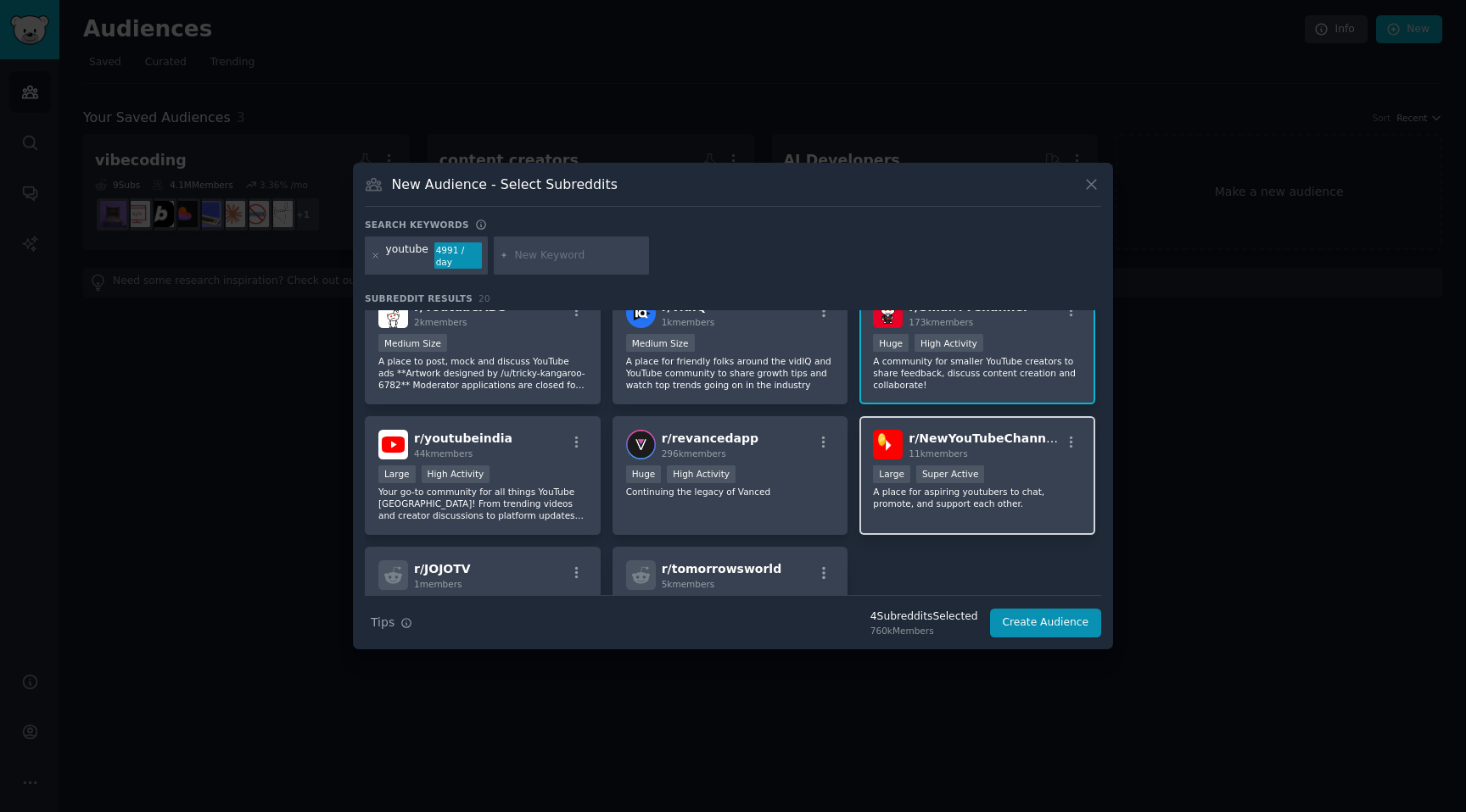
click at [906, 502] on p "A place for aspiring youtubers to chat, promote, and support each other." at bounding box center [976, 497] width 208 height 24
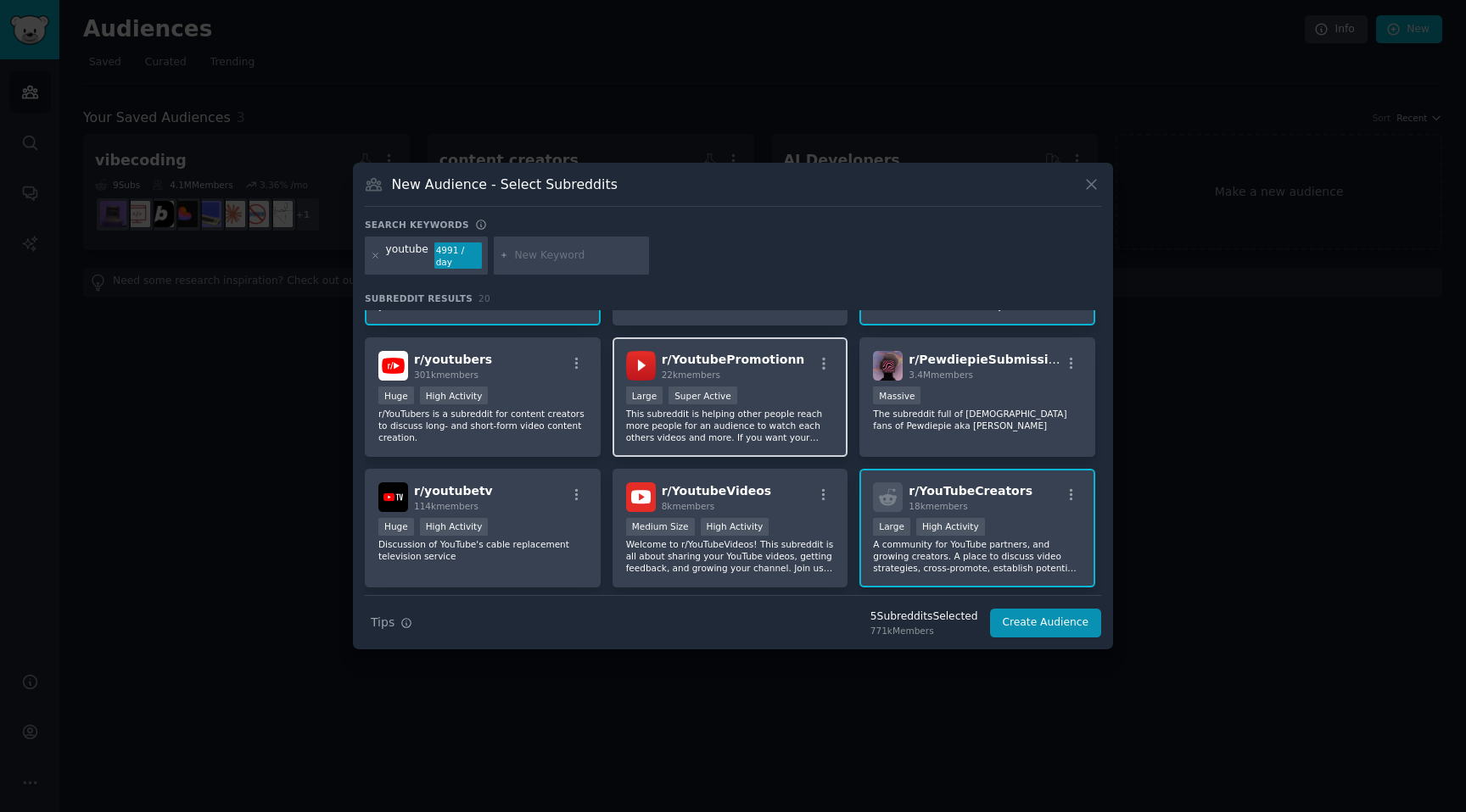
scroll to position [246, 0]
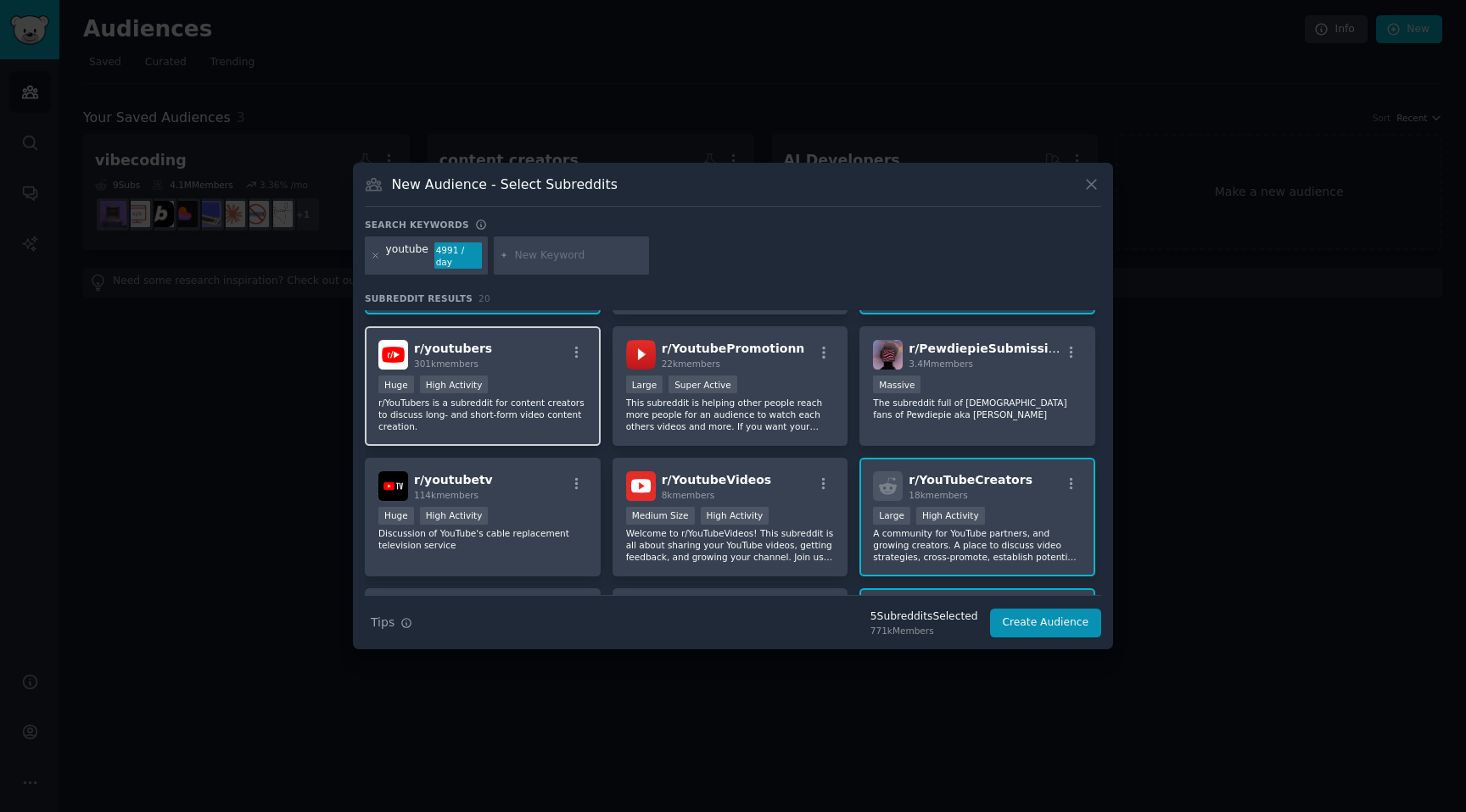
click at [526, 413] on p "r/YouTubers is a subreddit for content creators to discuss long- and short-form…" at bounding box center [482, 414] width 208 height 36
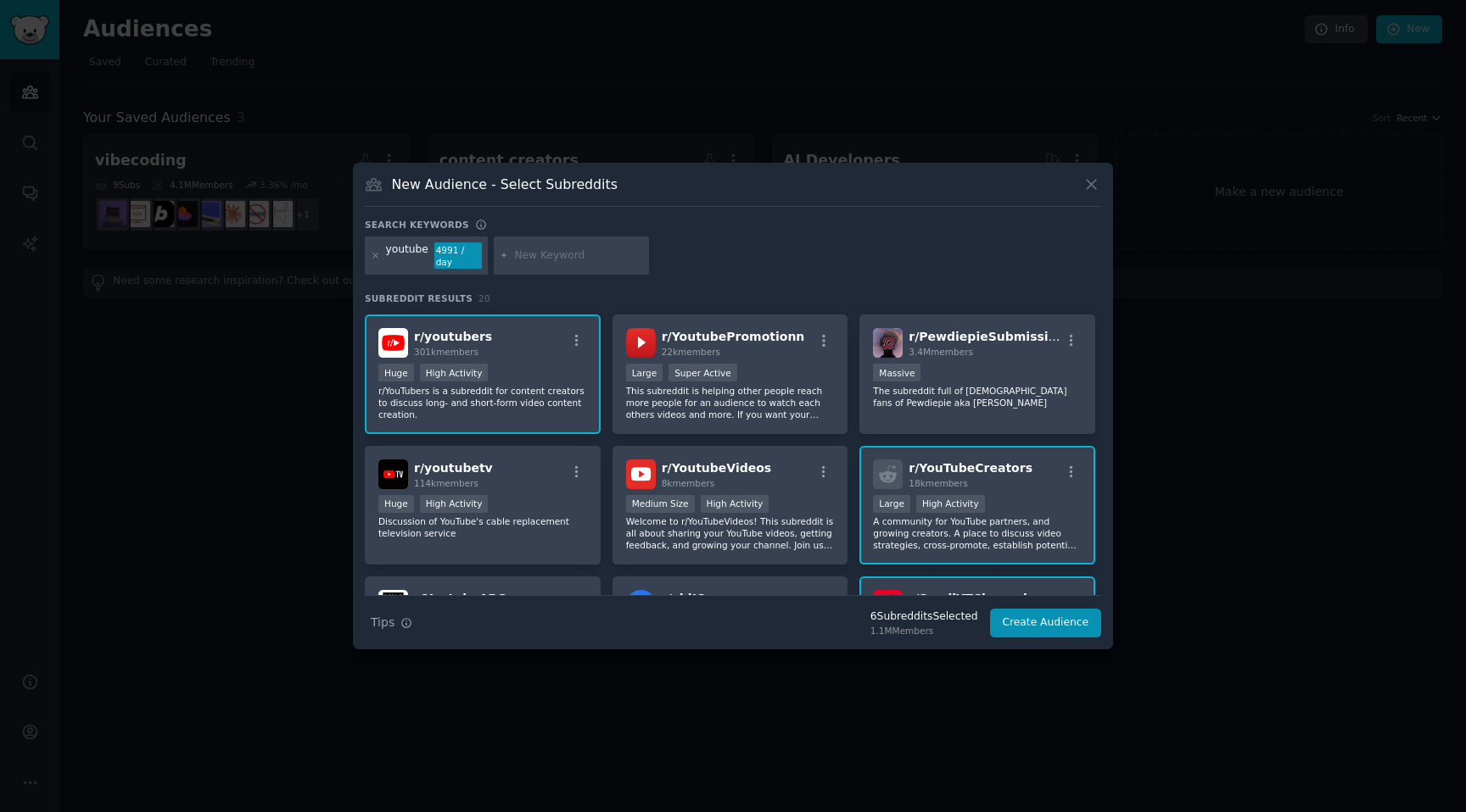
scroll to position [0, 0]
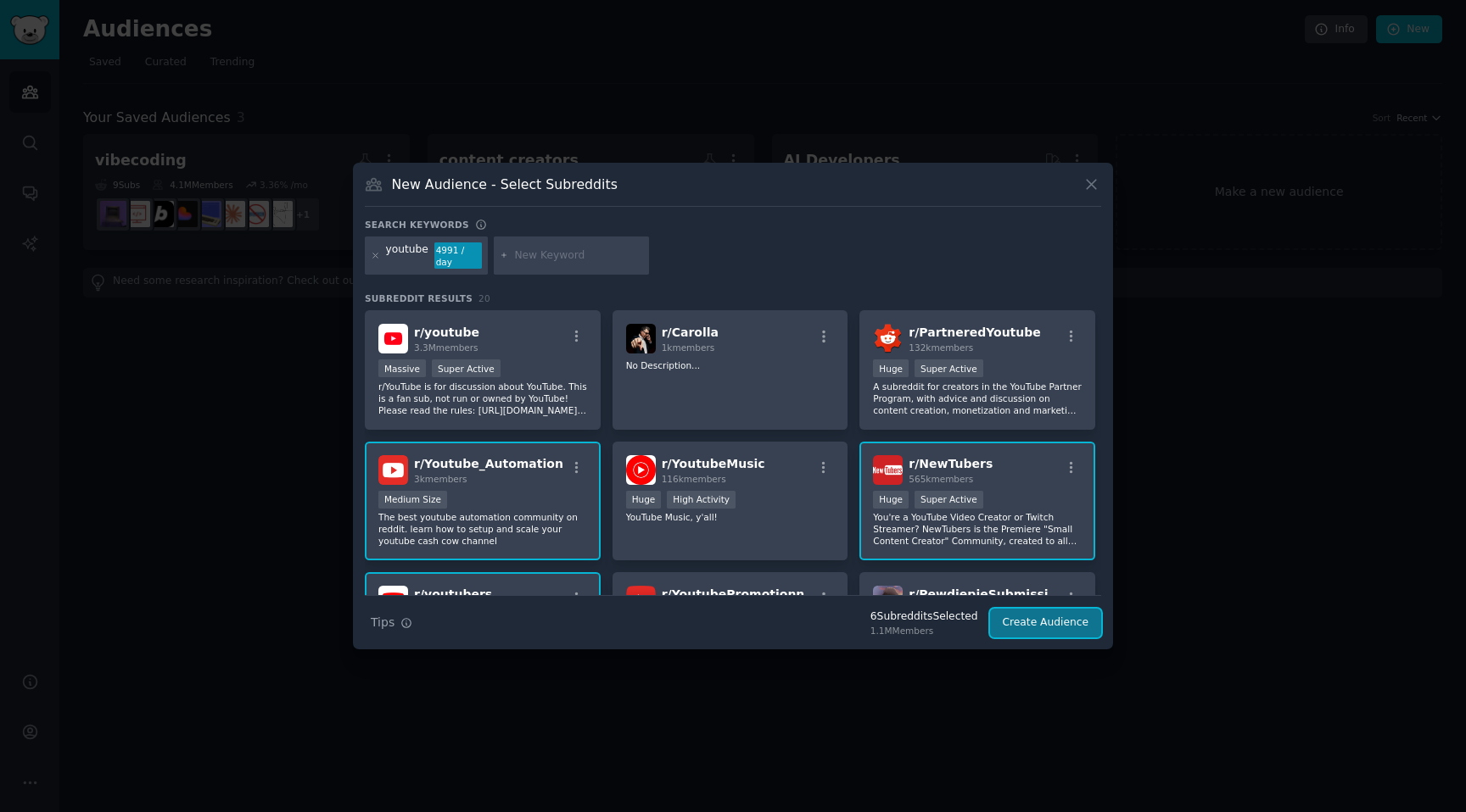
click at [1083, 631] on button "Create Audience" at bounding box center [1046, 623] width 112 height 29
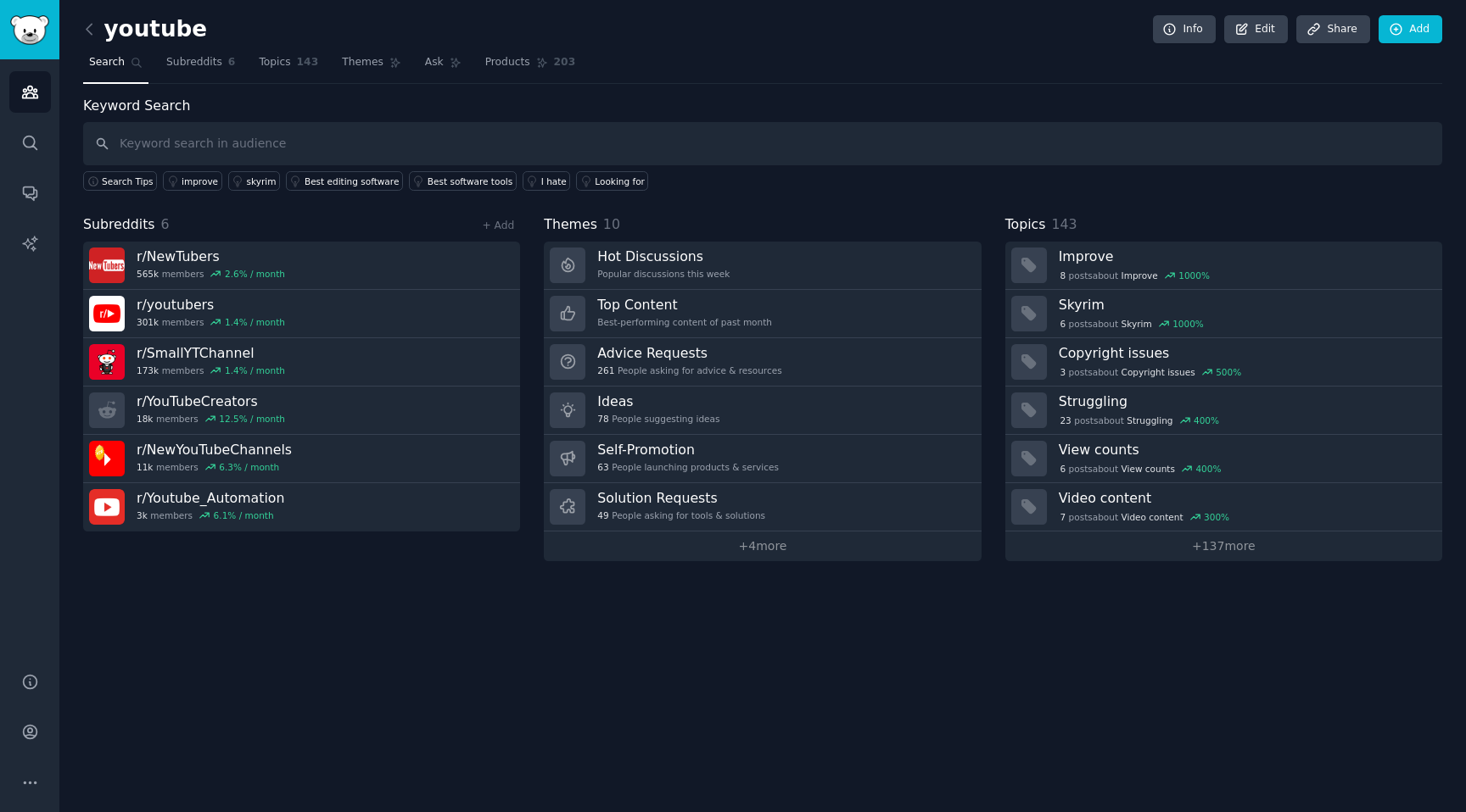
click at [716, 215] on div "Themes 10" at bounding box center [762, 225] width 437 height 22
click at [753, 541] on link "+ 4 more" at bounding box center [762, 546] width 437 height 30
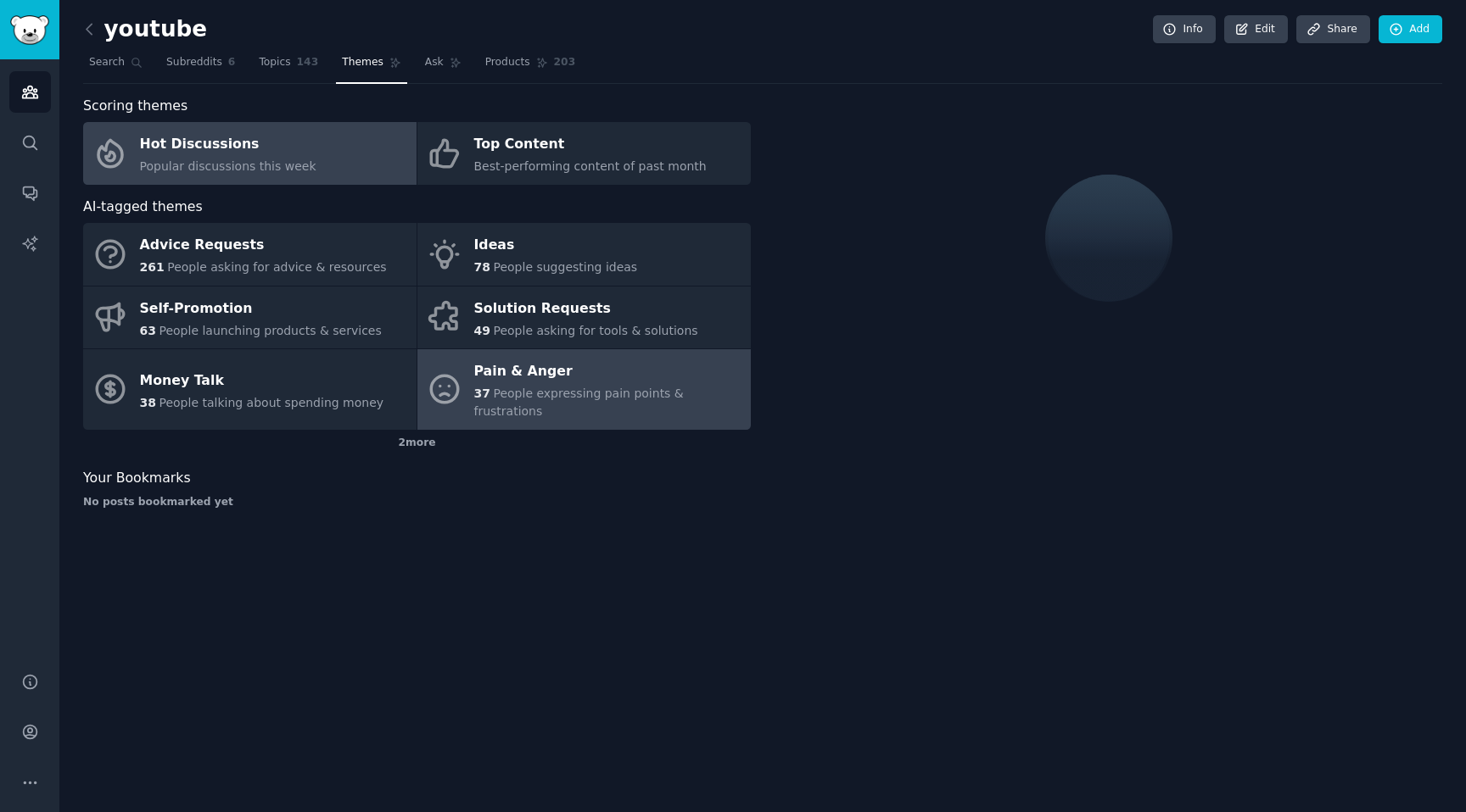
click at [547, 389] on span "People expressing pain points & frustrations" at bounding box center [578, 402] width 209 height 31
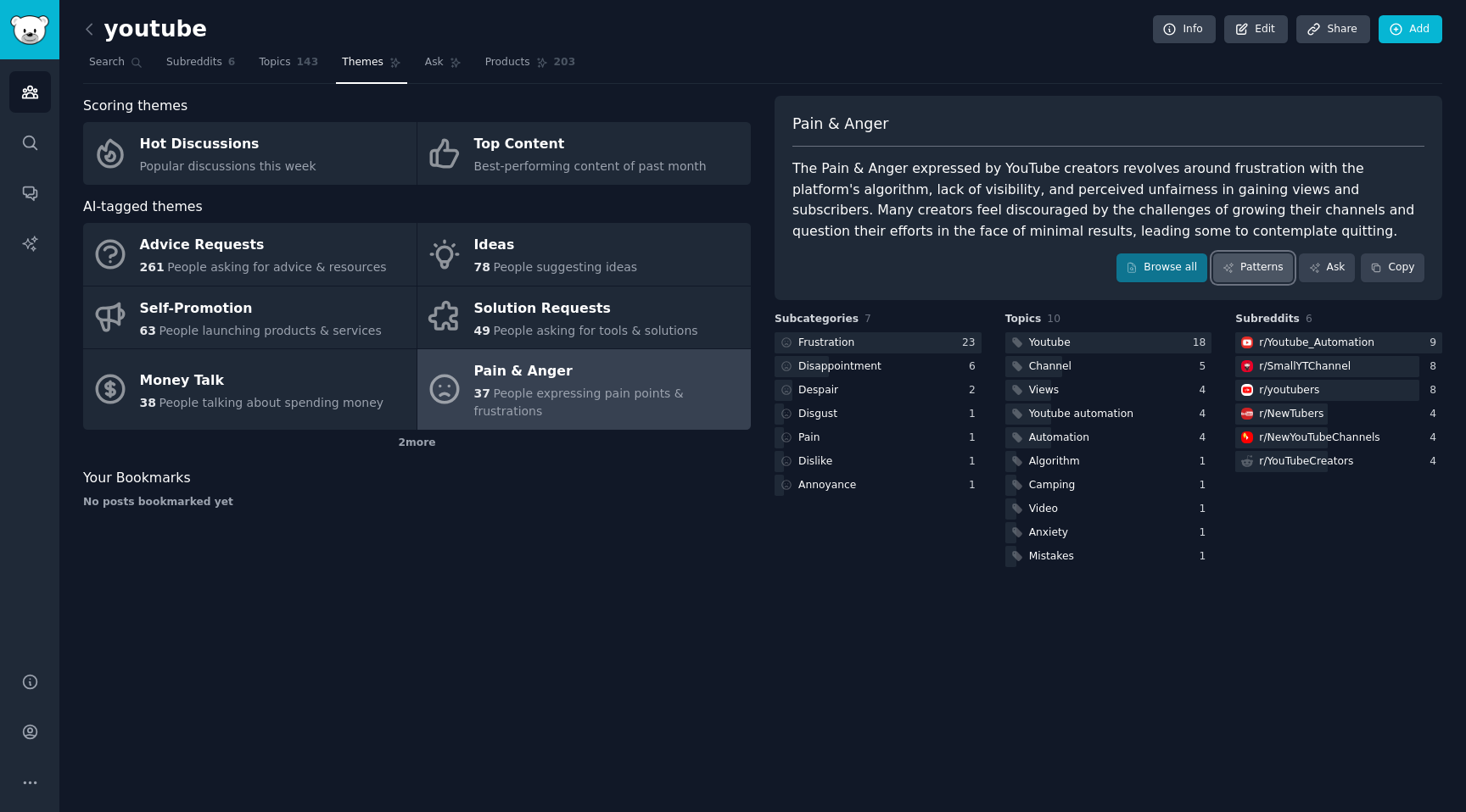
click at [1264, 268] on link "Patterns" at bounding box center [1252, 268] width 80 height 29
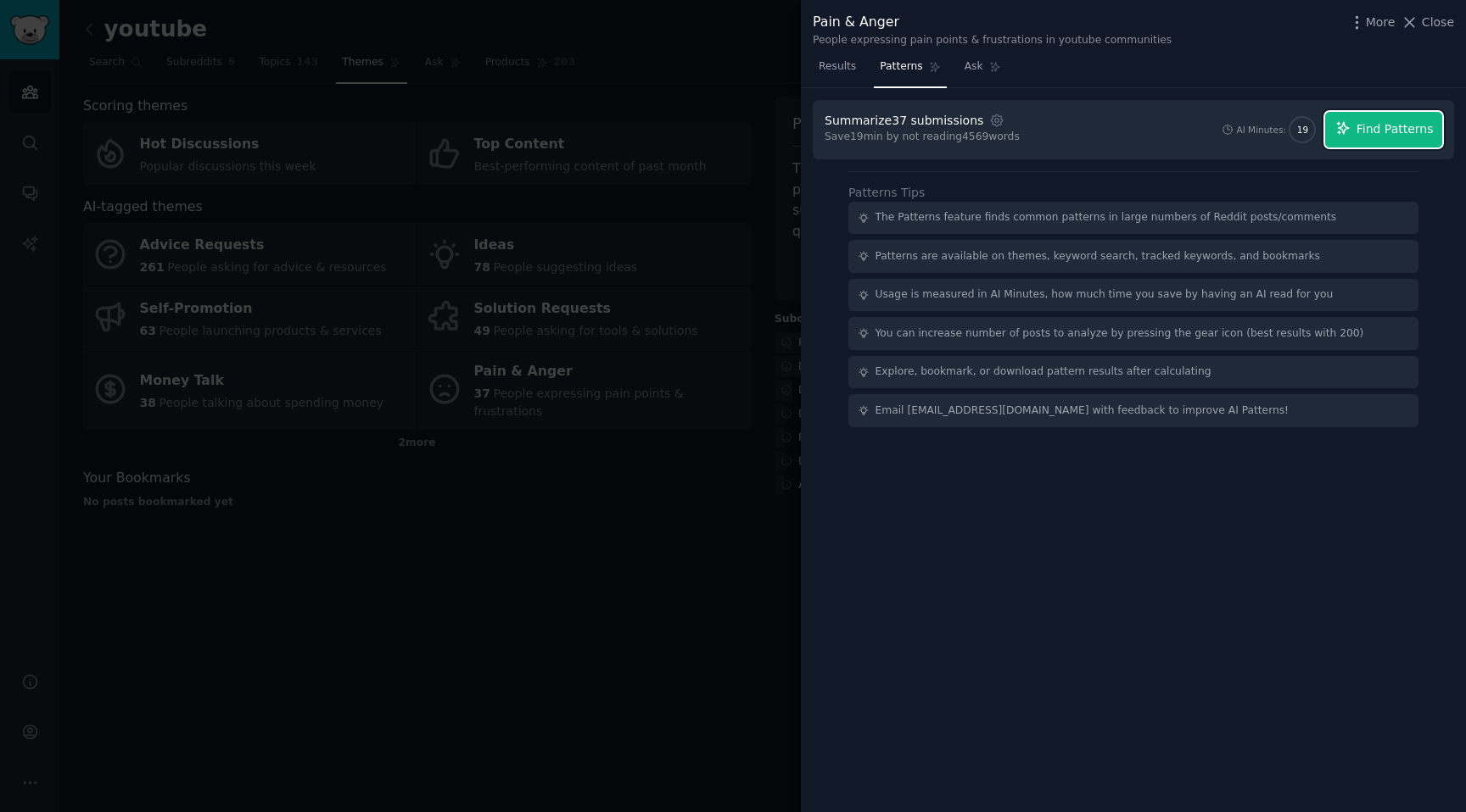
click at [1401, 132] on span "Find Patterns" at bounding box center [1395, 129] width 77 height 18
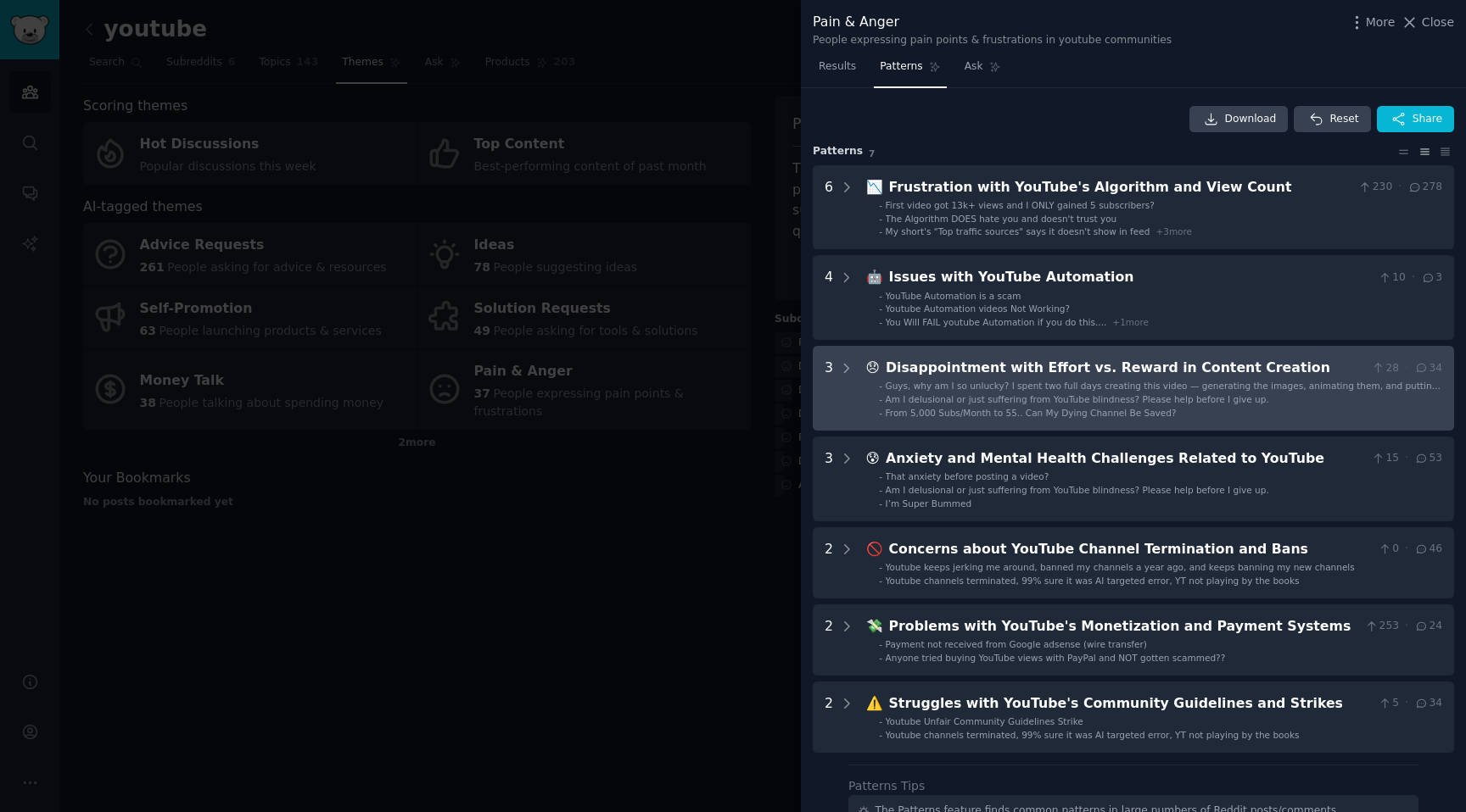
click at [1280, 355] on Creation "3 😞 Disappointment with Effort vs. Reward in Content Creation 28 · 34 - Guys, w…" at bounding box center [1132, 388] width 642 height 85
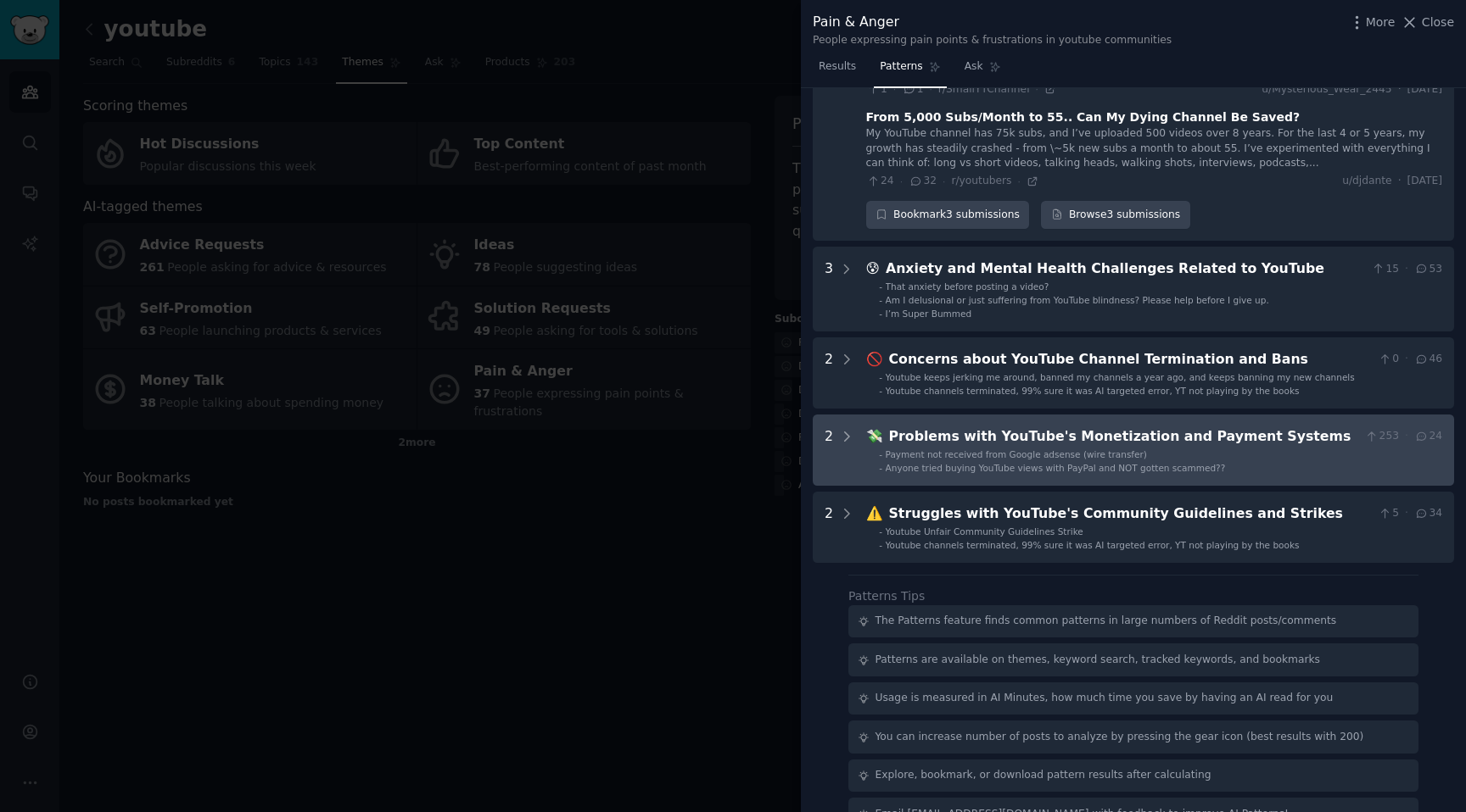
scroll to position [447, 0]
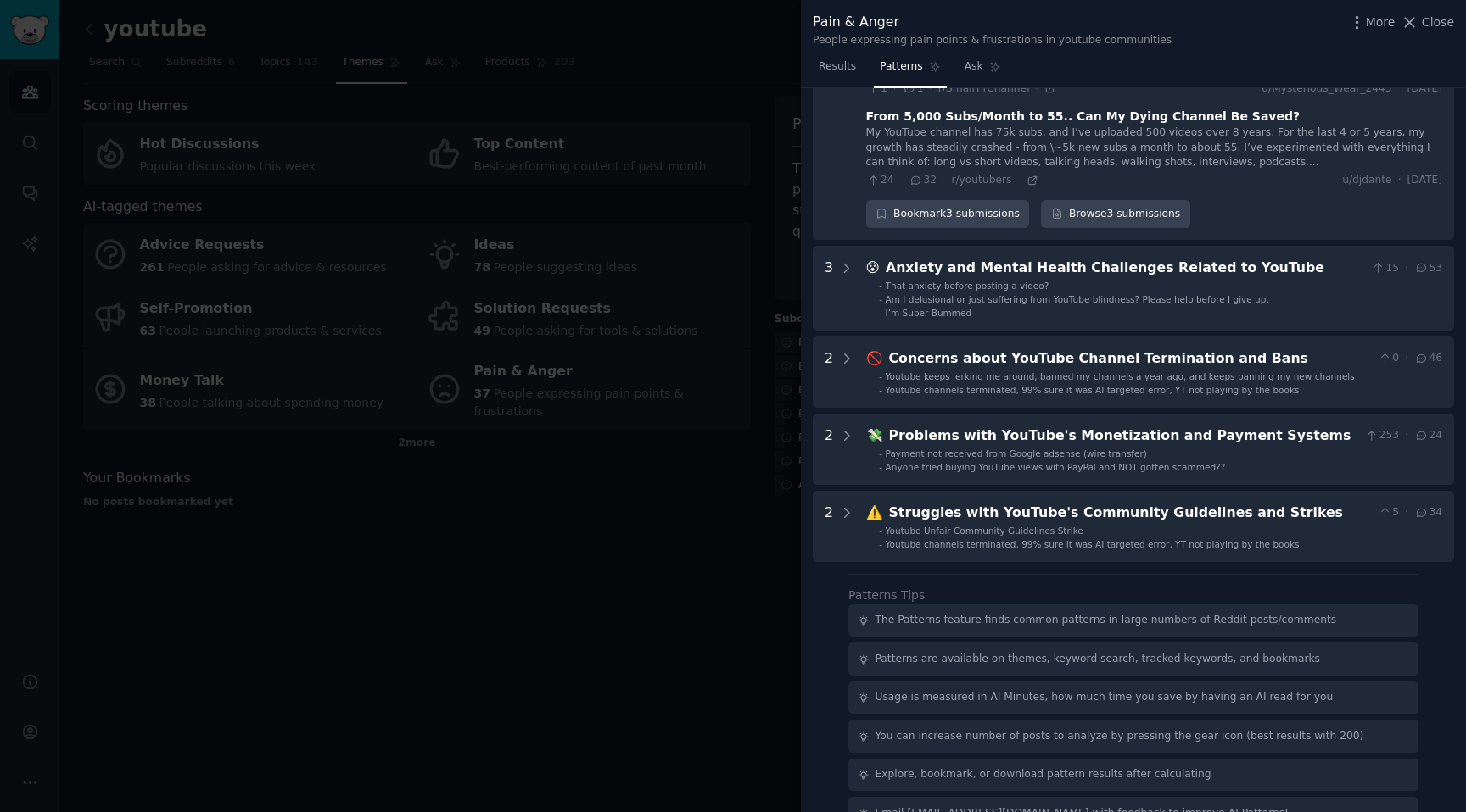
click at [677, 534] on div at bounding box center [733, 406] width 1466 height 812
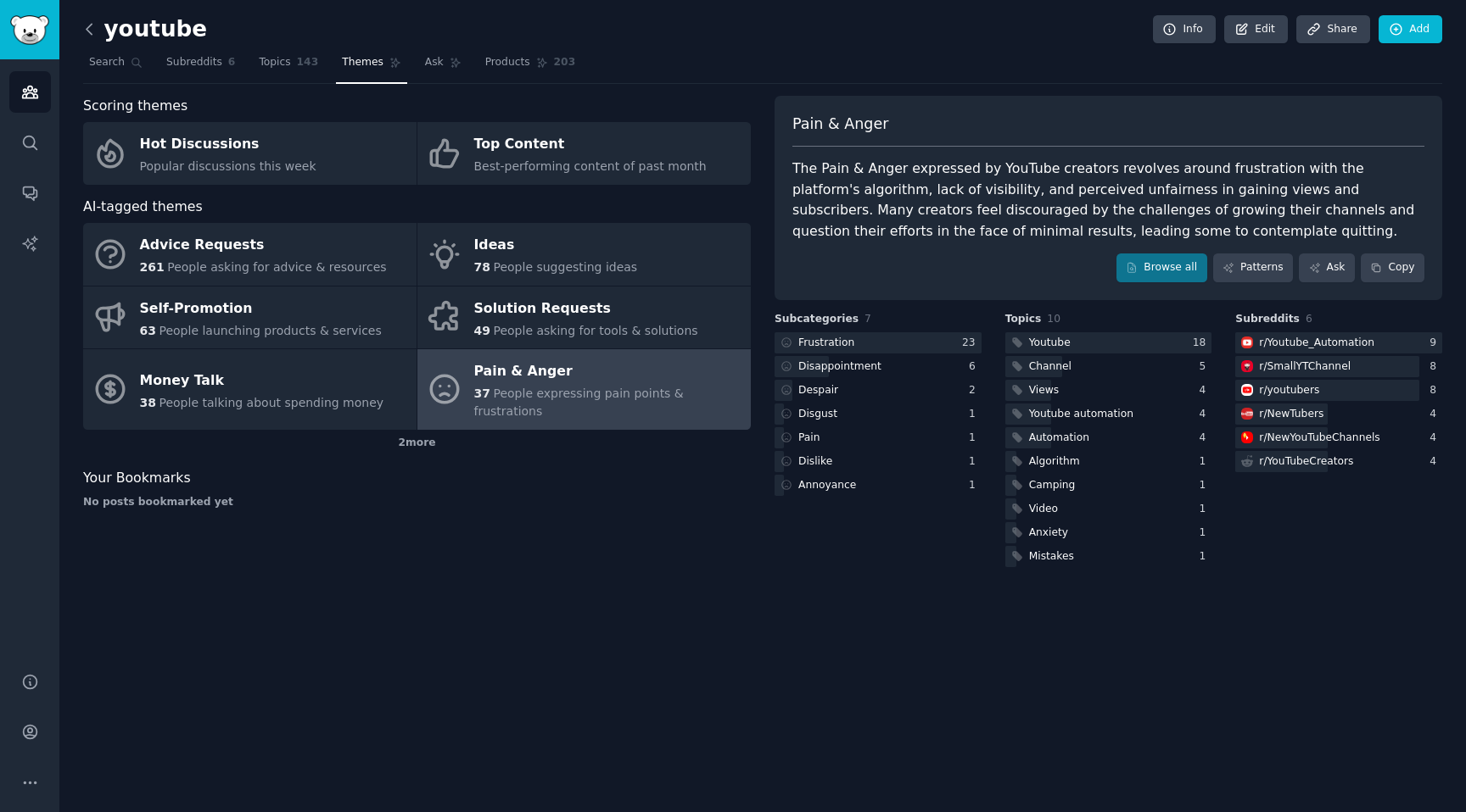
click at [94, 26] on icon at bounding box center [90, 29] width 18 height 18
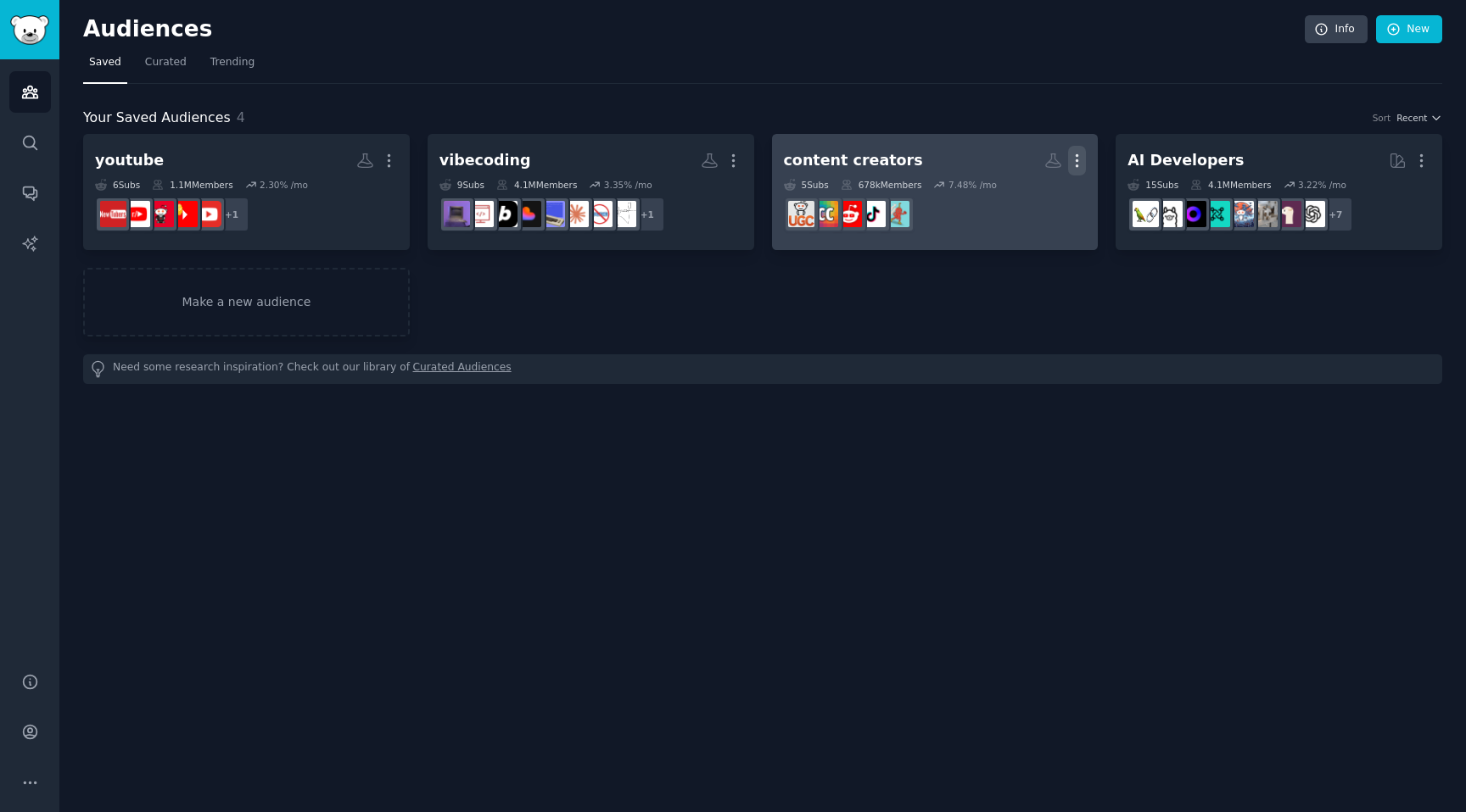
click at [1082, 164] on icon "button" at bounding box center [1076, 160] width 18 height 18
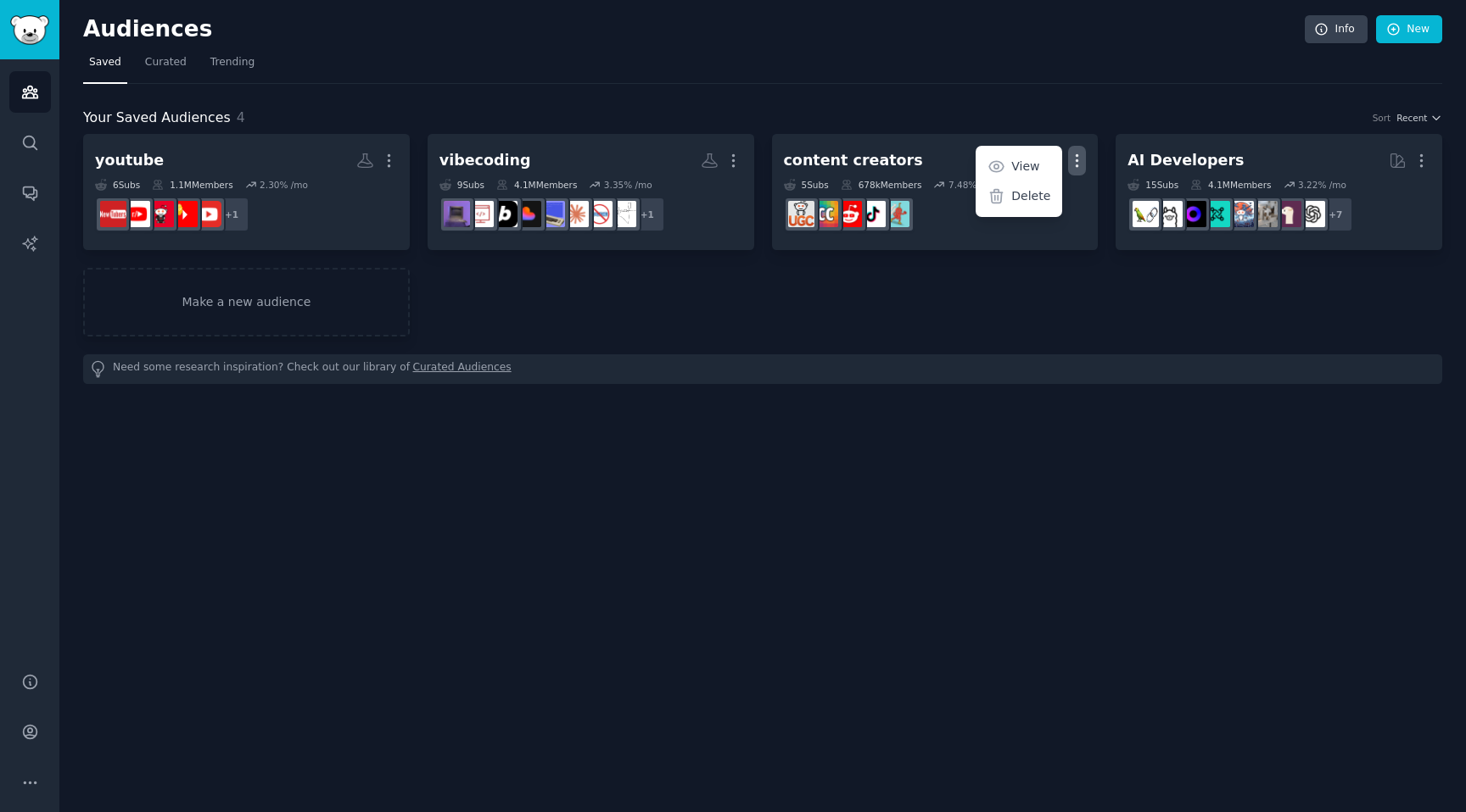
click at [1052, 288] on div "youtube Custom Audience More 6 Sub s 1.1M Members 2.30 % /mo + 1 vibecoding Mor…" at bounding box center [762, 235] width 1359 height 203
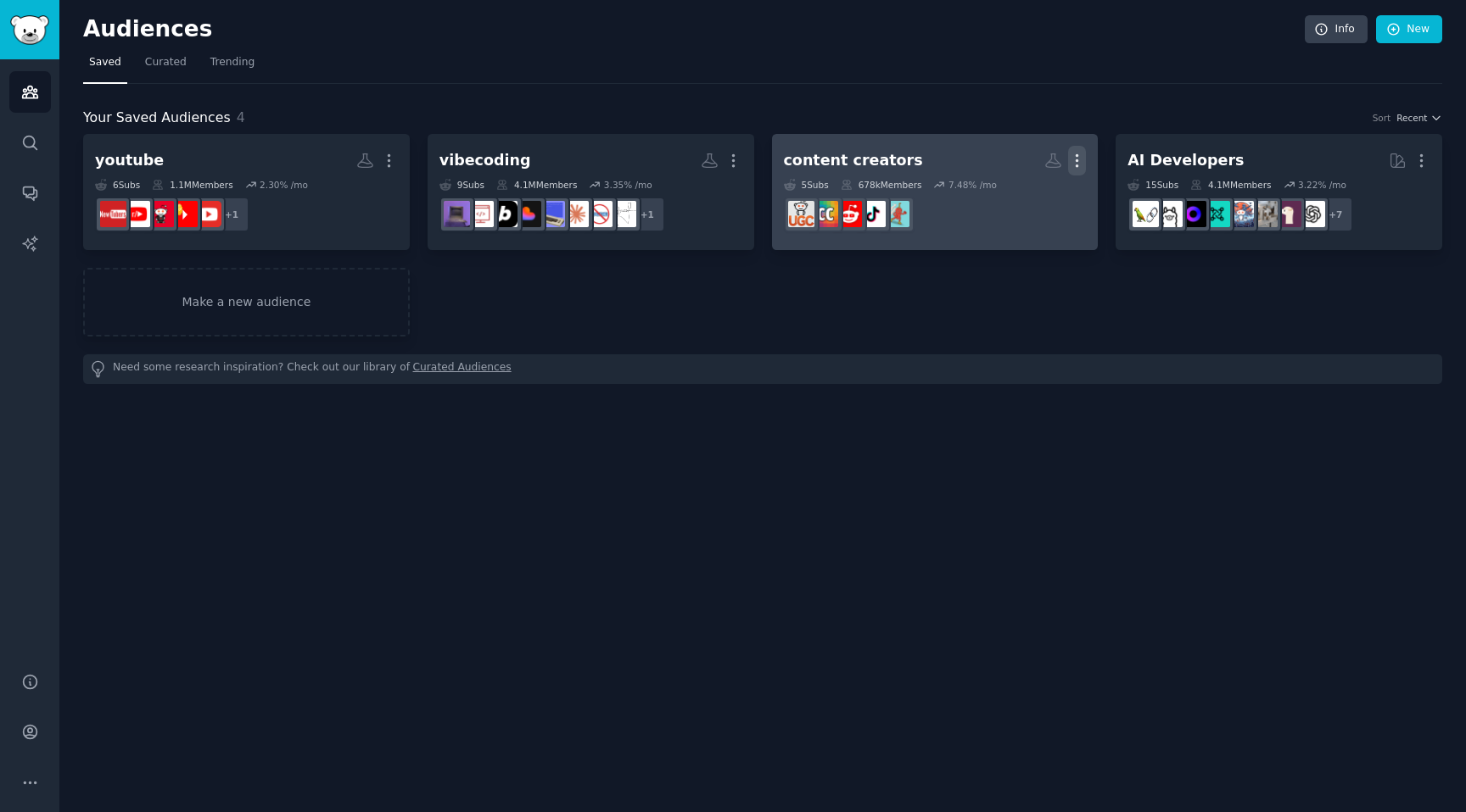
click at [1078, 162] on icon "button" at bounding box center [1076, 160] width 18 height 18
click at [1038, 197] on p "Delete" at bounding box center [1030, 196] width 39 height 18
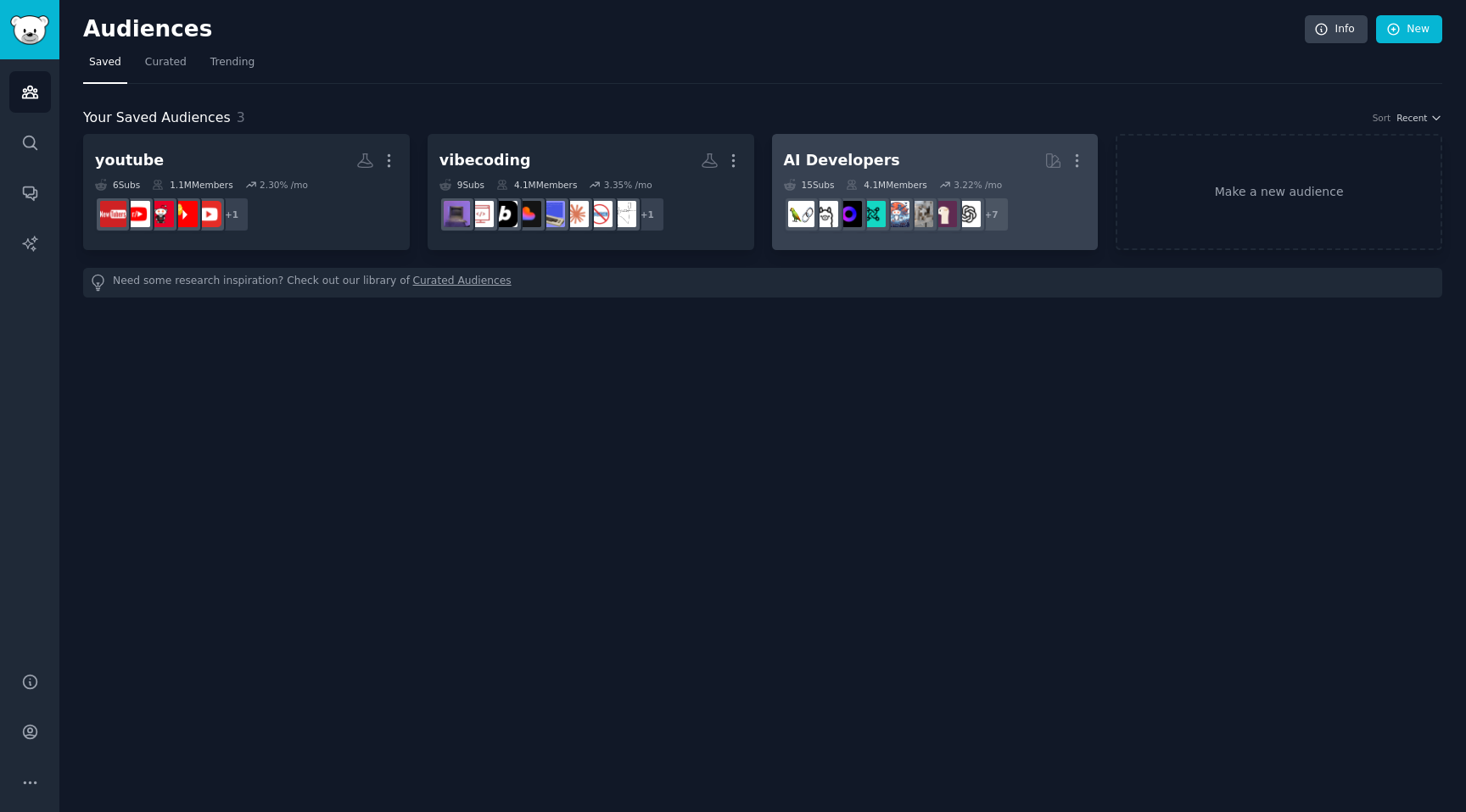
click at [897, 160] on h2 "AI Developers Curated by GummySearch More" at bounding box center [935, 161] width 302 height 30
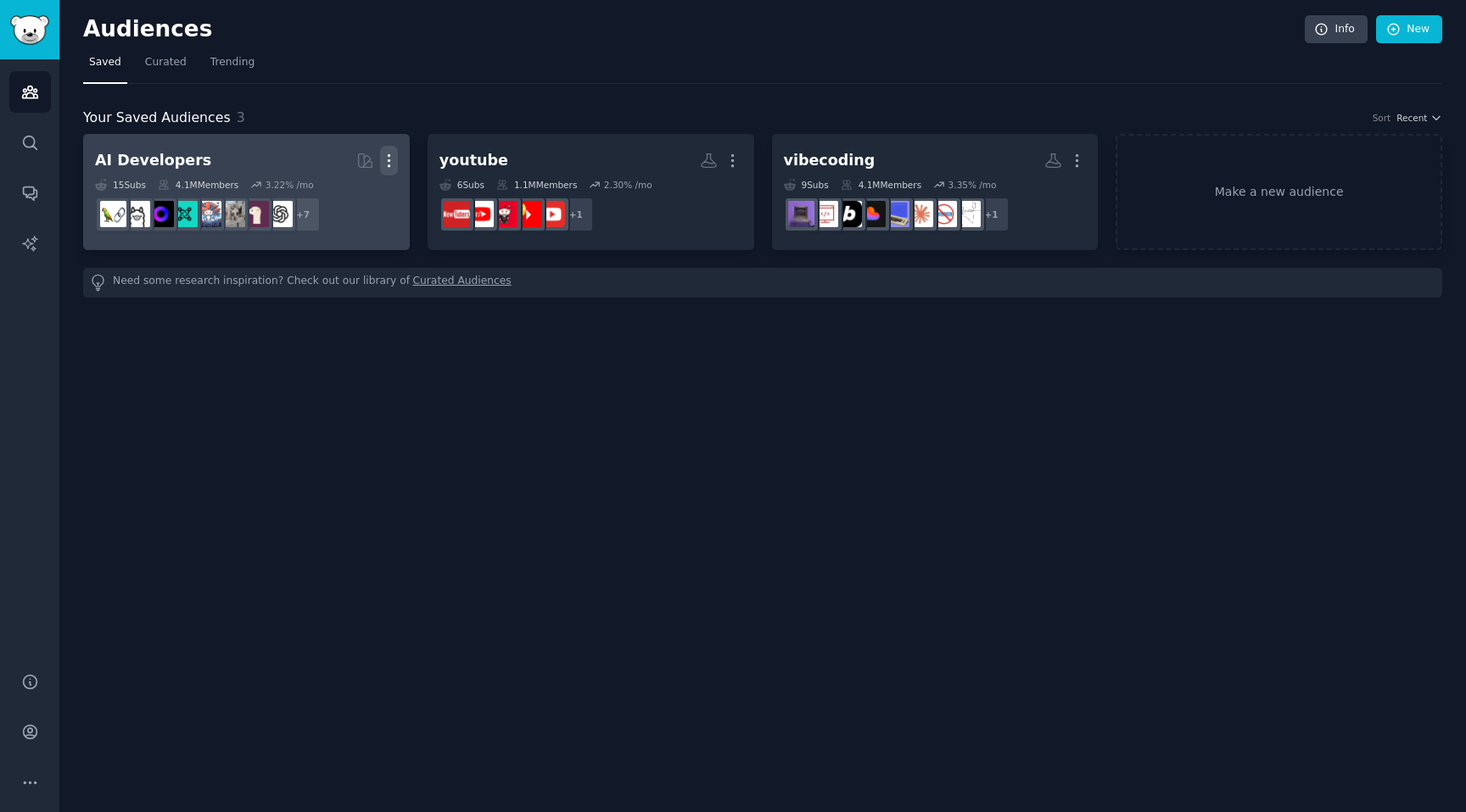
click at [395, 157] on icon "button" at bounding box center [388, 160] width 18 height 18
click at [351, 201] on p "Delete" at bounding box center [342, 196] width 39 height 18
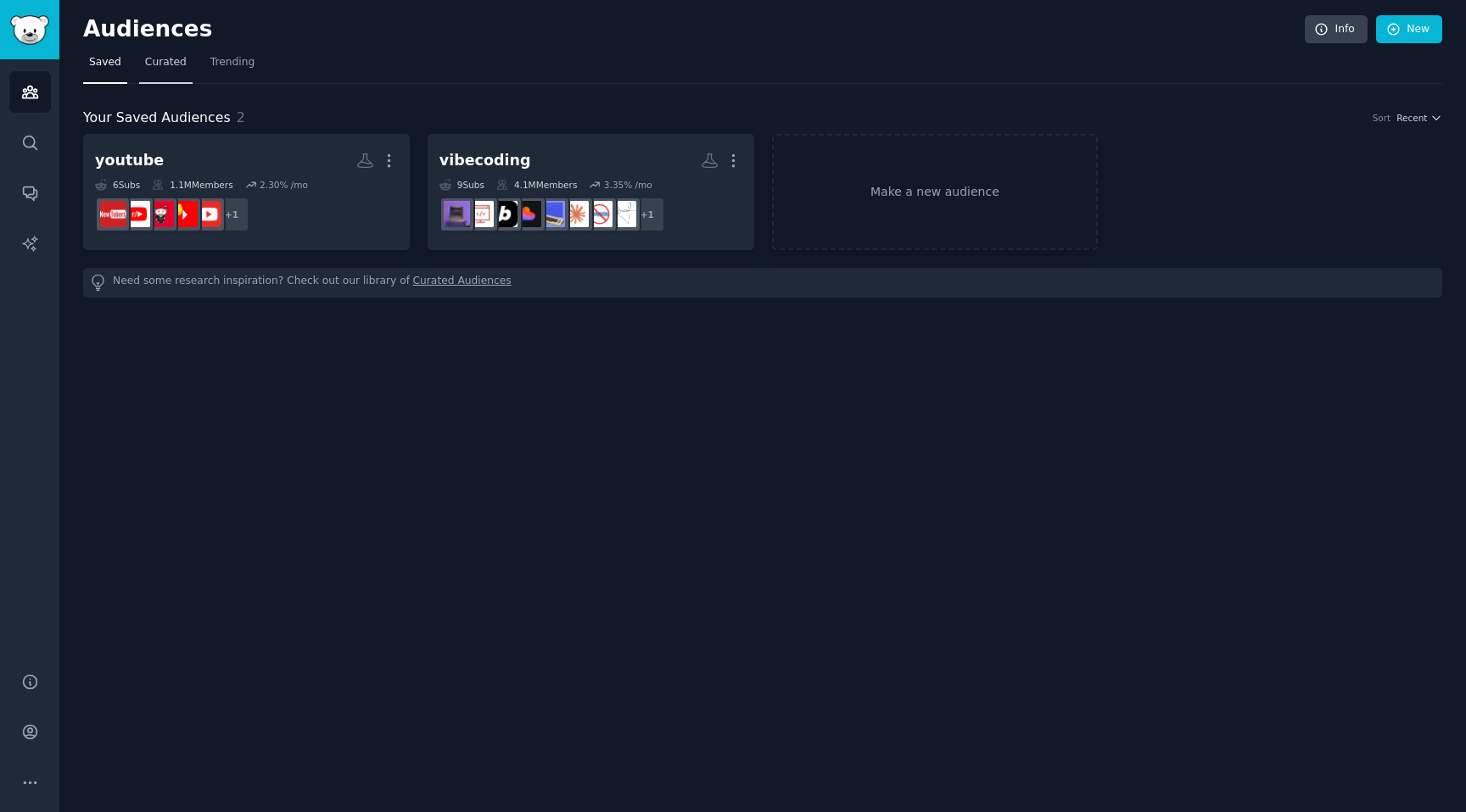
click at [151, 68] on span "Curated" at bounding box center [166, 63] width 41 height 15
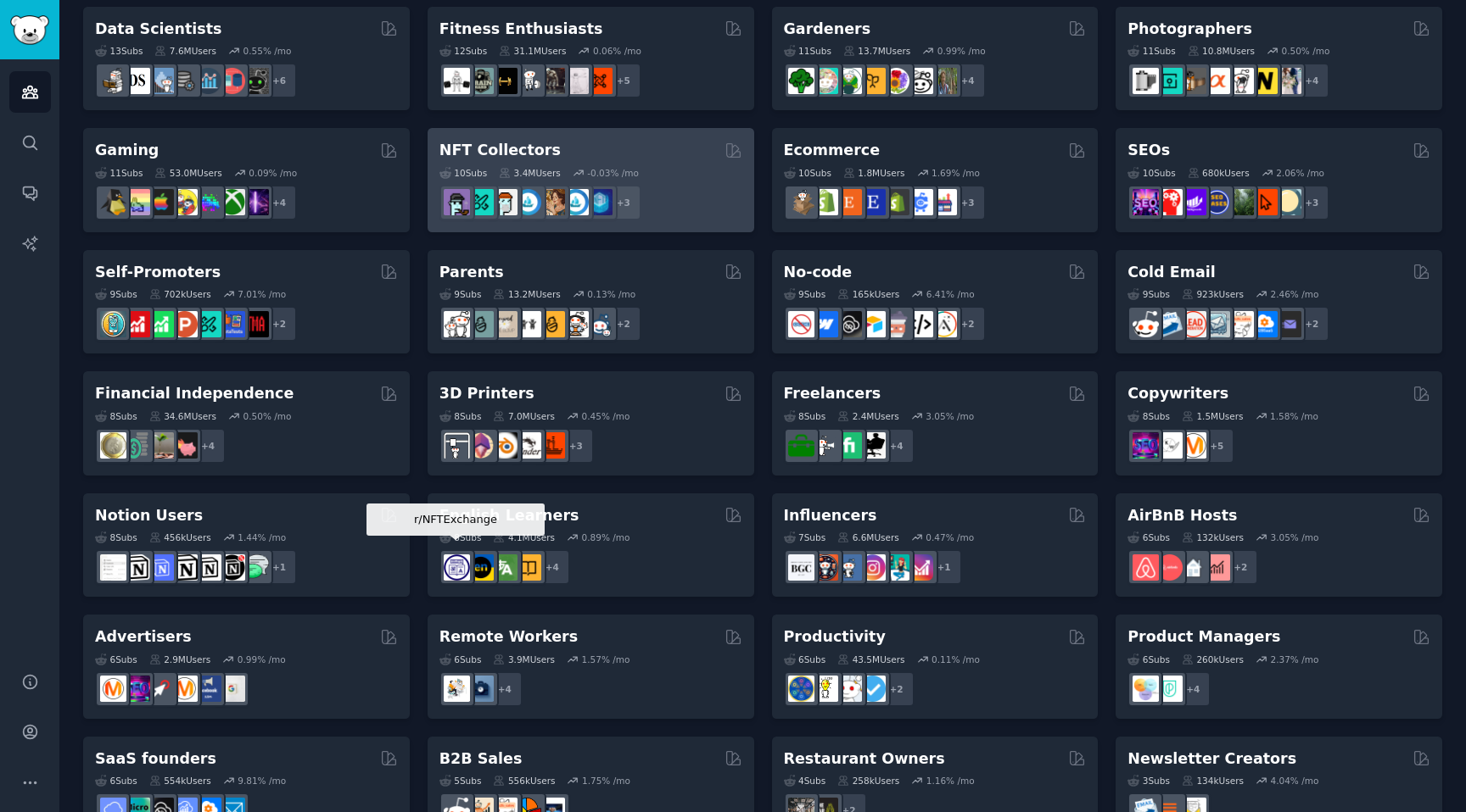
scroll to position [544, 0]
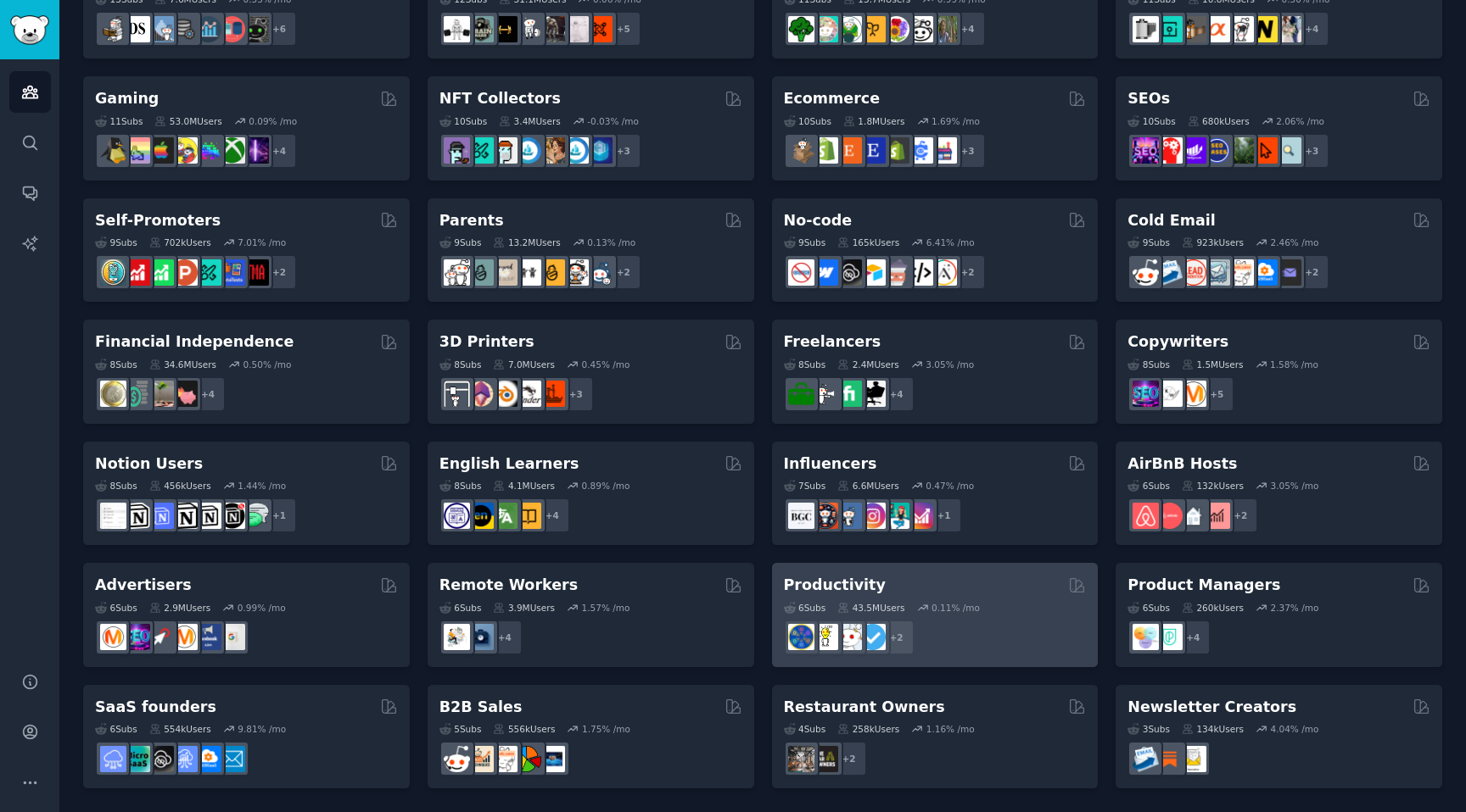
click at [914, 578] on div "Productivity" at bounding box center [935, 585] width 302 height 22
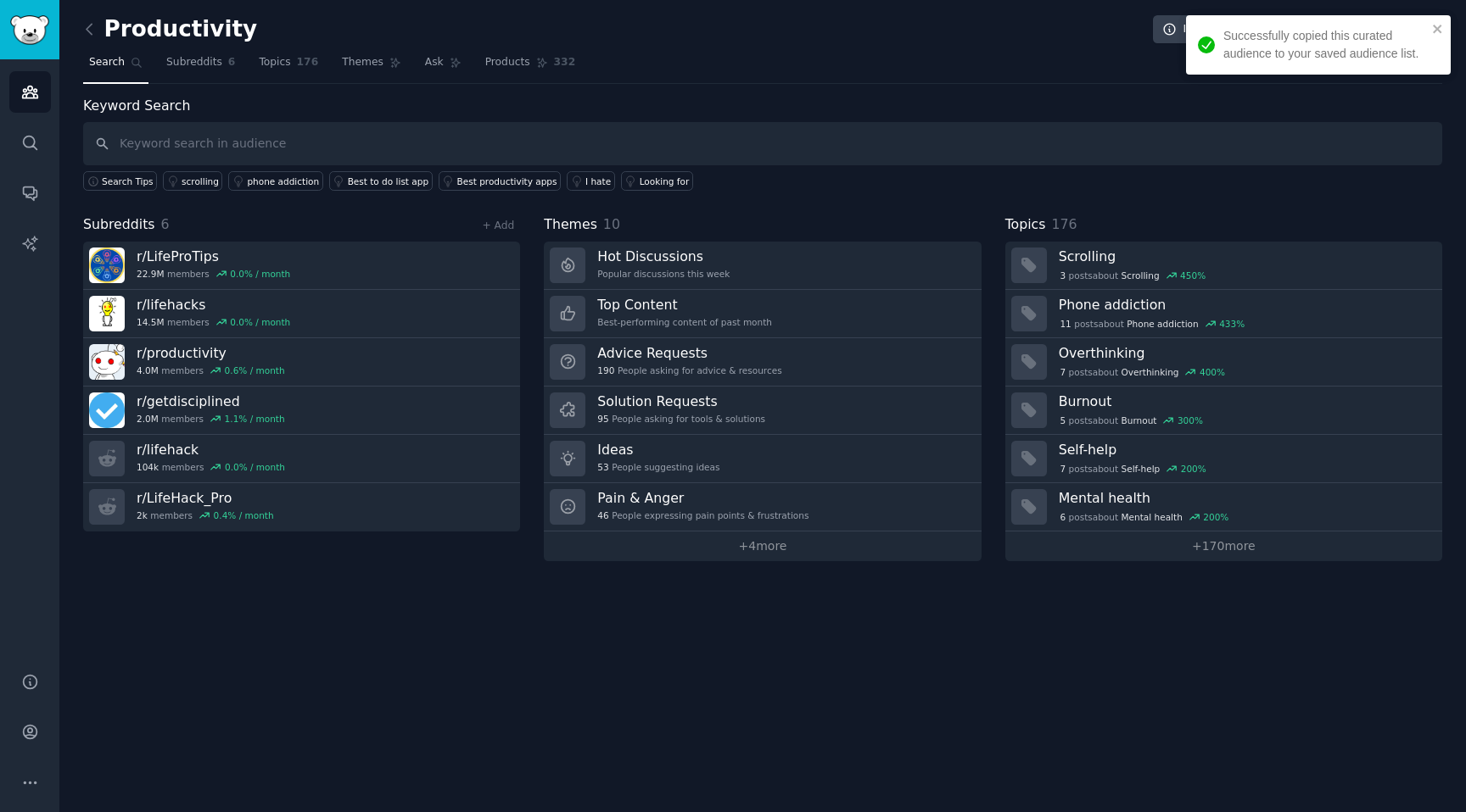
click at [765, 653] on div "Productivity Info Edit Share Add Search Subreddits 6 Topics 176 Themes Ask Prod…" at bounding box center [762, 406] width 1407 height 812
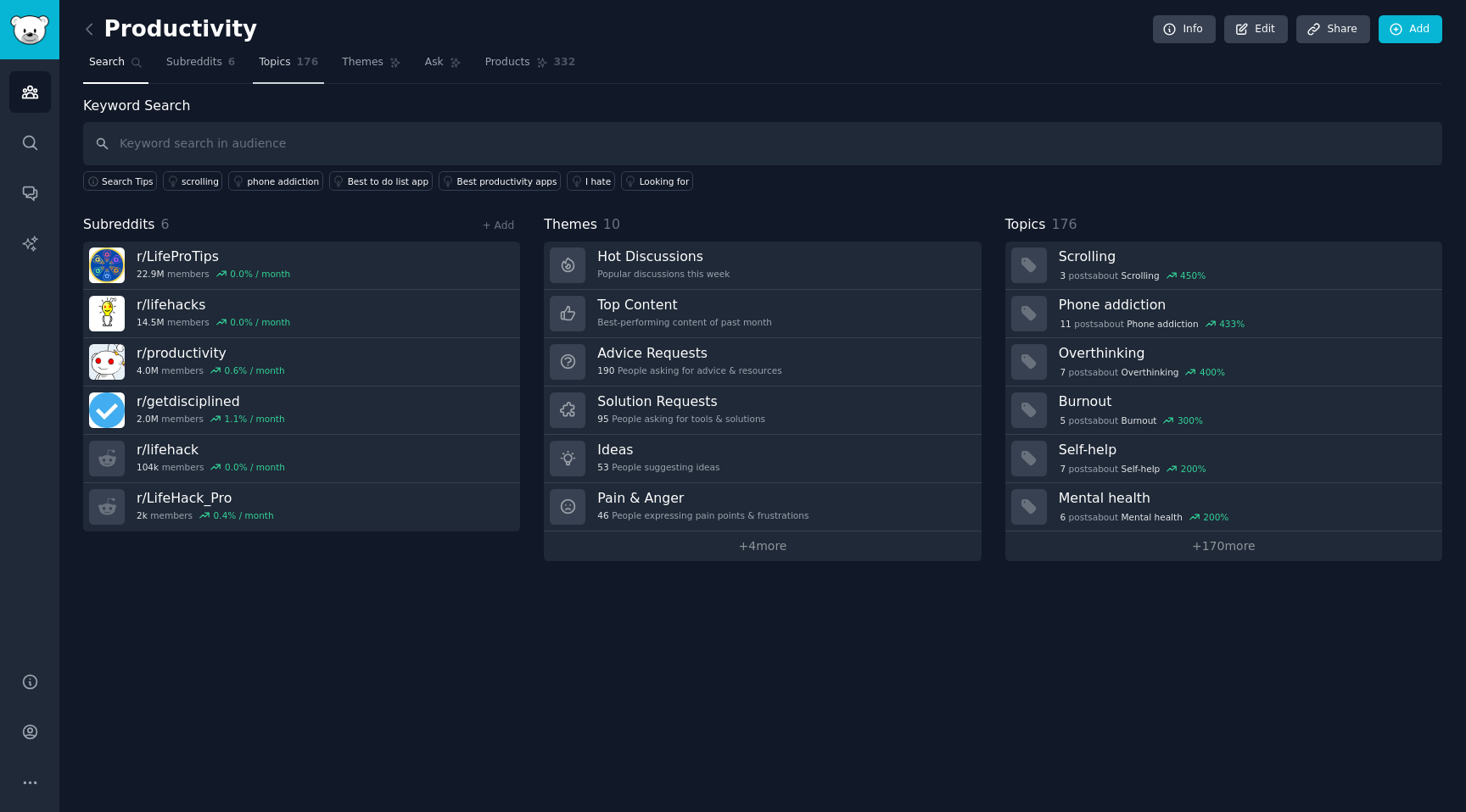
click at [276, 74] on link "Topics 176" at bounding box center [288, 66] width 72 height 35
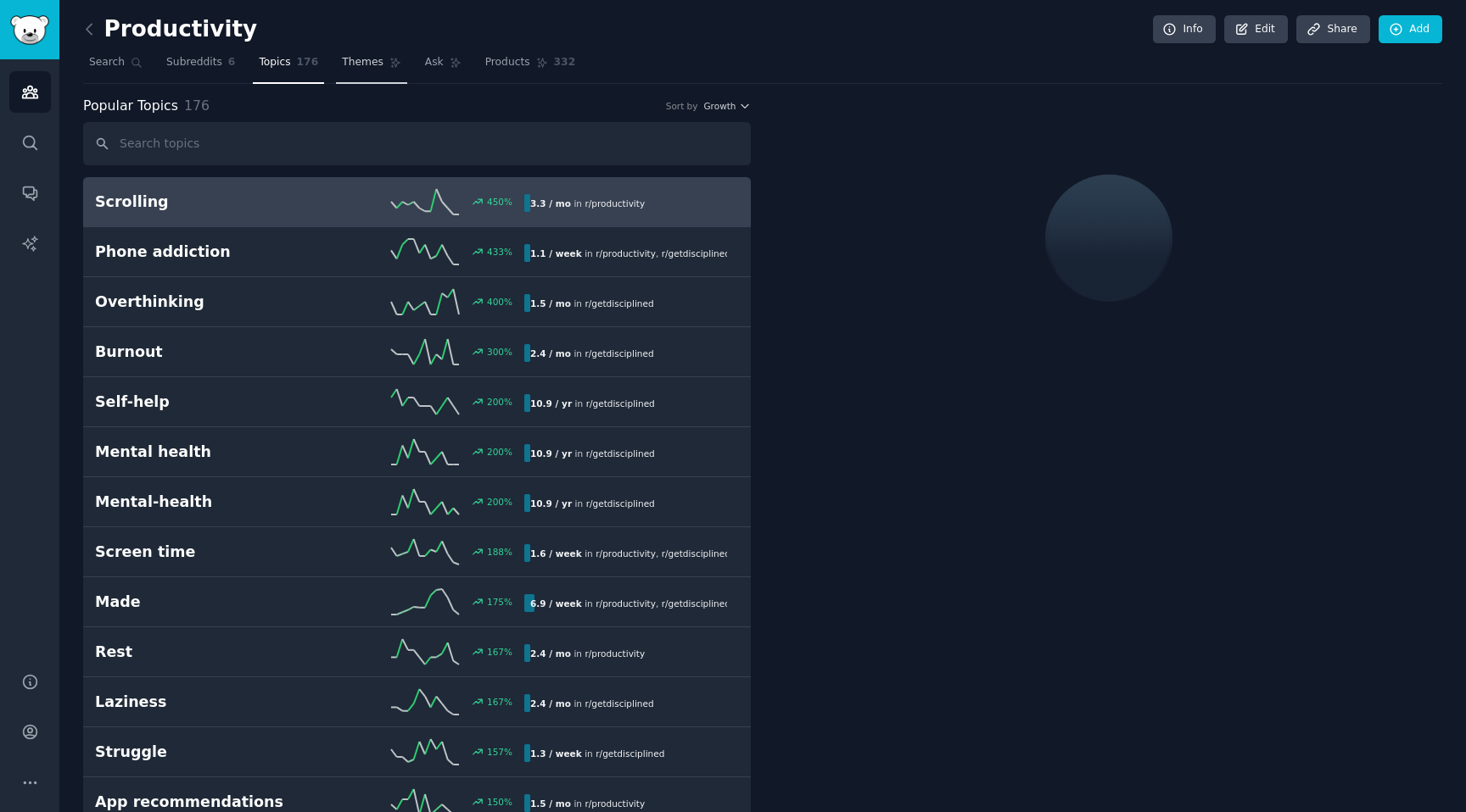
click at [357, 70] on link "Themes" at bounding box center [372, 66] width 72 height 35
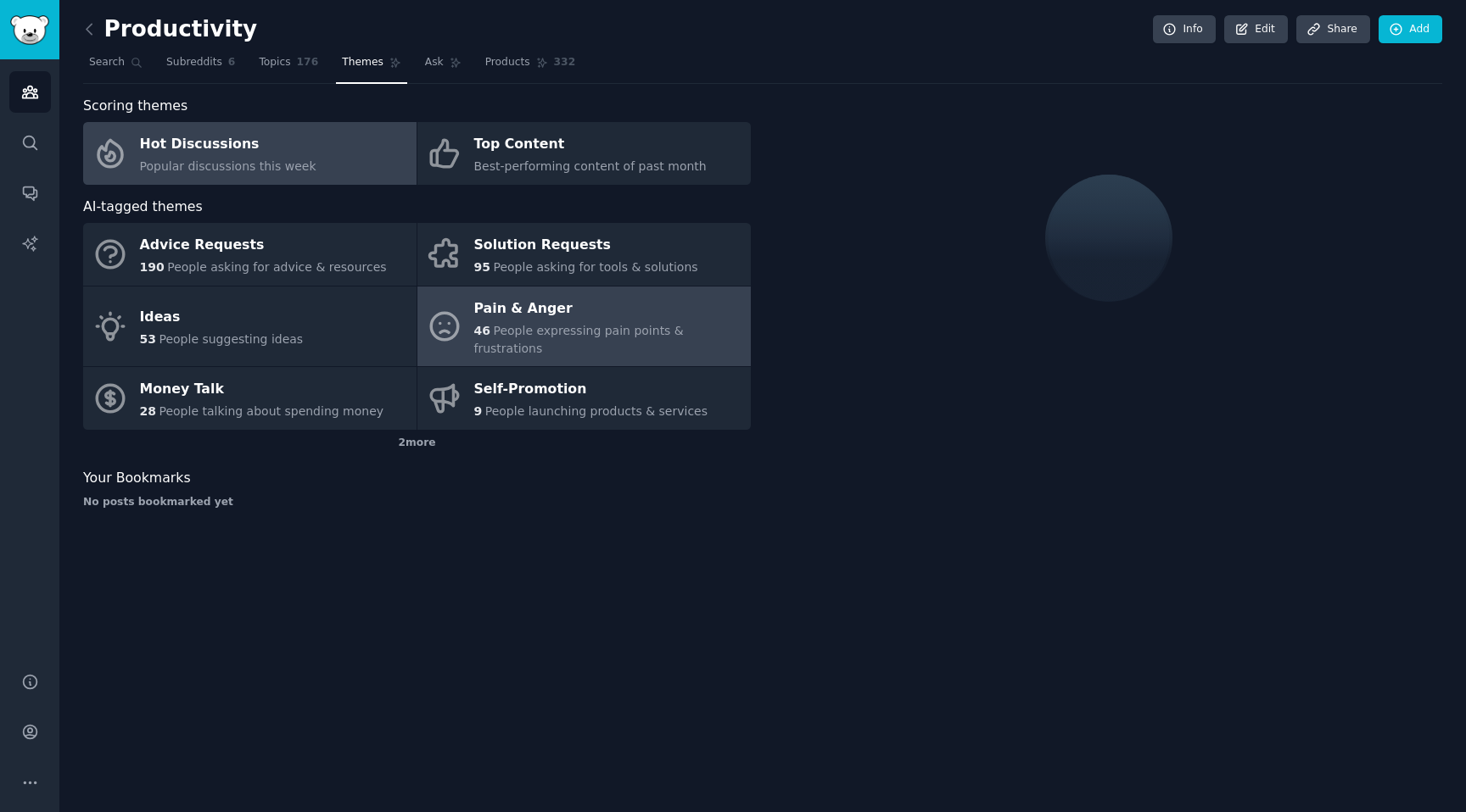
click at [511, 322] on div "46 People expressing pain points & frustrations" at bounding box center [608, 340] width 268 height 36
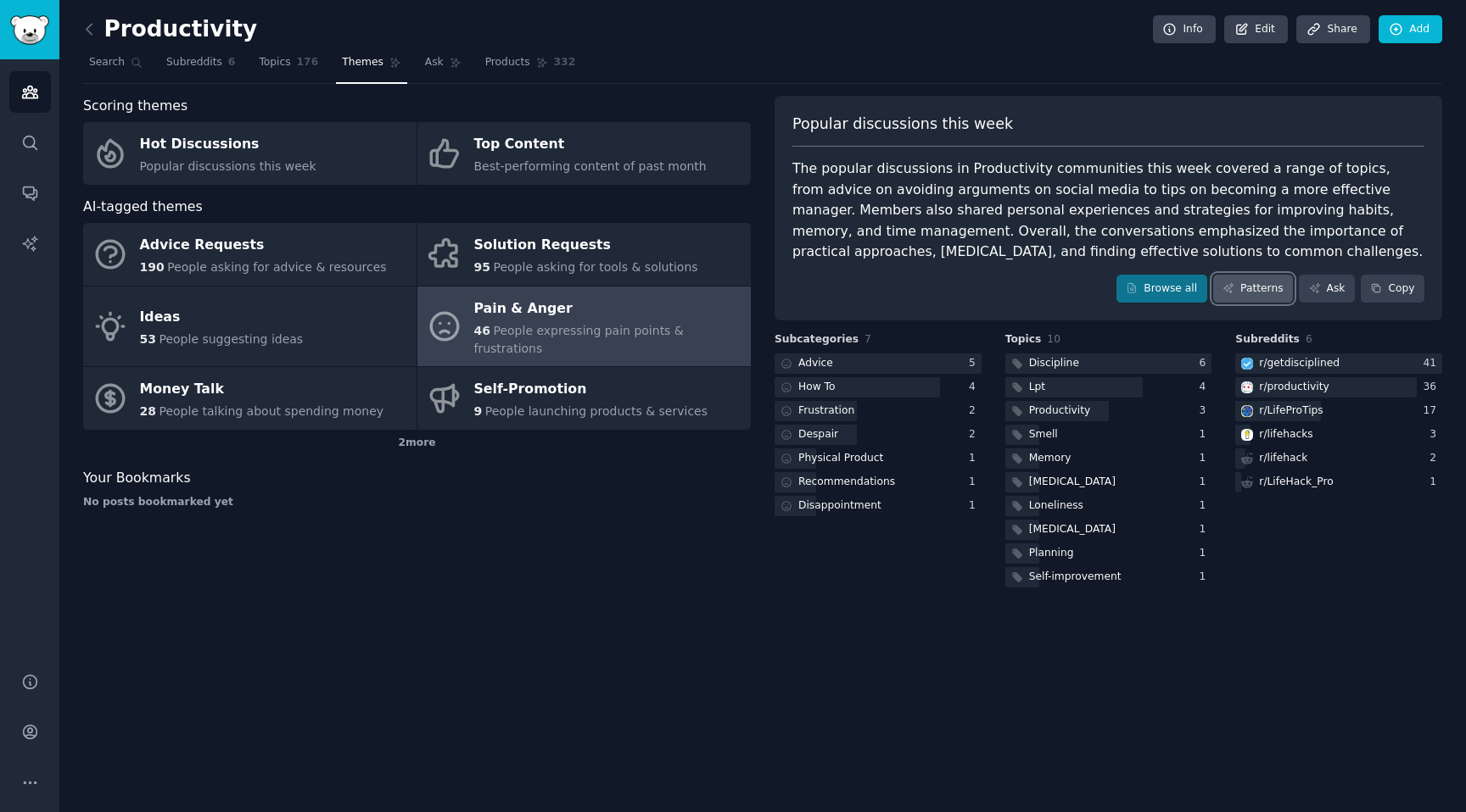
click at [1247, 300] on link "Patterns" at bounding box center [1252, 289] width 80 height 29
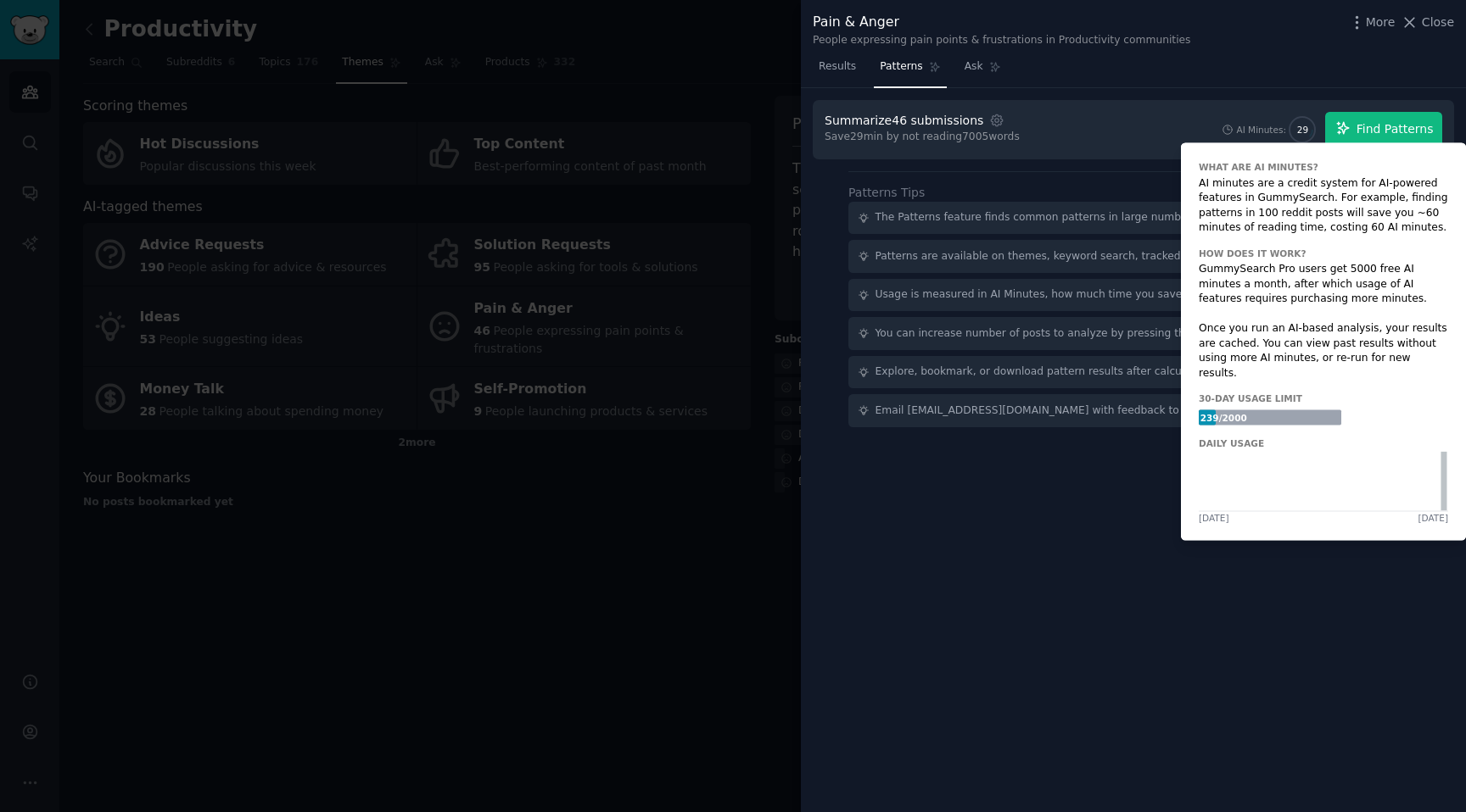
drag, startPoint x: 1360, startPoint y: 145, endPoint x: 1362, endPoint y: 137, distance: 8.2
click at [1360, 145] on div "What are AI Minutes? AI minutes are a credit system for AI-powered features in …" at bounding box center [1323, 342] width 285 height 398
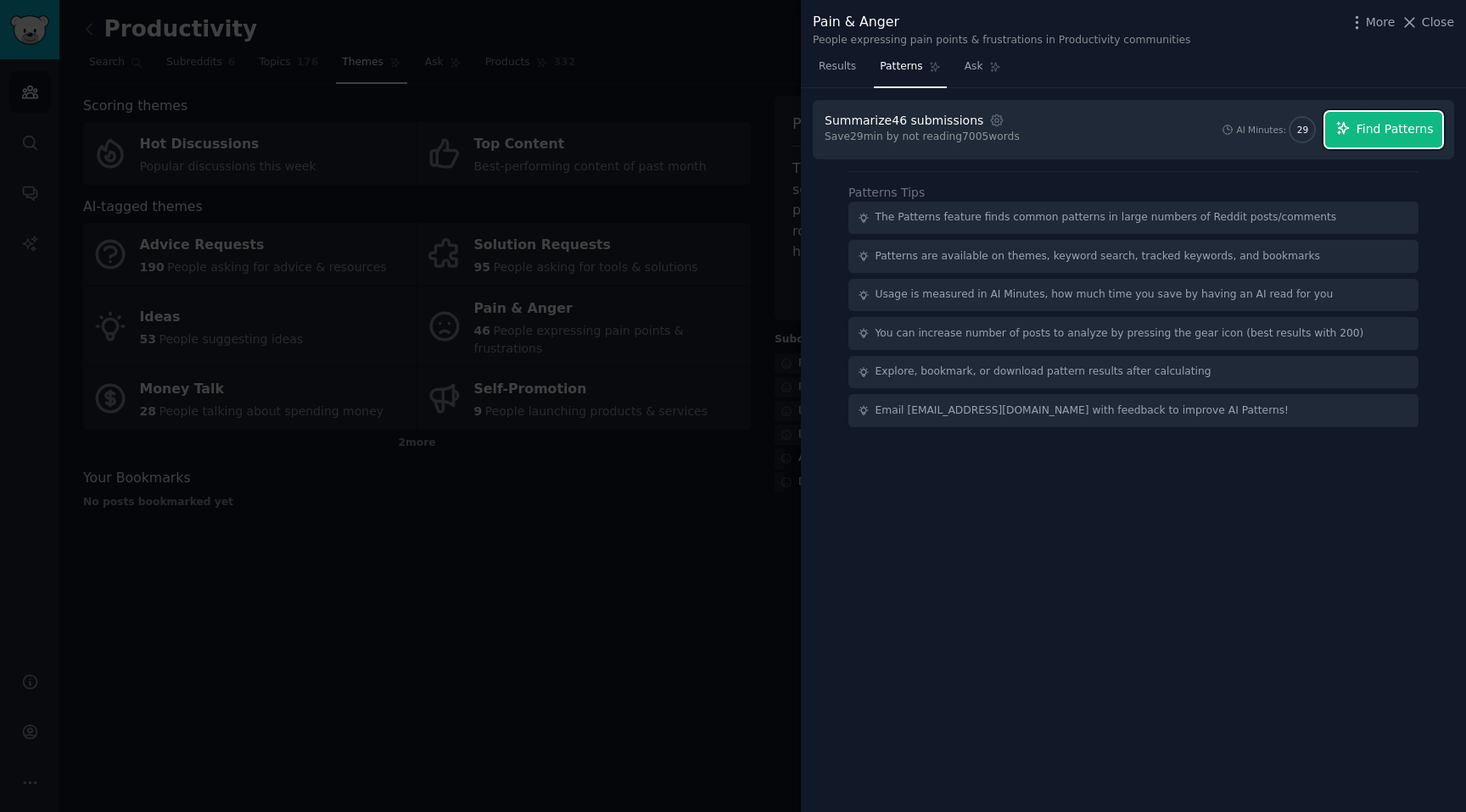
click at [1364, 126] on span "Find Patterns" at bounding box center [1395, 129] width 77 height 18
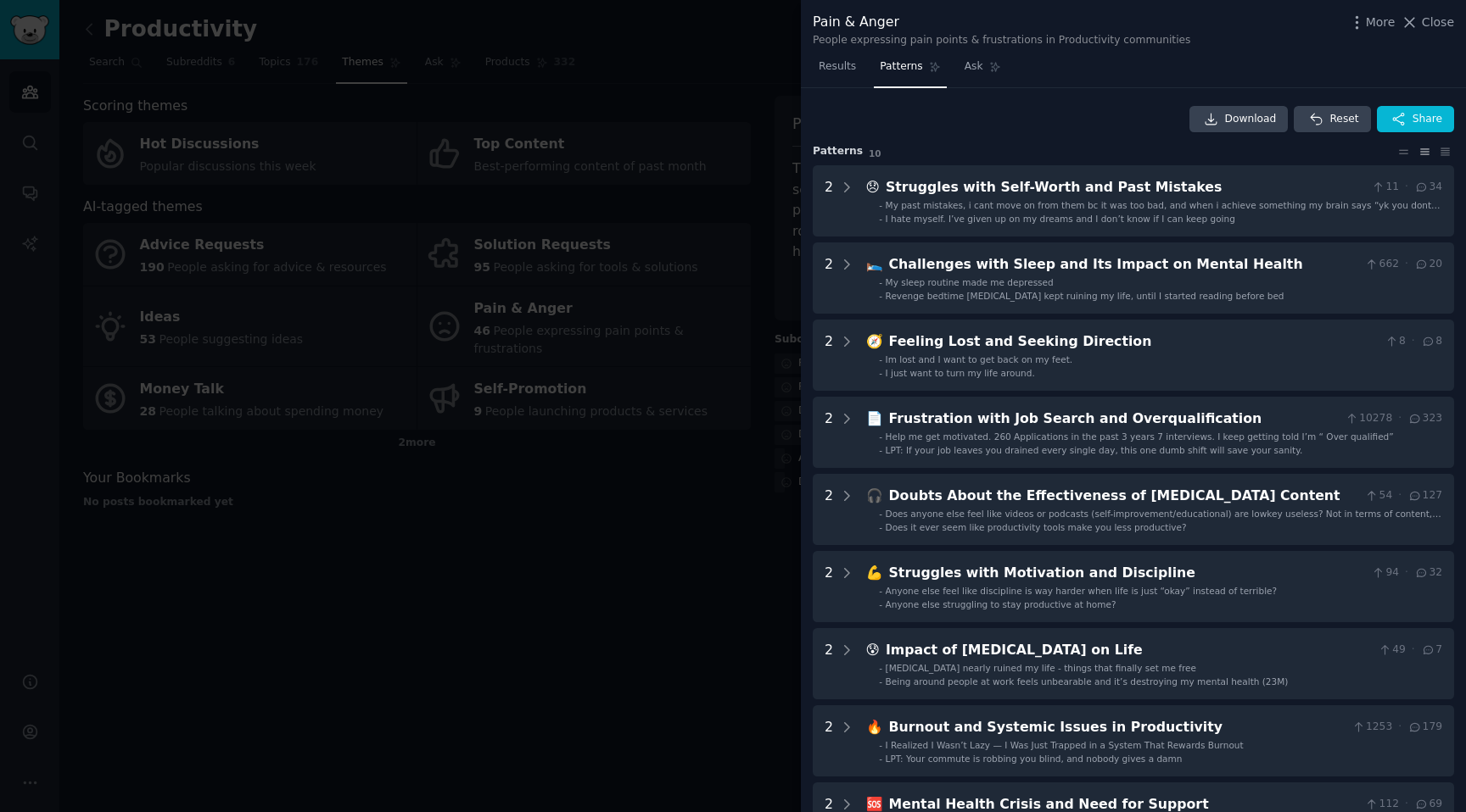
click at [984, 117] on div "Download Reset Share" at bounding box center [1132, 120] width 642 height 27
click at [690, 557] on div at bounding box center [733, 406] width 1466 height 812
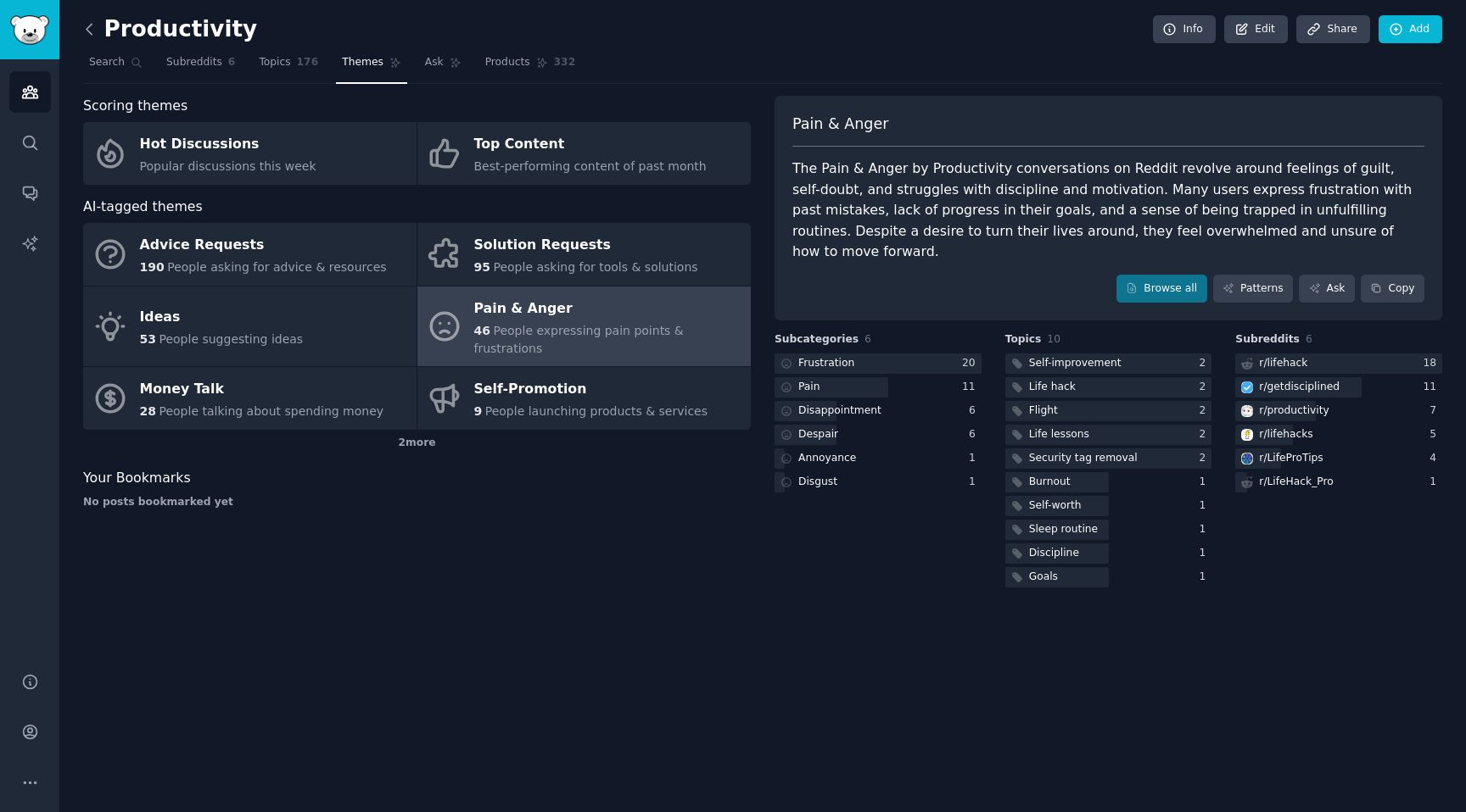
click at [90, 28] on icon at bounding box center [90, 29] width 18 height 18
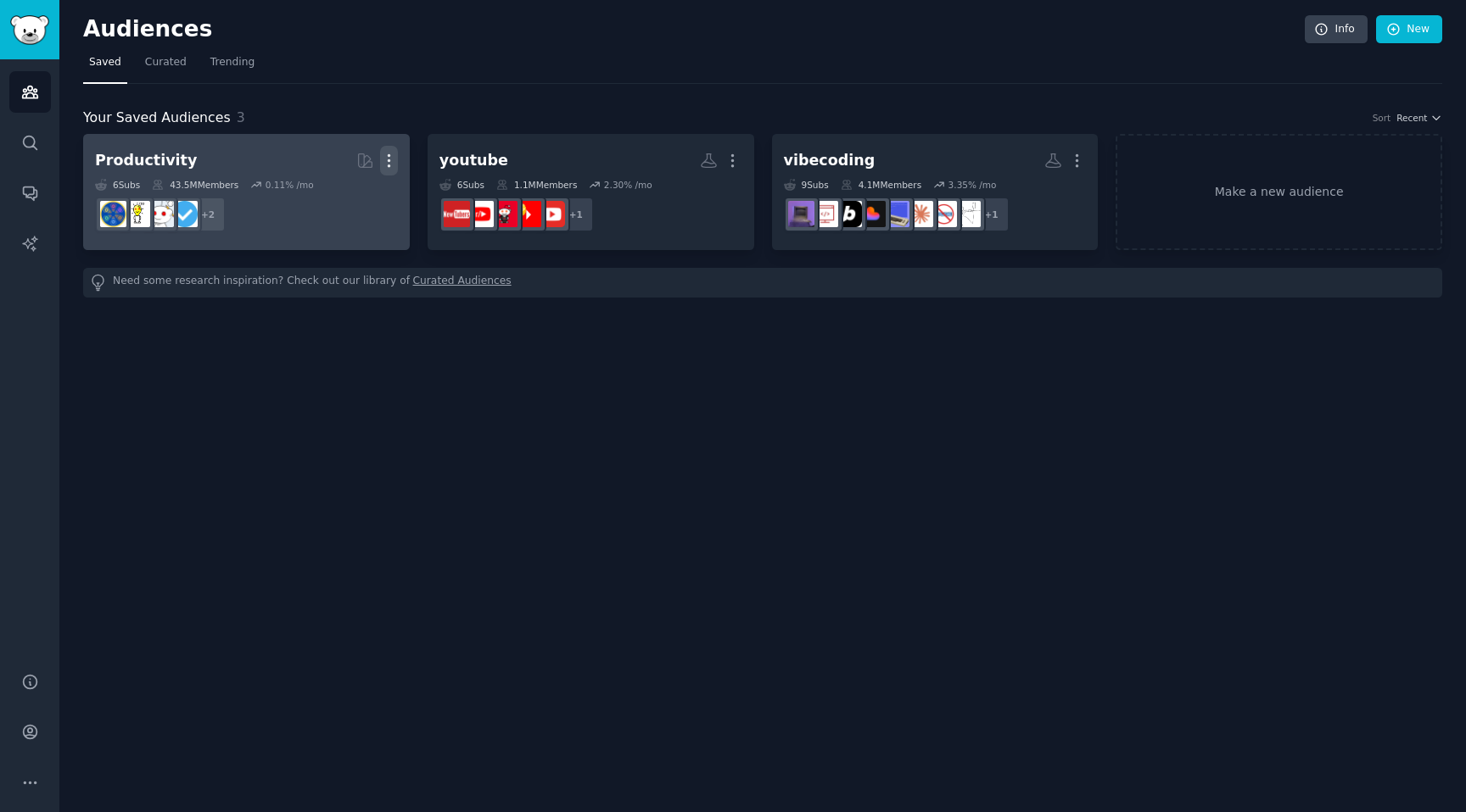
click at [393, 156] on icon "button" at bounding box center [388, 160] width 18 height 18
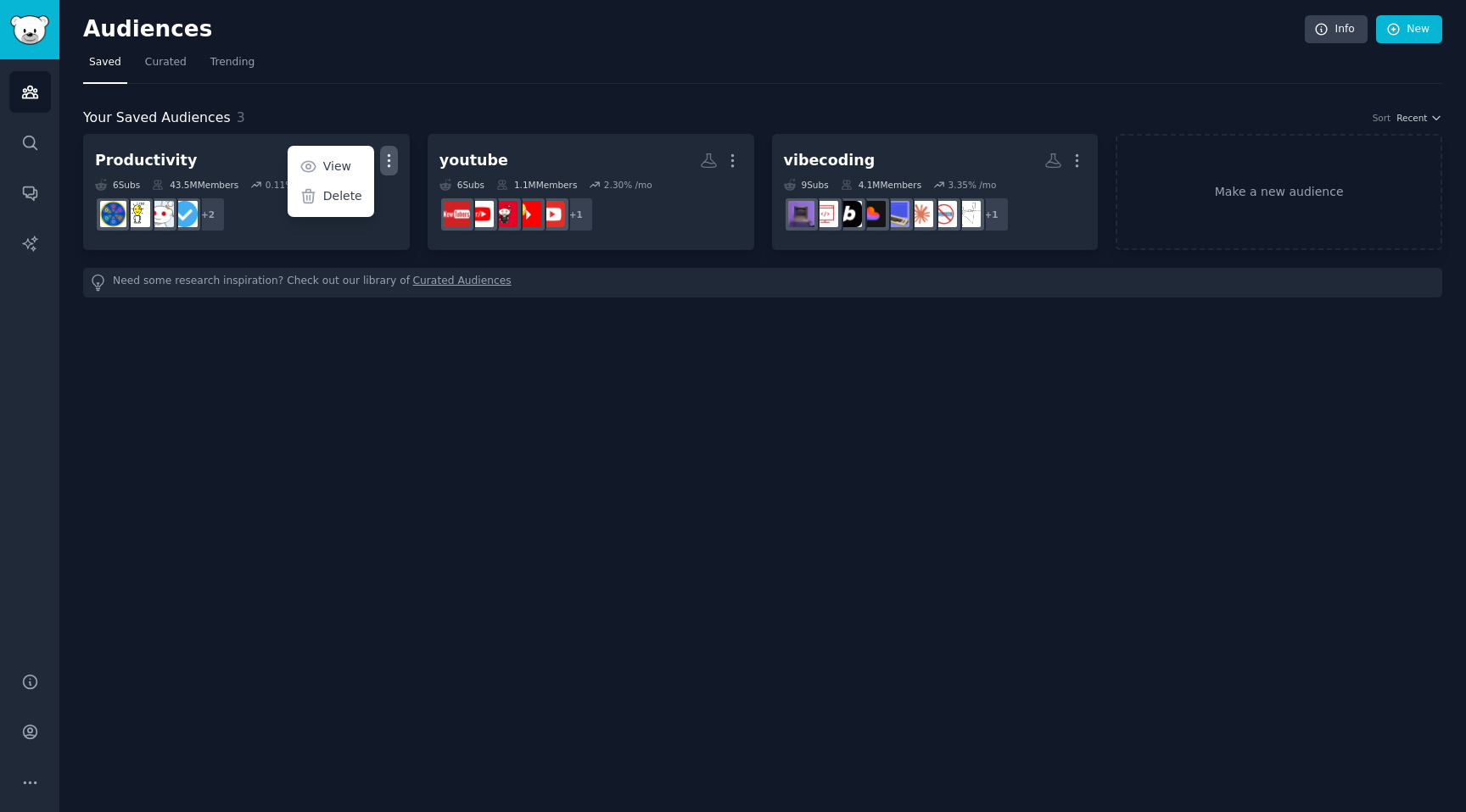
click at [314, 333] on div "Audiences Info New Saved Curated Trending Your Saved Audiences 3 Sort Recent Pr…" at bounding box center [762, 406] width 1407 height 812
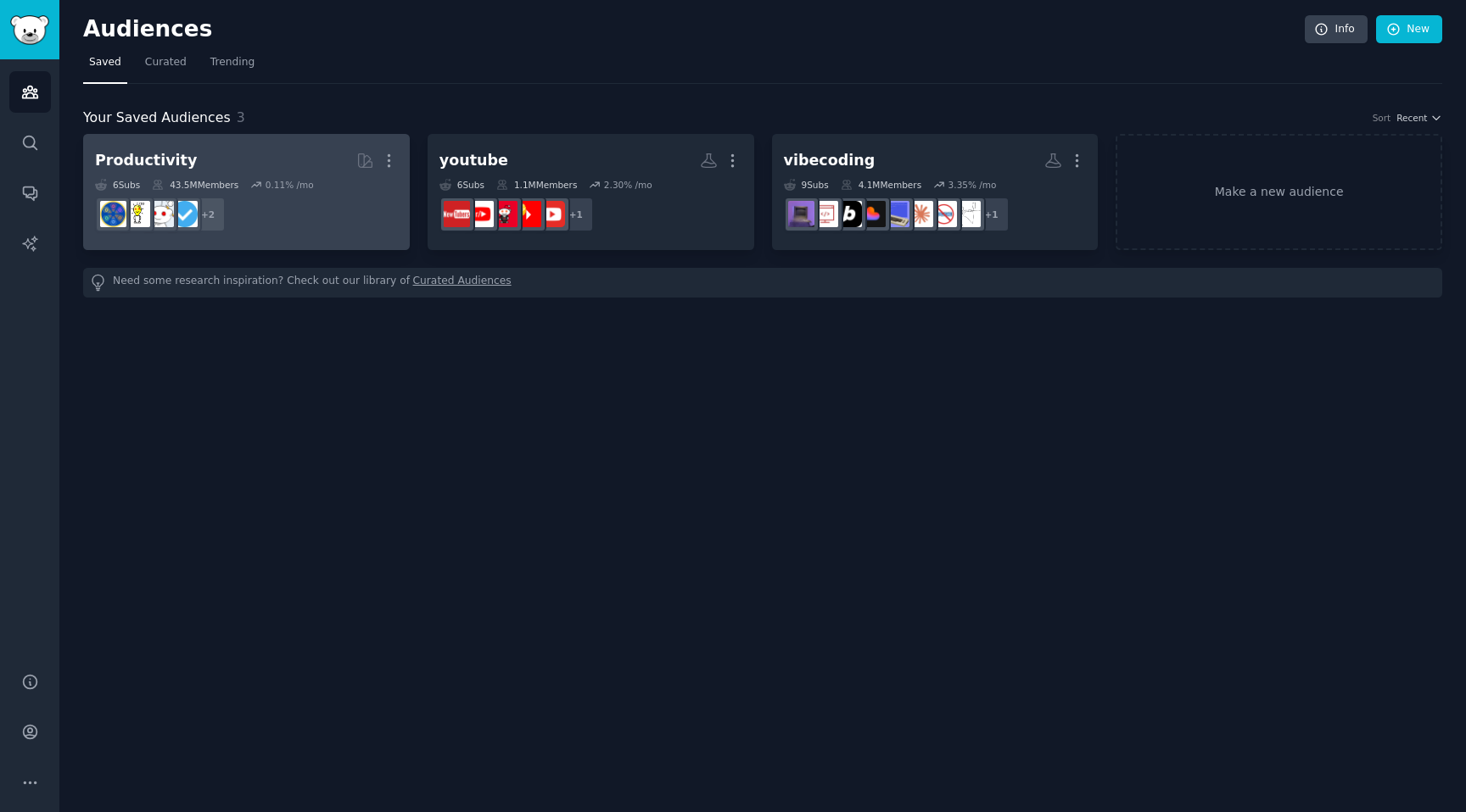
click at [314, 225] on dd "+ 2" at bounding box center [246, 215] width 302 height 47
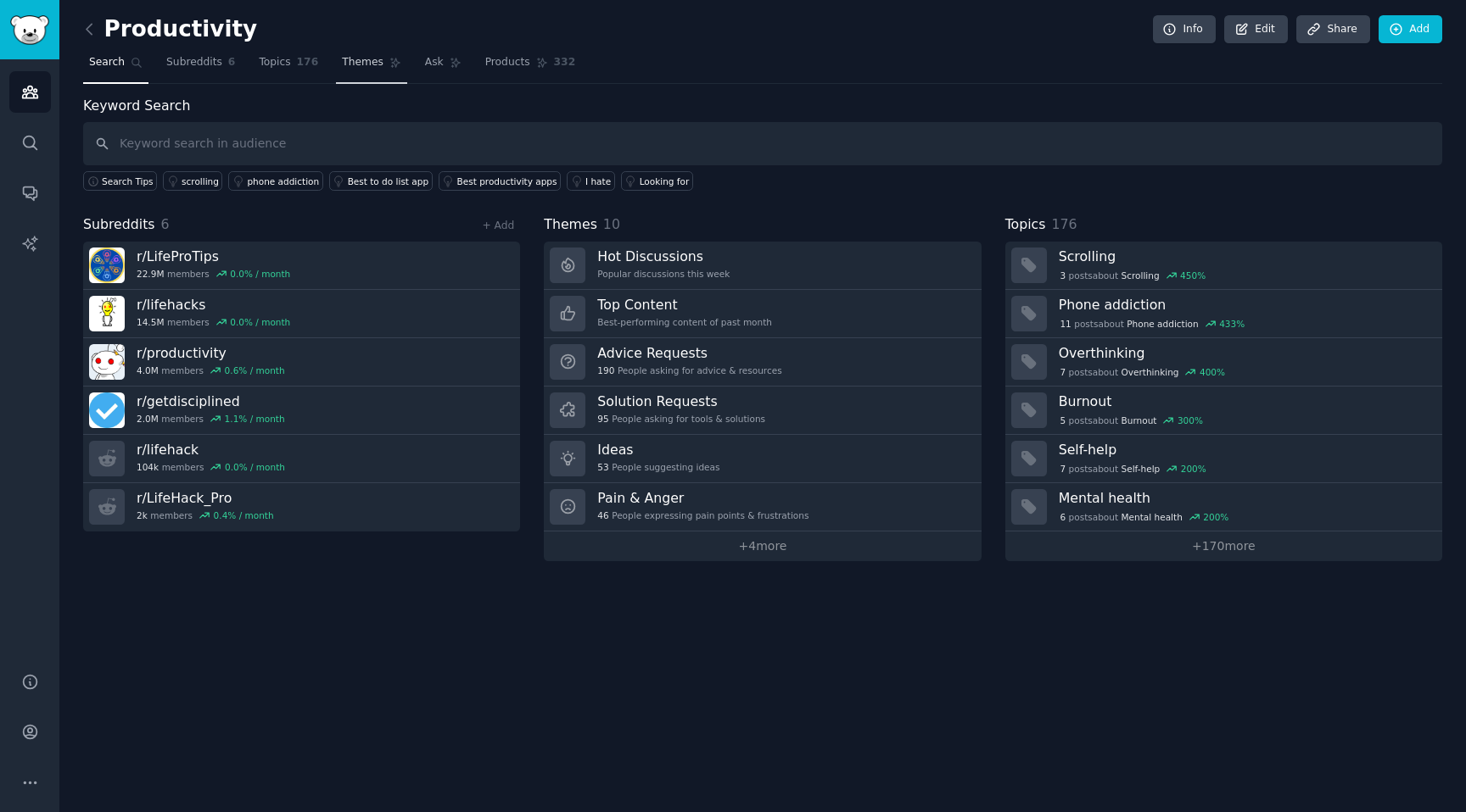
click at [378, 66] on link "Themes" at bounding box center [372, 66] width 72 height 35
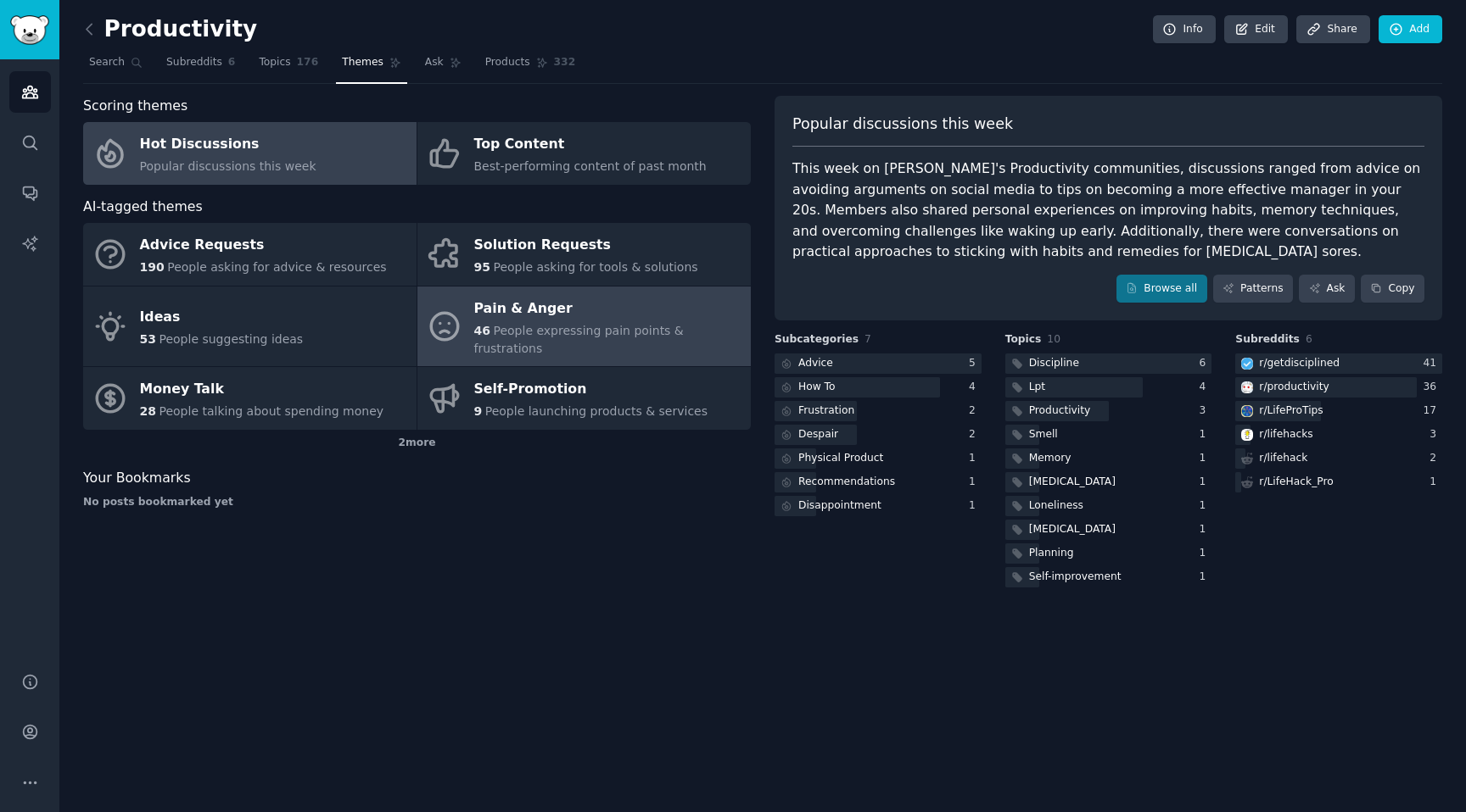
click at [514, 322] on div "46 People expressing pain points & frustrations" at bounding box center [608, 340] width 268 height 36
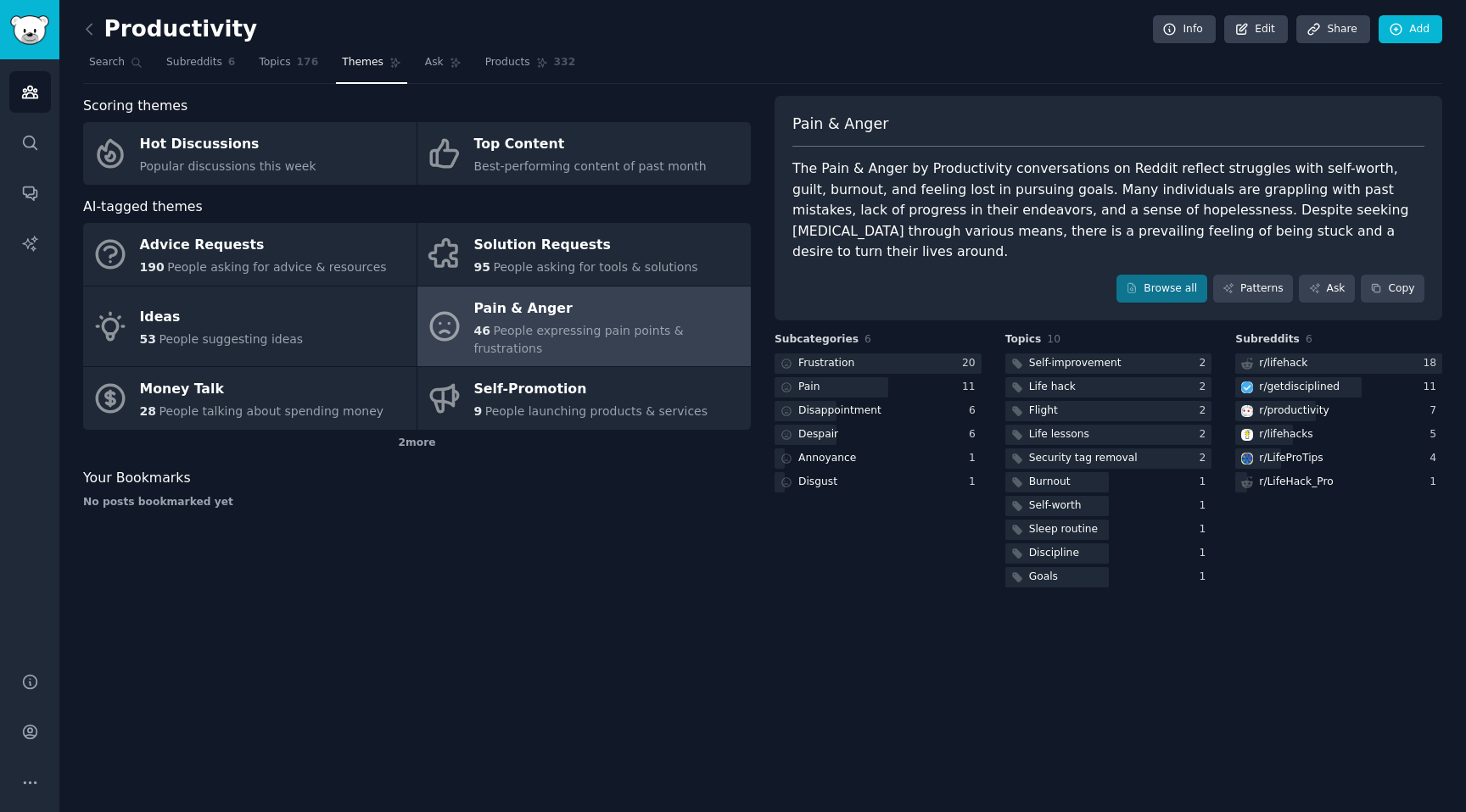
click at [1246, 283] on div "Pain & Anger The Pain & [PERSON_NAME] by Productivity conversations on Reddit r…" at bounding box center [1108, 208] width 668 height 225
click at [1245, 275] on link "Patterns" at bounding box center [1252, 289] width 80 height 29
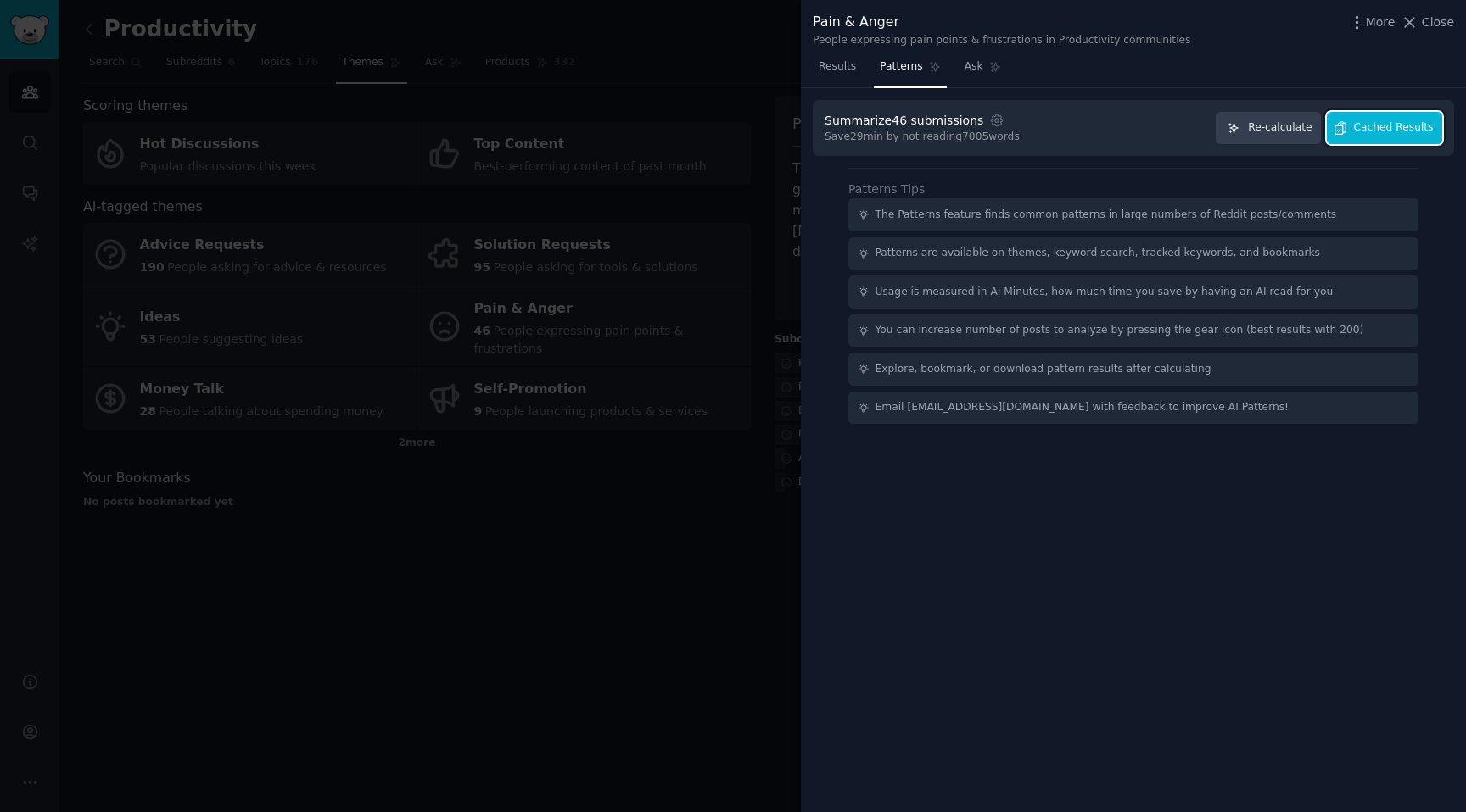
click at [1363, 126] on span "Cached Results" at bounding box center [1393, 128] width 80 height 15
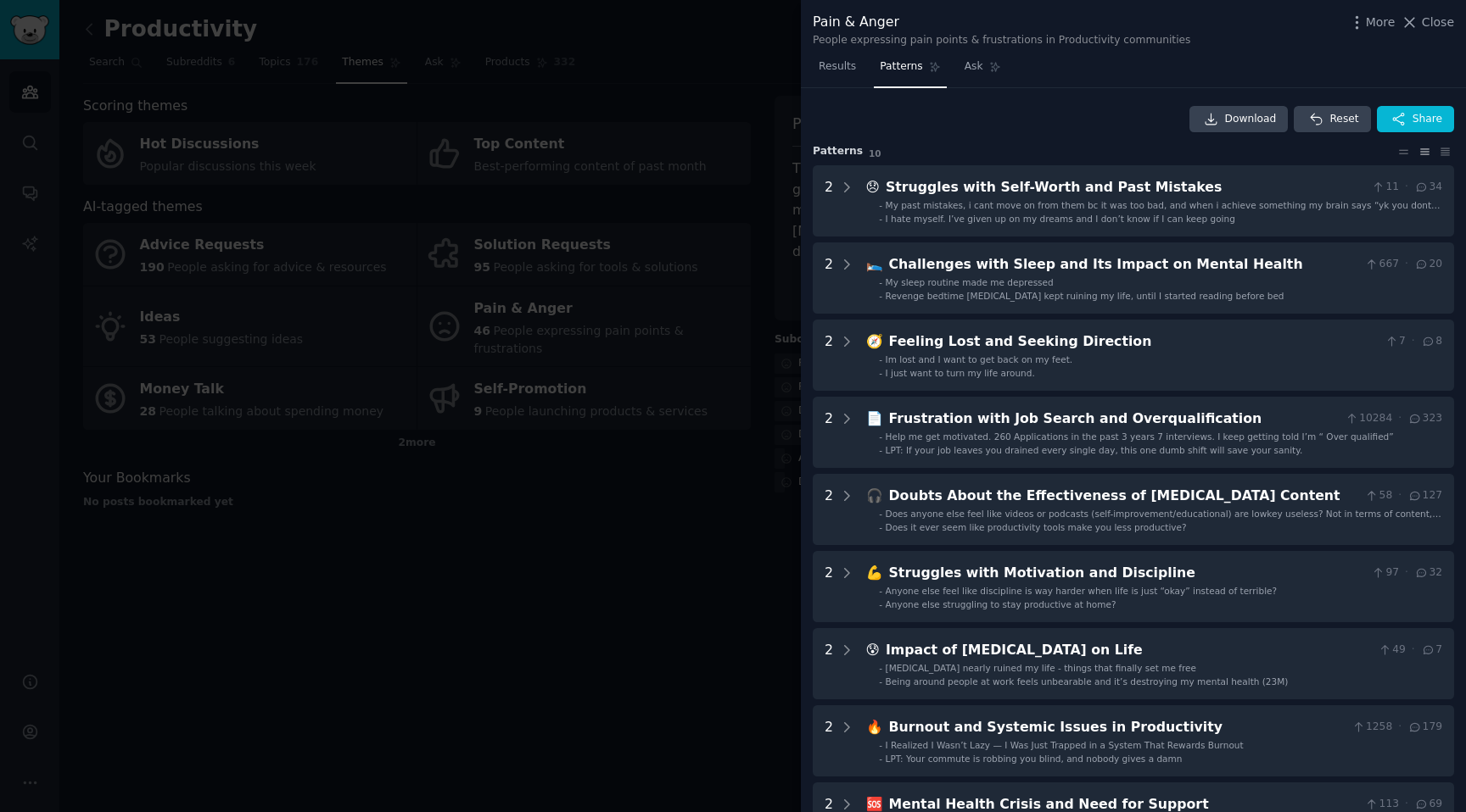
click at [776, 497] on div at bounding box center [733, 406] width 1466 height 812
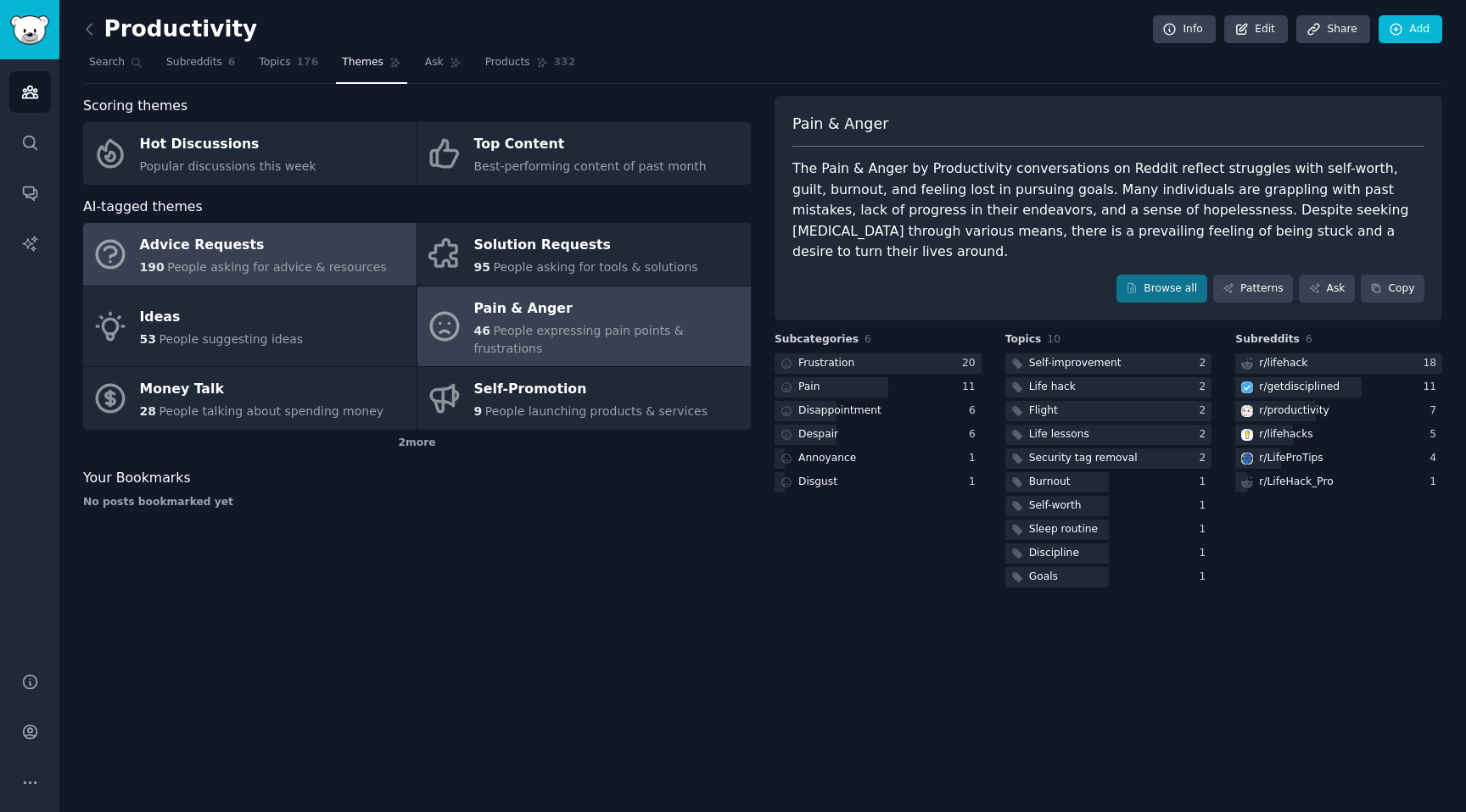
click at [283, 272] on span "People asking for advice & resources" at bounding box center [276, 267] width 219 height 13
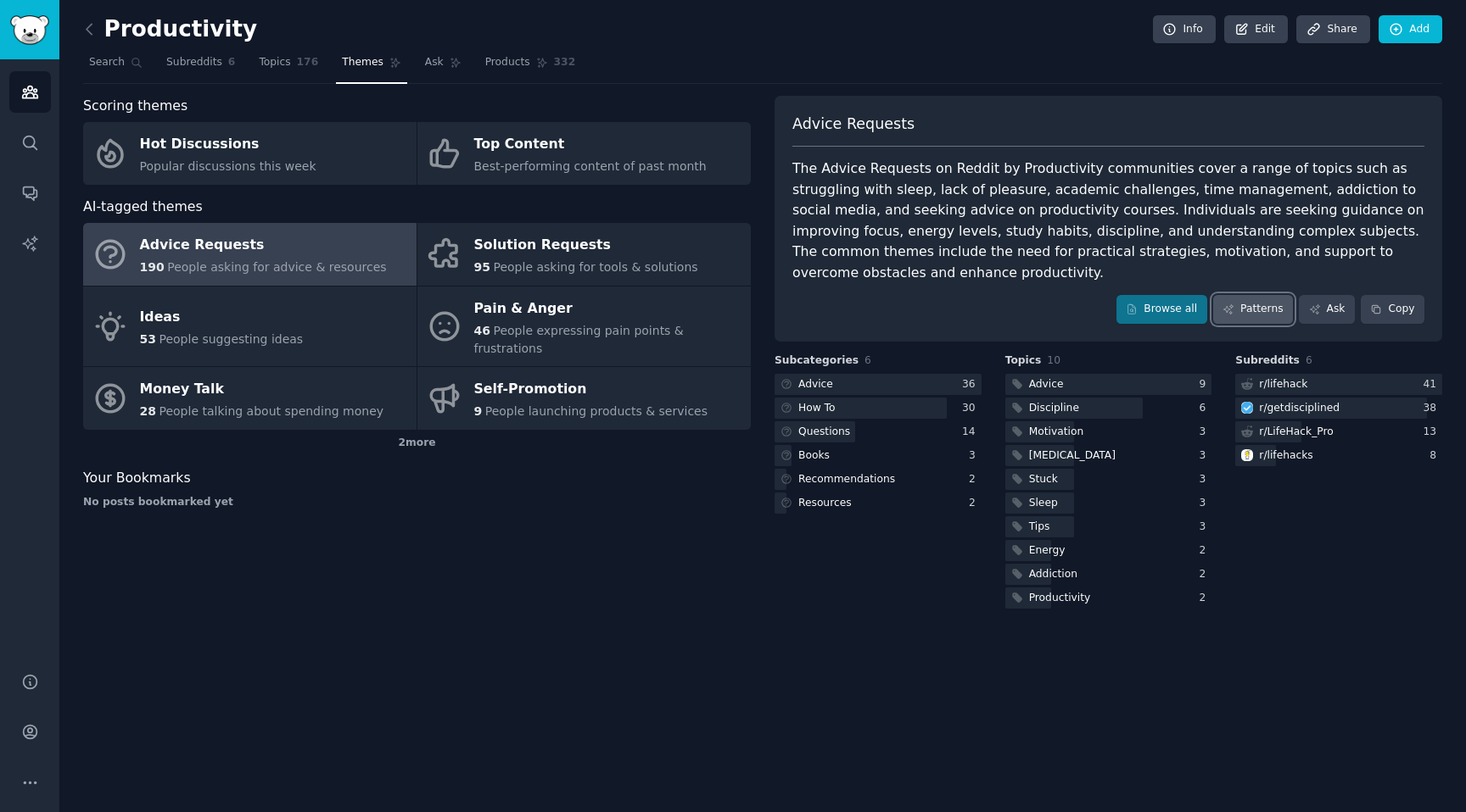
click at [1260, 295] on link "Patterns" at bounding box center [1252, 309] width 80 height 29
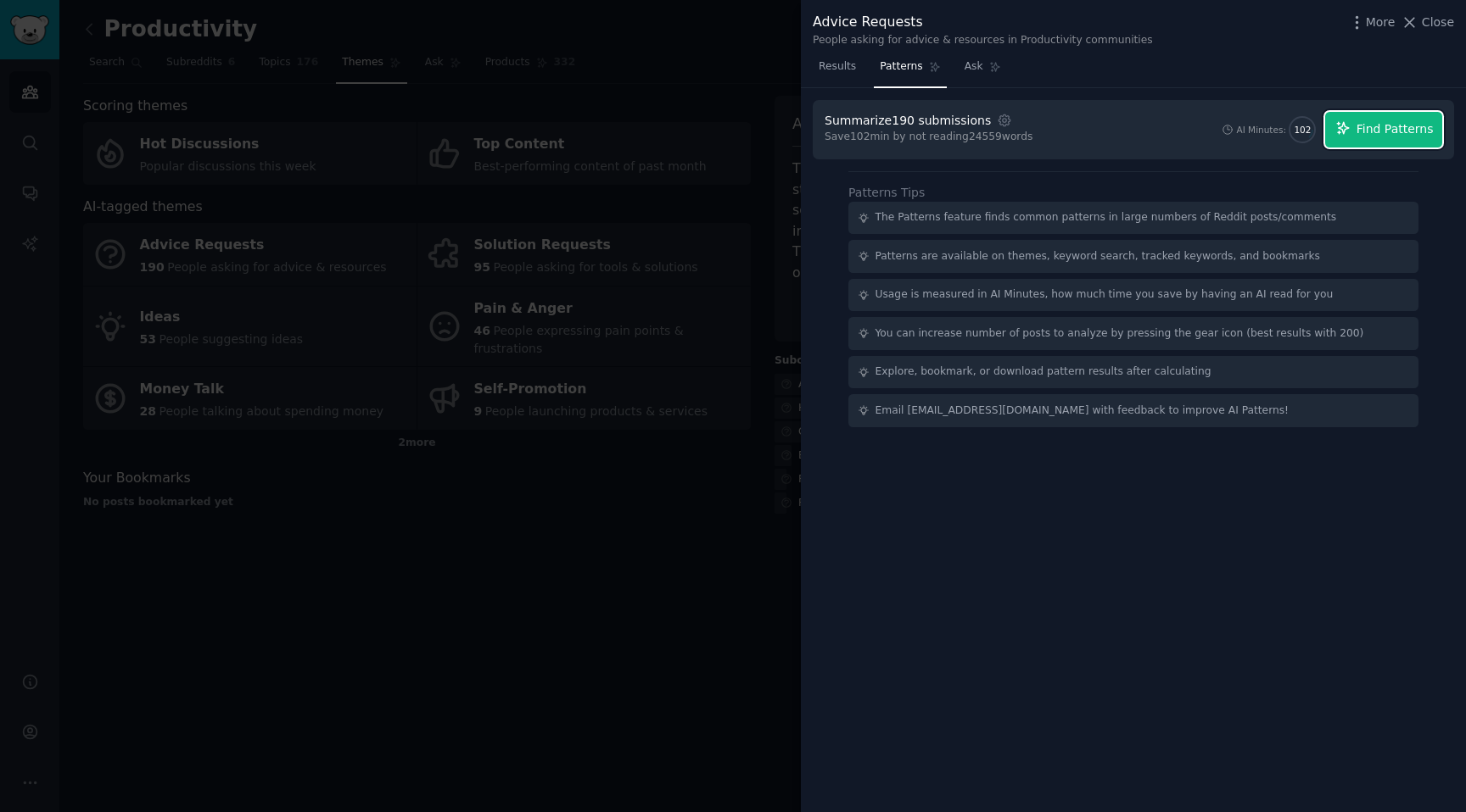
click at [1371, 132] on span "Find Patterns" at bounding box center [1395, 129] width 77 height 18
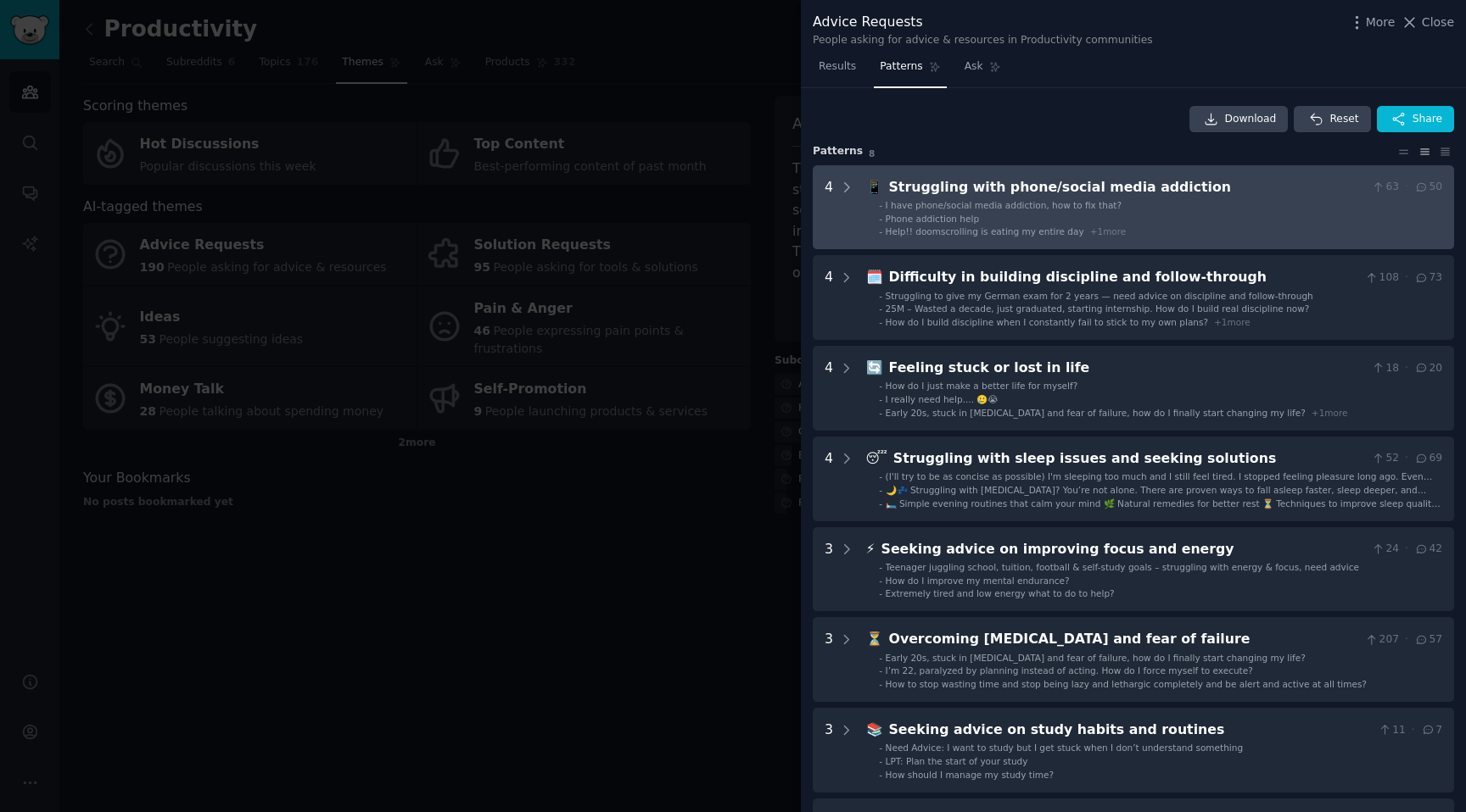
click at [1121, 183] on div "Struggling with phone/social media addiction" at bounding box center [1126, 187] width 476 height 22
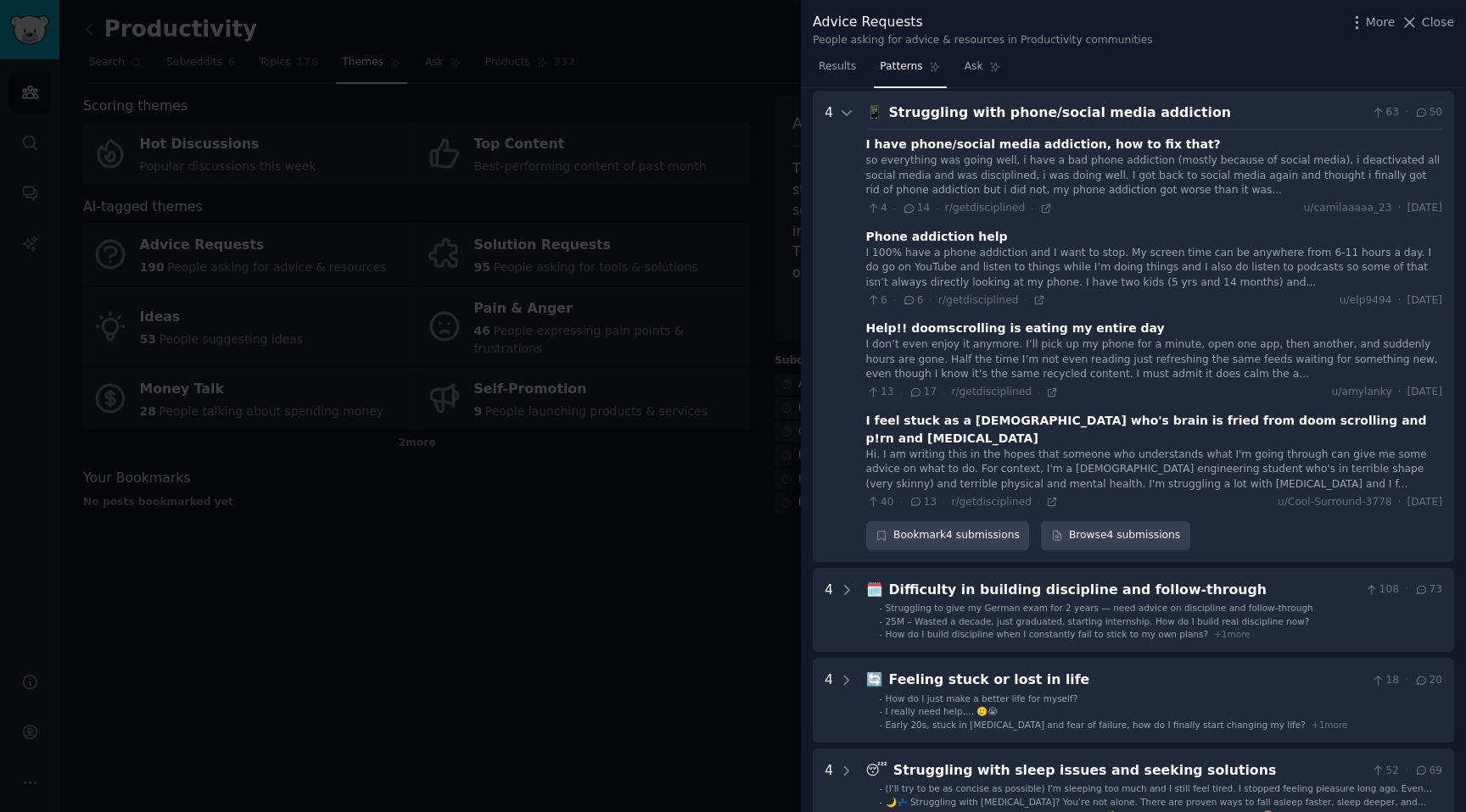
scroll to position [77, 0]
click at [1042, 207] on icon at bounding box center [1046, 205] width 12 height 12
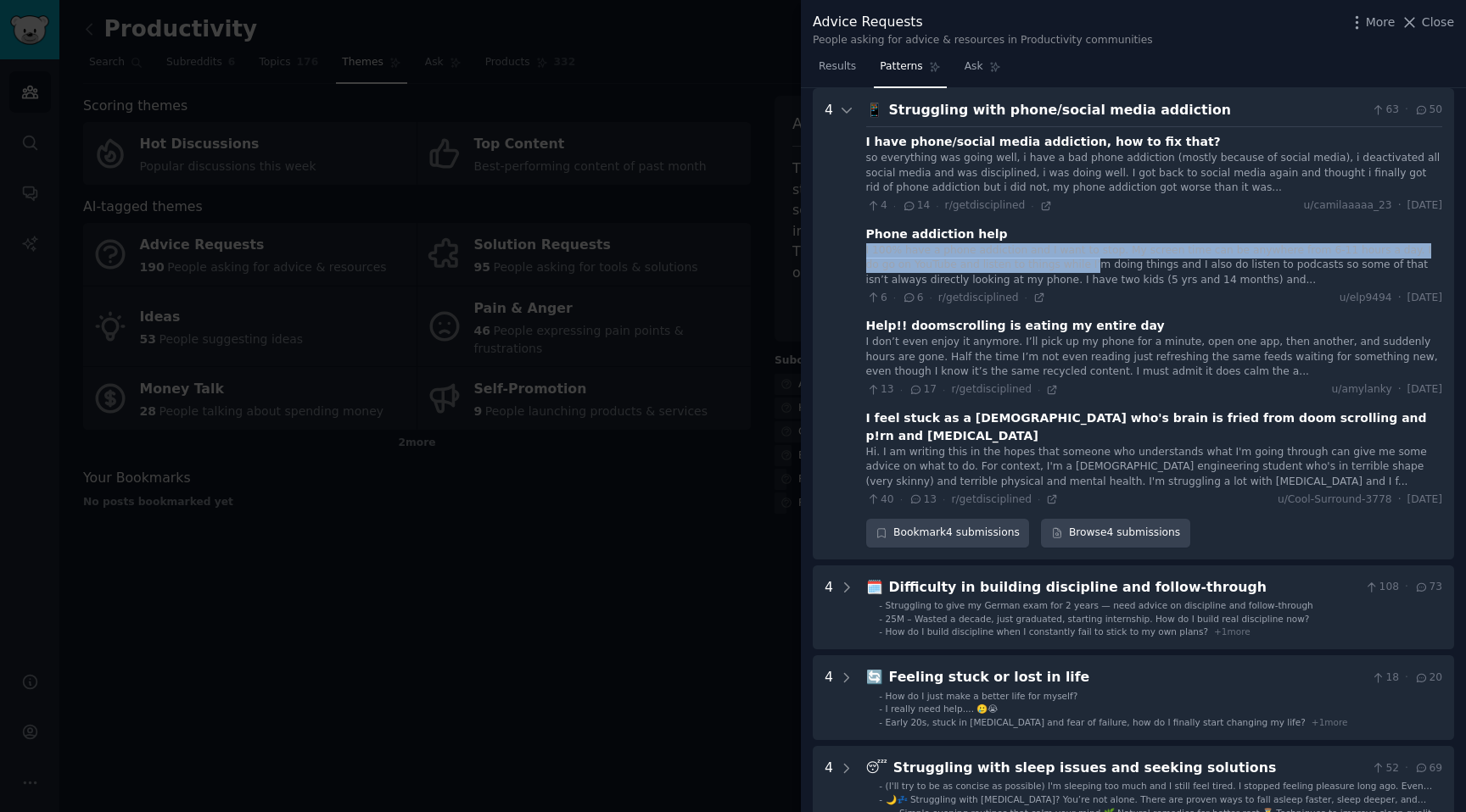
drag, startPoint x: 887, startPoint y: 251, endPoint x: 1038, endPoint y: 262, distance: 151.4
click at [1038, 262] on addiction "4 📱 Struggling with phone/social media addiction 63 · 50 I have phone/social me…" at bounding box center [1132, 324] width 642 height 472
click at [1038, 262] on div "I 100% have a phone addiction and I want to stop. My screen time can be anywher…" at bounding box center [1153, 266] width 576 height 45
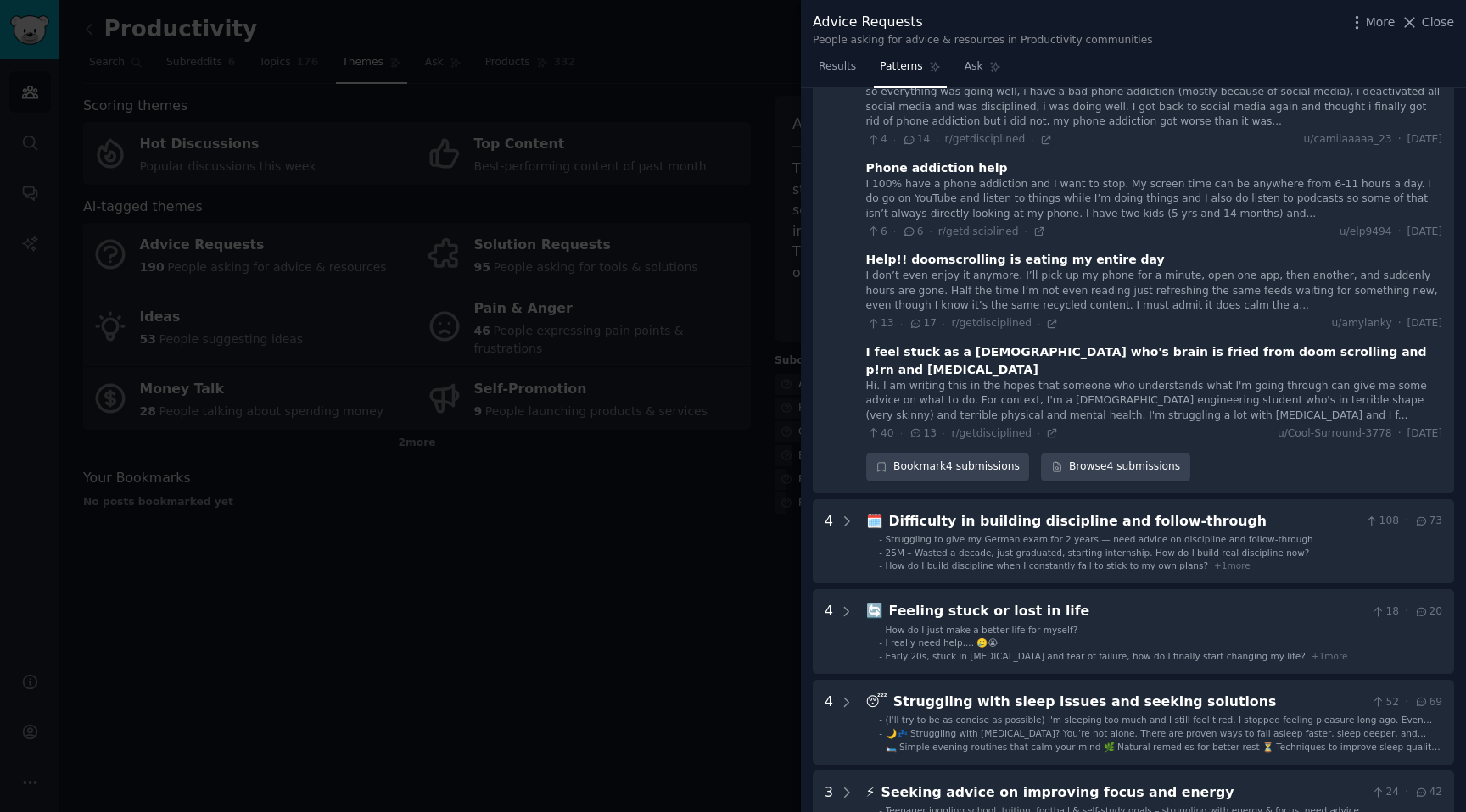
scroll to position [0, 0]
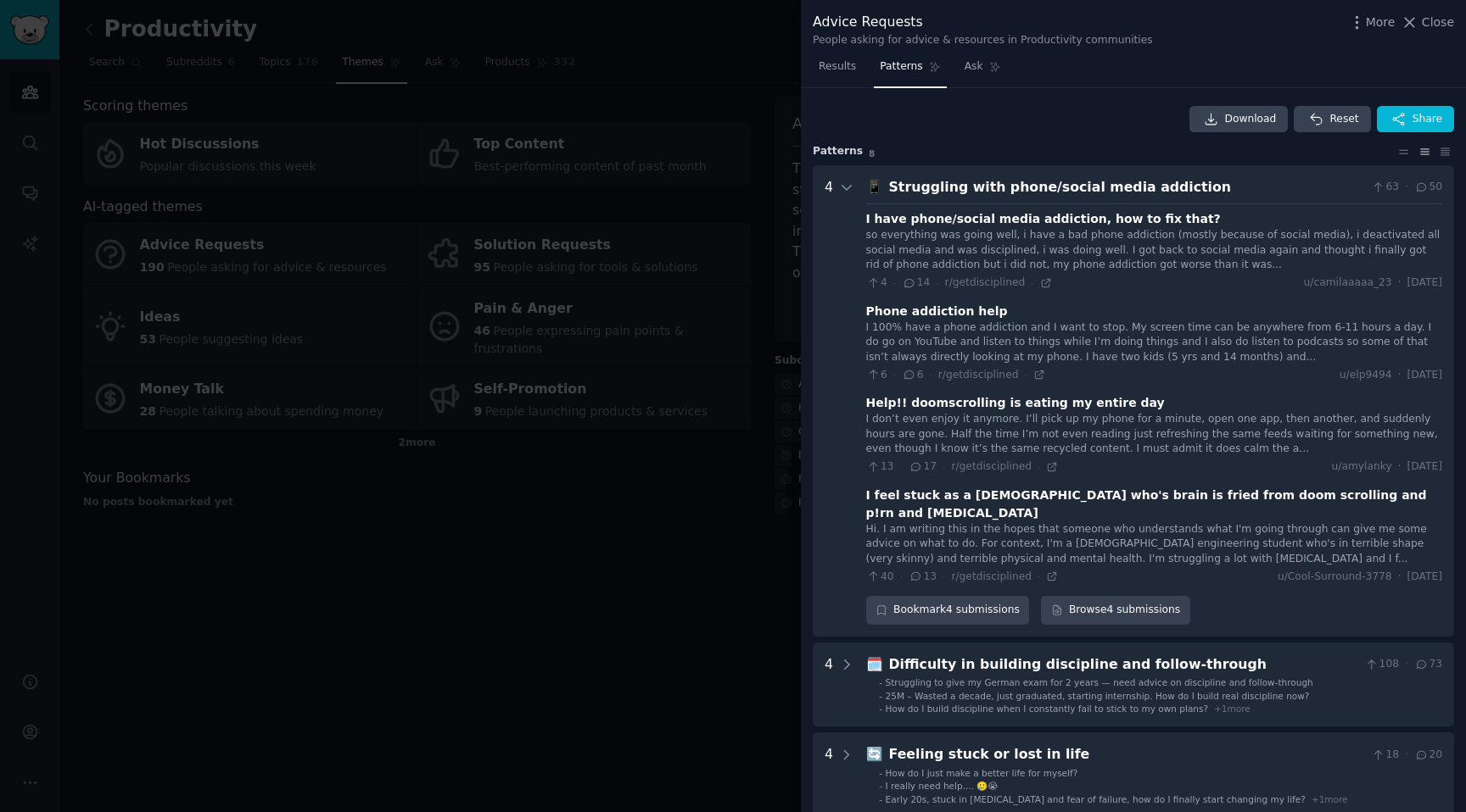
click at [1035, 257] on div "so everything was going well, i have a bad phone addiction (mostly because of s…" at bounding box center [1153, 251] width 576 height 45
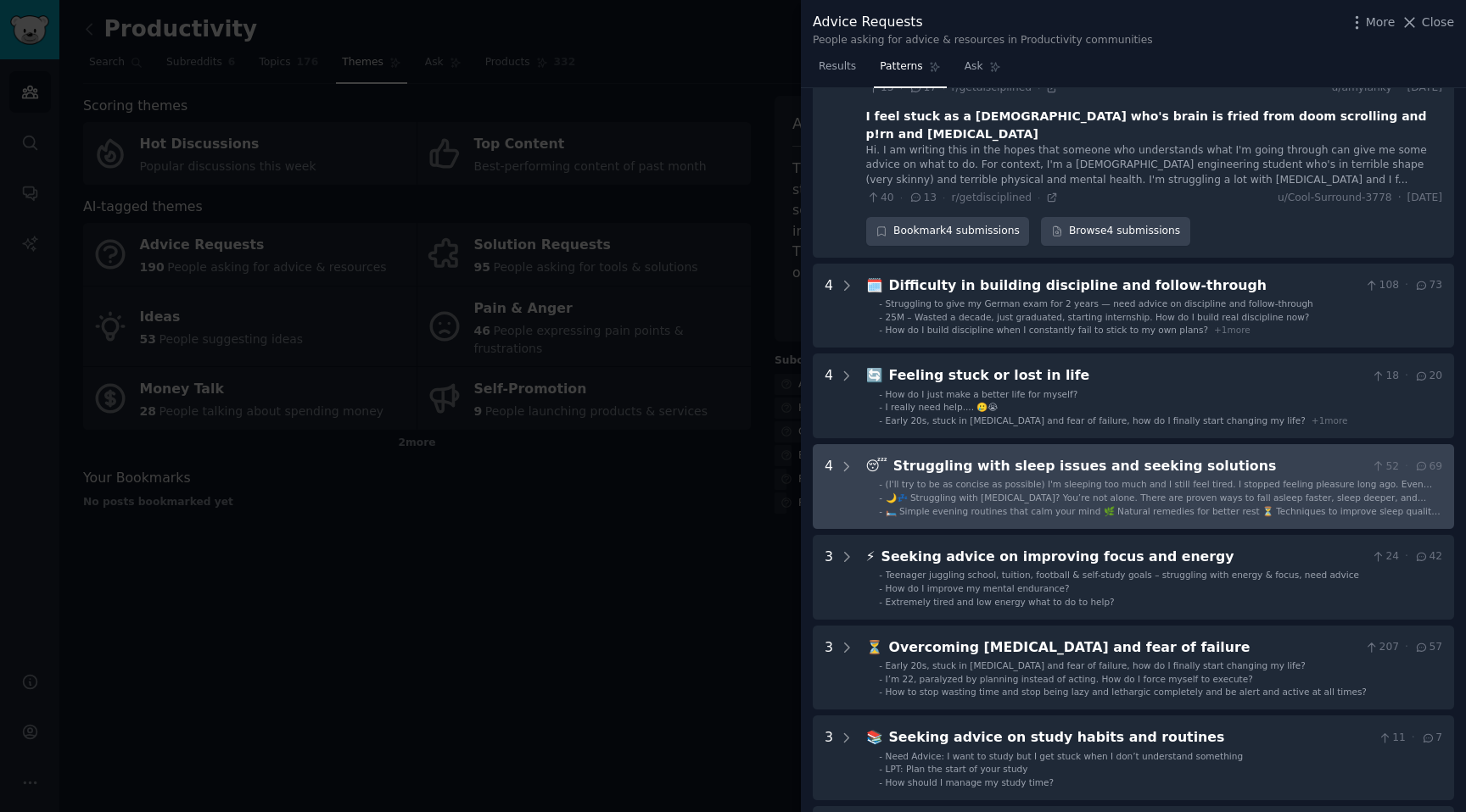
scroll to position [397, 0]
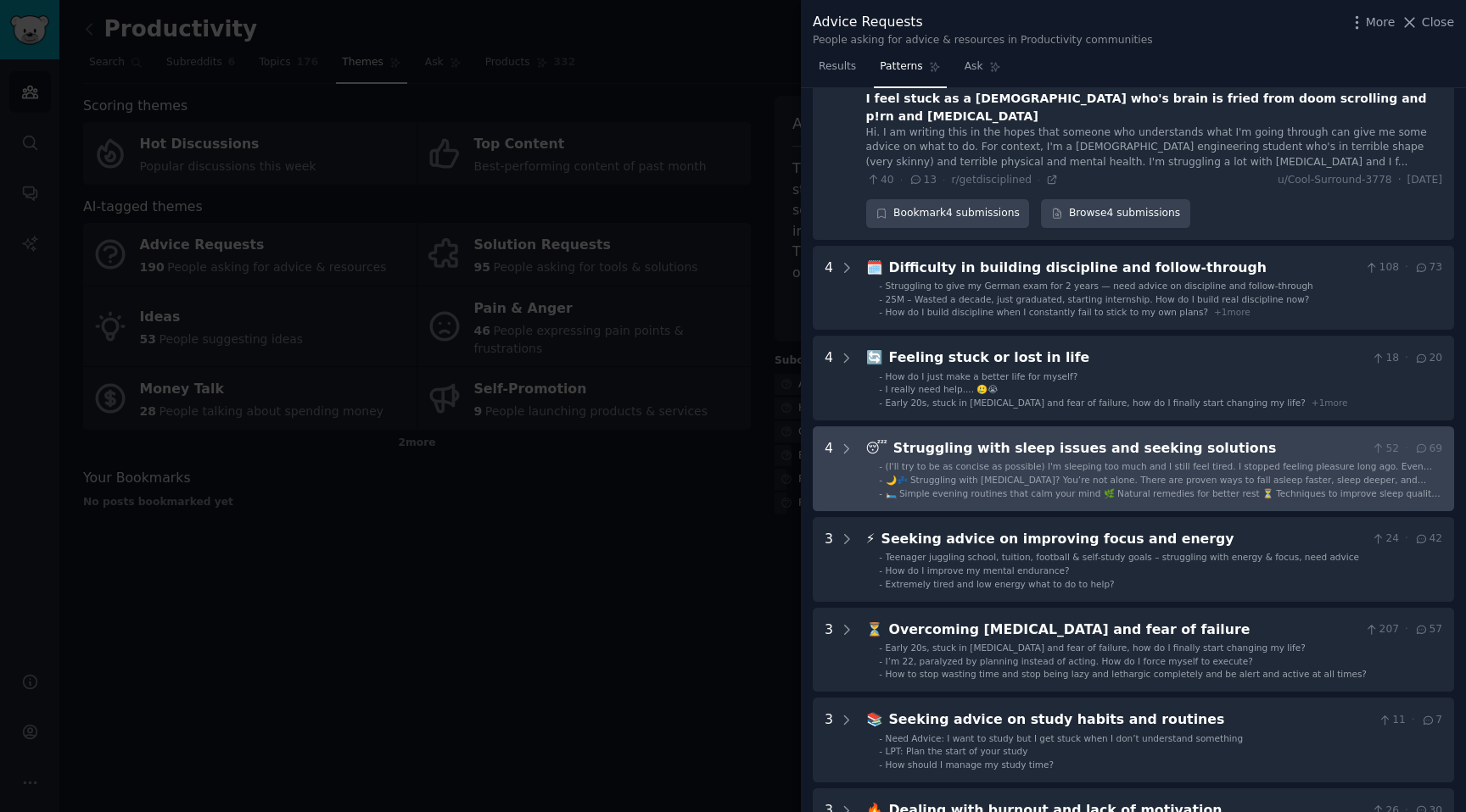
click at [1002, 475] on span "🌙💤 Struggling with [MEDICAL_DATA]? You’re not alone. There are proven ways to f…" at bounding box center [1156, 485] width 541 height 22
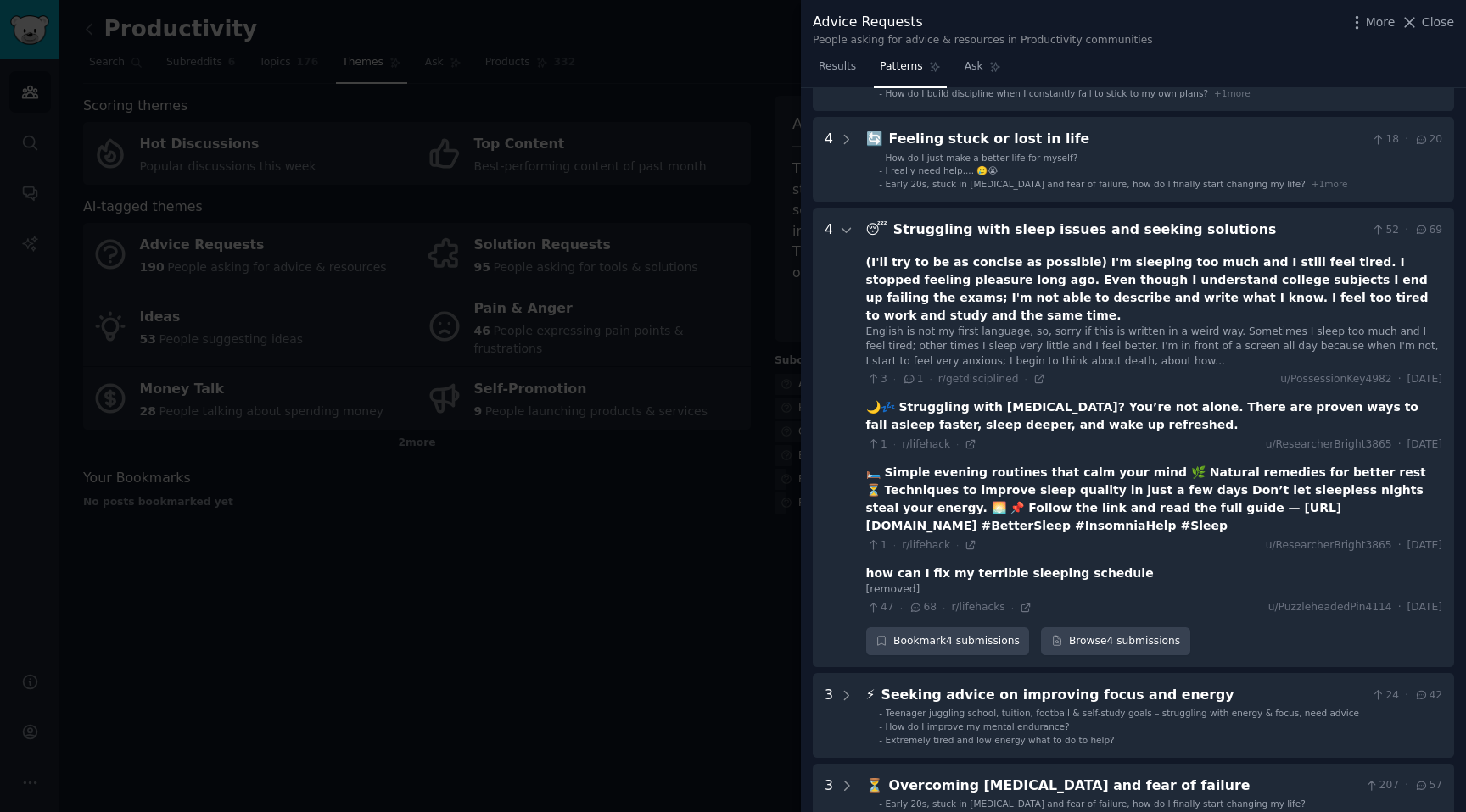
scroll to position [583, 0]
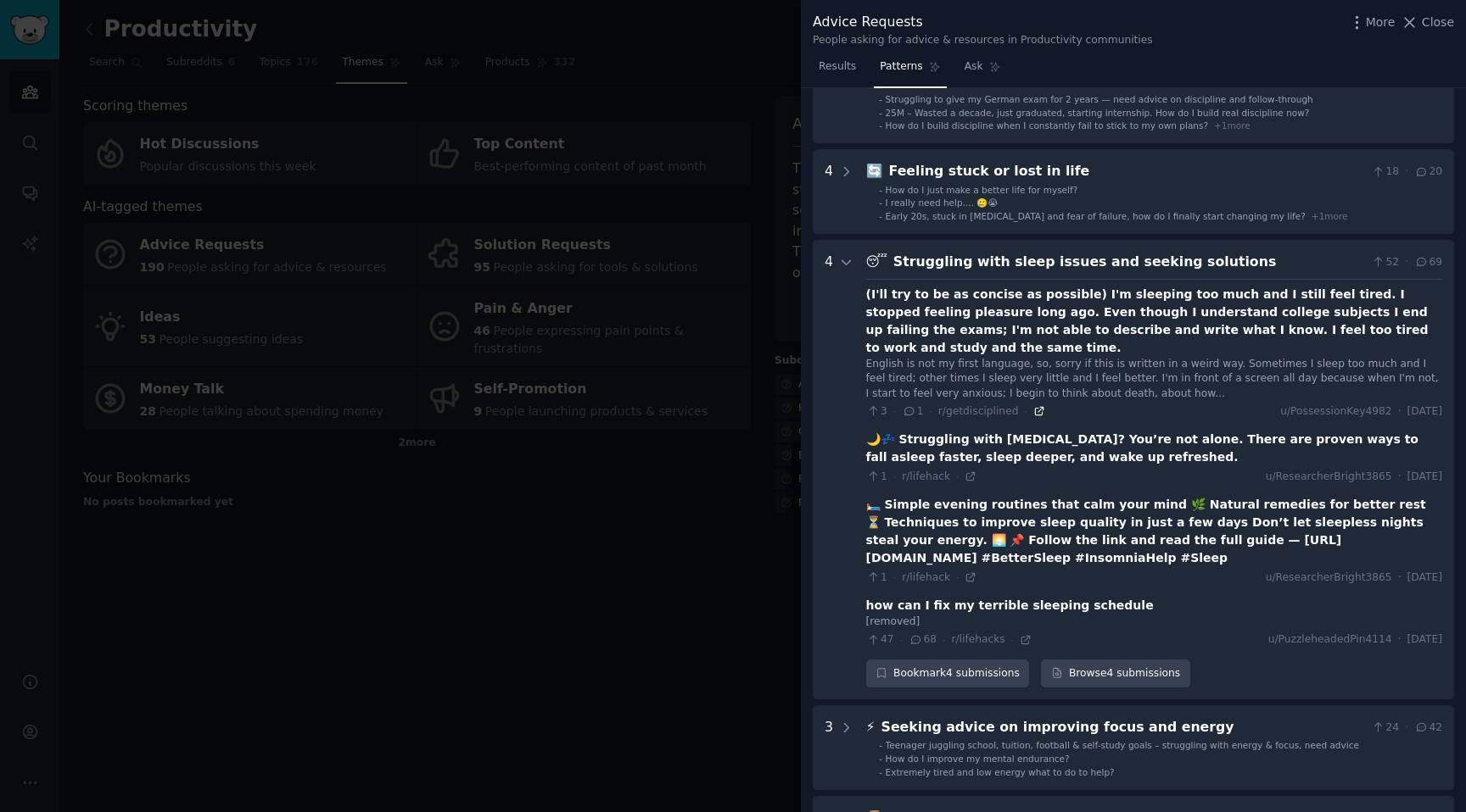
click at [1034, 405] on icon at bounding box center [1039, 411] width 12 height 12
click at [1090, 430] on div "🌙💤 Struggling with [MEDICAL_DATA]? You’re not alone. There are proven ways to f…" at bounding box center [1153, 448] width 576 height 36
click at [969, 473] on icon at bounding box center [970, 477] width 8 height 8
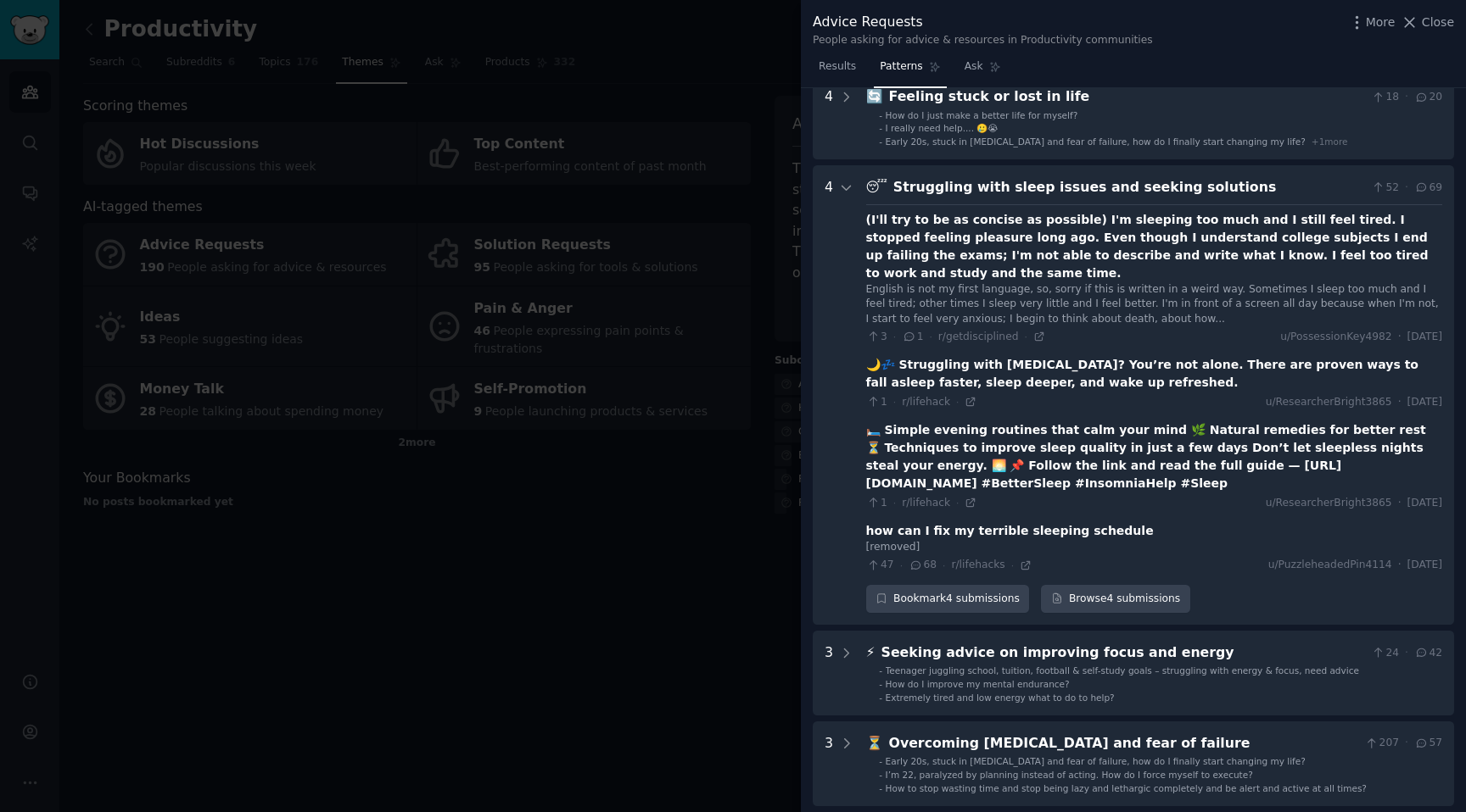
scroll to position [659, 0]
click at [965, 495] on icon at bounding box center [970, 501] width 12 height 12
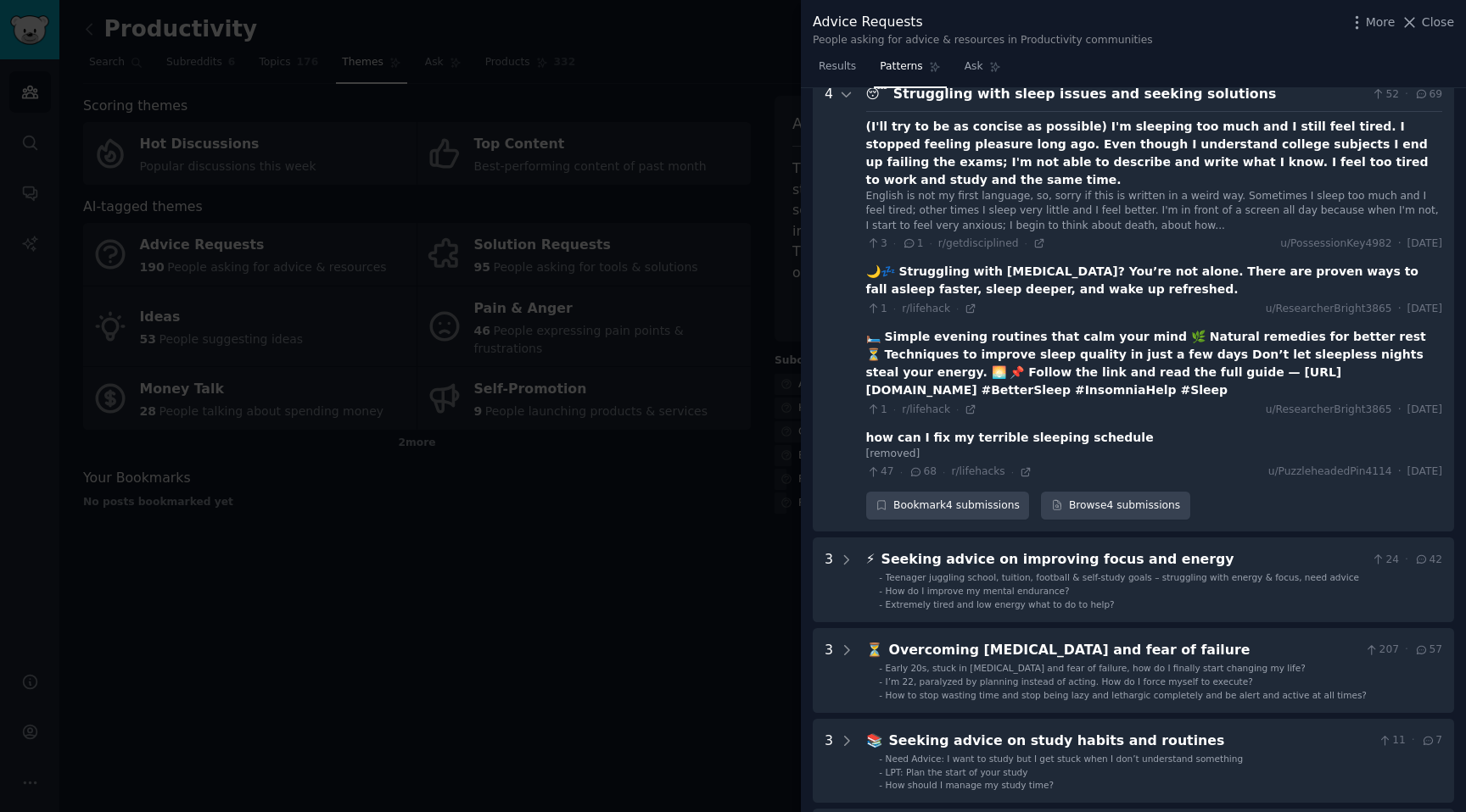
scroll to position [760, 0]
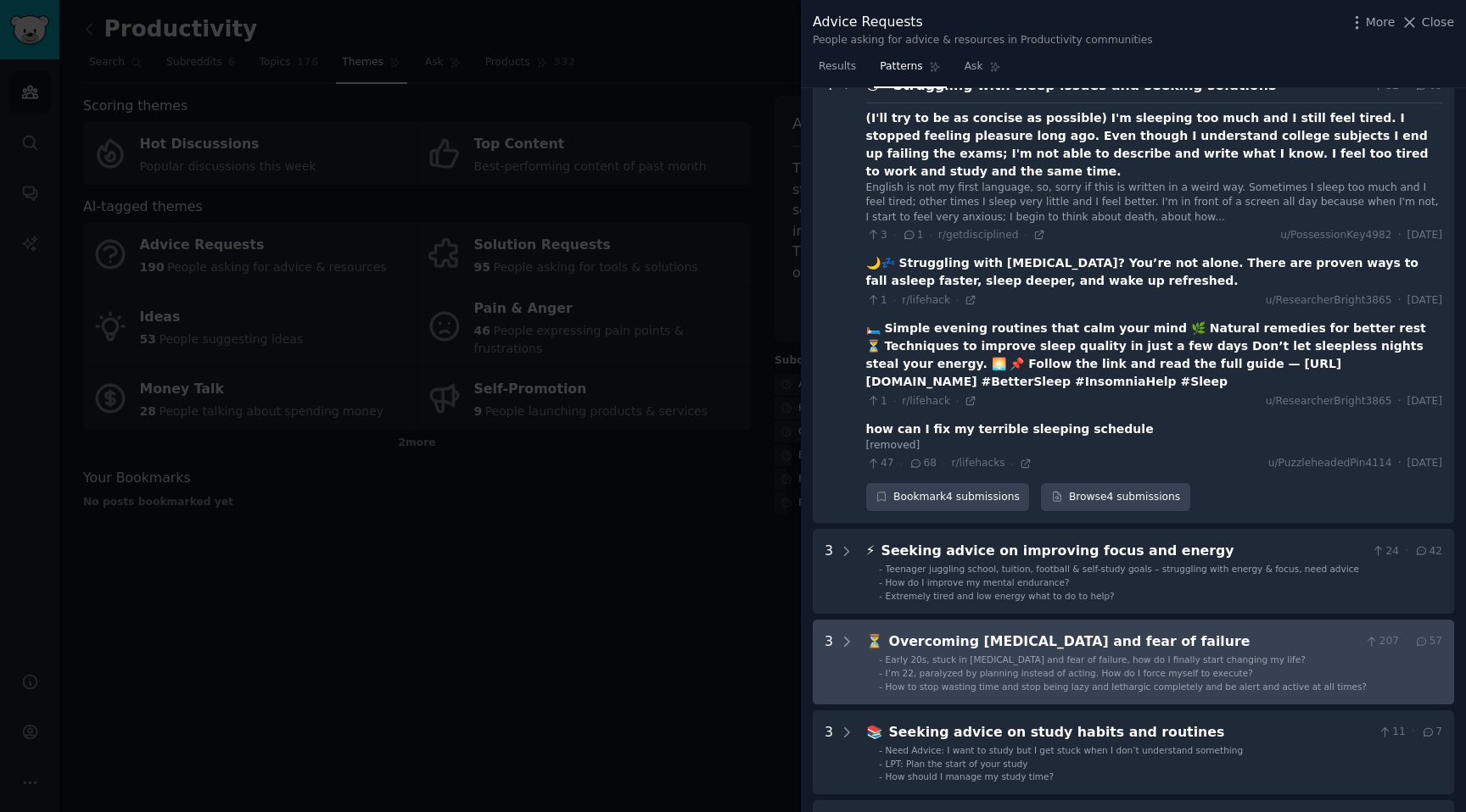
click at [984, 668] on span "I’m 22, paralyzed by planning instead of acting. How do I force myself to execu…" at bounding box center [1069, 673] width 367 height 10
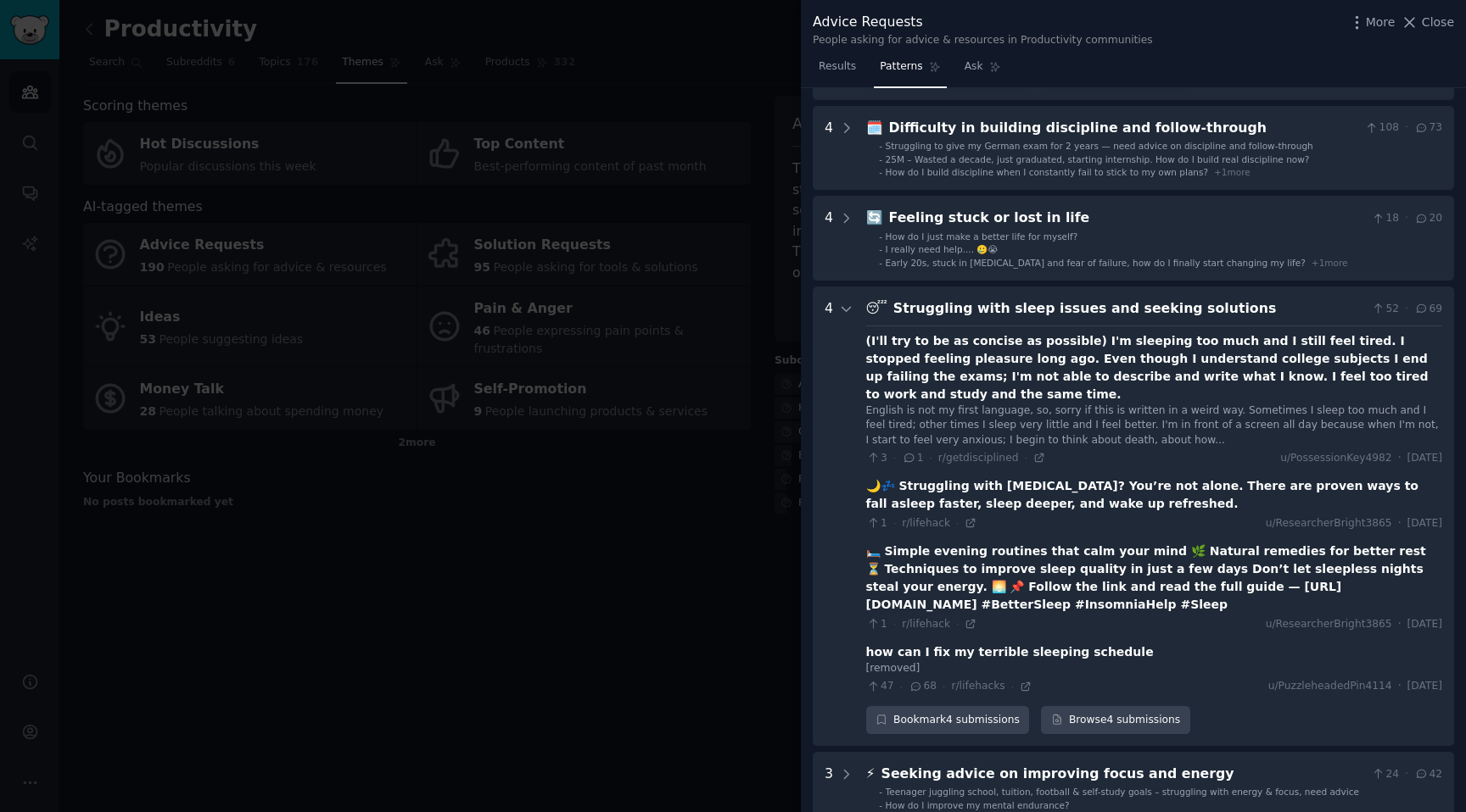
scroll to position [0, 0]
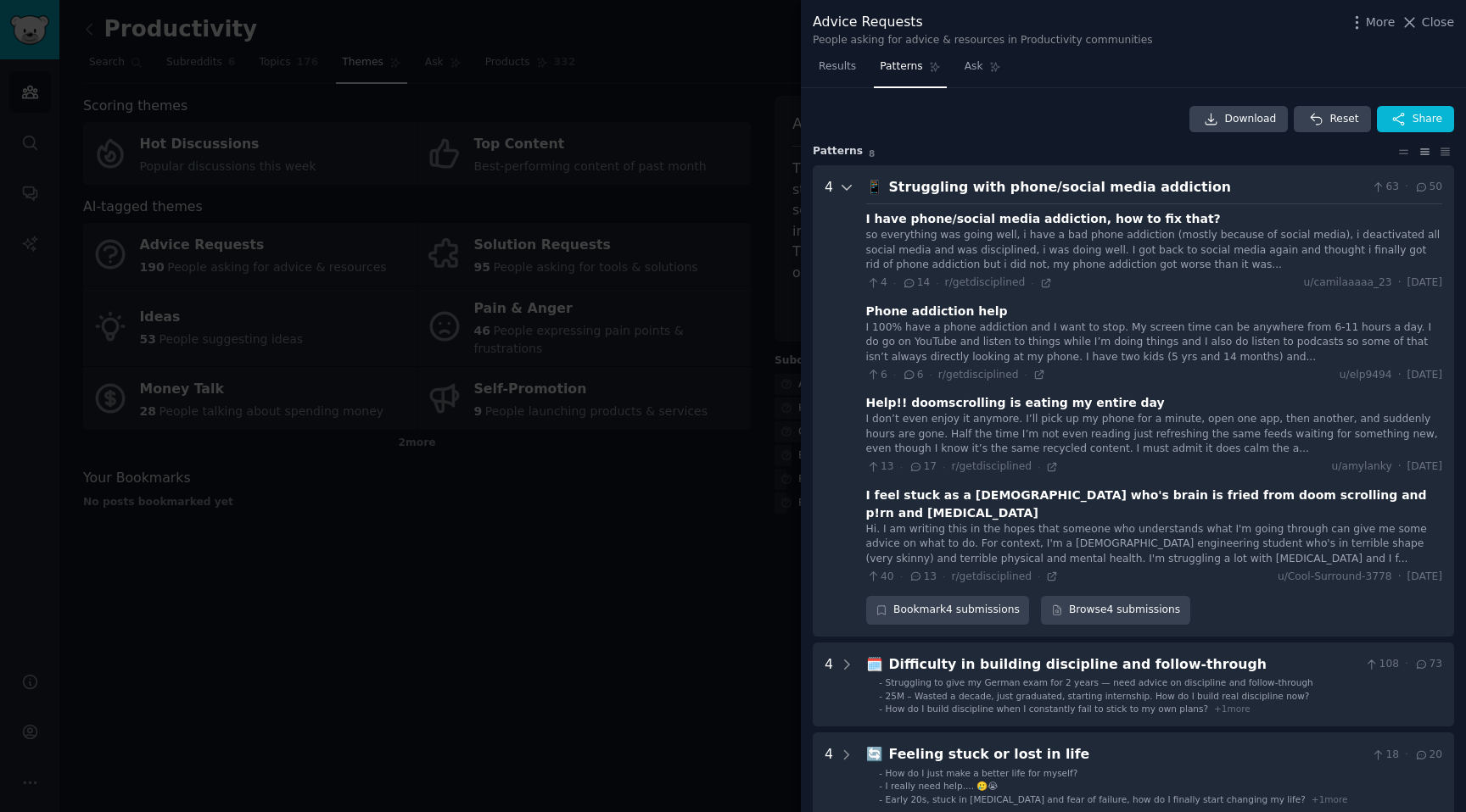
click at [848, 188] on icon at bounding box center [846, 187] width 15 height 15
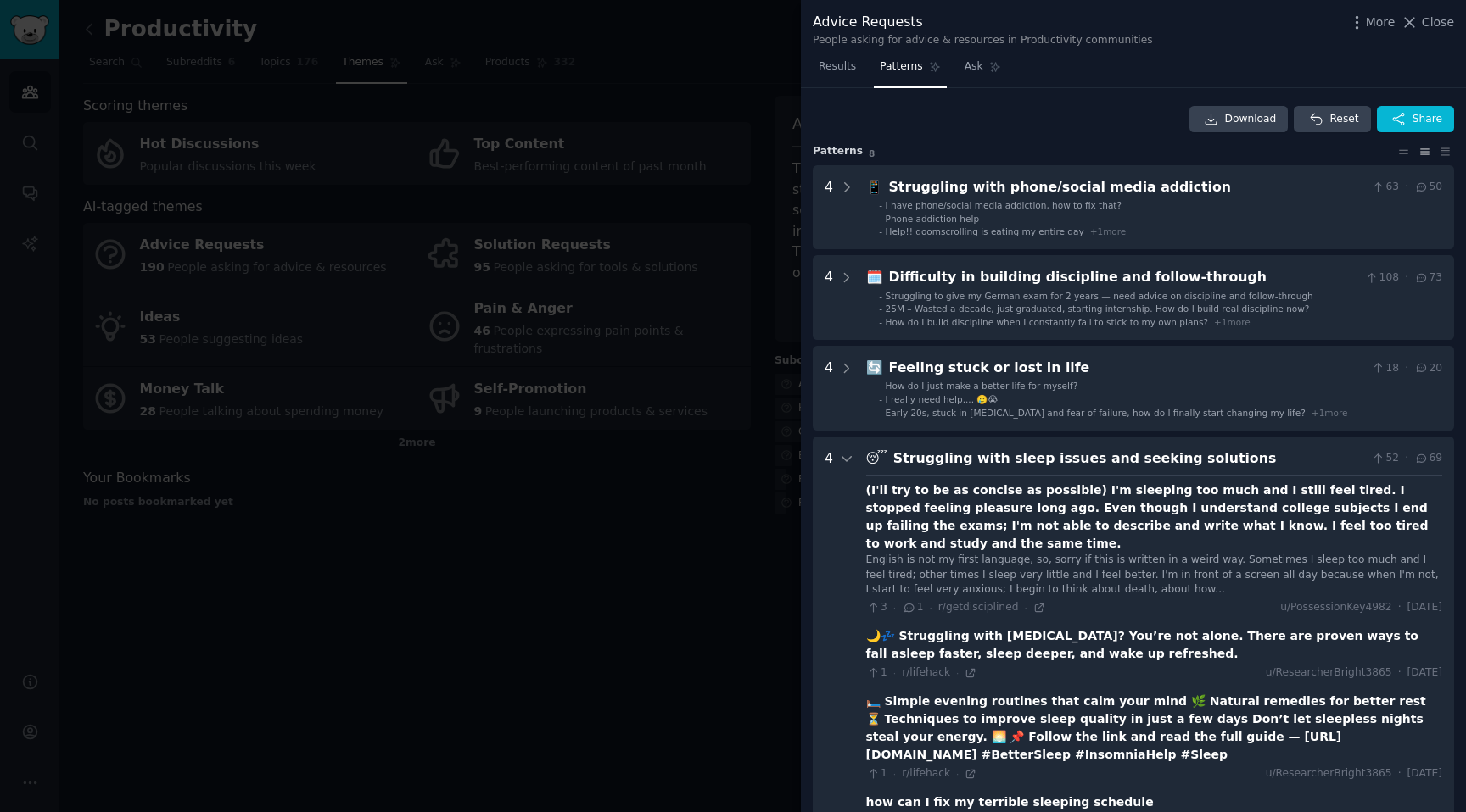
click at [646, 512] on div at bounding box center [733, 406] width 1466 height 812
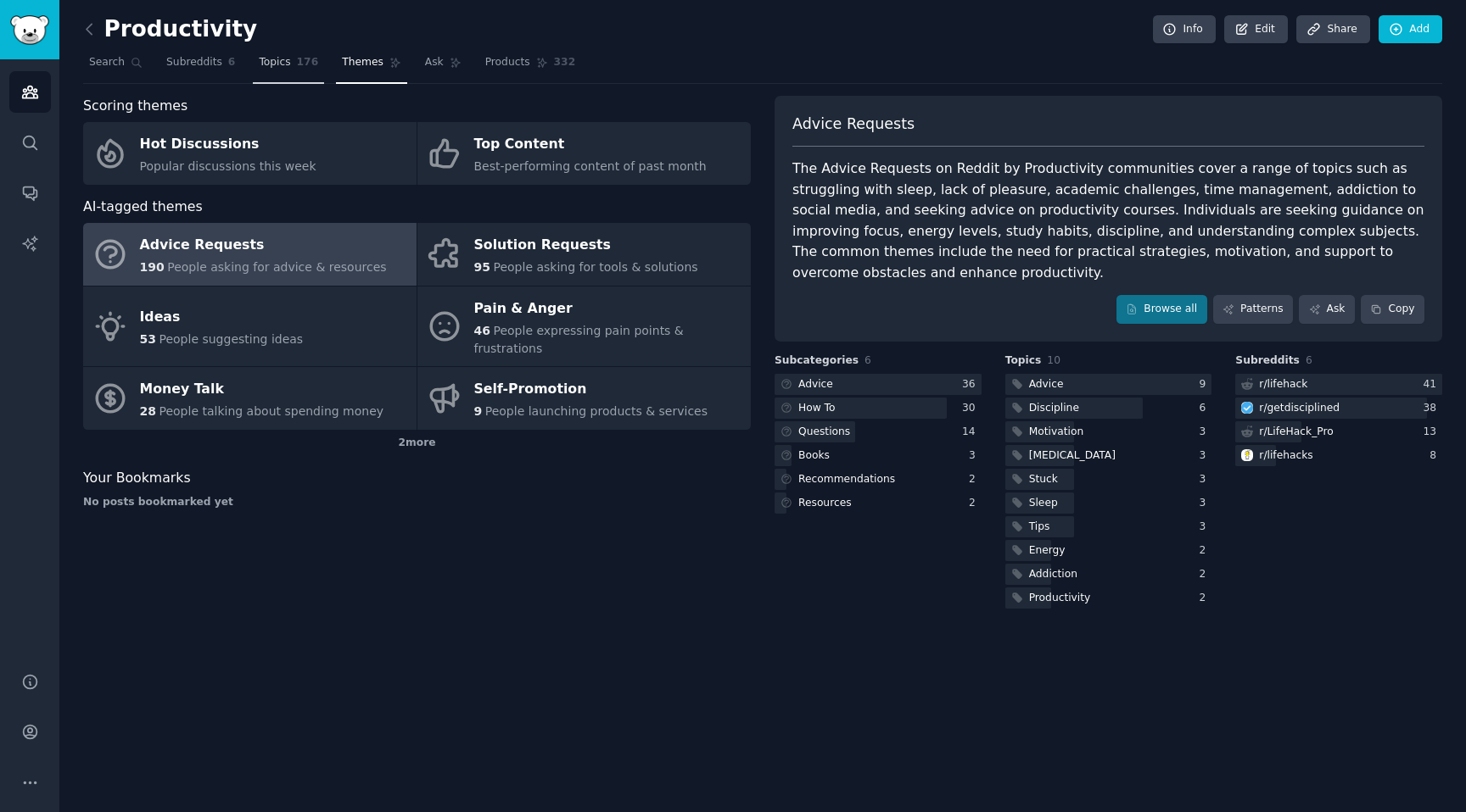
click at [262, 61] on span "Topics" at bounding box center [274, 63] width 31 height 15
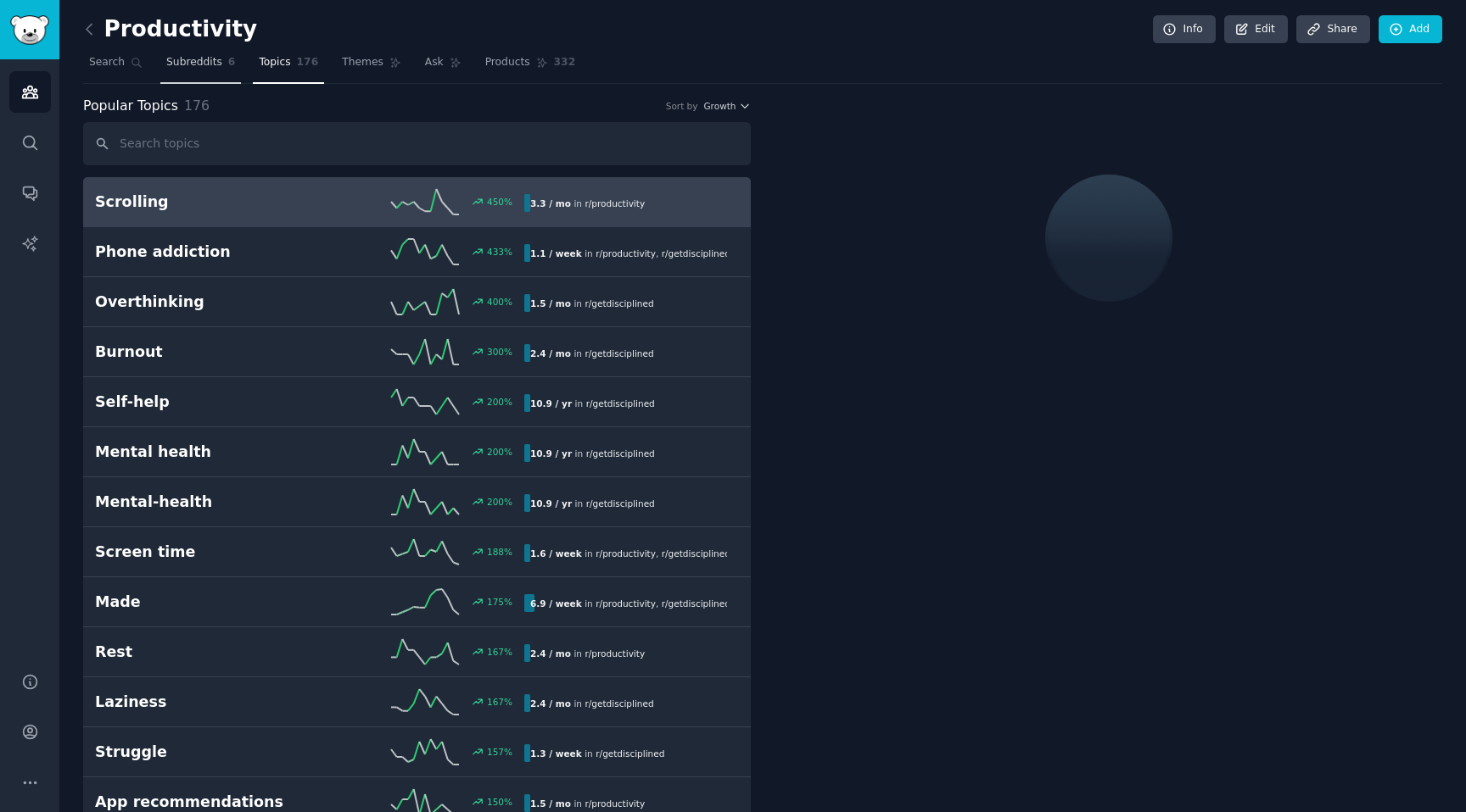
click at [177, 62] on span "Subreddits" at bounding box center [193, 63] width 56 height 15
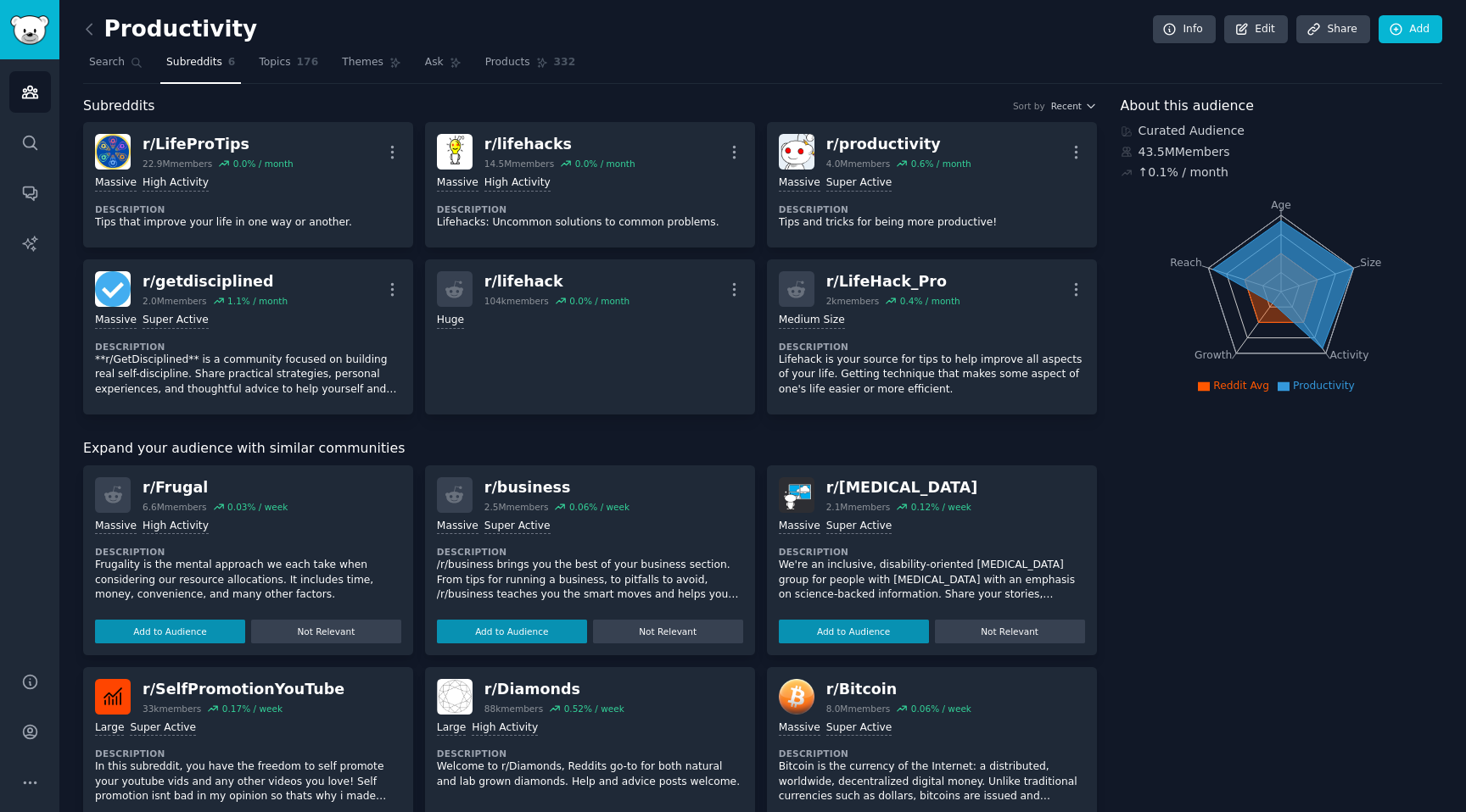
click at [76, 31] on div "Productivity Info Edit Share Add Search Subreddits 6 Topics 176 Themes Ask Prod…" at bounding box center [762, 642] width 1407 height 1285
click at [83, 30] on icon at bounding box center [90, 29] width 18 height 18
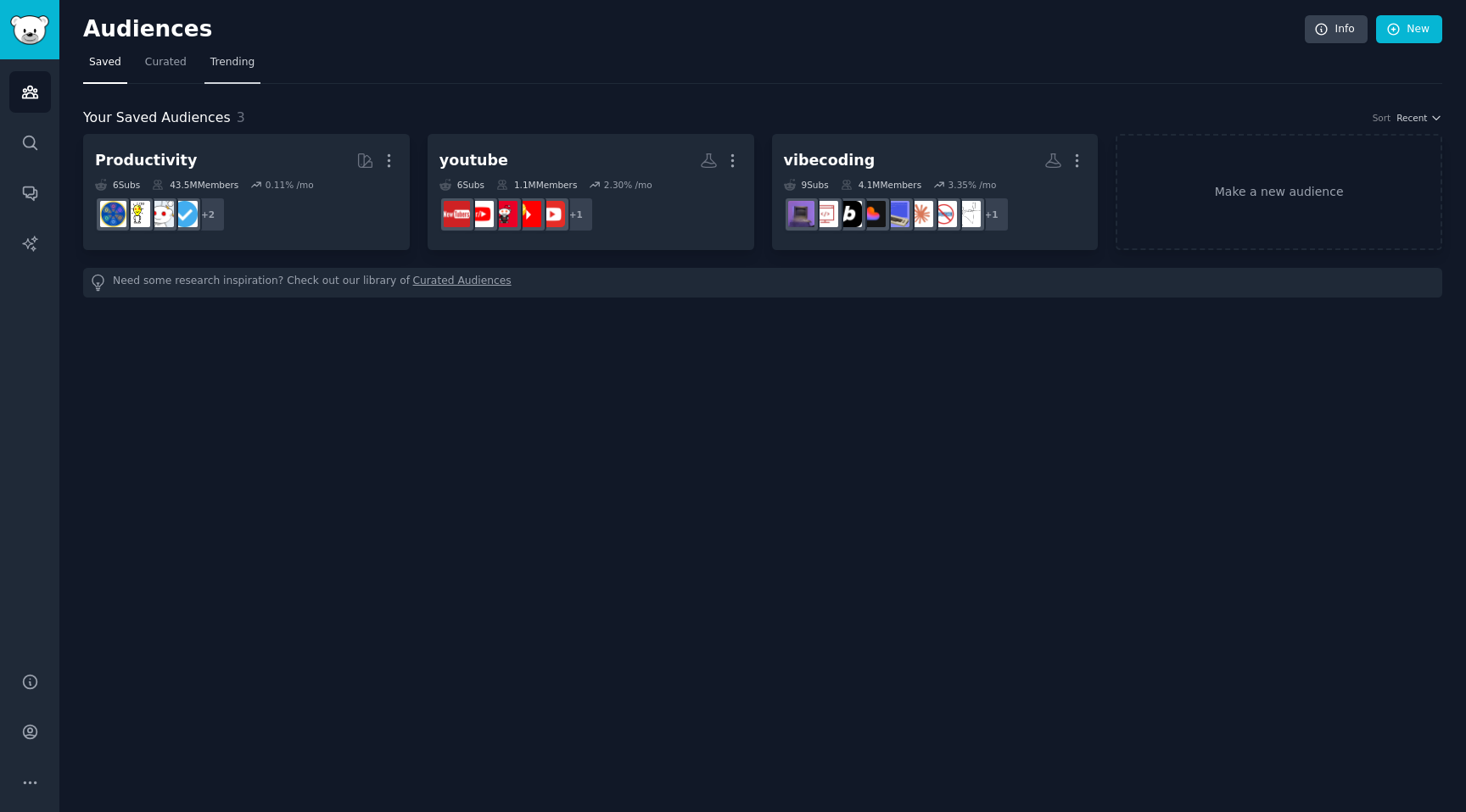
click at [225, 60] on span "Trending" at bounding box center [232, 63] width 44 height 15
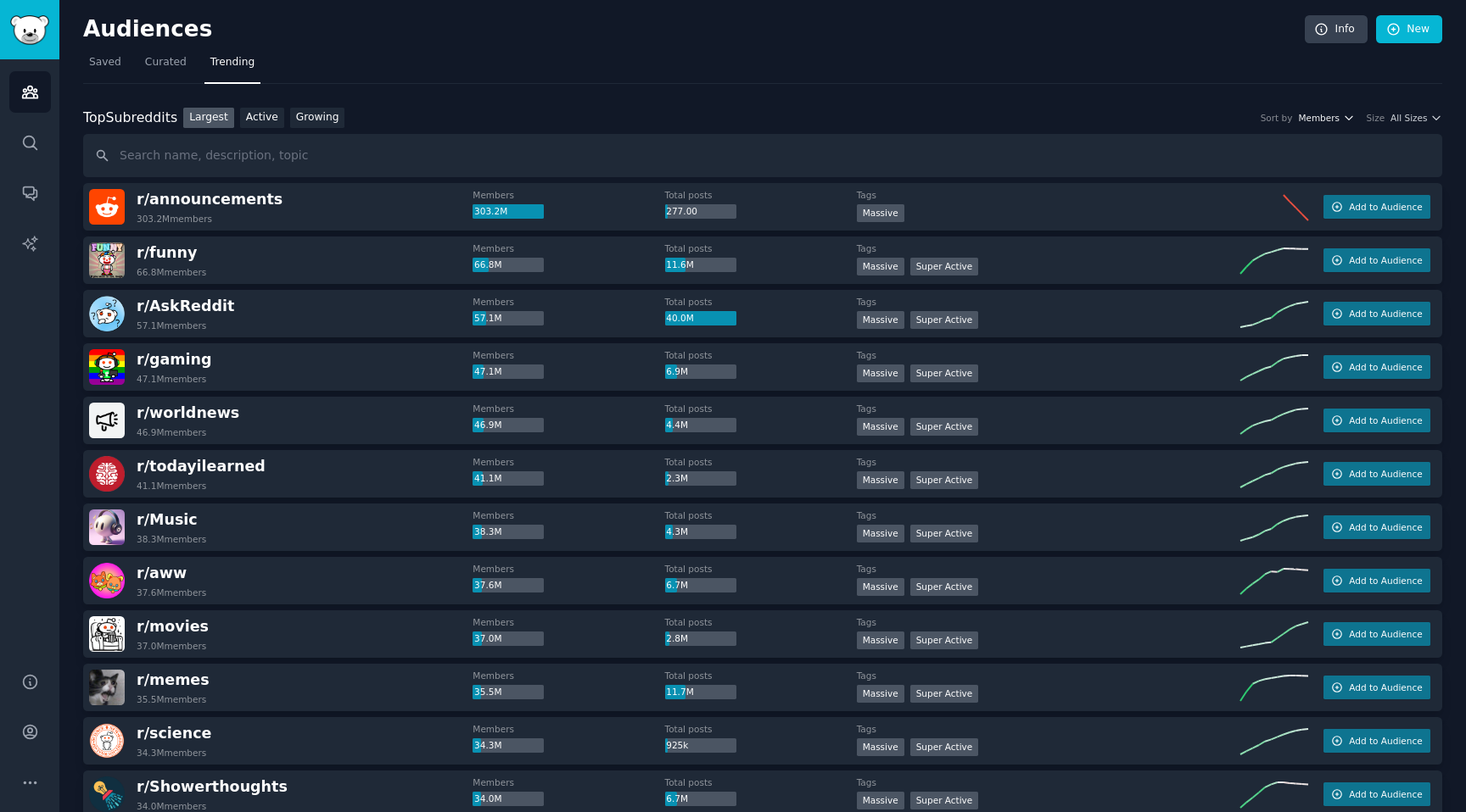
click at [1332, 121] on span "Members" at bounding box center [1318, 118] width 41 height 12
click at [1409, 119] on span "All Sizes" at bounding box center [1409, 118] width 37 height 12
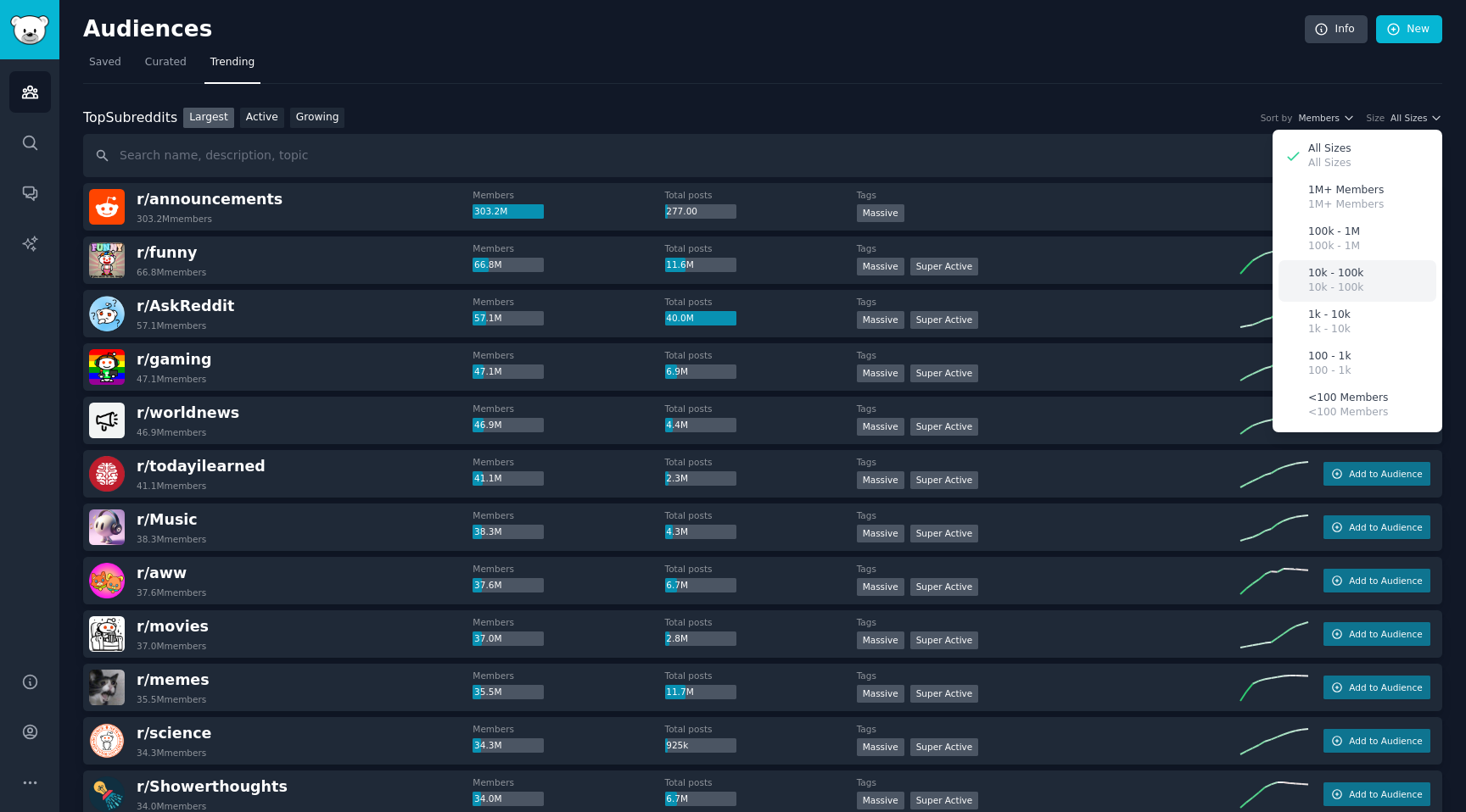
click at [1353, 271] on p "10k - 100k" at bounding box center [1335, 274] width 56 height 15
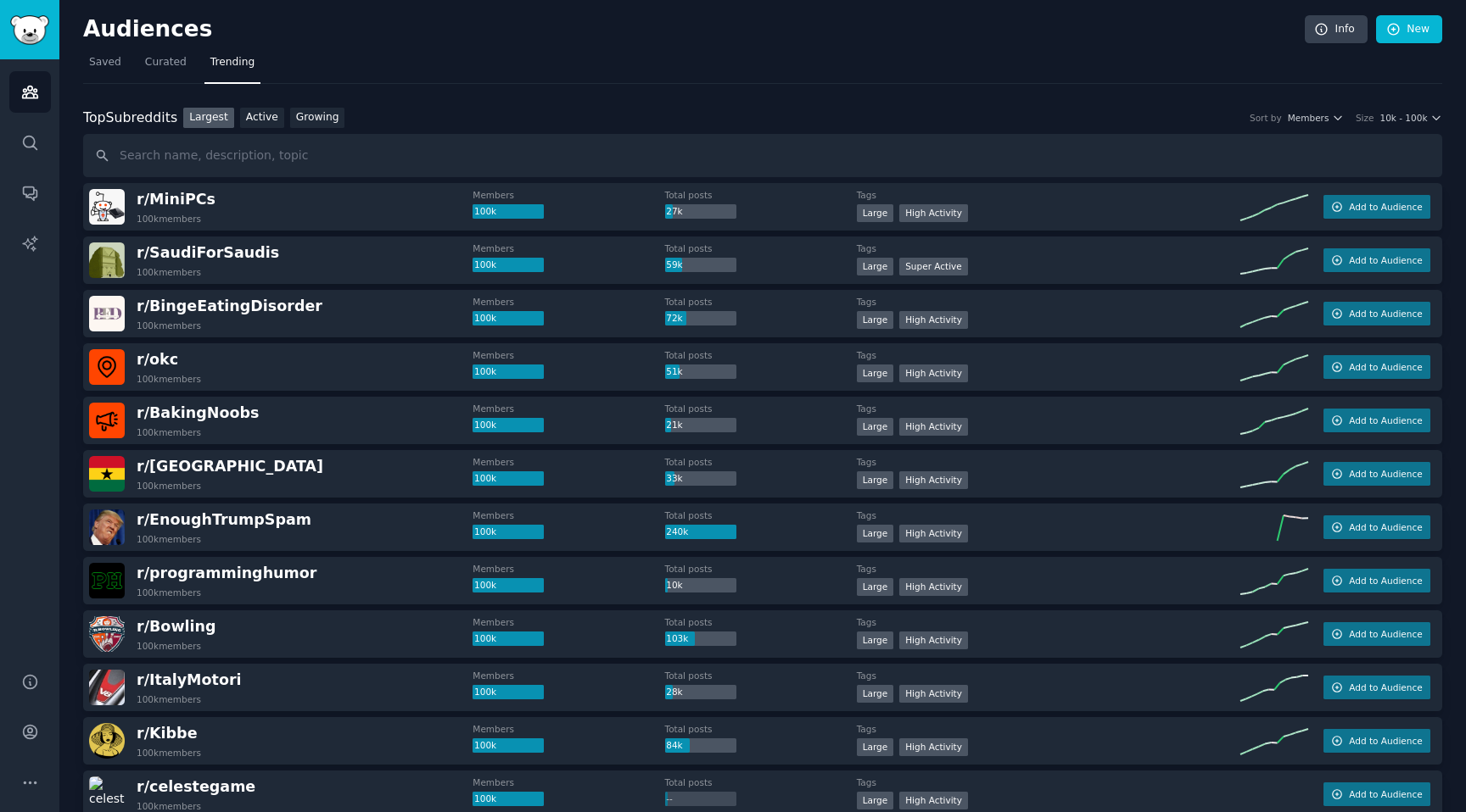
click at [370, 112] on div "Top Subreddits Top Subreddits Largest Active Growing Sort by Members Size 10k -…" at bounding box center [762, 118] width 1359 height 22
click at [318, 112] on link "Growing" at bounding box center [318, 118] width 56 height 22
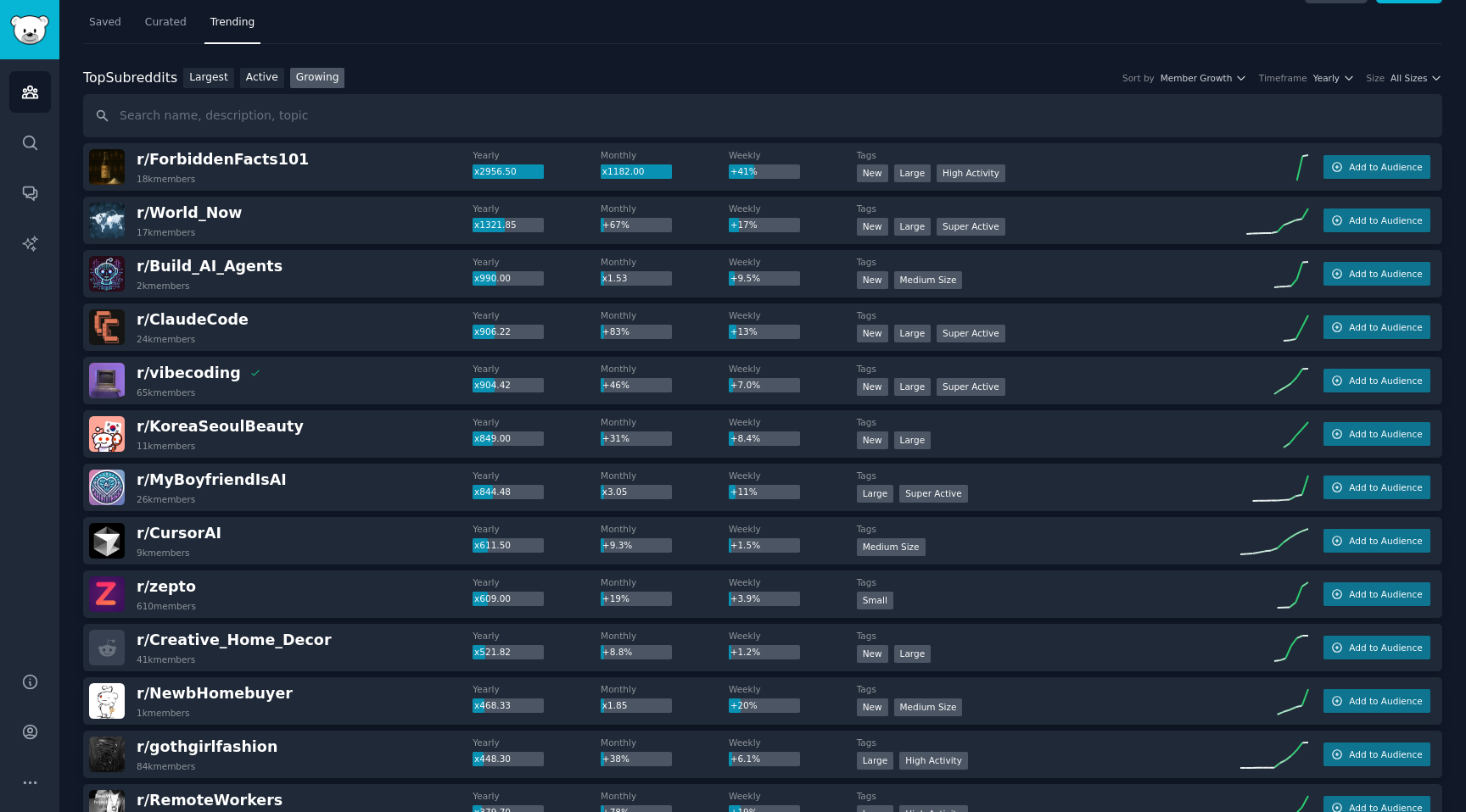
scroll to position [41, 0]
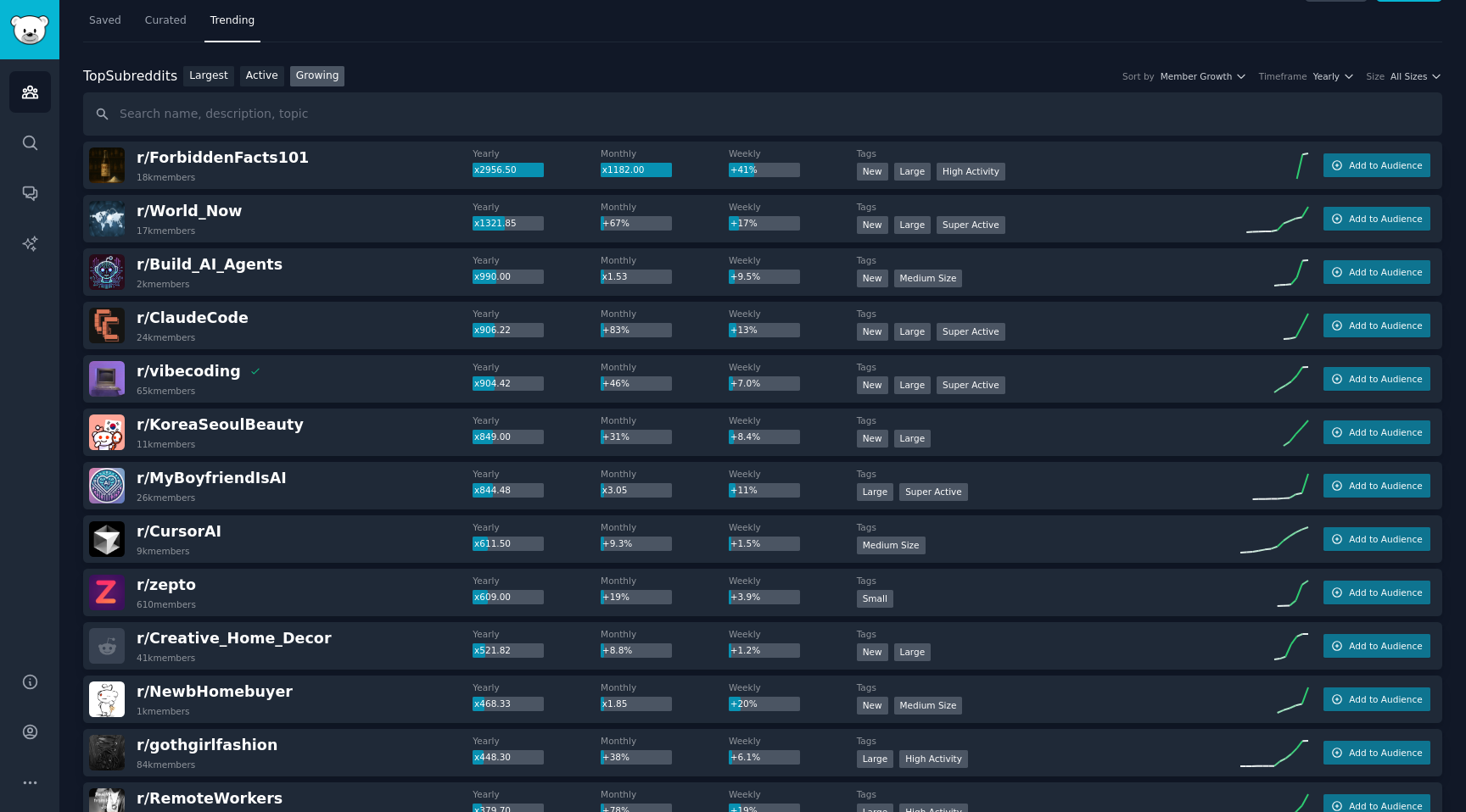
click at [329, 463] on div "r/ [PERSON_NAME] 26k members Yearly x844.48 Monthly x3.05 Weekly +11% Tags Larg…" at bounding box center [762, 486] width 1359 height 47
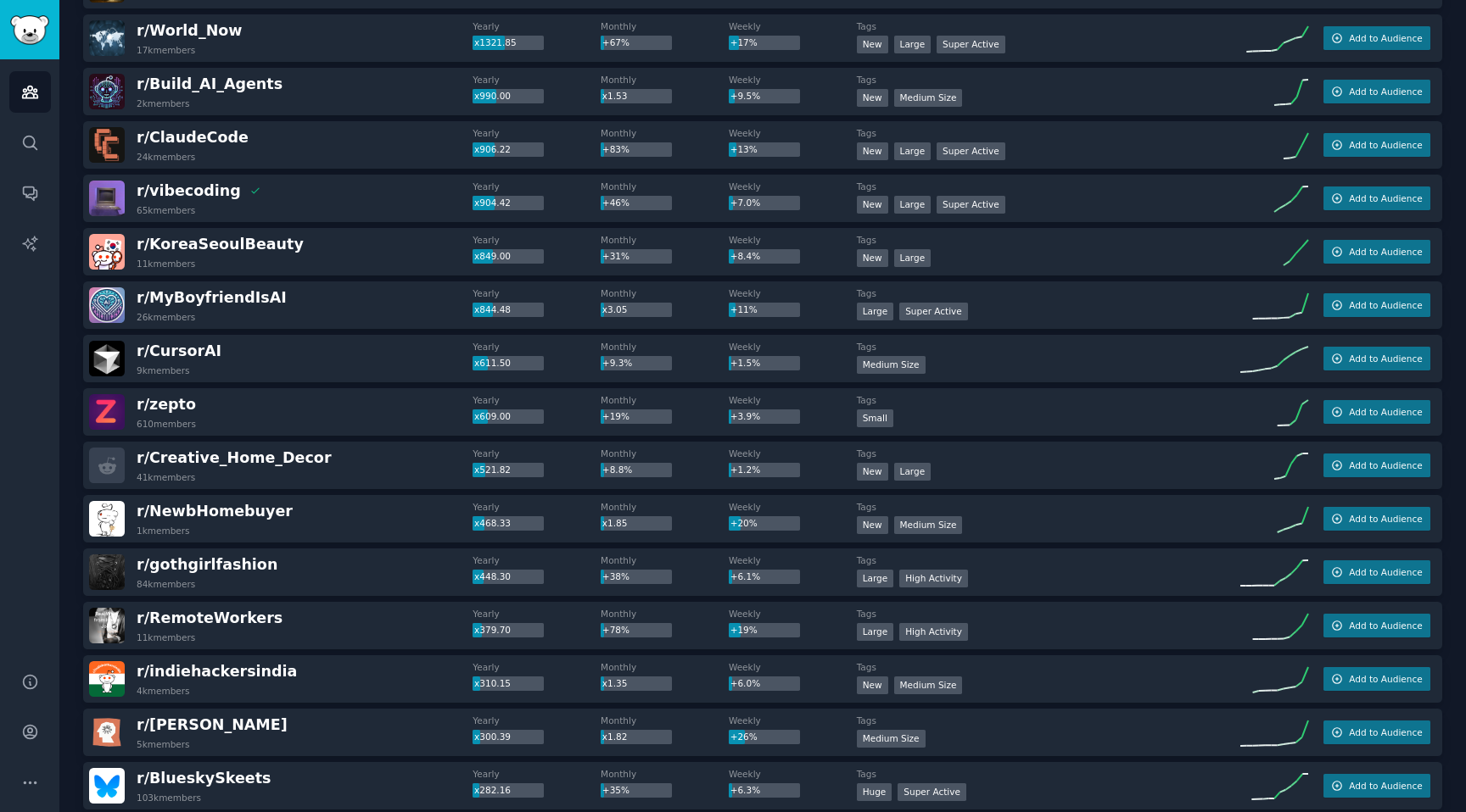
scroll to position [0, 0]
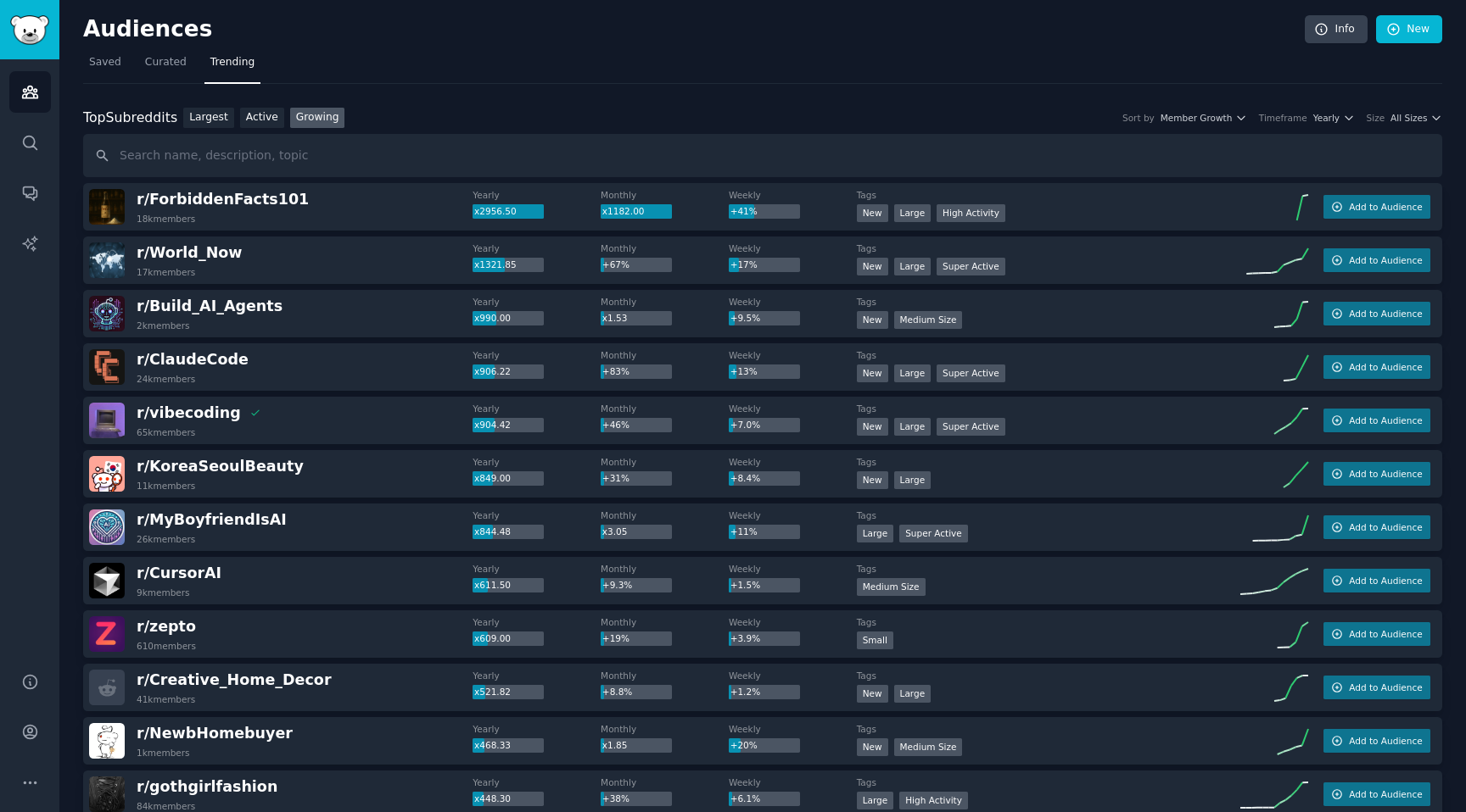
click at [1399, 114] on span "All Sizes" at bounding box center [1409, 118] width 37 height 12
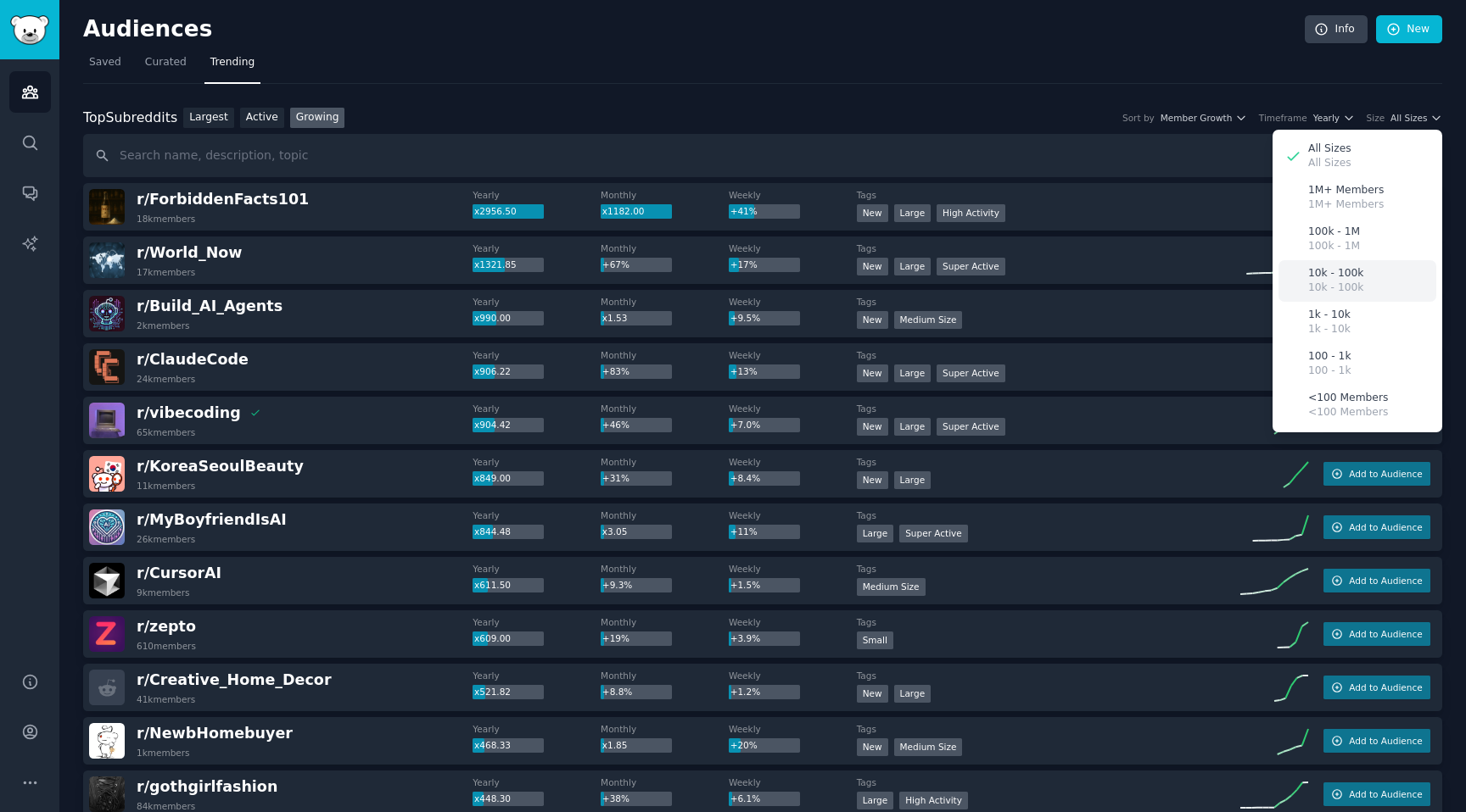
click at [1344, 284] on p "10k - 100k" at bounding box center [1335, 288] width 56 height 15
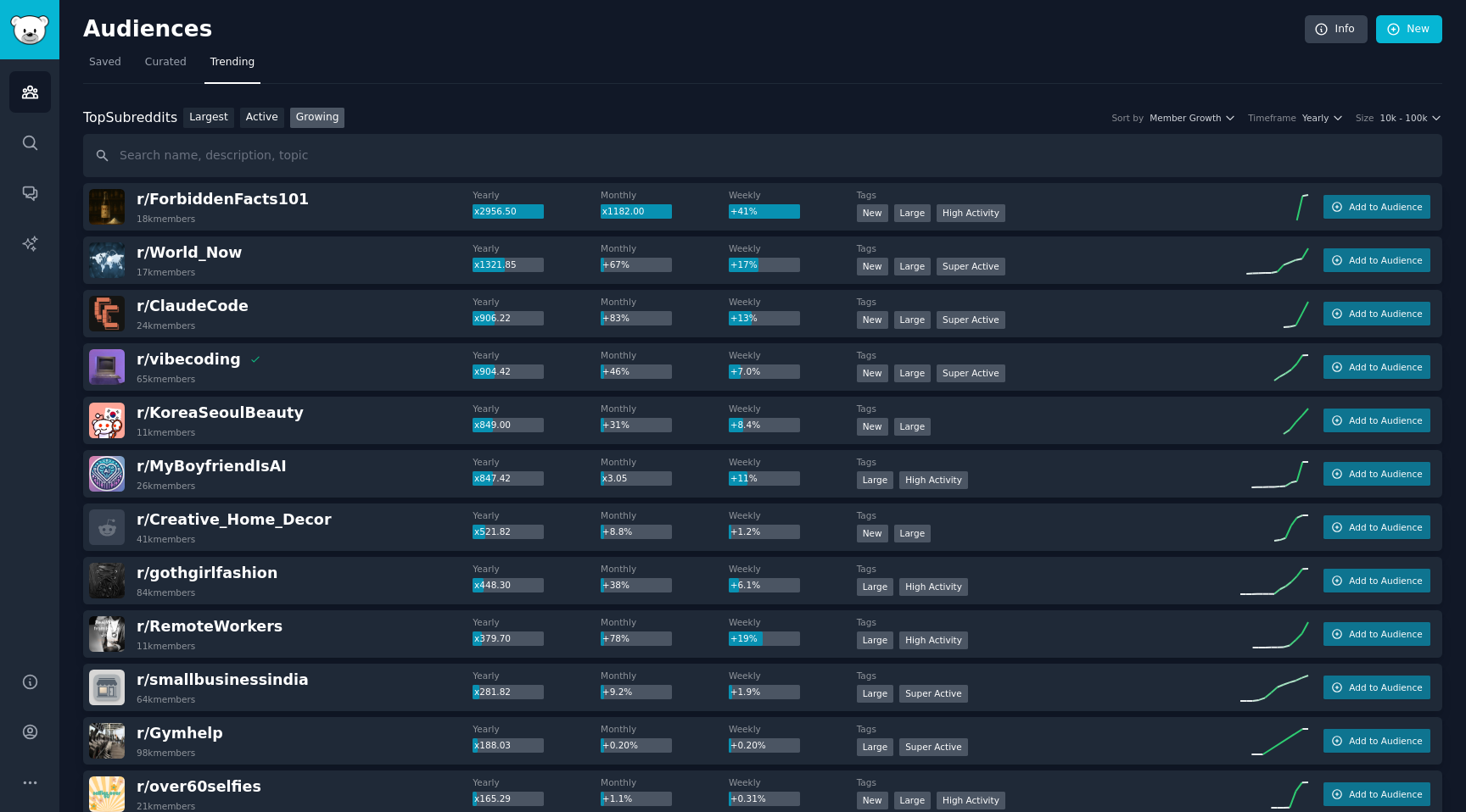
click at [378, 560] on div "r/ gothgirlfashion 84k members Yearly x448.30 Monthly +38% Weekly +6.1% Tags La…" at bounding box center [762, 580] width 1359 height 47
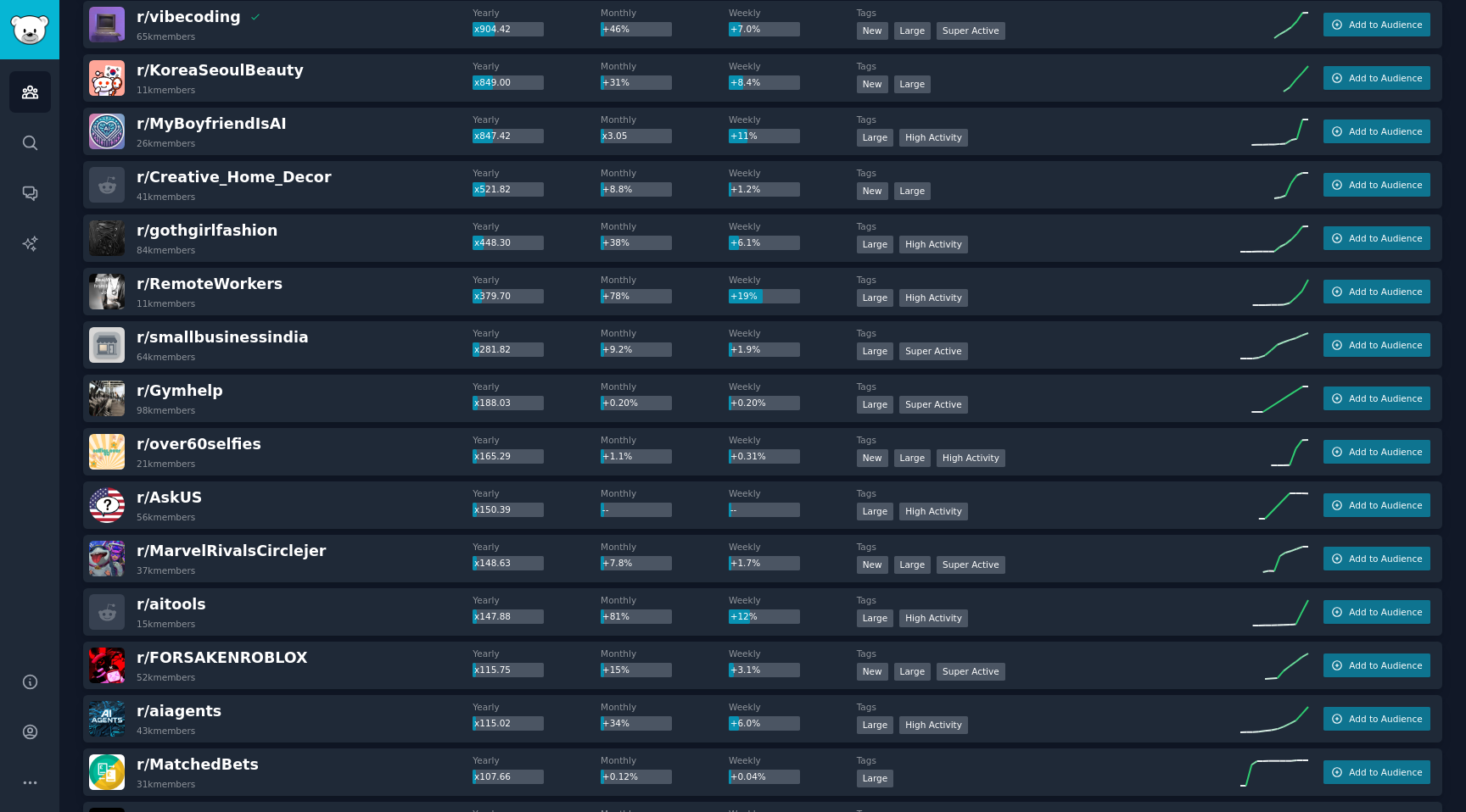
scroll to position [344, 0]
click at [377, 643] on div "r/ FORSAKENROBLOX 52k members Yearly x115.75 Monthly +15% Weekly +3.1% Tags New…" at bounding box center [762, 665] width 1359 height 47
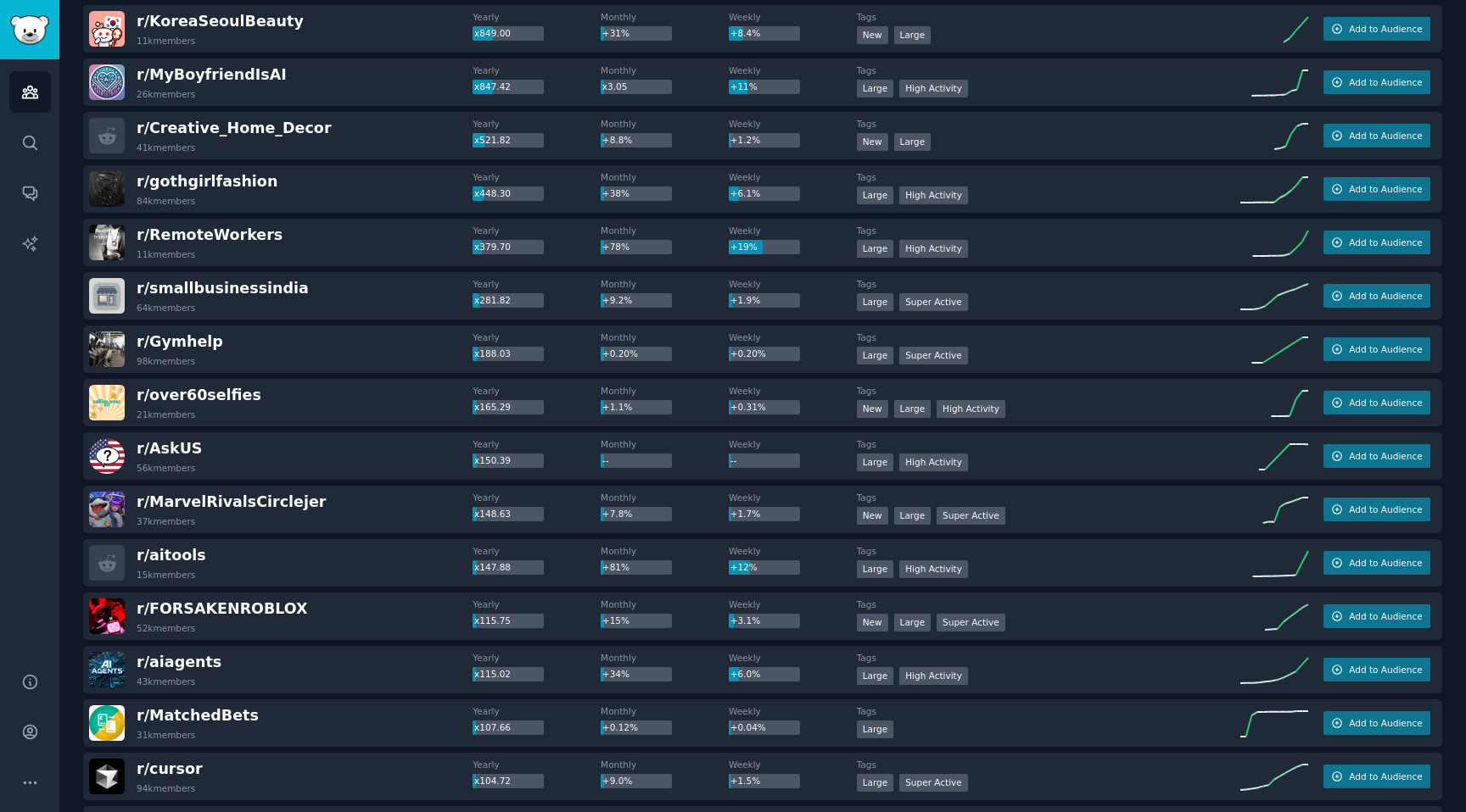
scroll to position [413, 0]
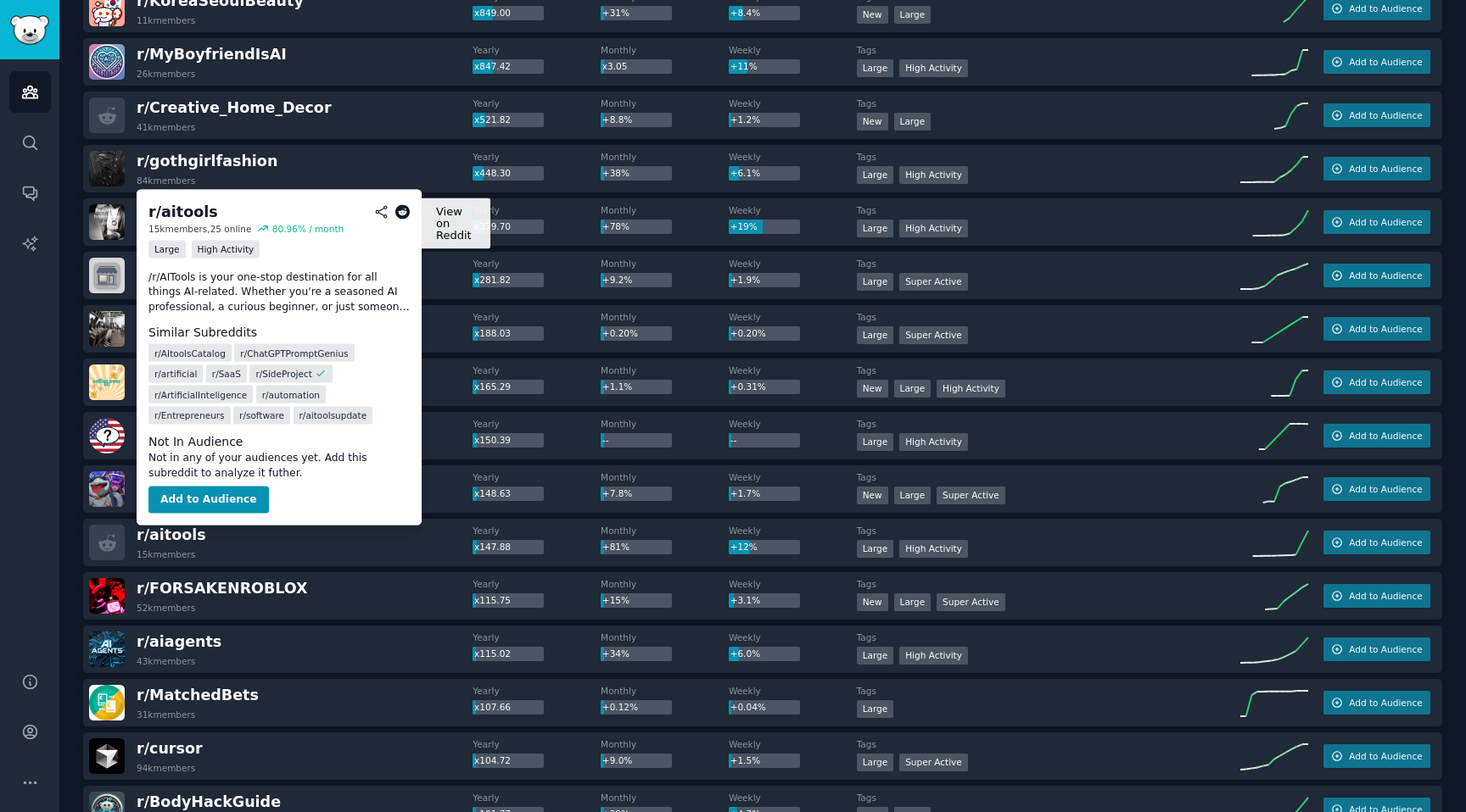
click at [408, 210] on icon at bounding box center [403, 212] width 15 height 15
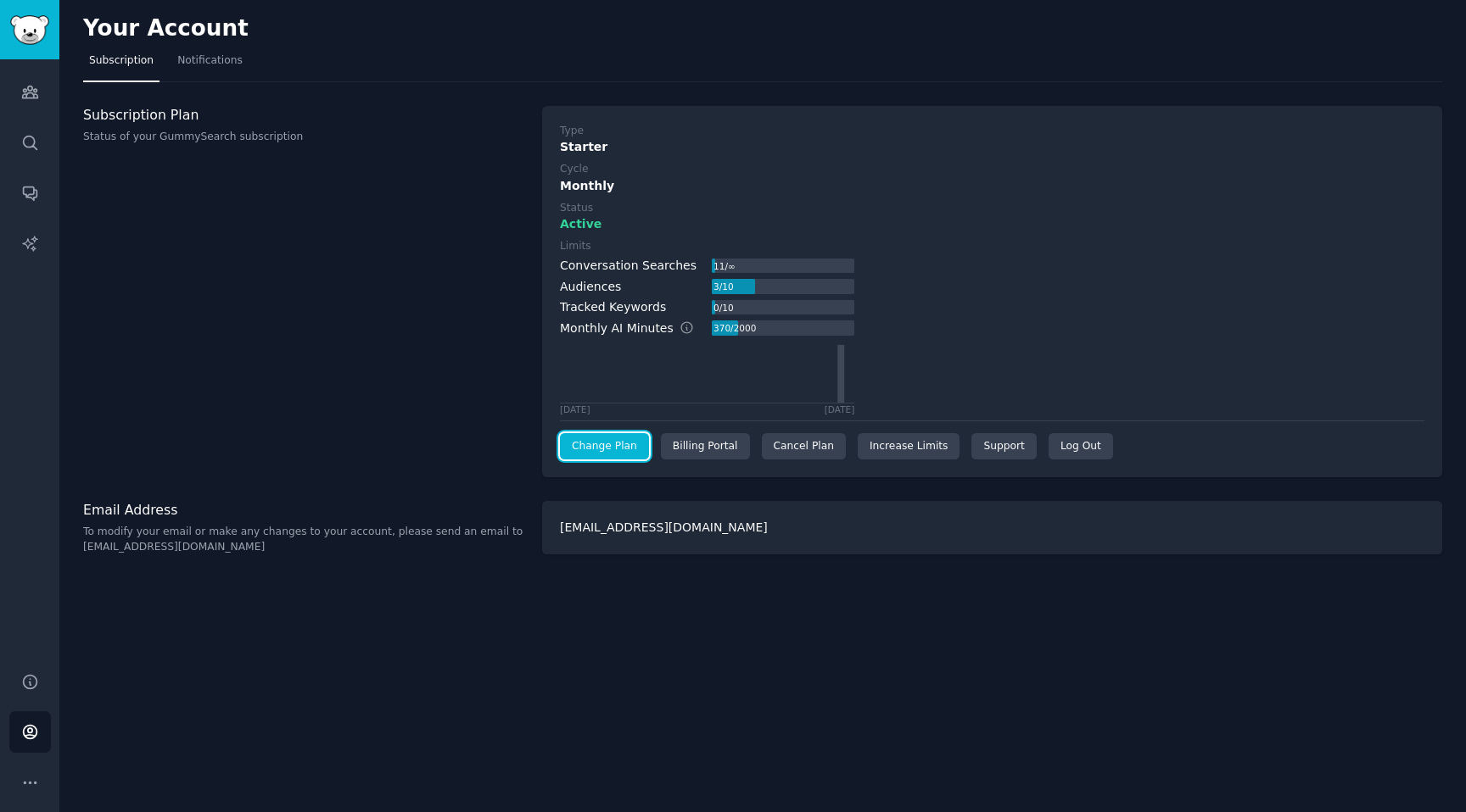
click at [643, 457] on link "Change Plan" at bounding box center [604, 447] width 90 height 27
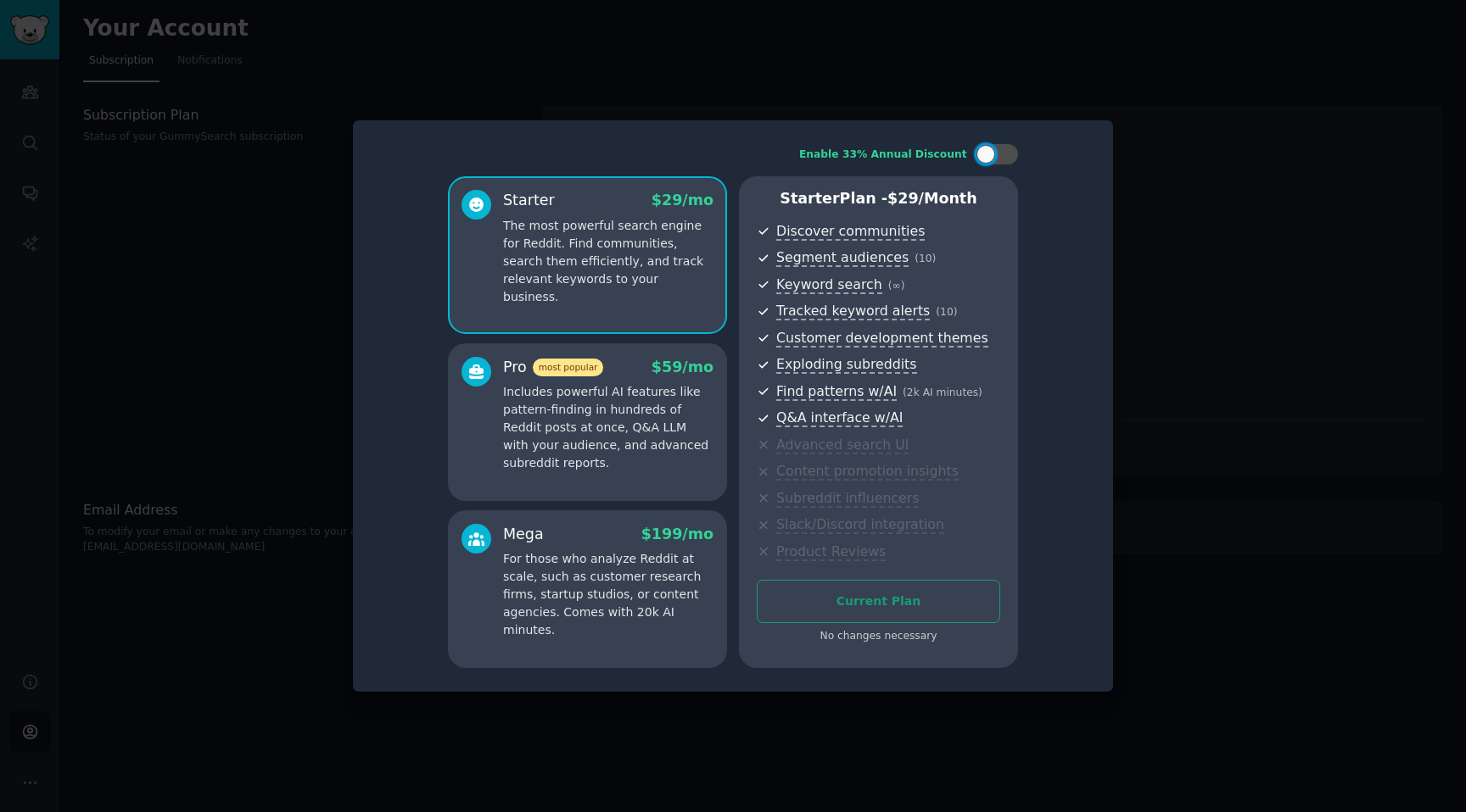
click at [589, 413] on p "Includes powerful AI features like pattern-finding in hundreds of Reddit posts …" at bounding box center [608, 428] width 210 height 89
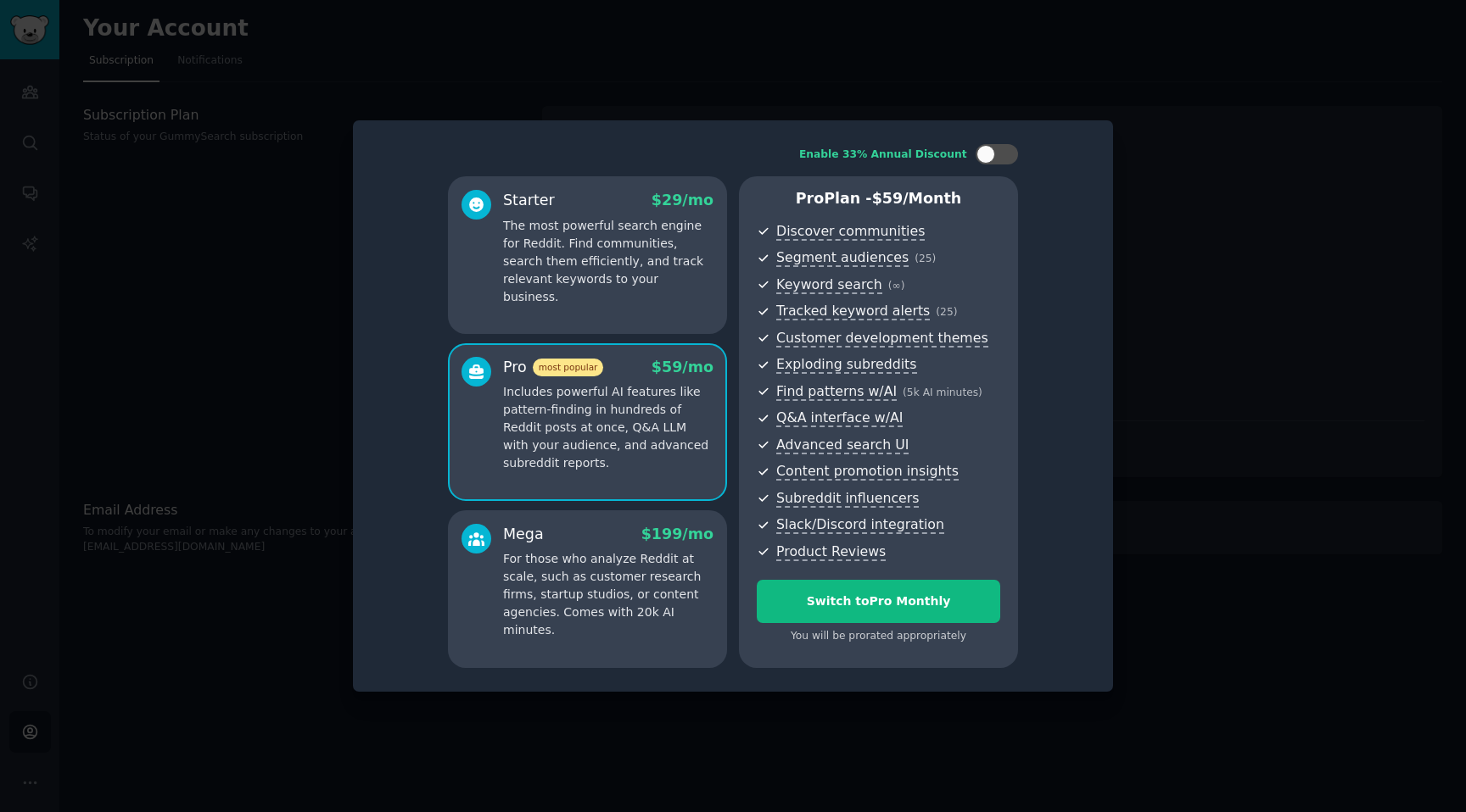
click at [577, 262] on p "The most powerful search engine for Reddit. Find communities, search them effic…" at bounding box center [608, 261] width 210 height 89
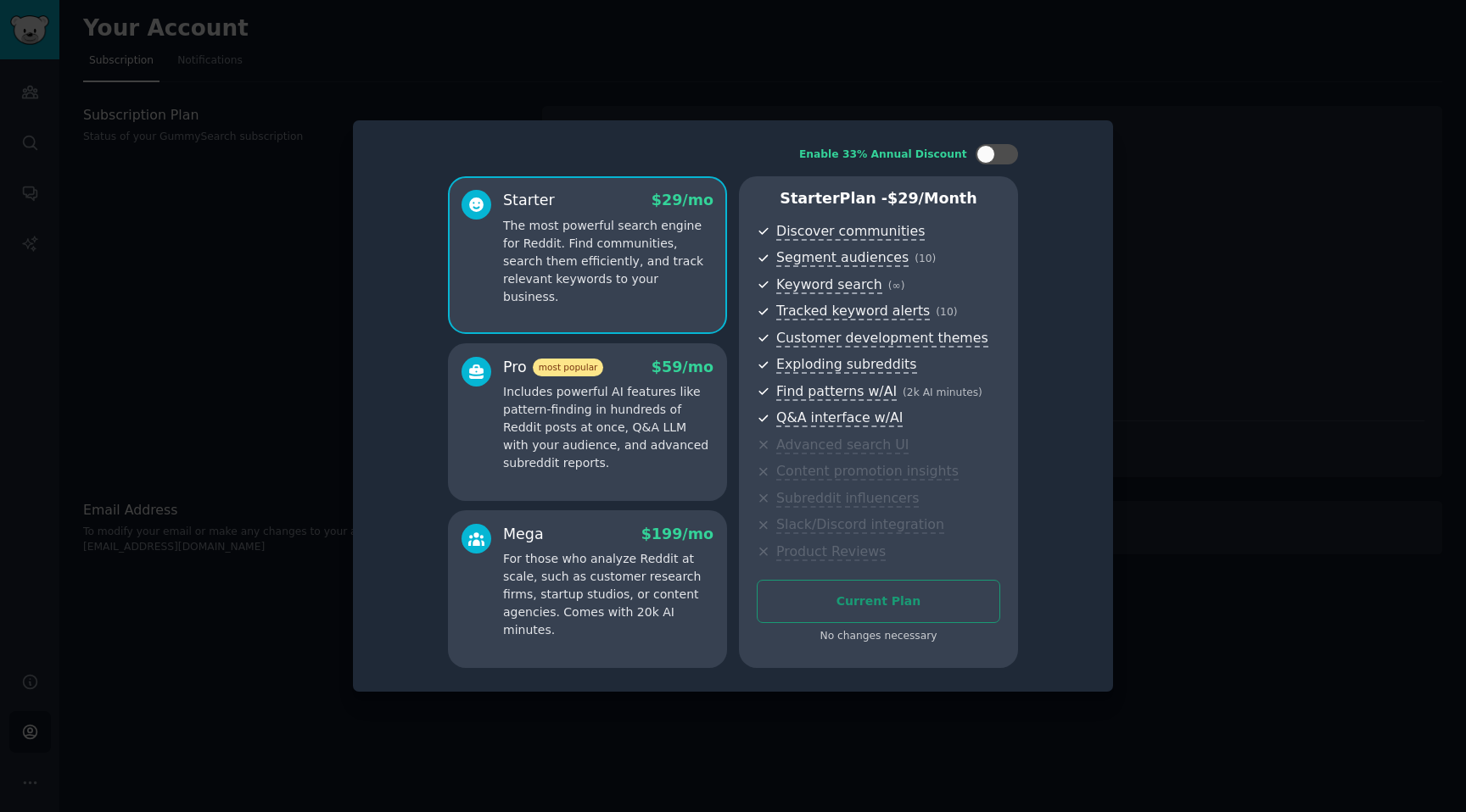
click at [586, 401] on p "Includes powerful AI features like pattern-finding in hundreds of Reddit posts …" at bounding box center [608, 428] width 210 height 89
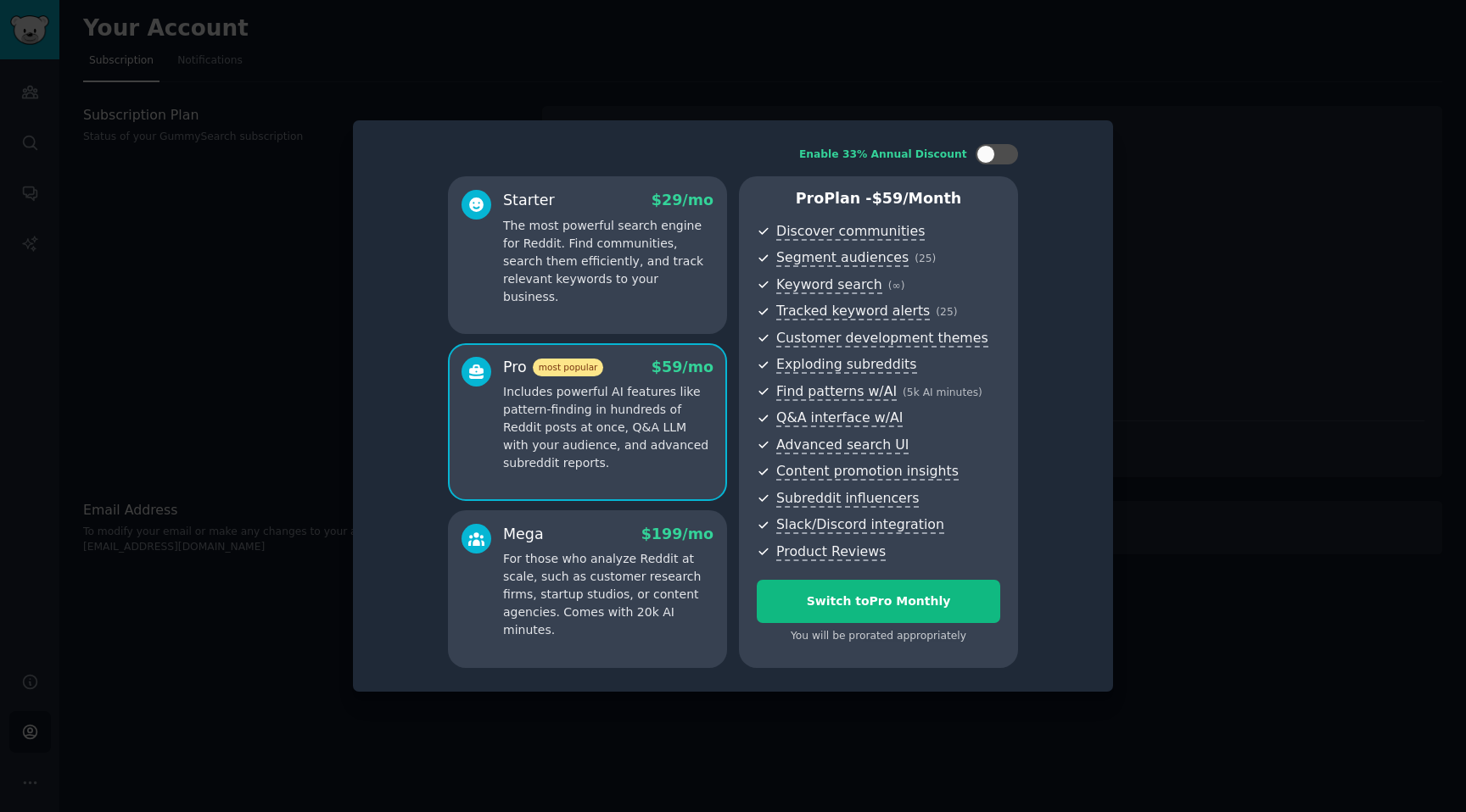
click at [562, 288] on div "Starter $ 29 /mo The most powerful search engine for Reddit. Find communities, …" at bounding box center [587, 254] width 279 height 157
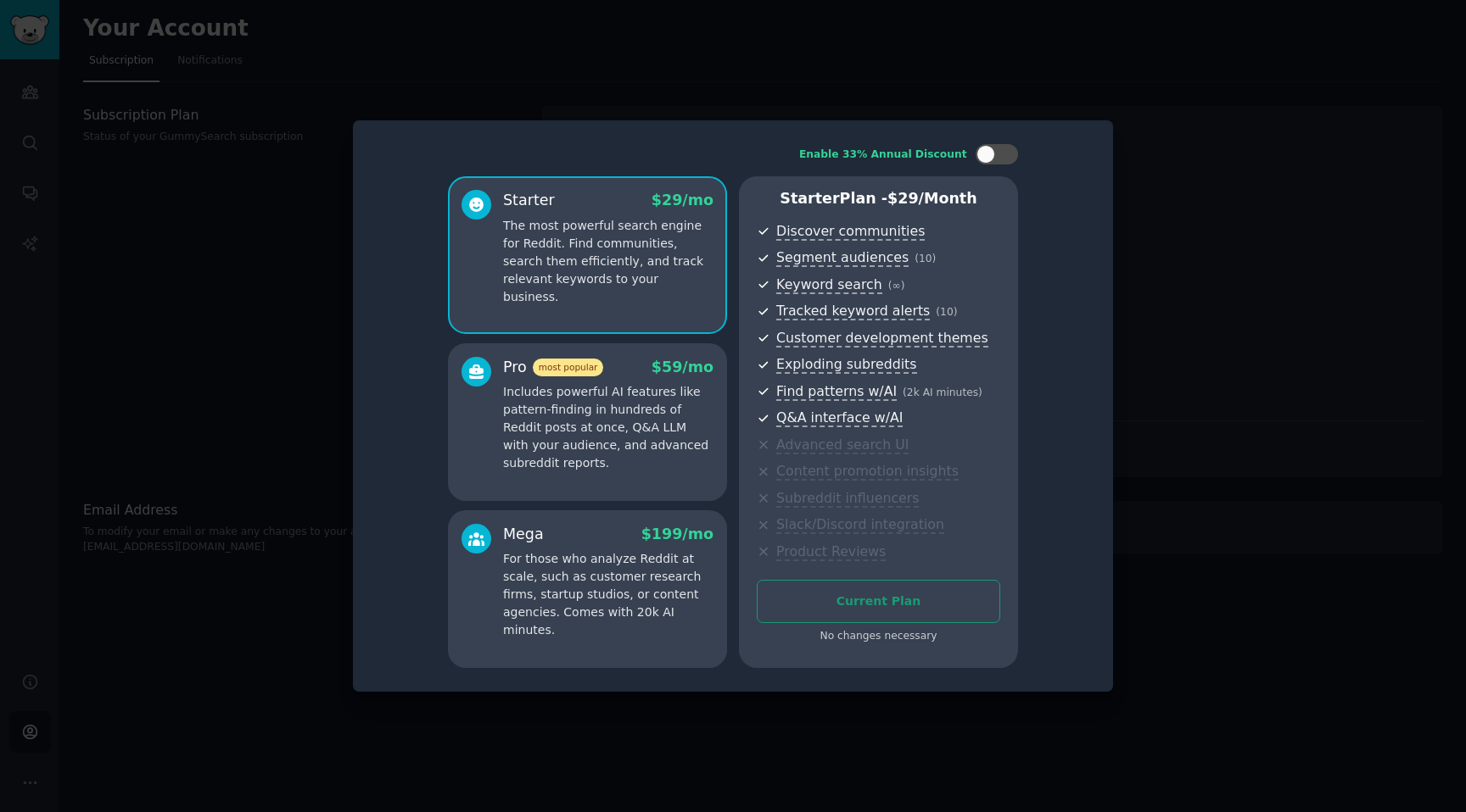
click at [590, 396] on p "Includes powerful AI features like pattern-finding in hundreds of Reddit posts …" at bounding box center [608, 428] width 210 height 89
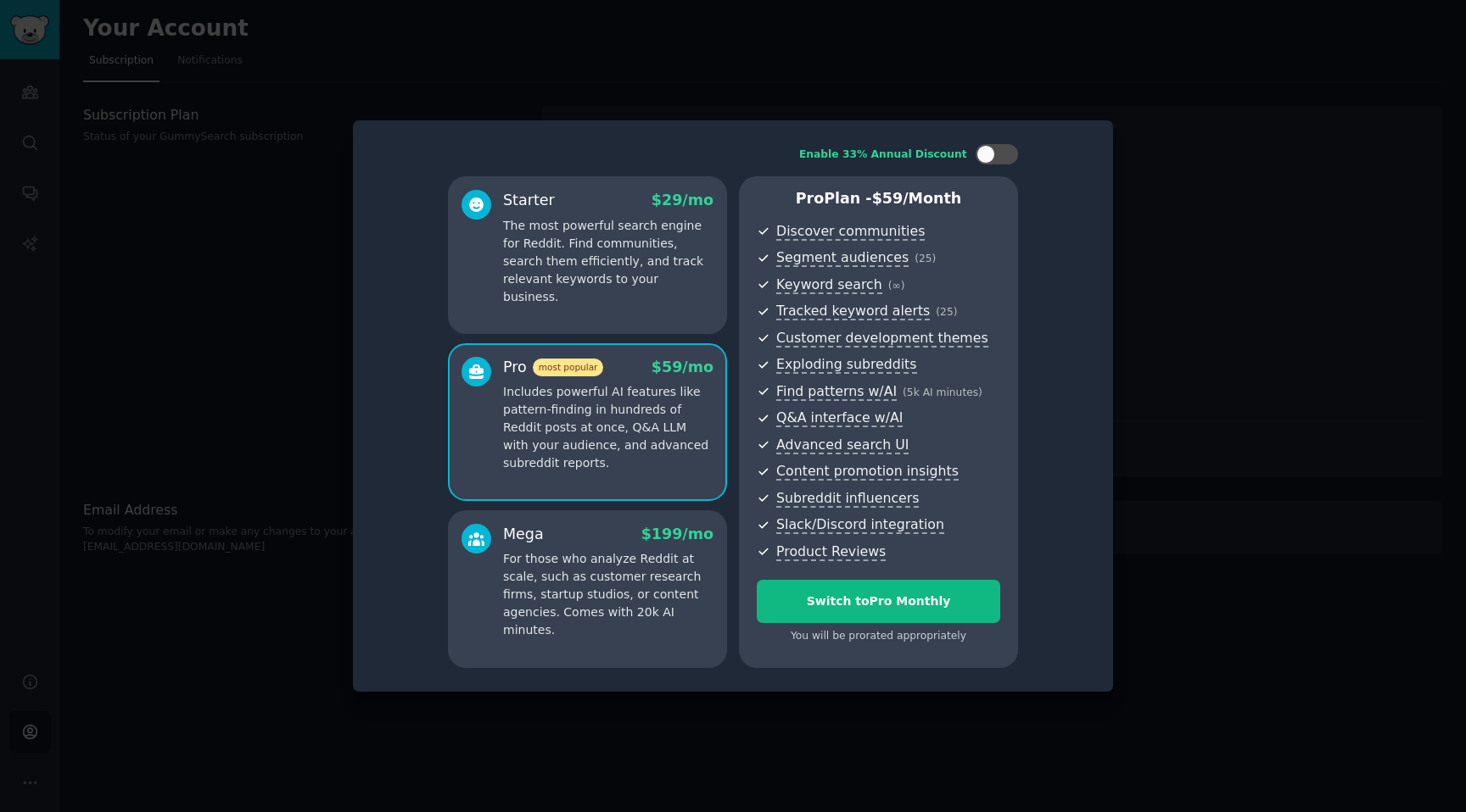
click at [576, 283] on p "The most powerful search engine for Reddit. Find communities, search them effic…" at bounding box center [608, 261] width 210 height 89
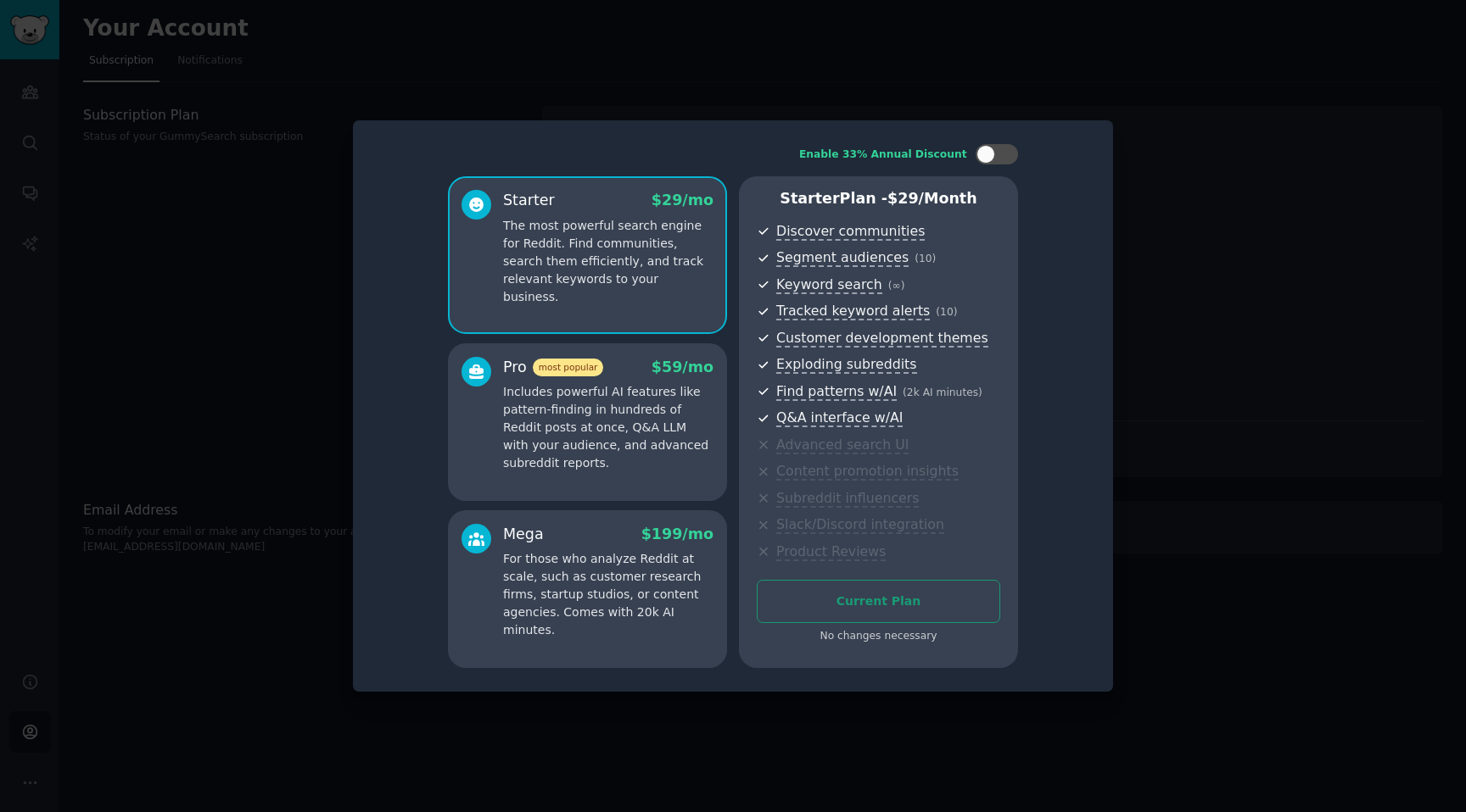
click at [591, 390] on p "Includes powerful AI features like pattern-finding in hundreds of Reddit posts …" at bounding box center [608, 428] width 210 height 89
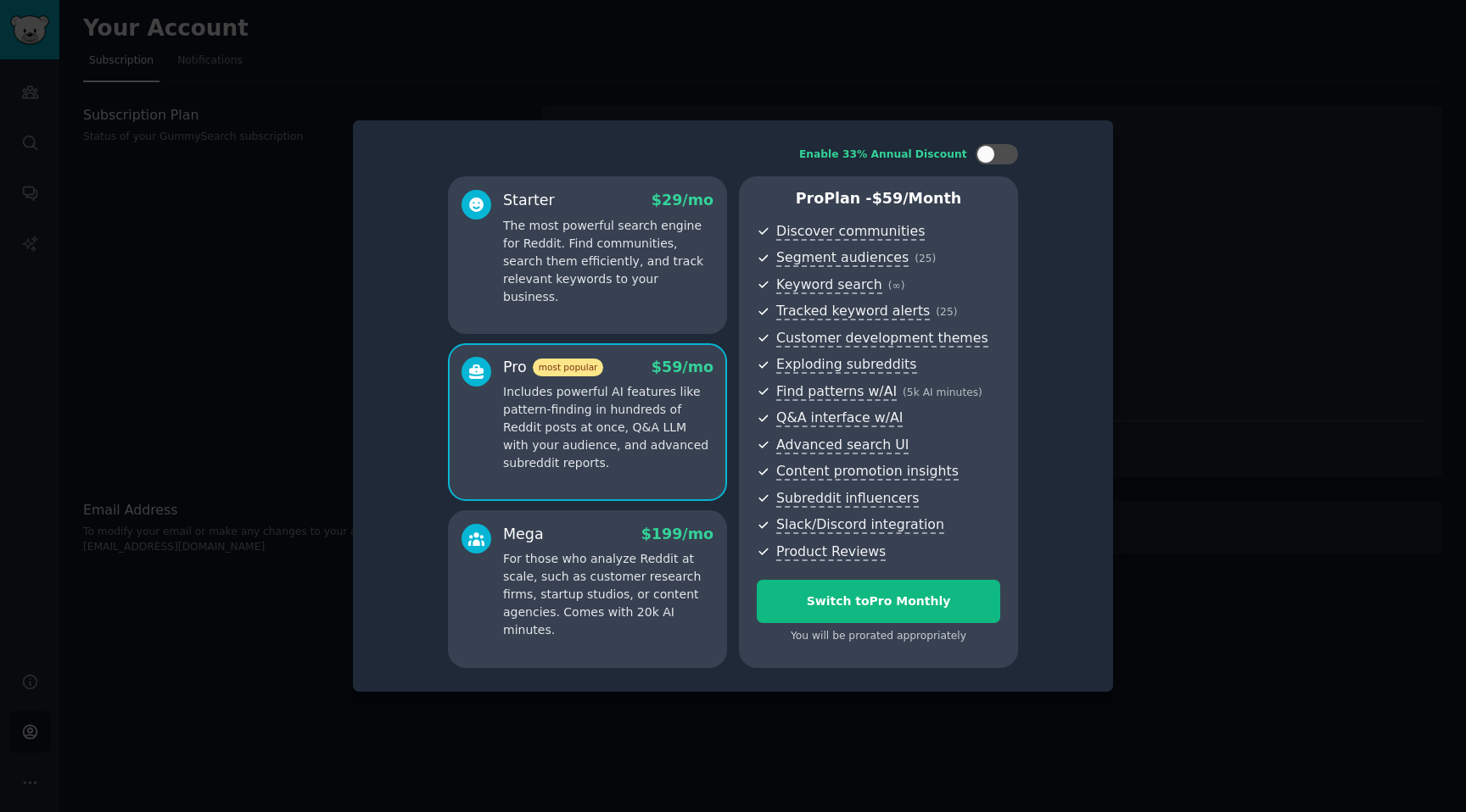
click at [564, 281] on p "The most powerful search engine for Reddit. Find communities, search them effic…" at bounding box center [608, 261] width 210 height 89
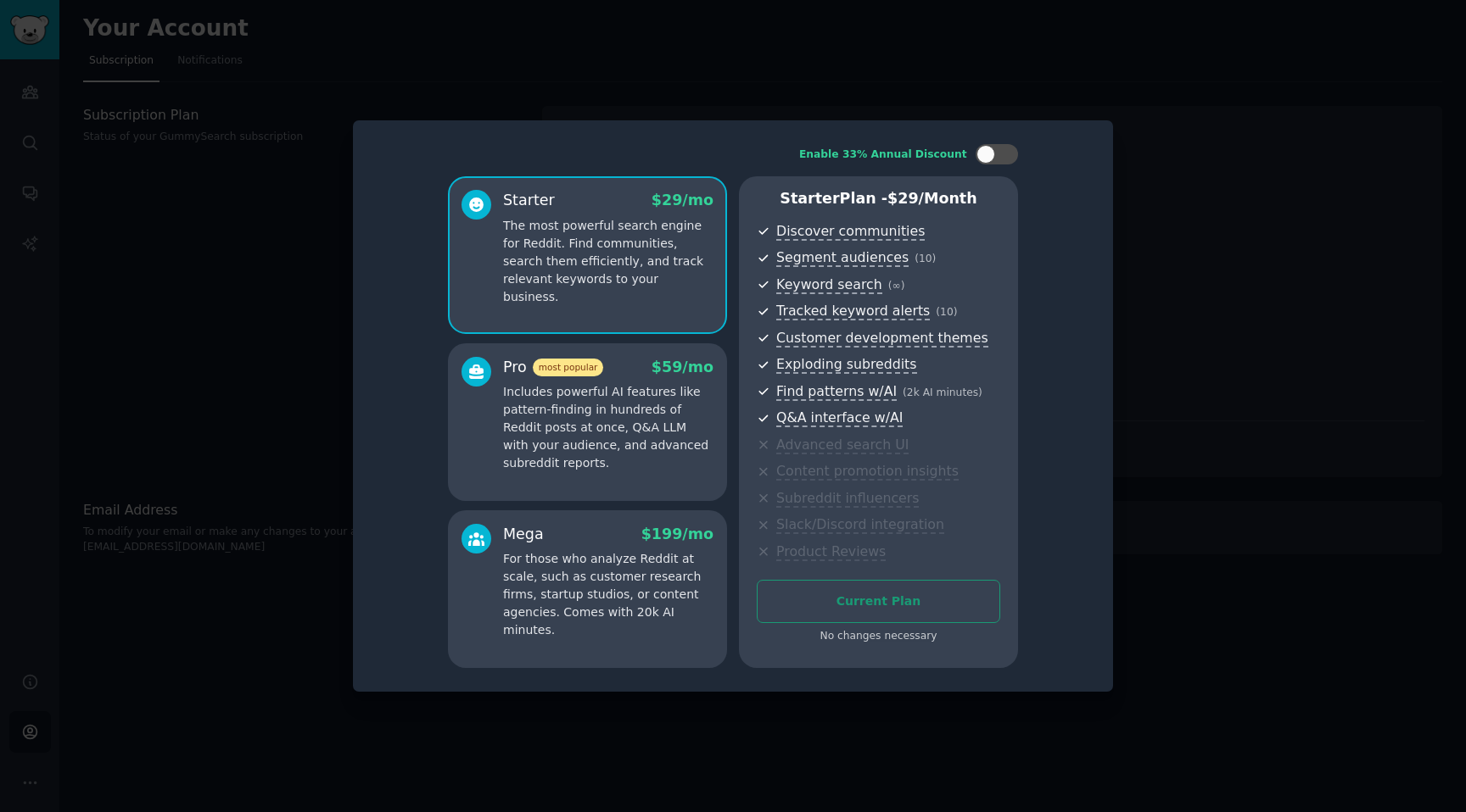
click at [578, 398] on p "Includes powerful AI features like pattern-finding in hundreds of Reddit posts …" at bounding box center [608, 428] width 210 height 89
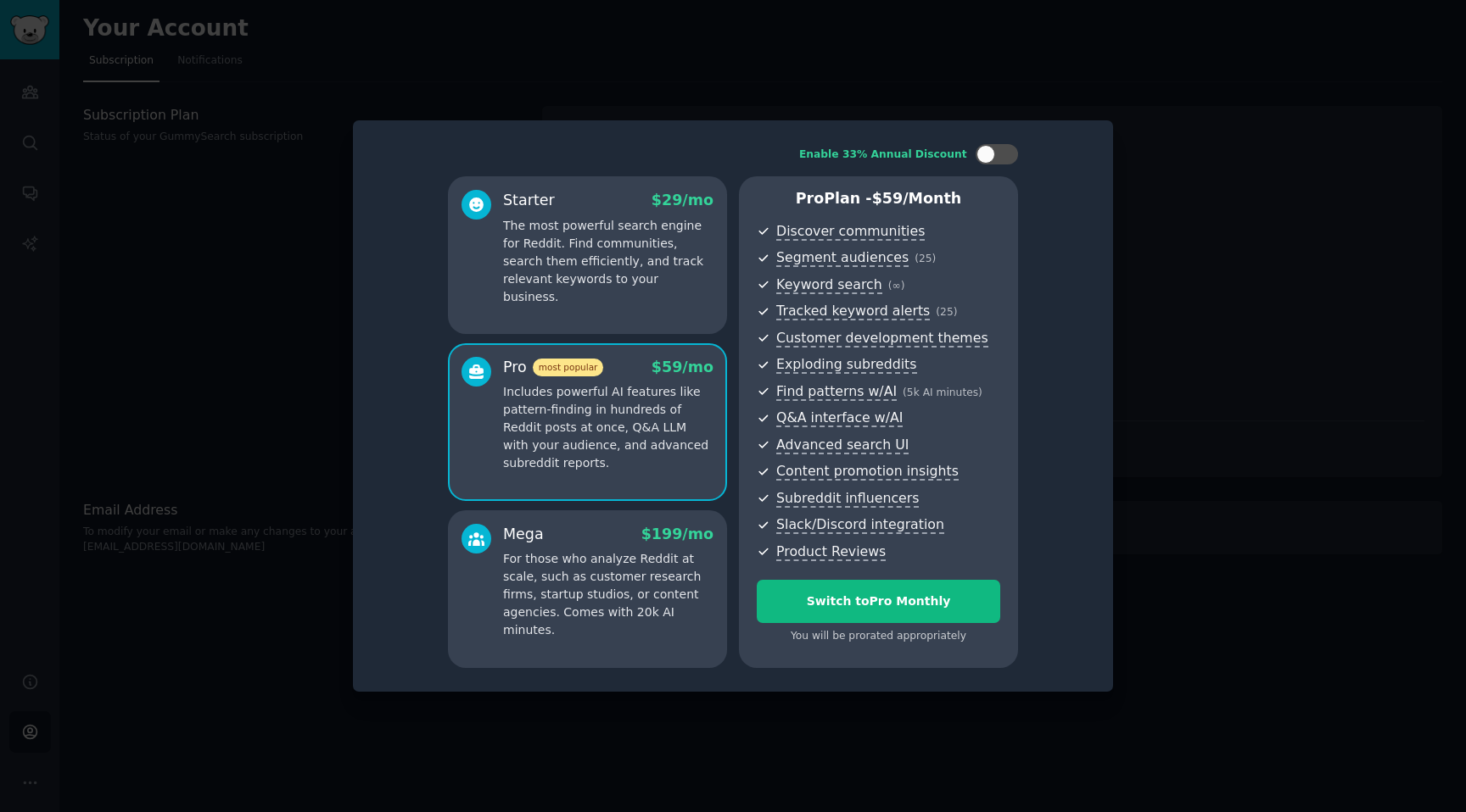
click at [609, 531] on div "Mega $ 199 /mo" at bounding box center [608, 534] width 210 height 22
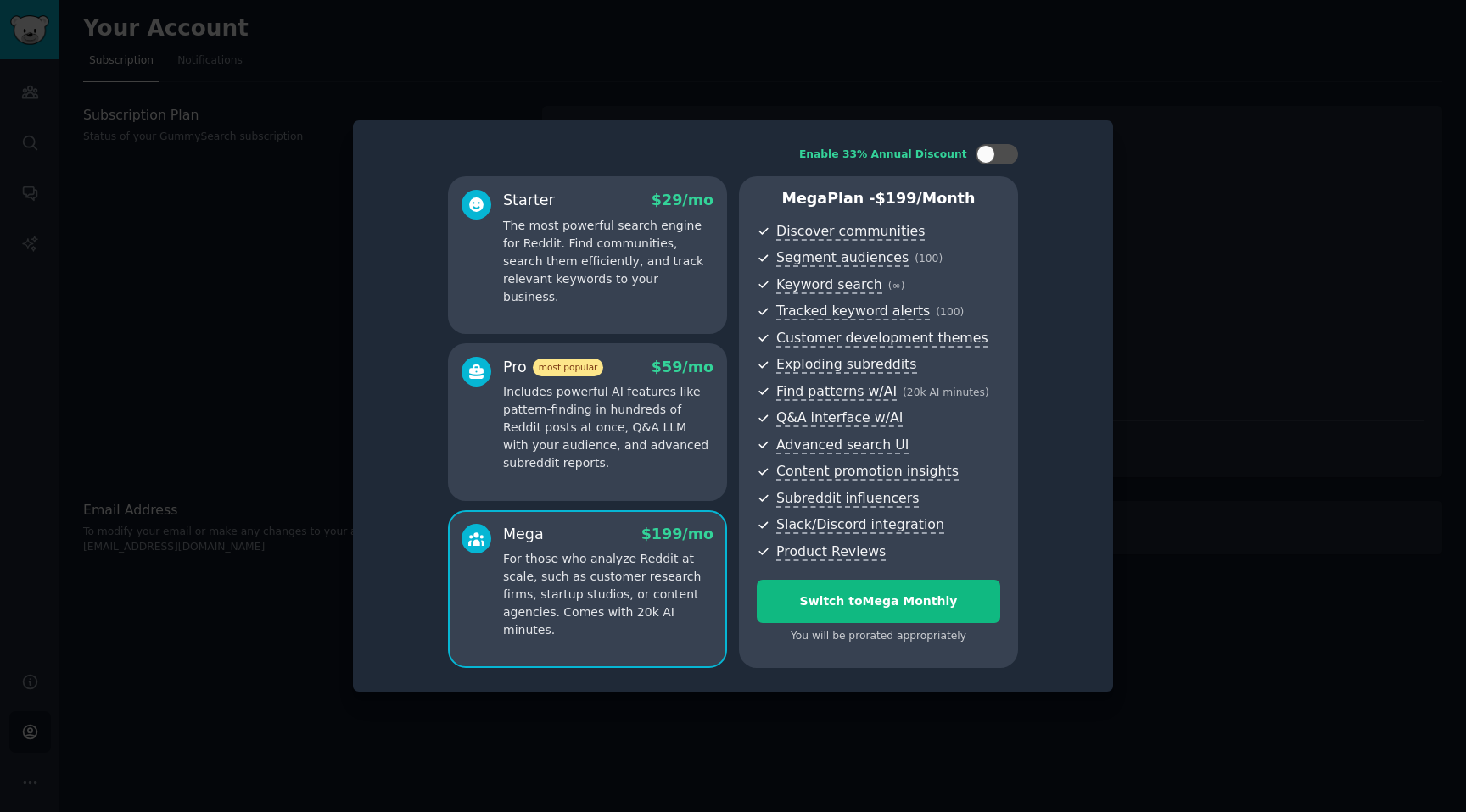
click at [610, 425] on p "Includes powerful AI features like pattern-finding in hundreds of Reddit posts …" at bounding box center [608, 428] width 210 height 89
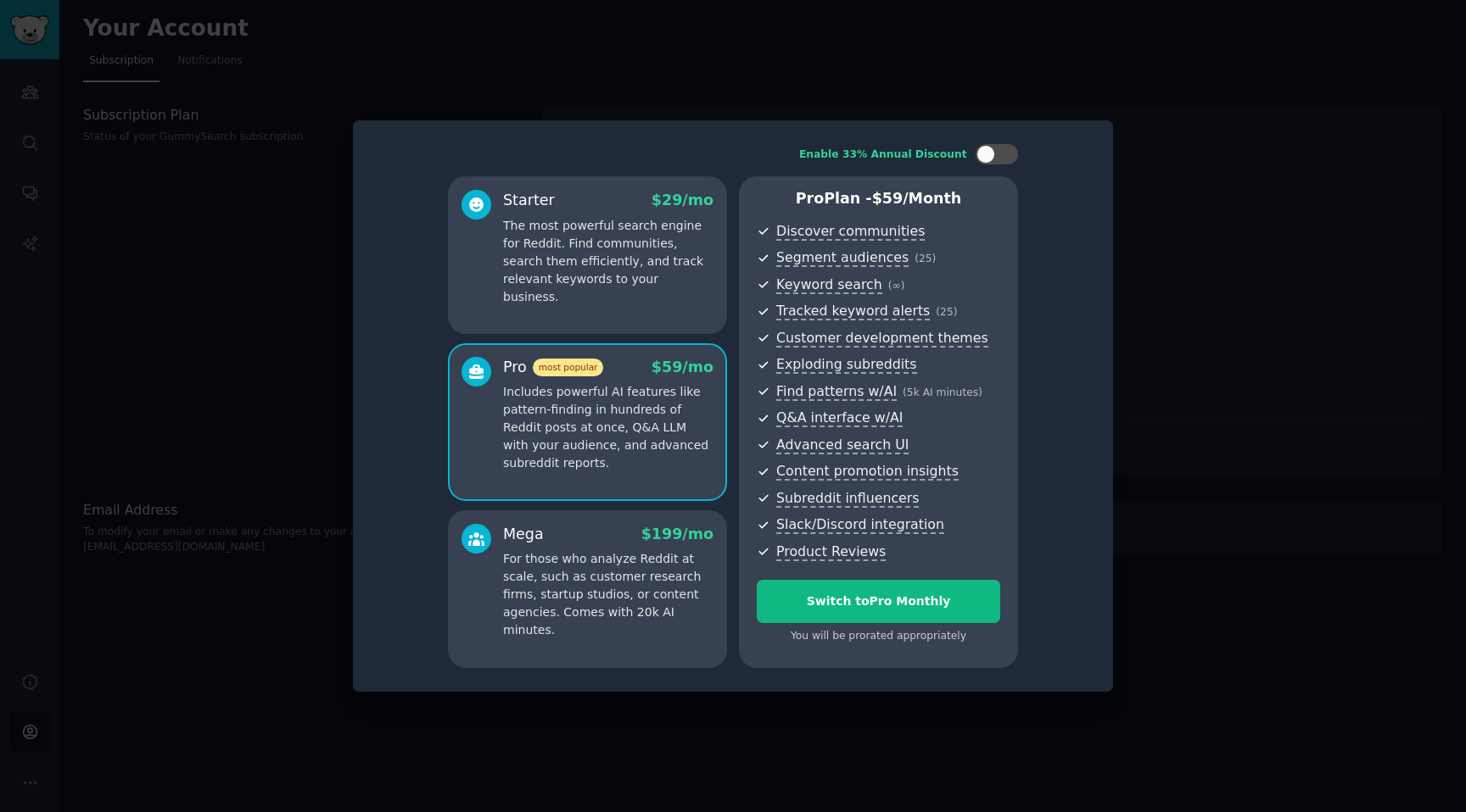
click at [628, 297] on div "Starter $ 29 /mo The most powerful search engine for Reddit. Find communities, …" at bounding box center [587, 254] width 279 height 157
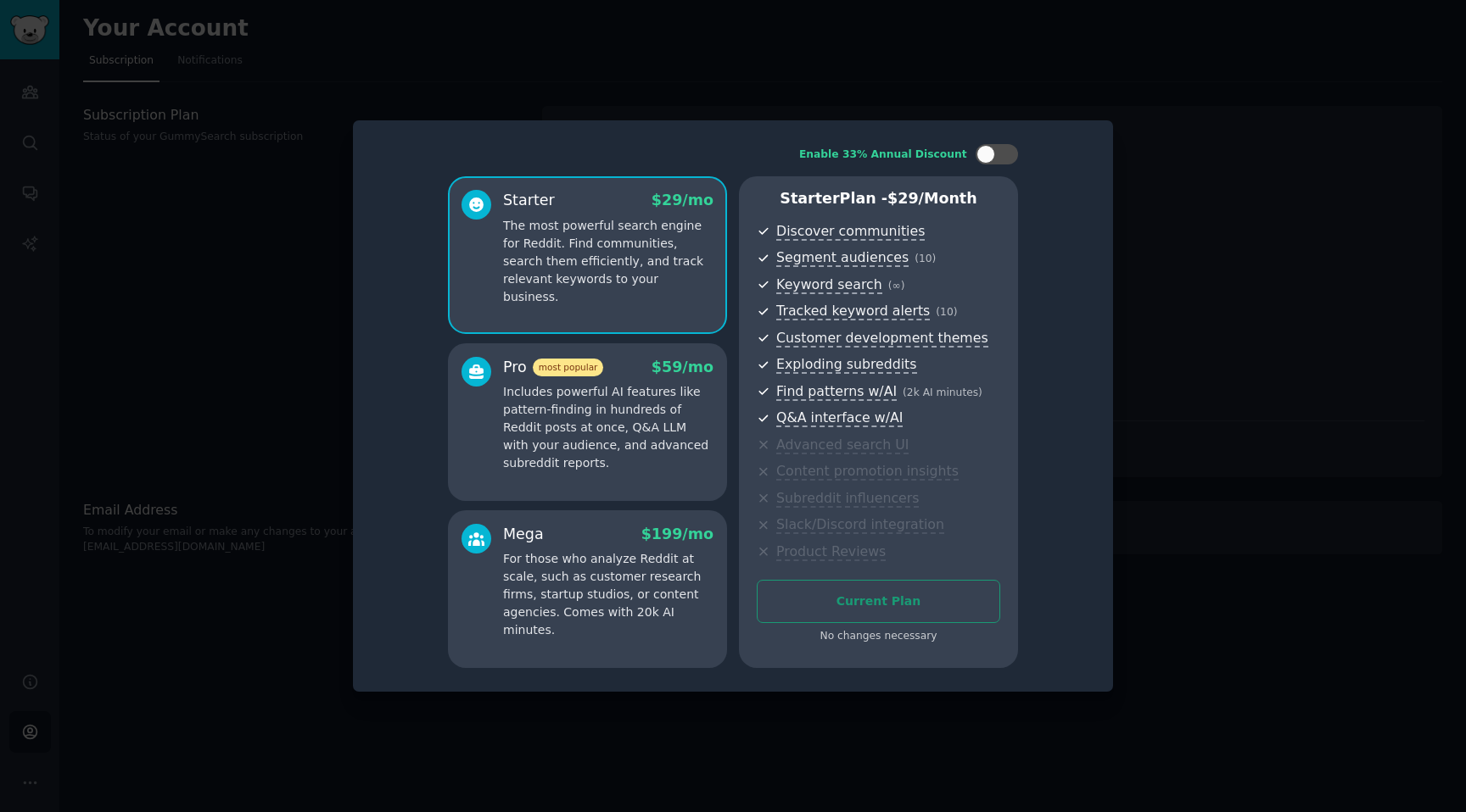
click at [622, 425] on p "Includes powerful AI features like pattern-finding in hundreds of Reddit posts …" at bounding box center [608, 428] width 210 height 89
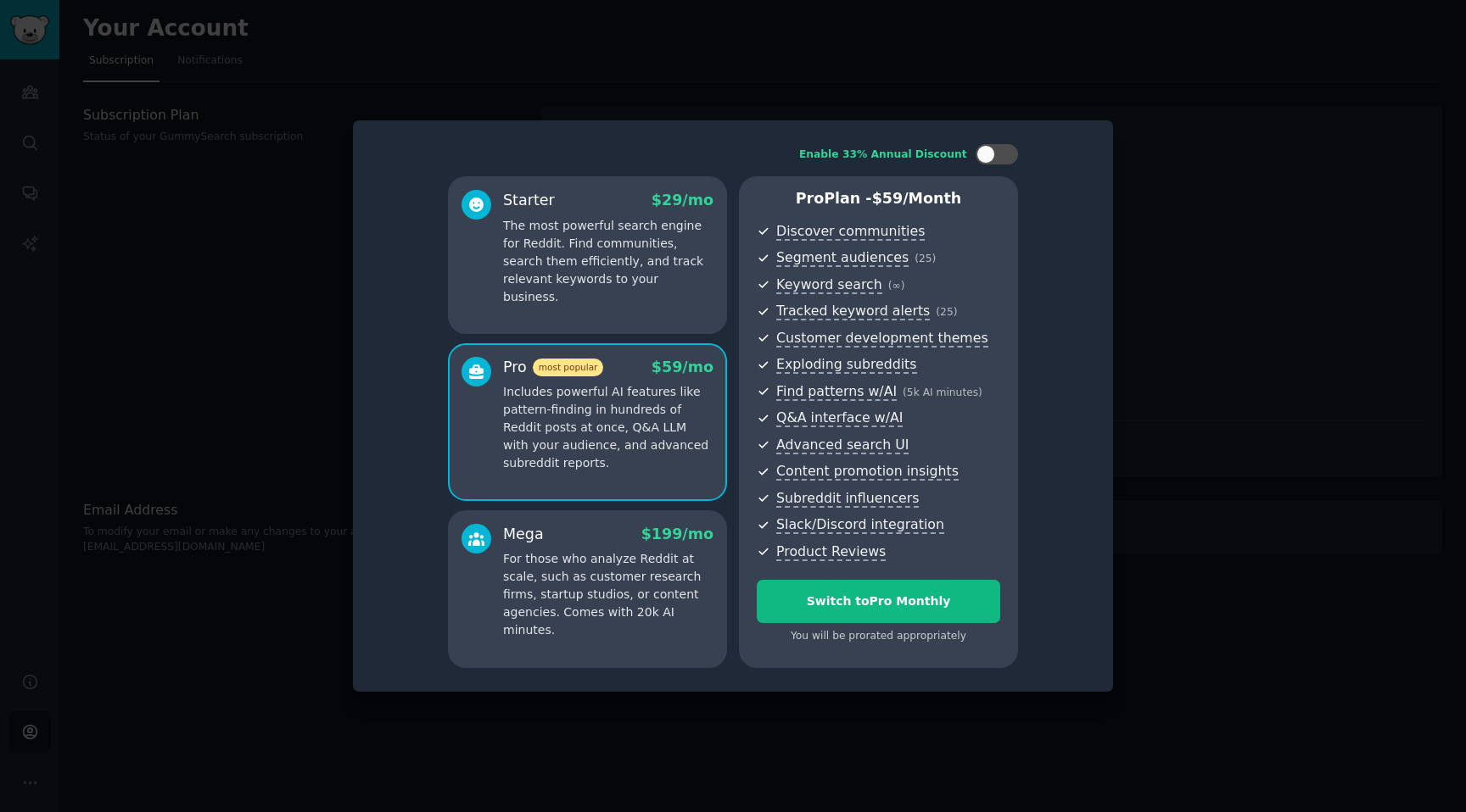
click at [608, 294] on div "Starter $ 29 /mo The most powerful search engine for Reddit. Find communities, …" at bounding box center [587, 254] width 279 height 157
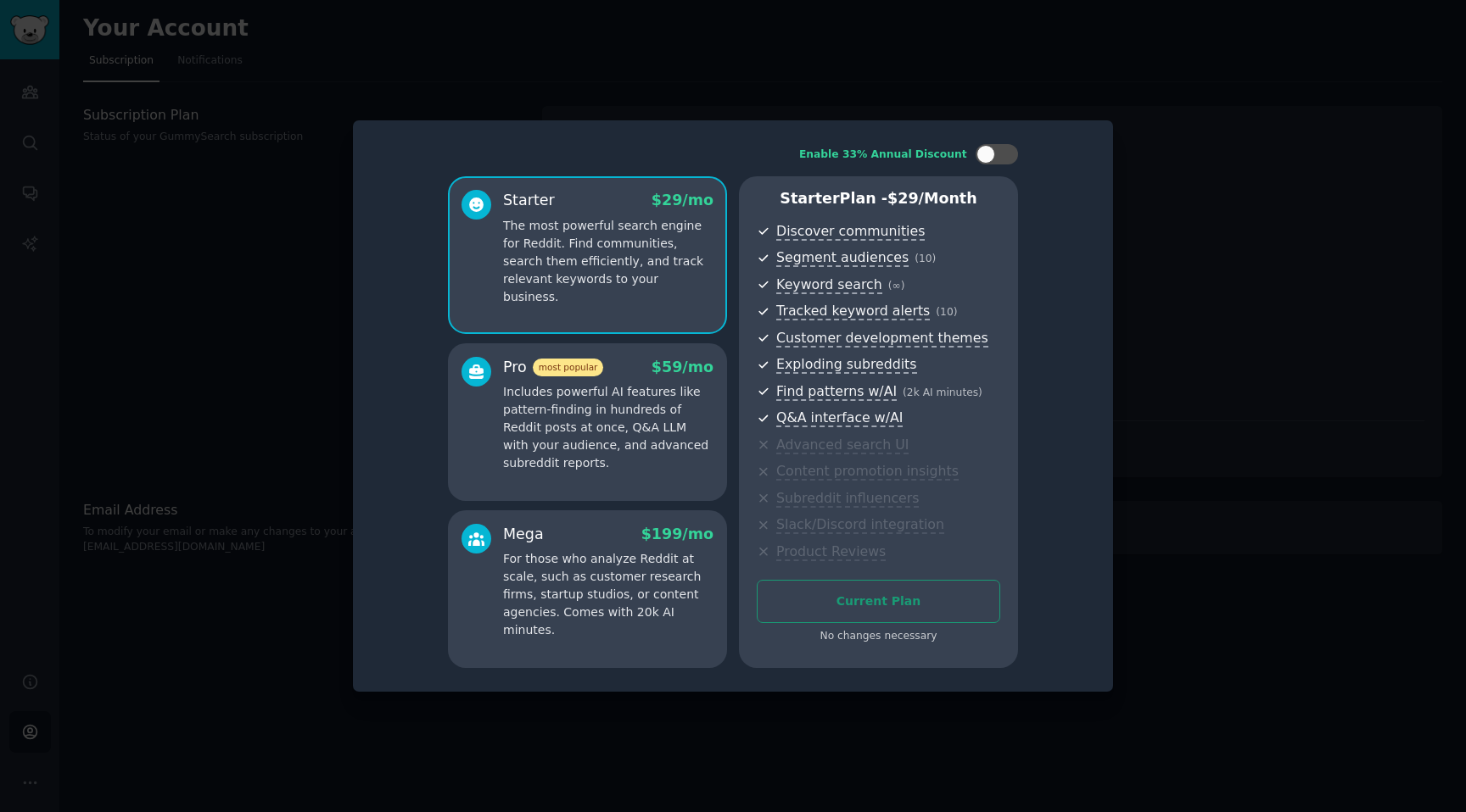
click at [617, 421] on p "Includes powerful AI features like pattern-finding in hundreds of Reddit posts …" at bounding box center [608, 428] width 210 height 89
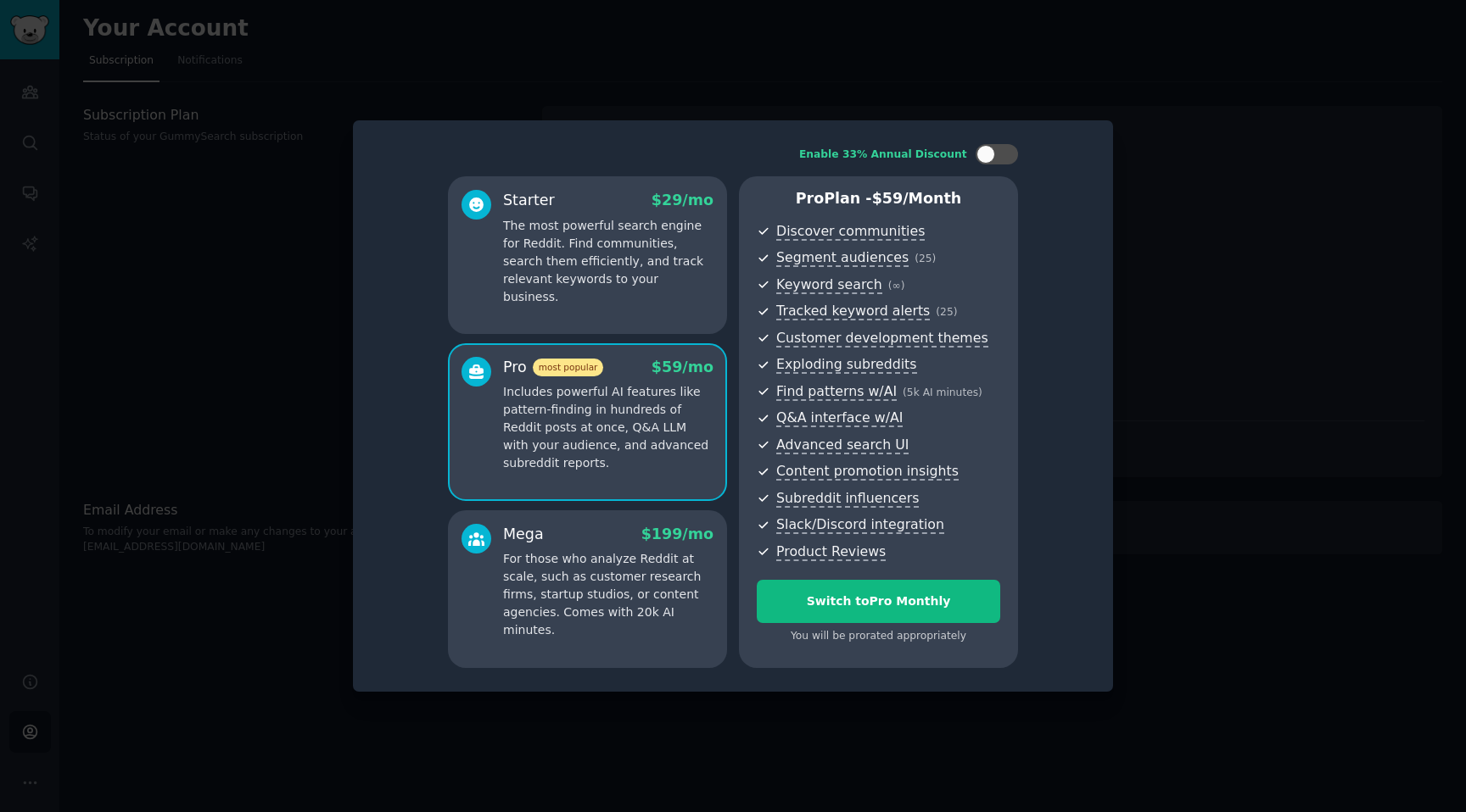
click at [603, 308] on div "Starter $ 29 /mo The most powerful search engine for Reddit. Find communities, …" at bounding box center [587, 254] width 279 height 157
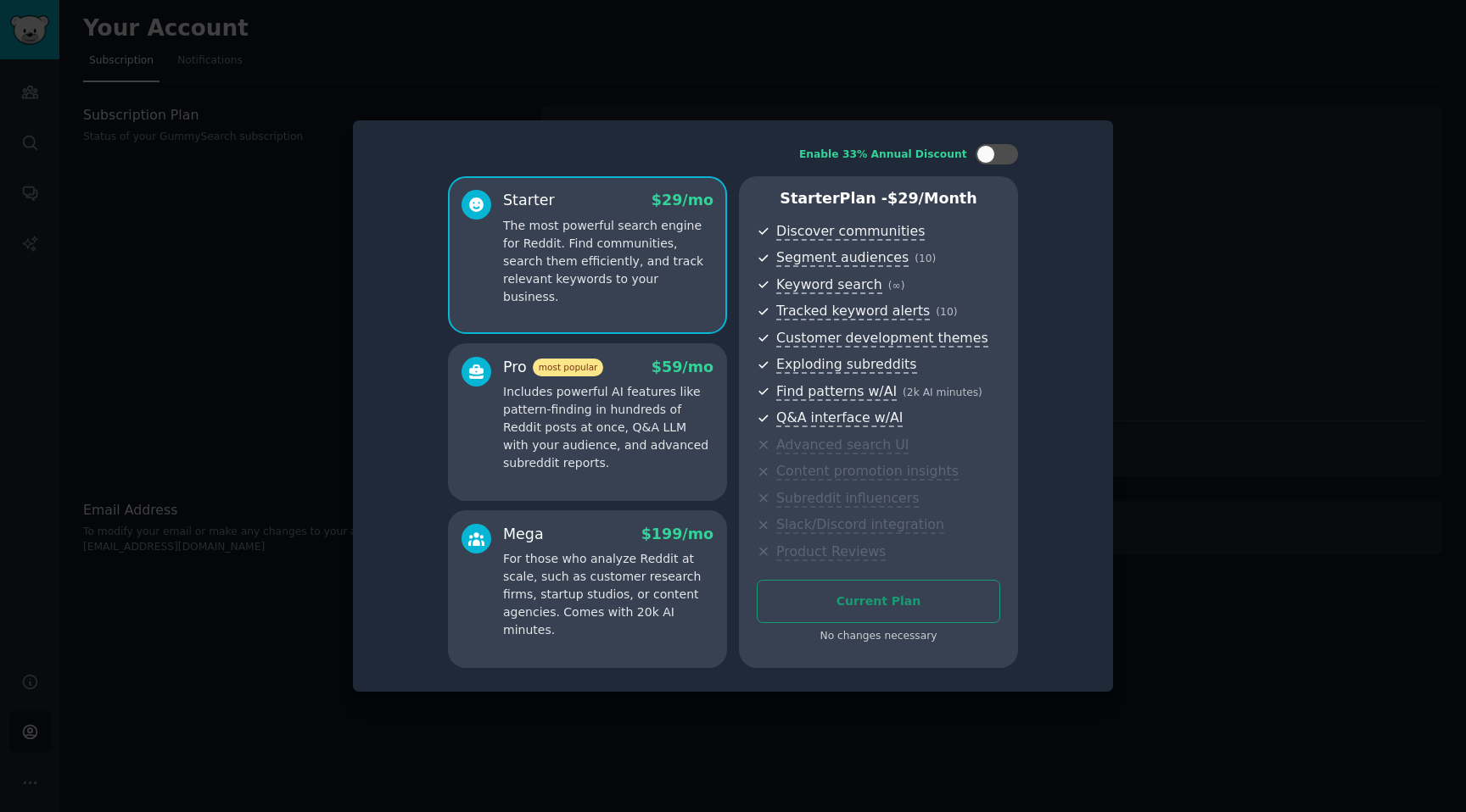
click at [1218, 234] on div at bounding box center [733, 406] width 1466 height 812
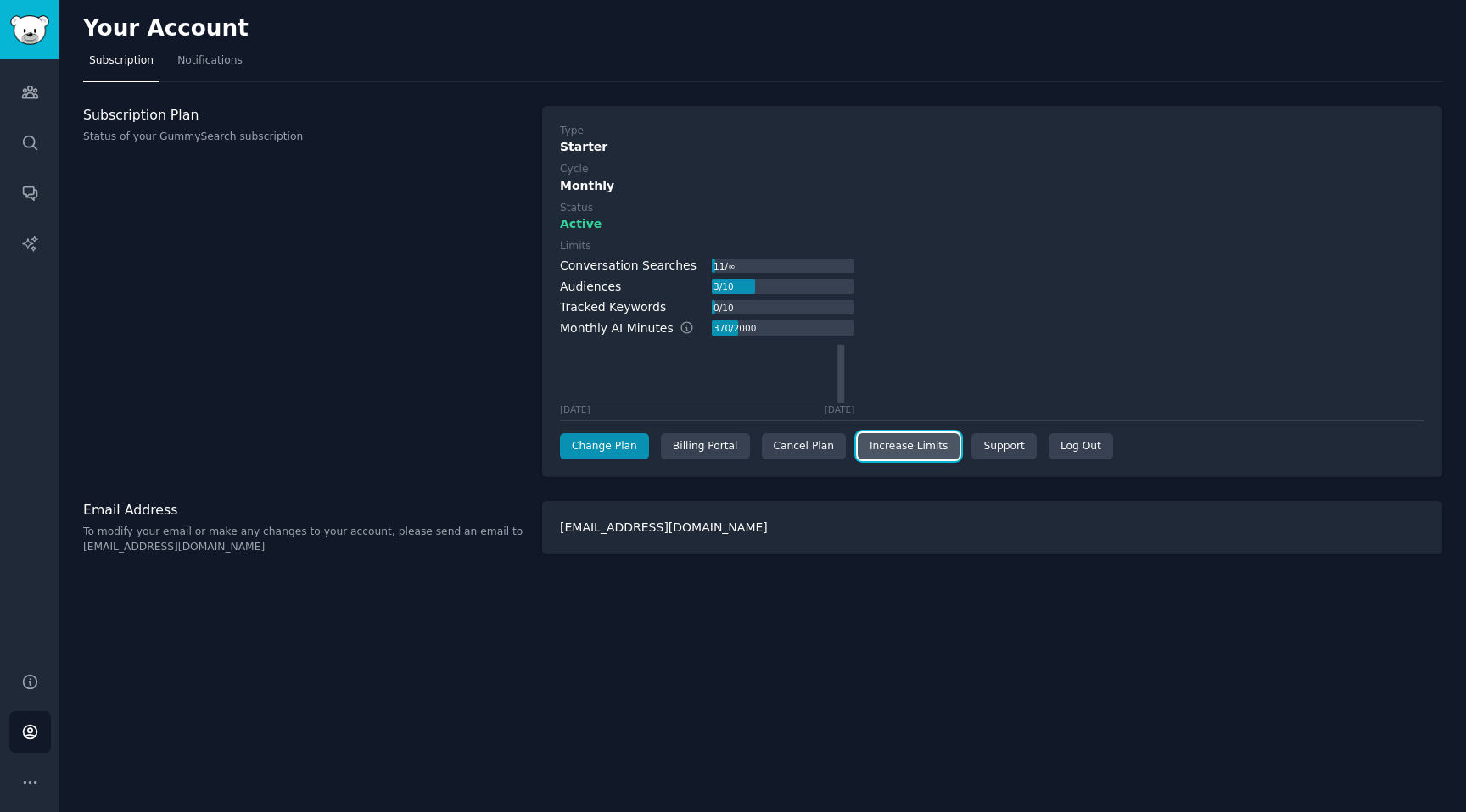
click at [908, 440] on link "Increase Limits" at bounding box center [908, 447] width 103 height 27
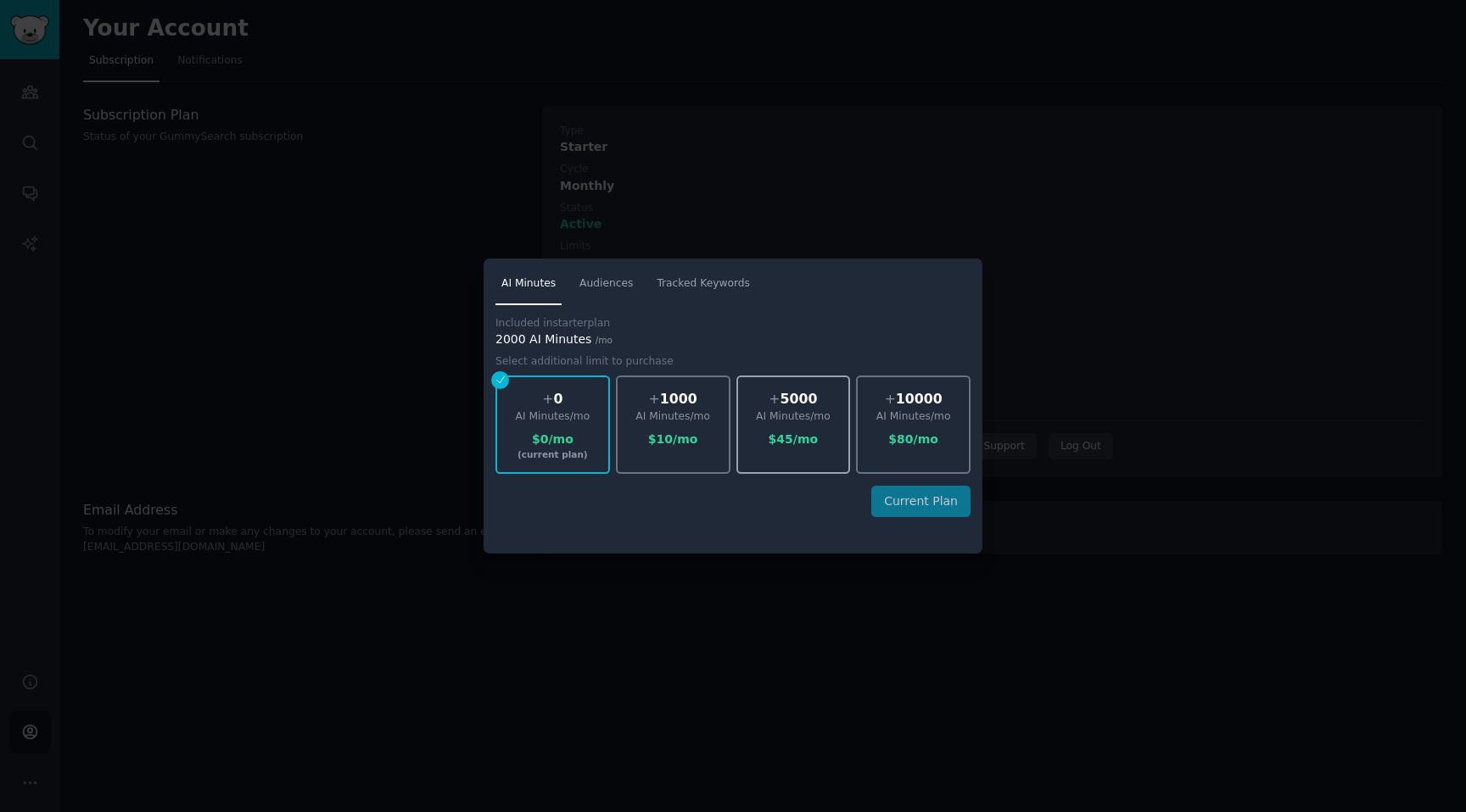
click at [773, 430] on div "$ 45 /mo" at bounding box center [793, 439] width 111 height 18
click at [669, 439] on div "$ 10 /mo" at bounding box center [673, 439] width 111 height 18
click at [600, 284] on span "Audiences" at bounding box center [606, 284] width 54 height 15
click at [523, 287] on span "AI Minutes" at bounding box center [529, 284] width 55 height 15
click at [660, 284] on span "Tracked Keywords" at bounding box center [703, 284] width 93 height 15
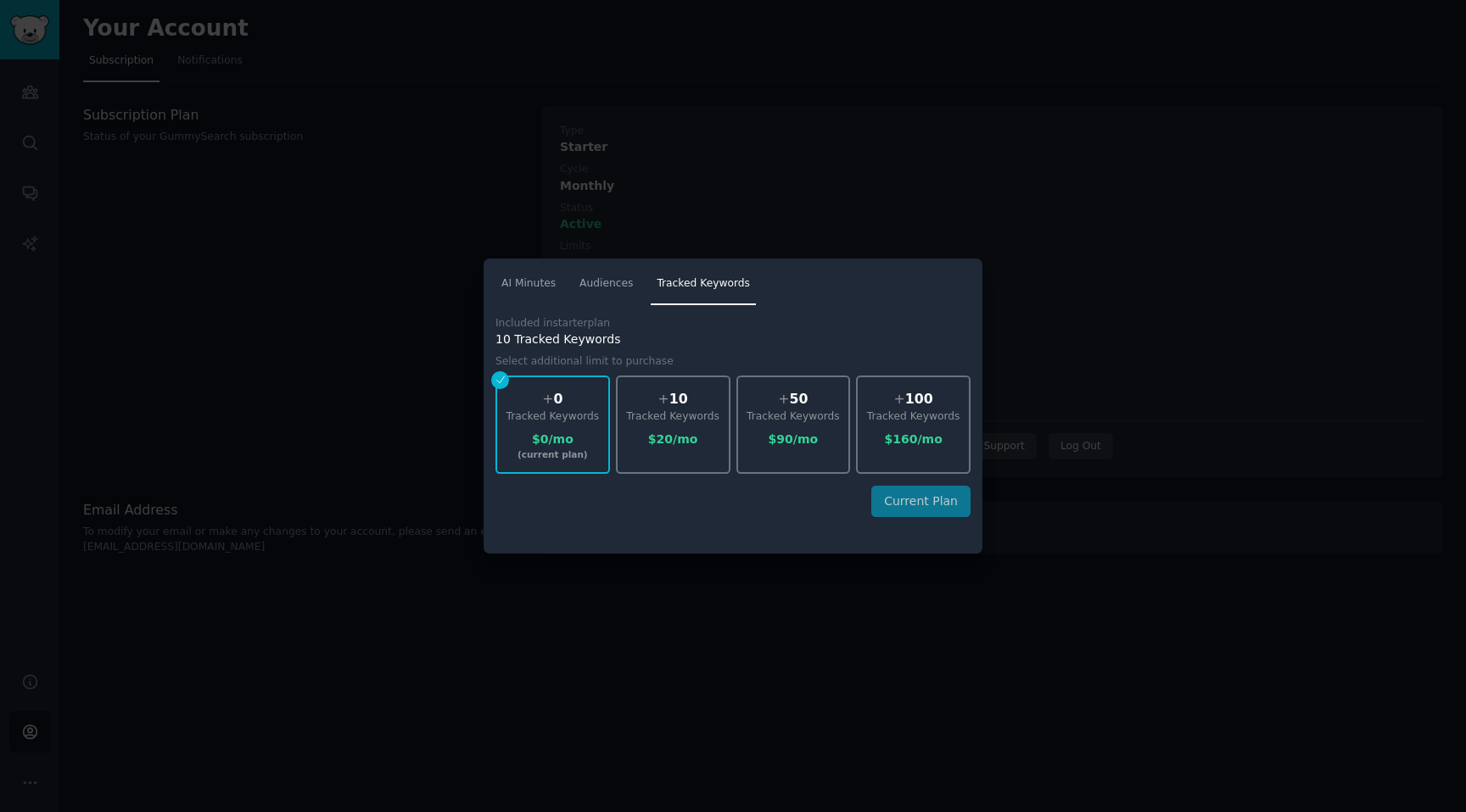
click at [834, 198] on div at bounding box center [733, 406] width 1466 height 812
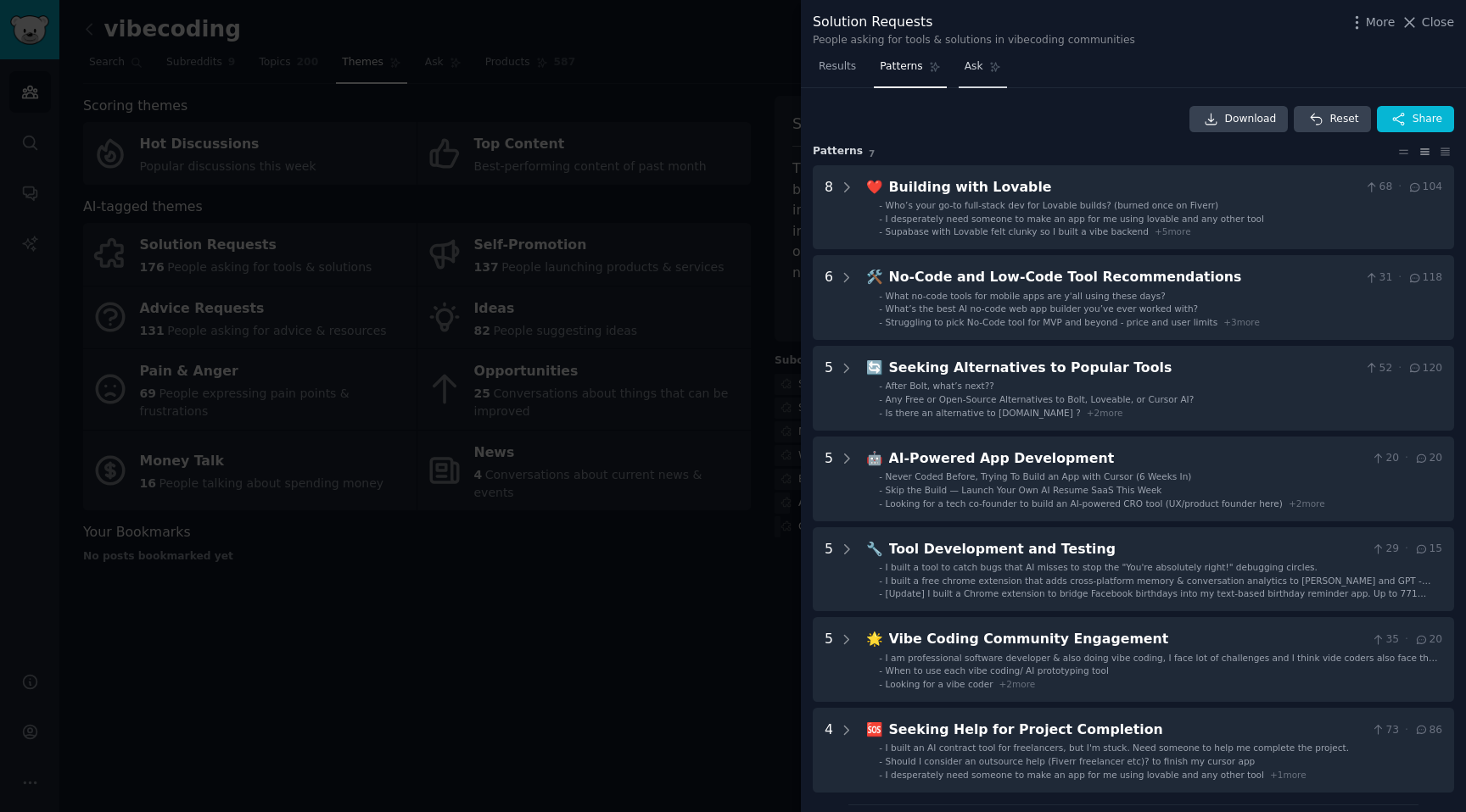
click at [989, 72] on icon at bounding box center [995, 67] width 12 height 12
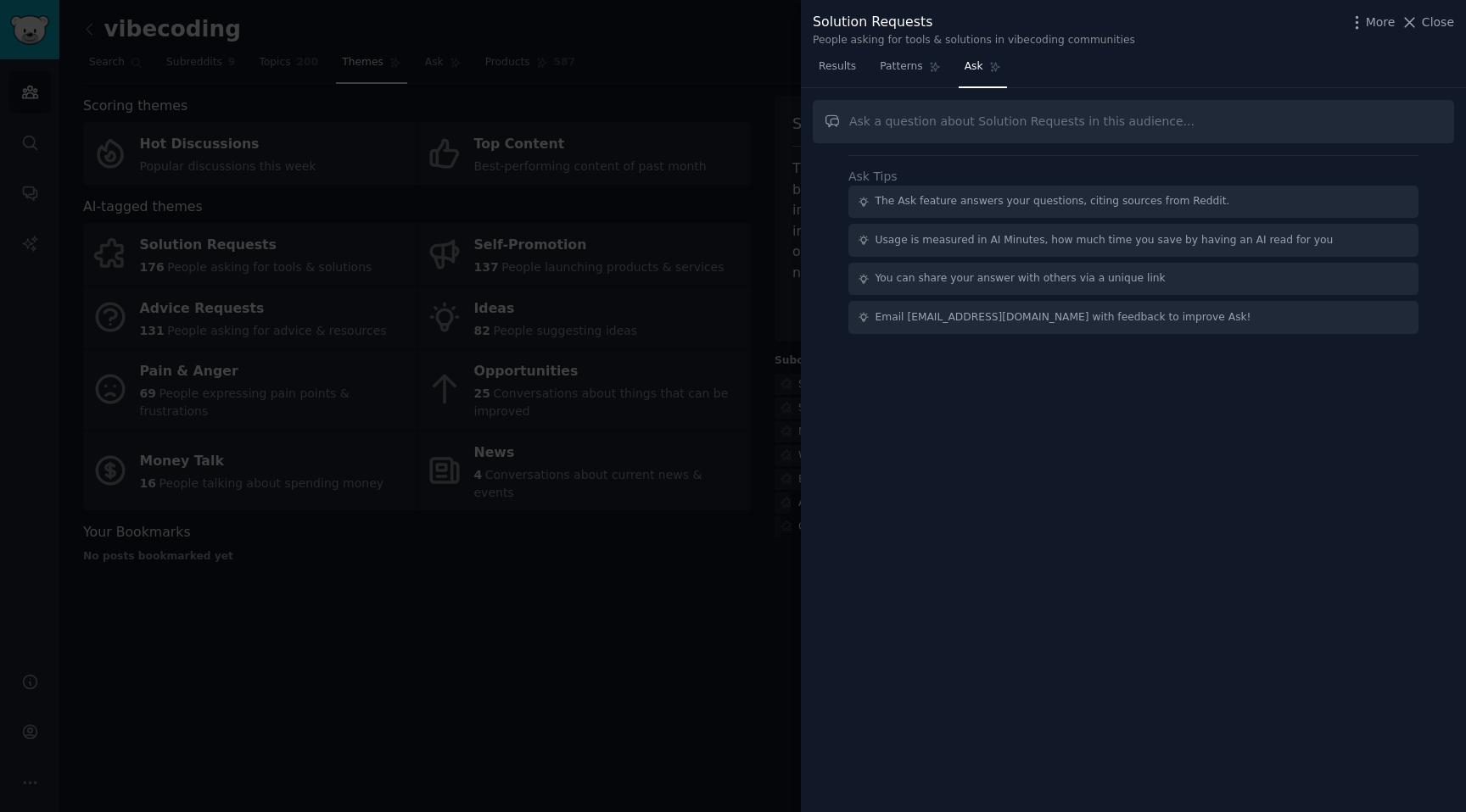
click at [1062, 118] on input "text" at bounding box center [1132, 122] width 642 height 43
click at [1110, 77] on div "Results Patterns Ask" at bounding box center [1133, 71] width 665 height 35
click at [634, 187] on div at bounding box center [733, 406] width 1466 height 812
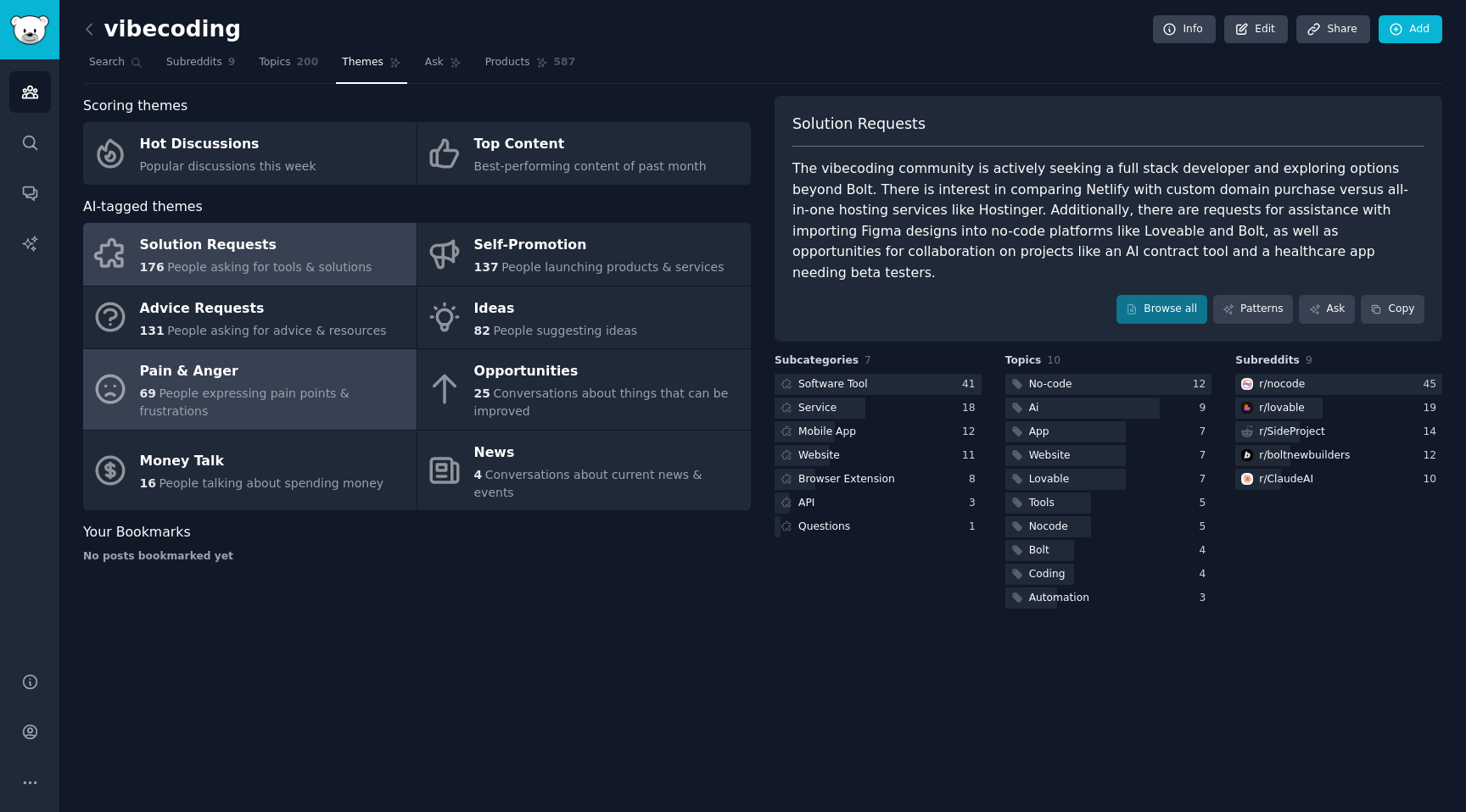
click at [193, 399] on span "People expressing pain points & frustrations" at bounding box center [245, 402] width 209 height 31
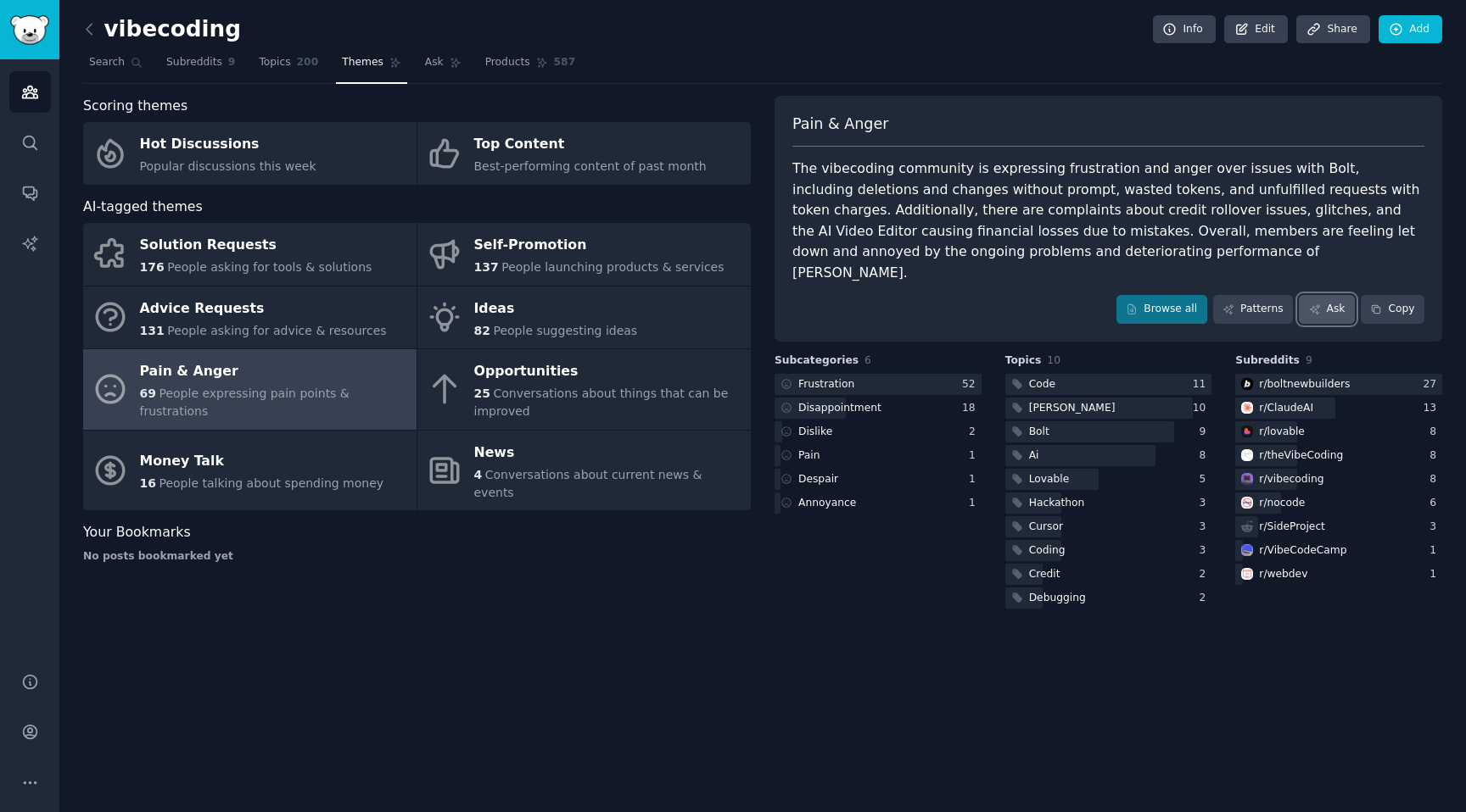
click at [1315, 303] on icon at bounding box center [1314, 309] width 12 height 12
